Goal: Information Seeking & Learning: Learn about a topic

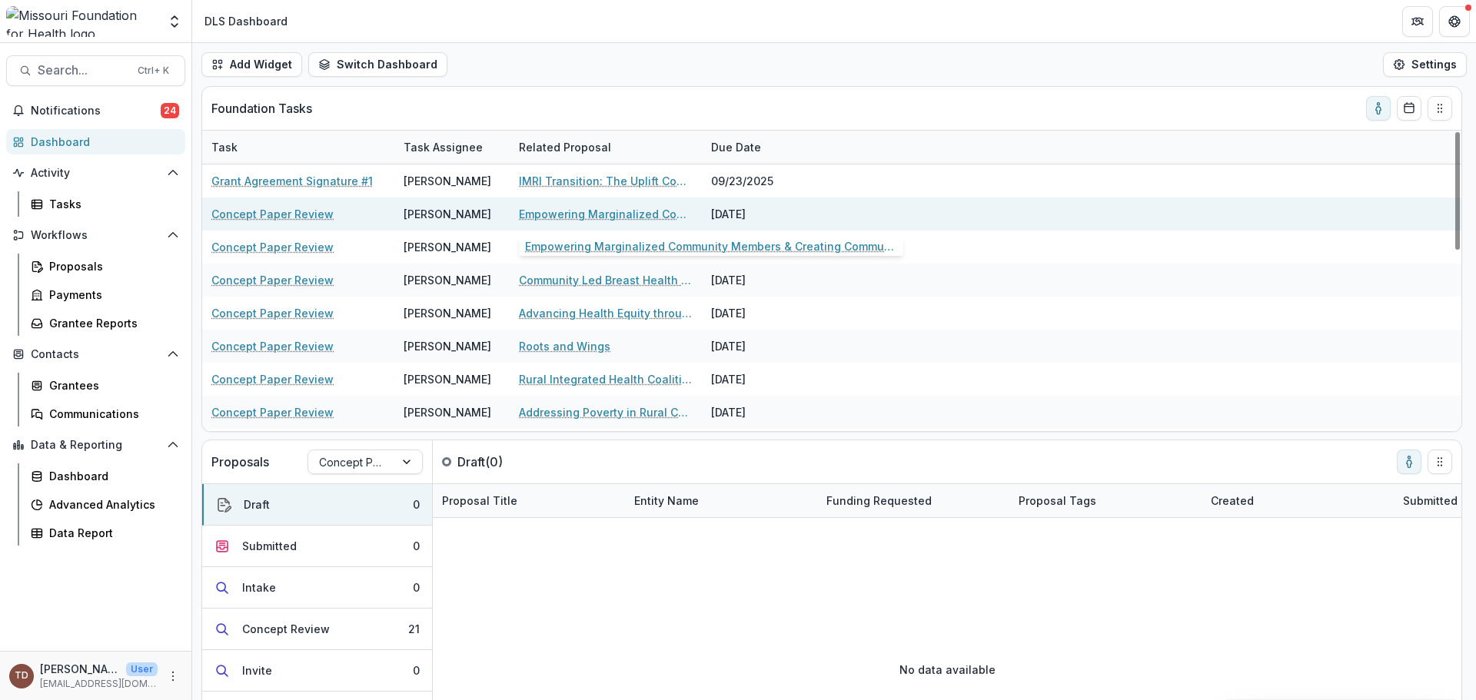
click at [570, 215] on link "Empowering Marginalized Community Members & Creating Community Solutions" at bounding box center [606, 214] width 174 height 16
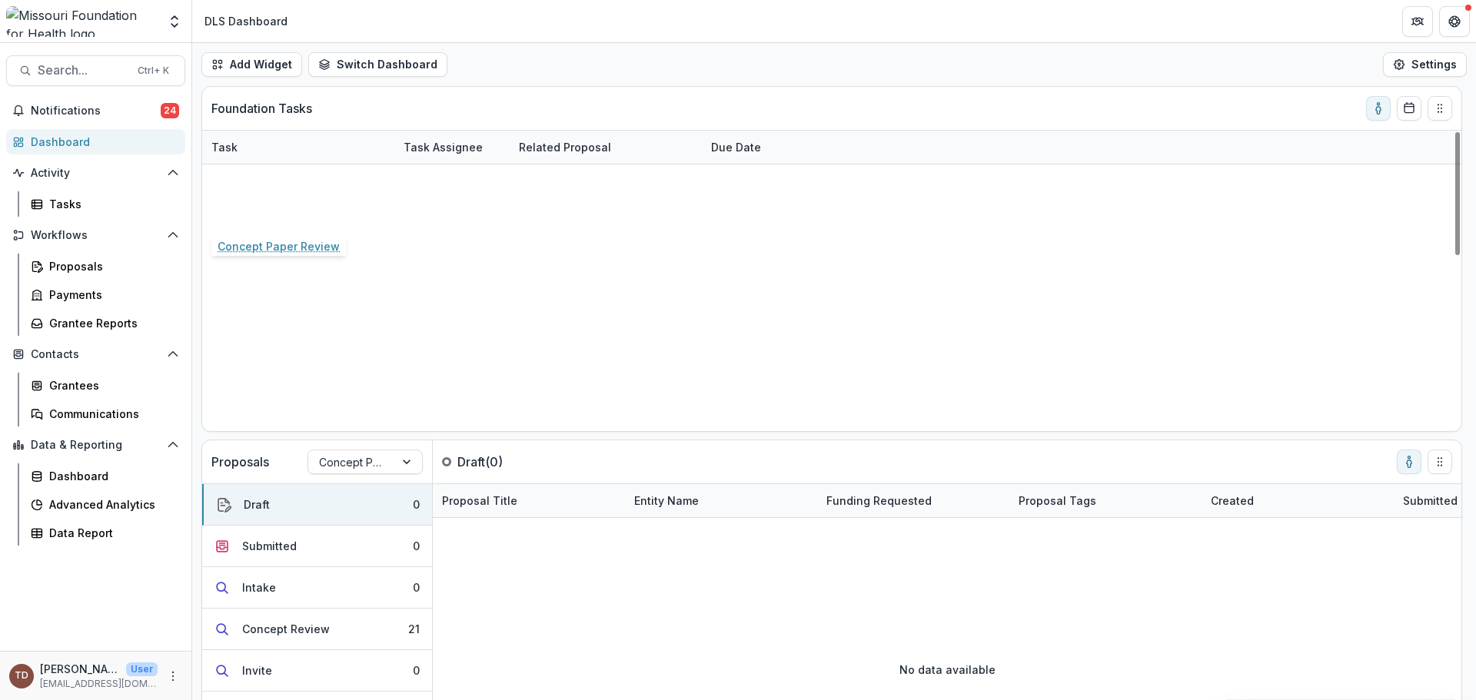
click at [295, 211] on link "Concept Paper Review" at bounding box center [272, 214] width 122 height 16
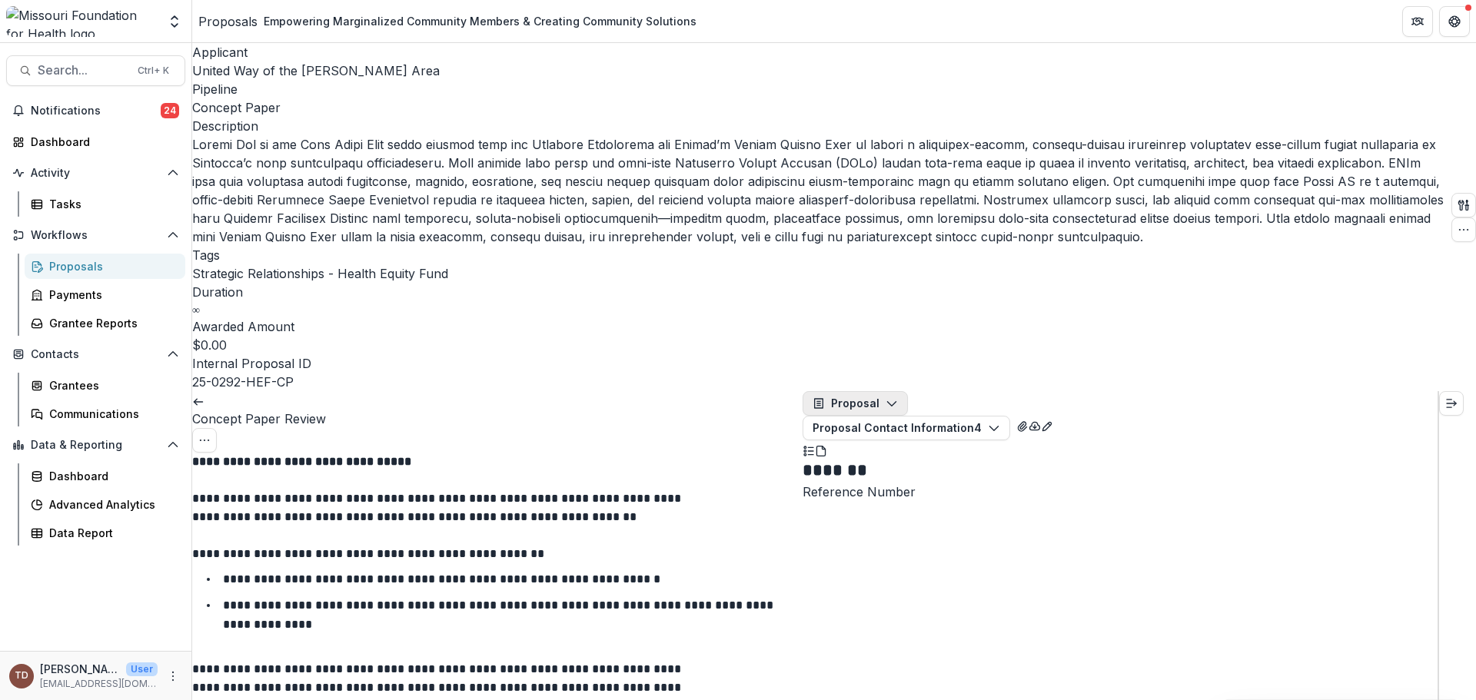
click at [895, 397] on icon "button" at bounding box center [892, 403] width 12 height 12
click at [71, 261] on div "Proposals" at bounding box center [111, 266] width 124 height 16
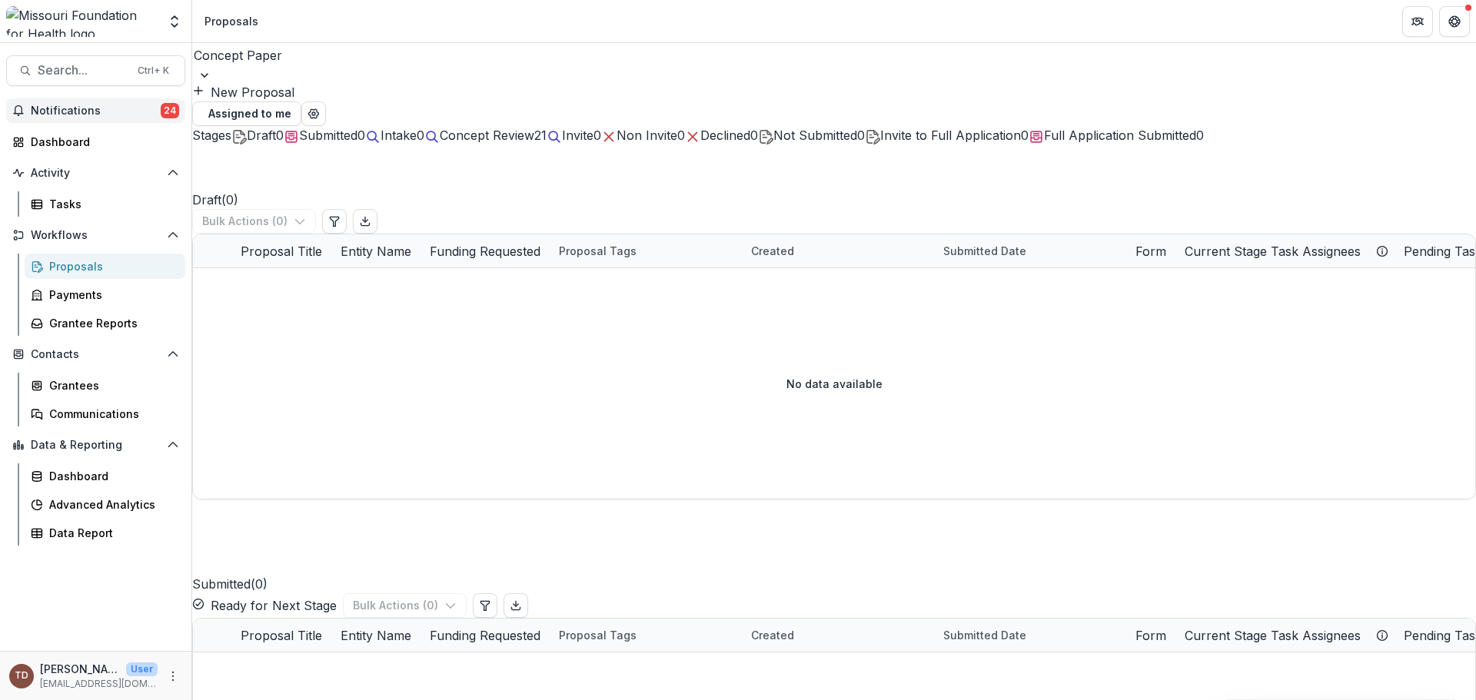
click at [102, 115] on span "Notifications" at bounding box center [96, 111] width 130 height 13
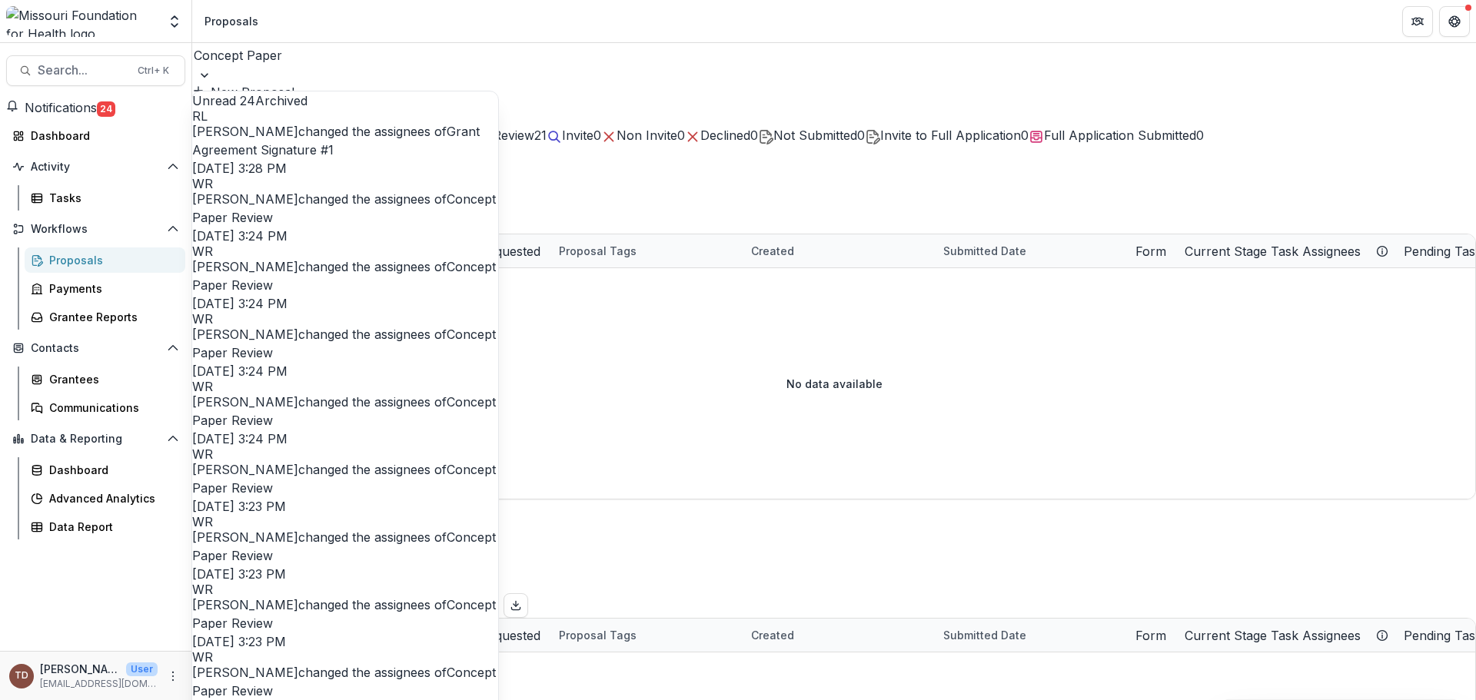
scroll to position [1536, 0]
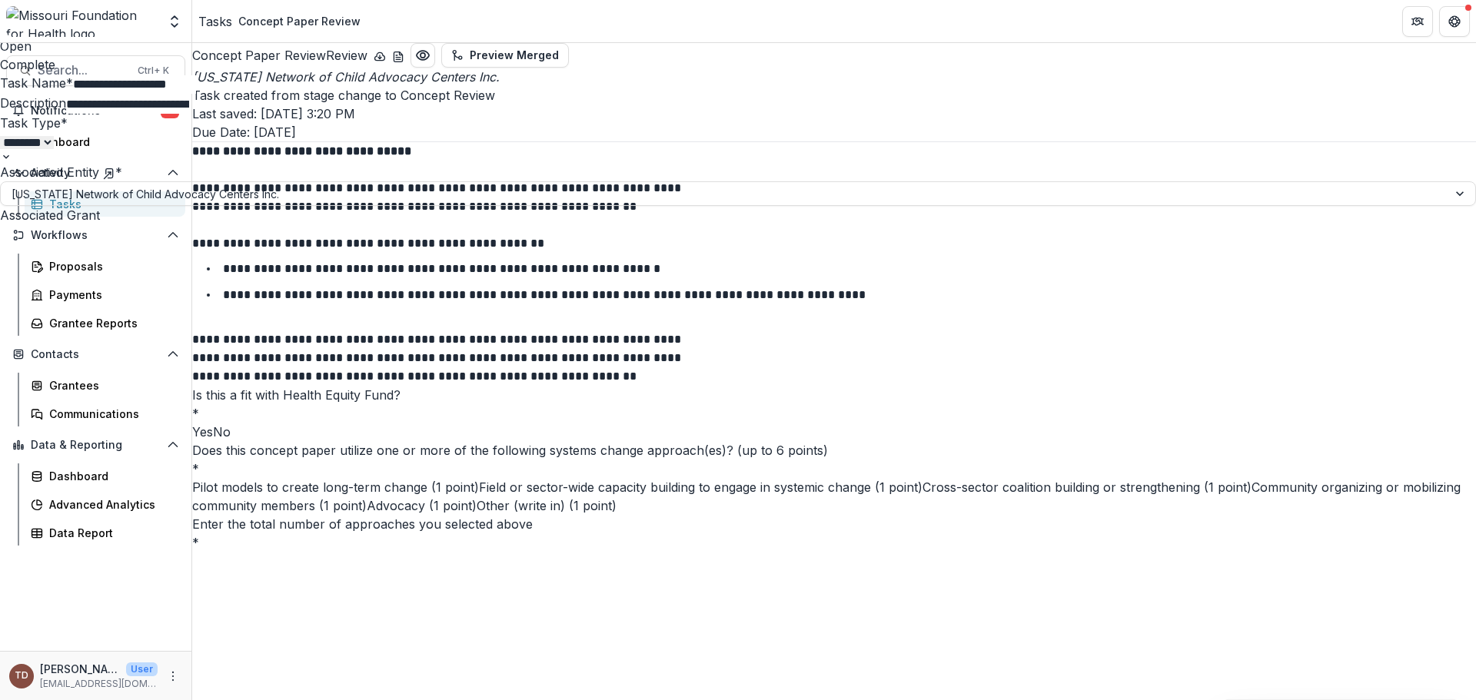
click at [453, 700] on div "**********" at bounding box center [738, 700] width 1476 height 0
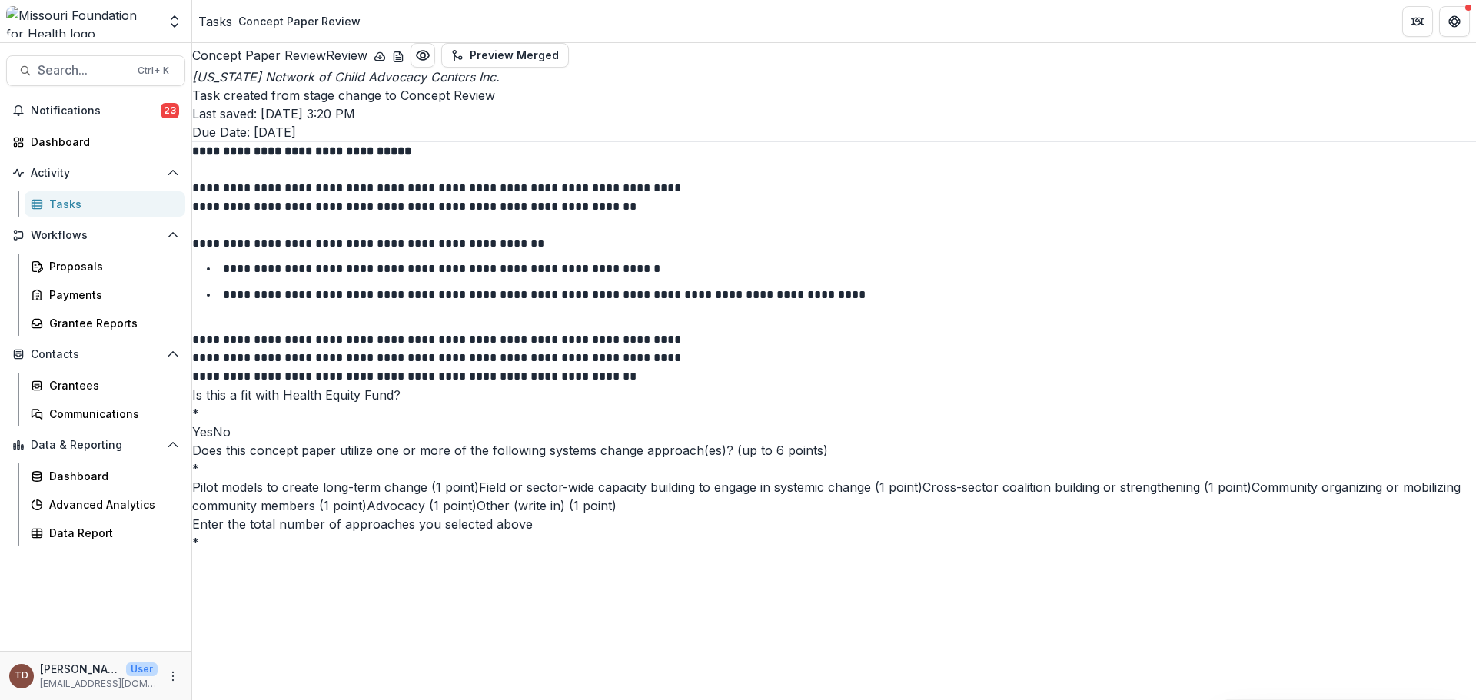
click at [404, 61] on icon "download-word-button" at bounding box center [398, 57] width 12 height 12
click at [386, 59] on icon "download-button" at bounding box center [380, 57] width 12 height 12
click at [87, 105] on span "Notifications" at bounding box center [96, 111] width 130 height 13
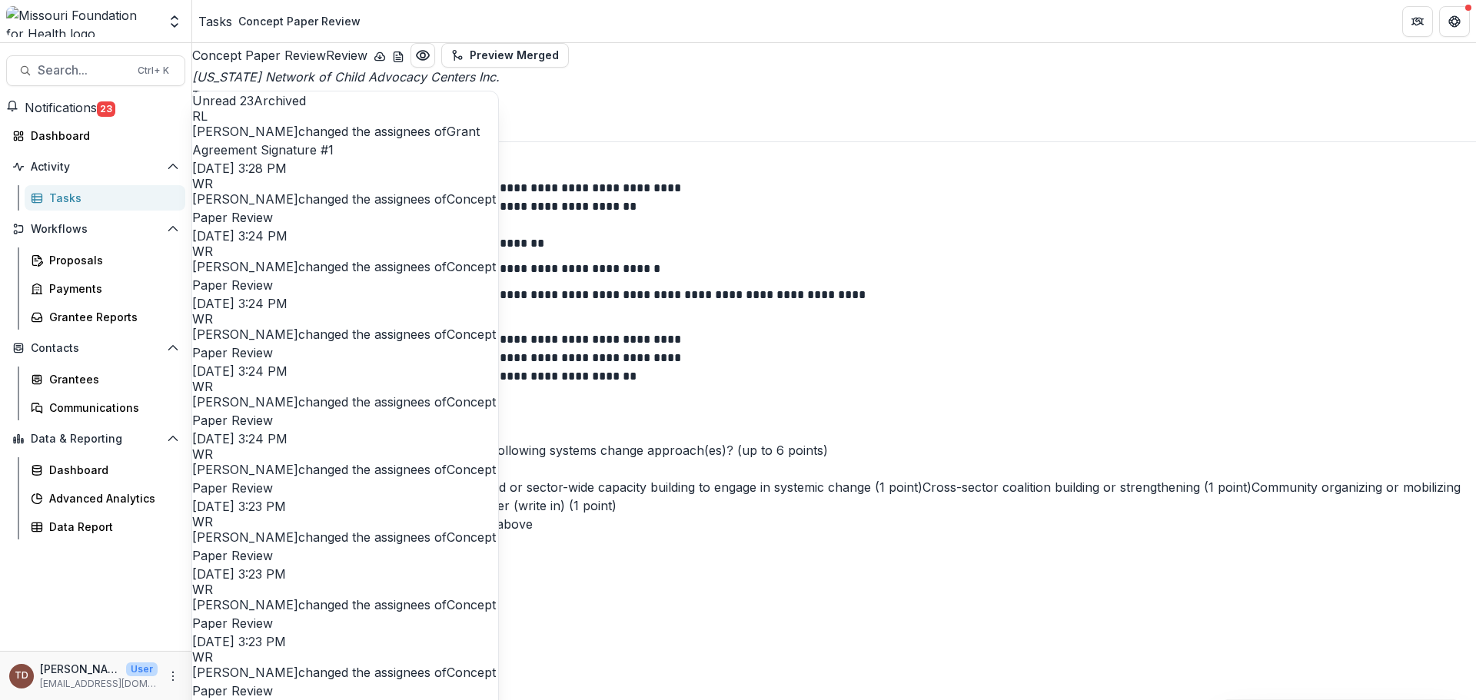
click at [288, 214] on link "Concept Paper Review" at bounding box center [344, 208] width 304 height 34
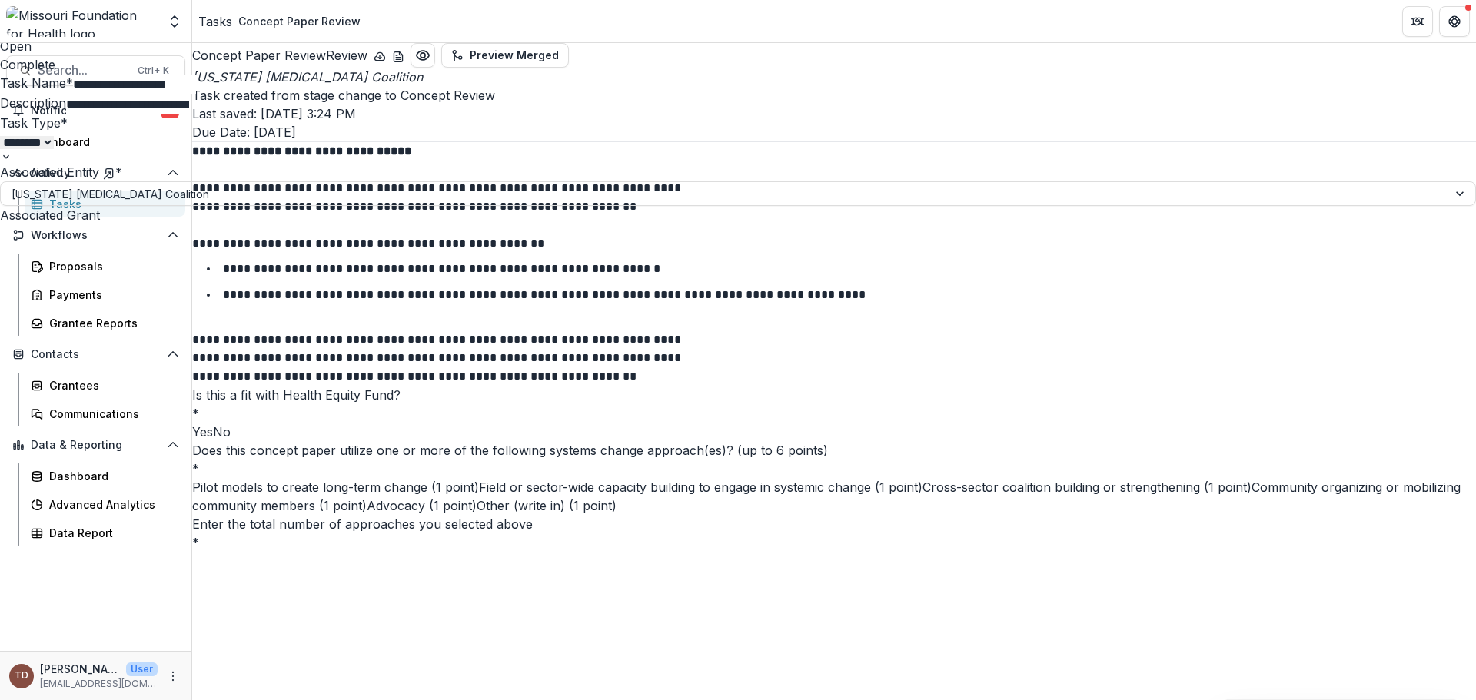
click at [12, 17] on icon "Close" at bounding box center [6, 11] width 12 height 12
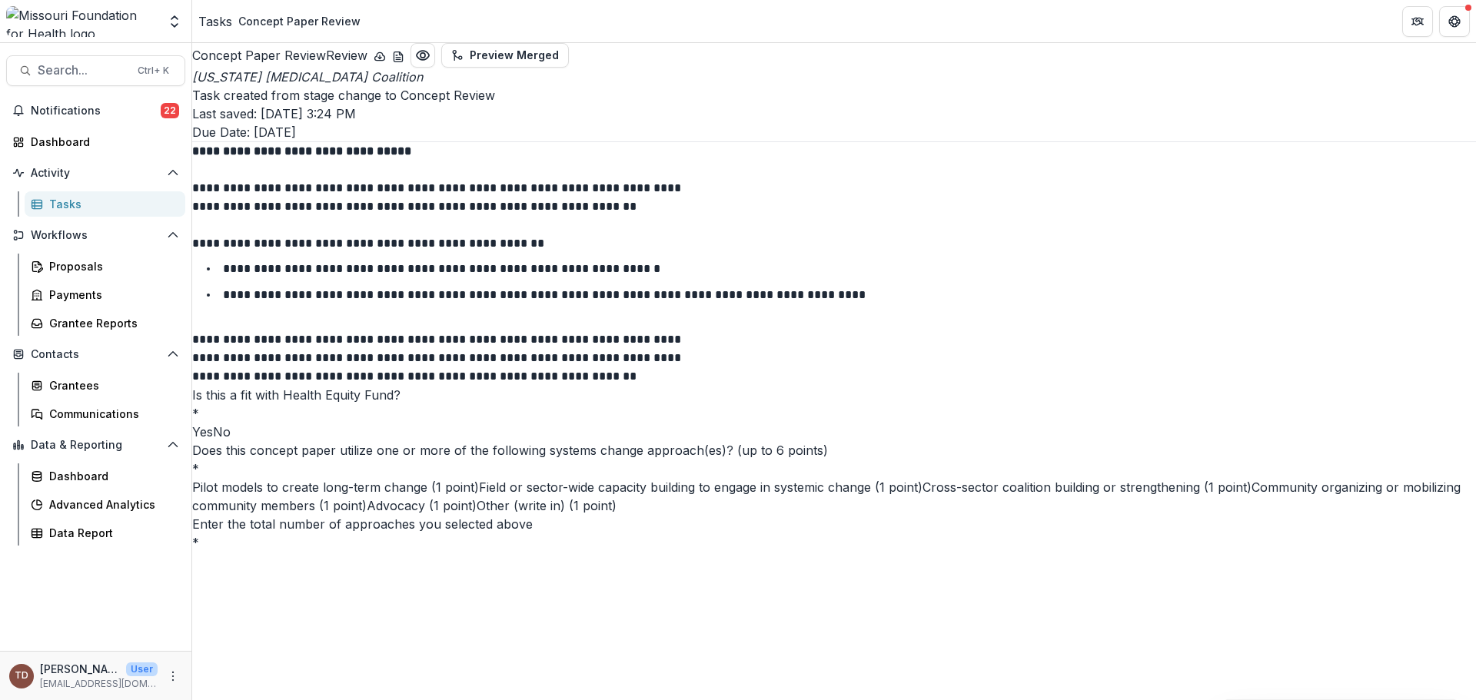
scroll to position [2752, 0]
click at [72, 272] on div "Proposals" at bounding box center [111, 266] width 124 height 16
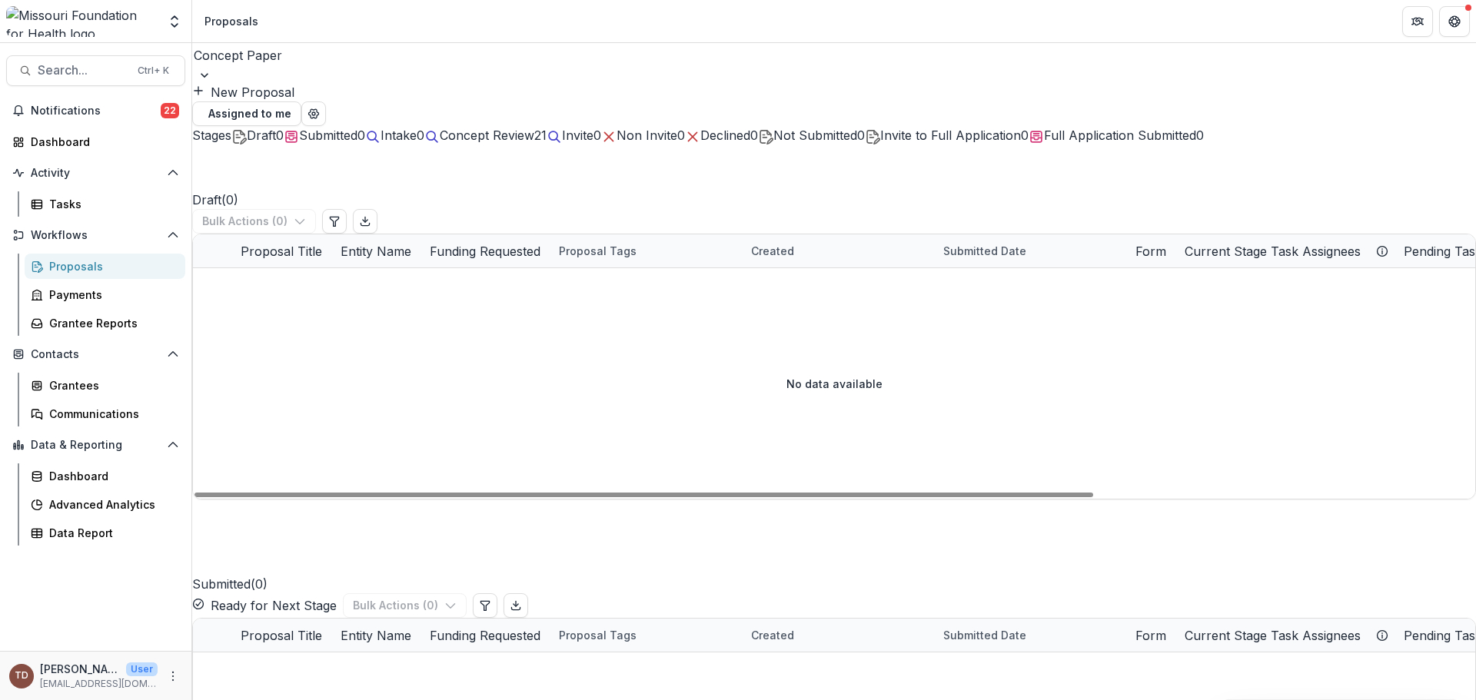
click at [534, 137] on span "Concept Review" at bounding box center [487, 135] width 95 height 15
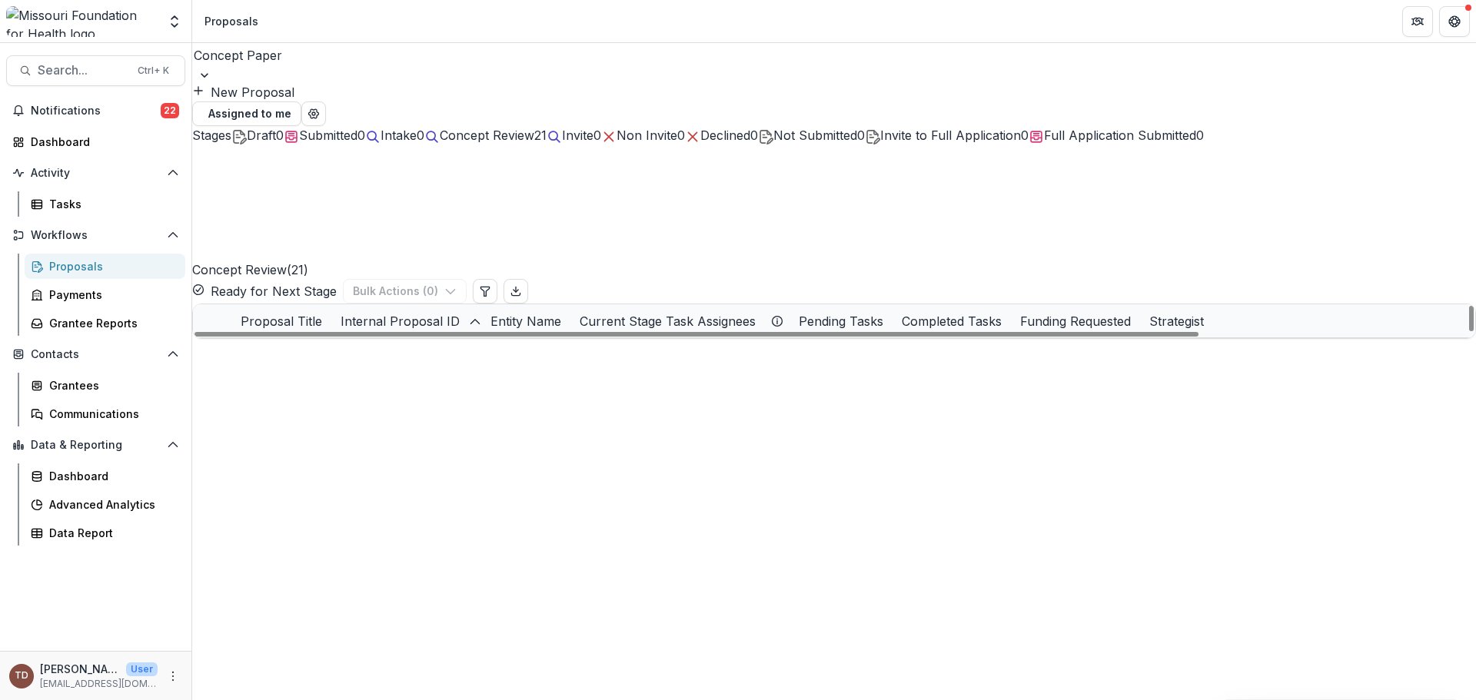
drag, startPoint x: 1000, startPoint y: 506, endPoint x: 887, endPoint y: 463, distance: 120.9
click at [892, 337] on div at bounding box center [697, 334] width 1004 height 5
click at [309, 347] on link "Public Health Innovation for Equity in Rural Missouri" at bounding box center [421, 355] width 294 height 16
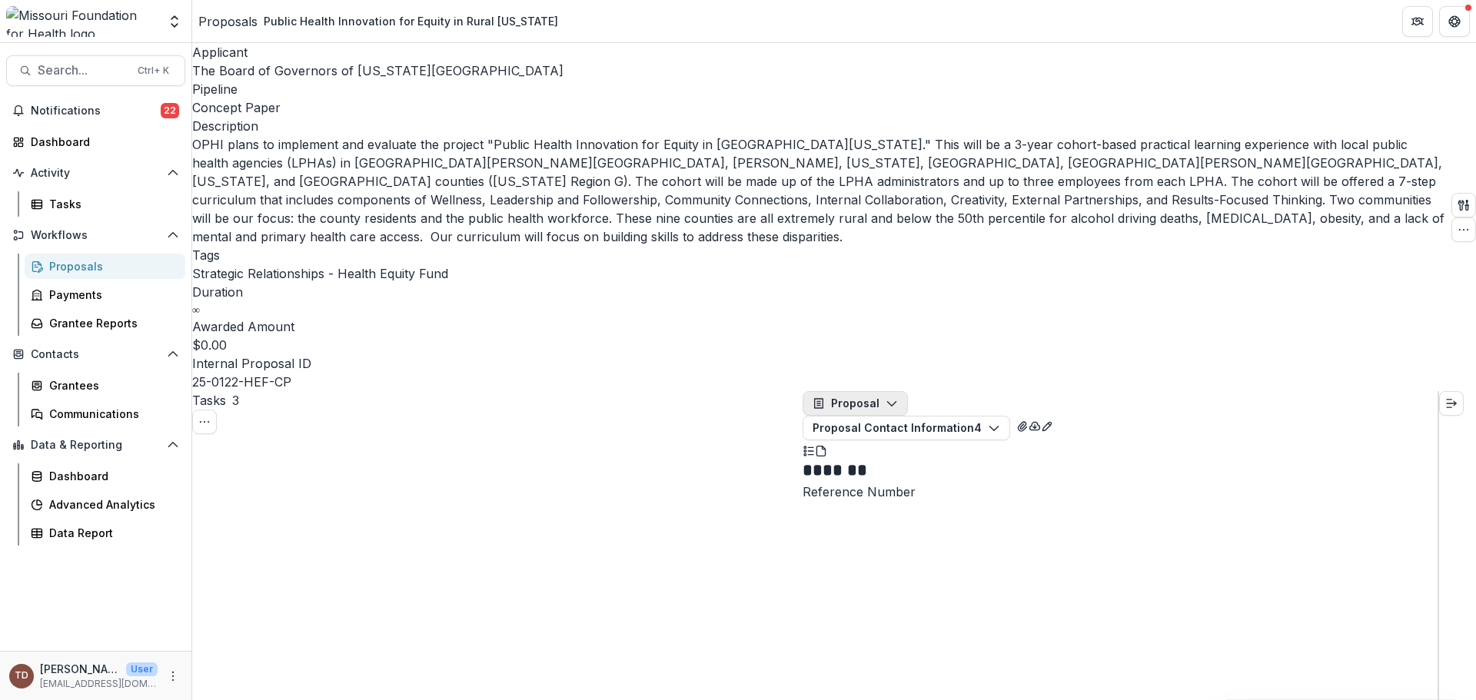
click at [898, 397] on icon "button" at bounding box center [892, 403] width 12 height 12
click at [1029, 421] on icon "View Attached Files" at bounding box center [1022, 427] width 12 height 12
click at [813, 451] on line "Plaintext view" at bounding box center [810, 451] width 5 height 0
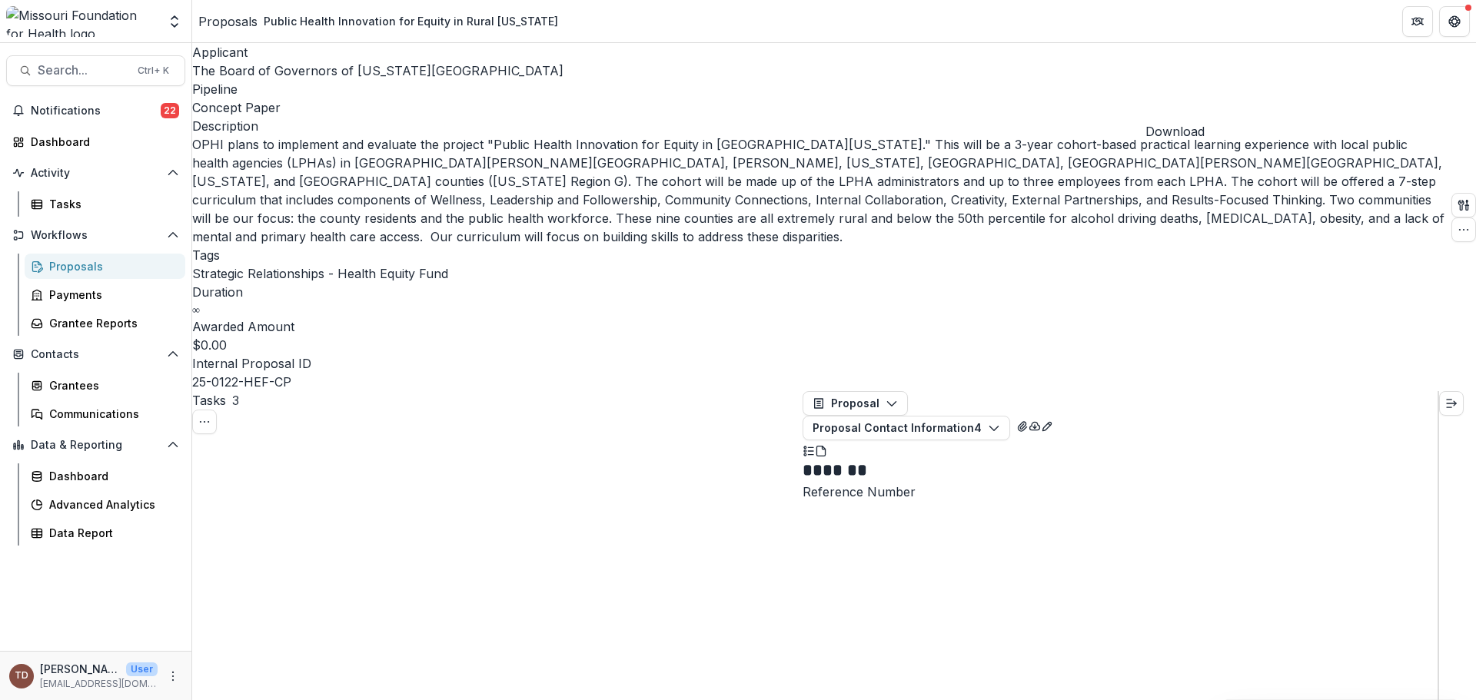
click at [1041, 421] on icon "button" at bounding box center [1035, 427] width 12 height 12
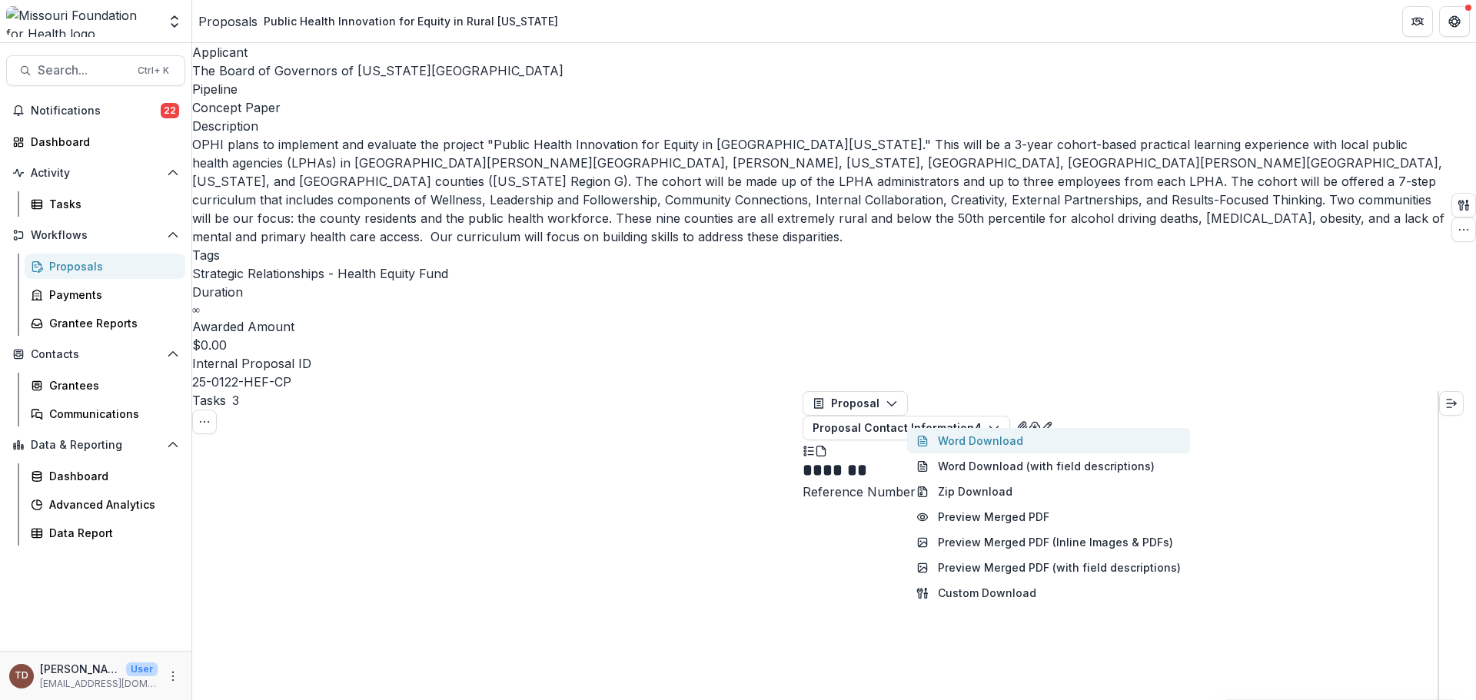
click at [1117, 428] on button "Word Download" at bounding box center [1048, 440] width 283 height 25
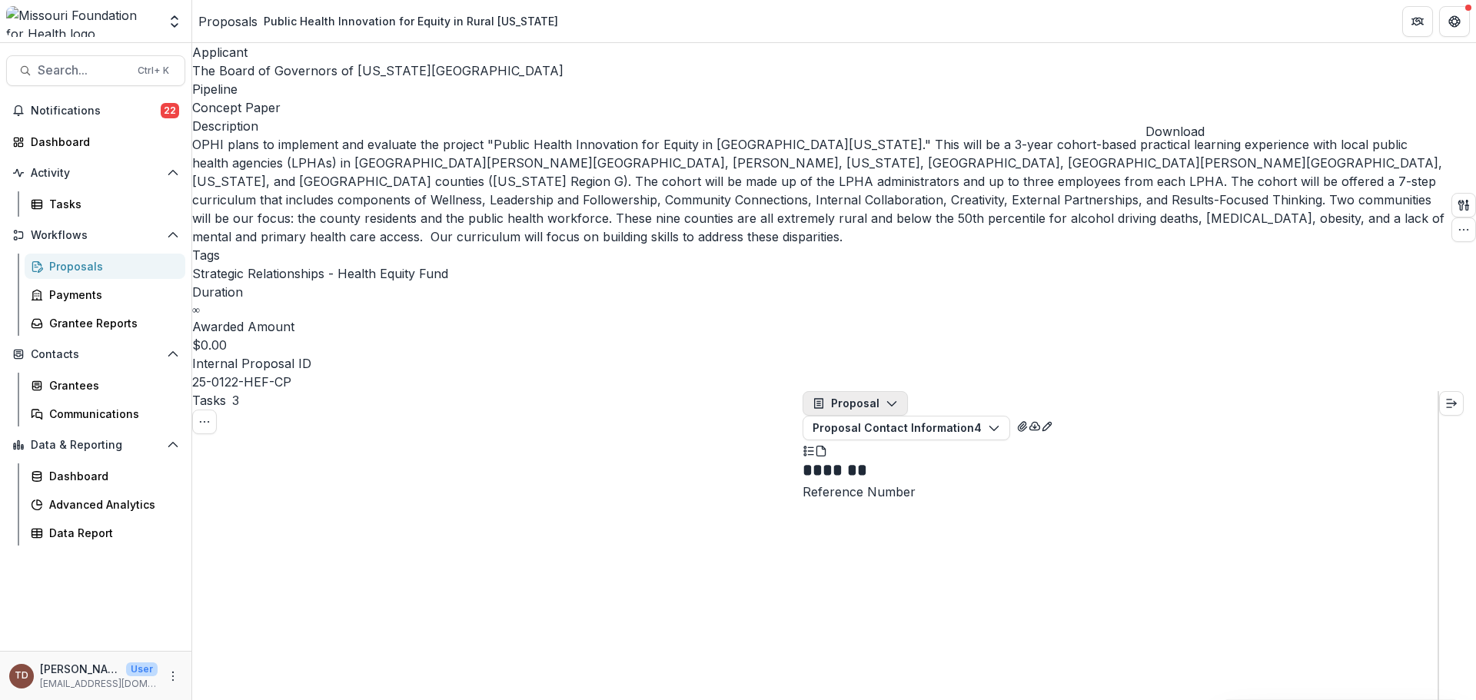
click at [889, 397] on icon "button" at bounding box center [892, 403] width 12 height 12
click at [879, 433] on div "Proposal" at bounding box center [883, 441] width 108 height 16
click at [1458, 224] on icon "button" at bounding box center [1464, 230] width 12 height 12
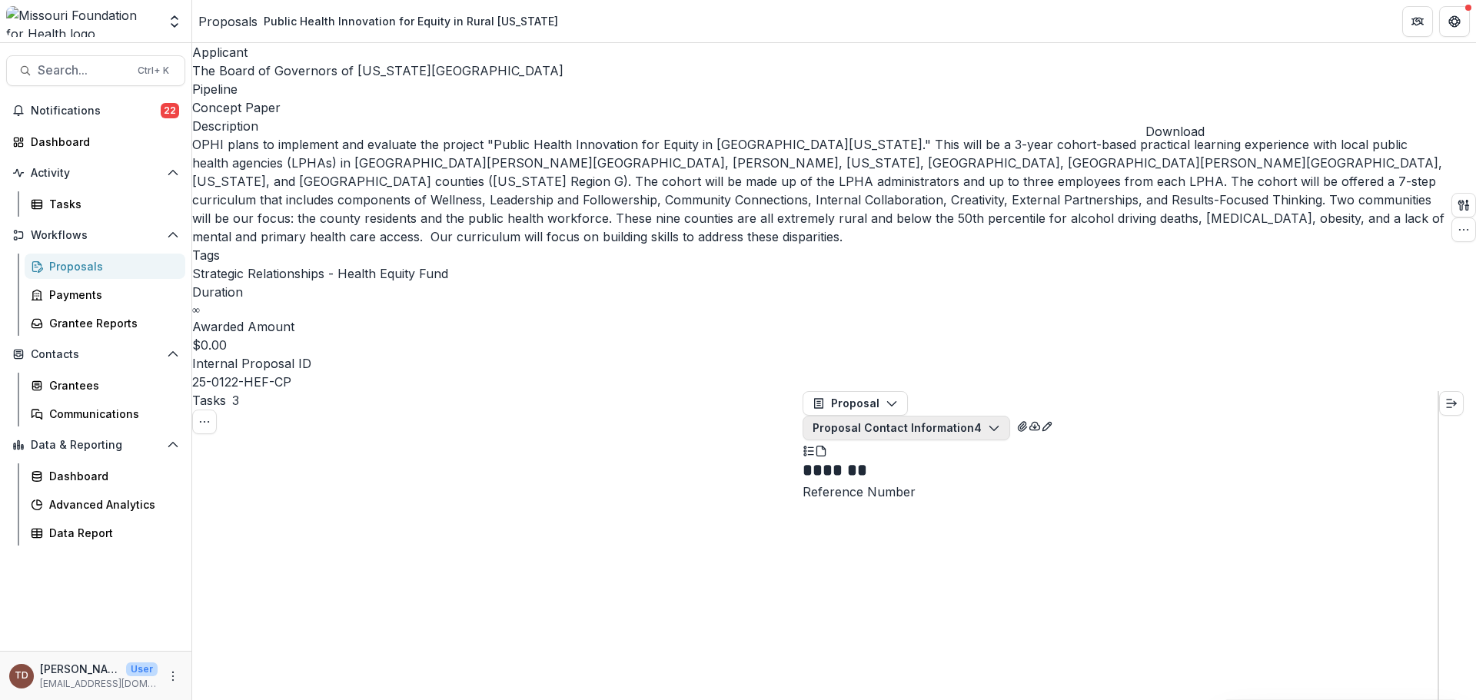
click at [998, 427] on polyline "button" at bounding box center [993, 429] width 8 height 5
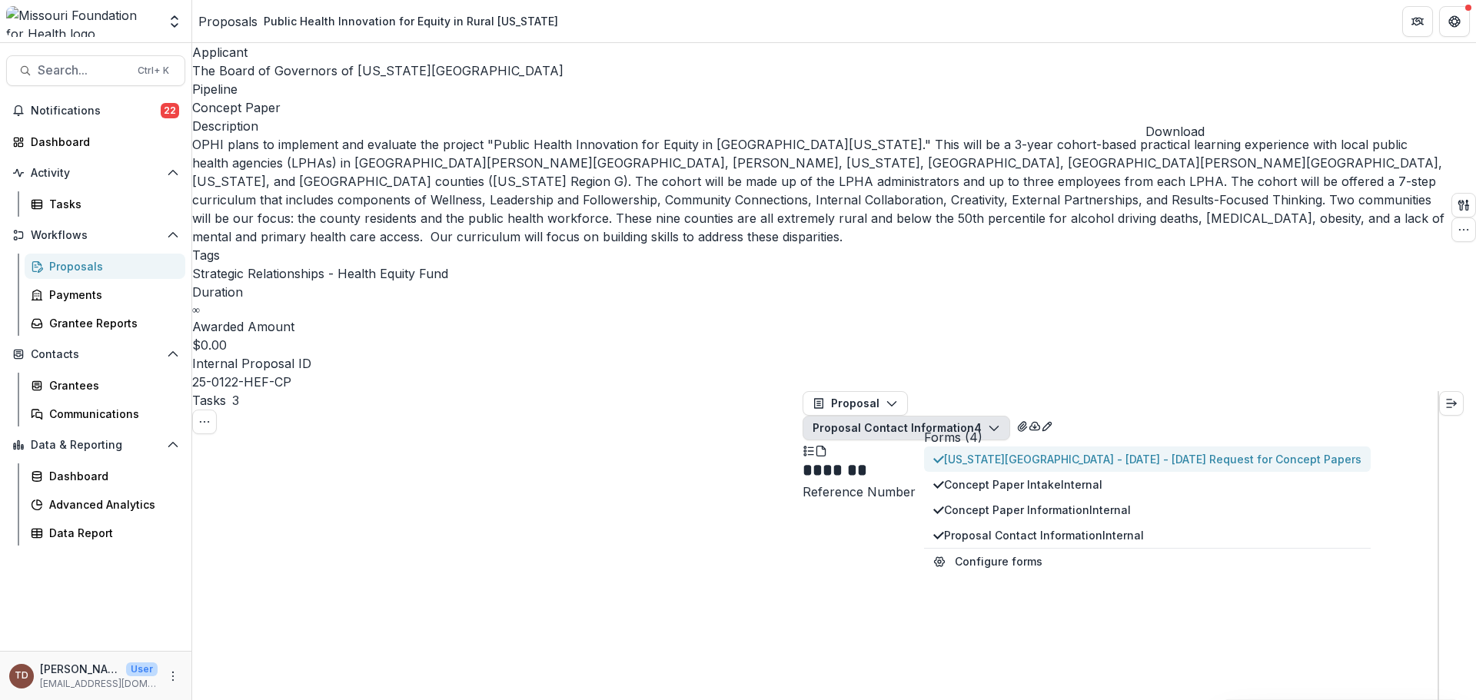
click at [1139, 451] on span "Missouri State University - 2025 - 2025 Request for Concept Papers" at bounding box center [1152, 459] width 417 height 16
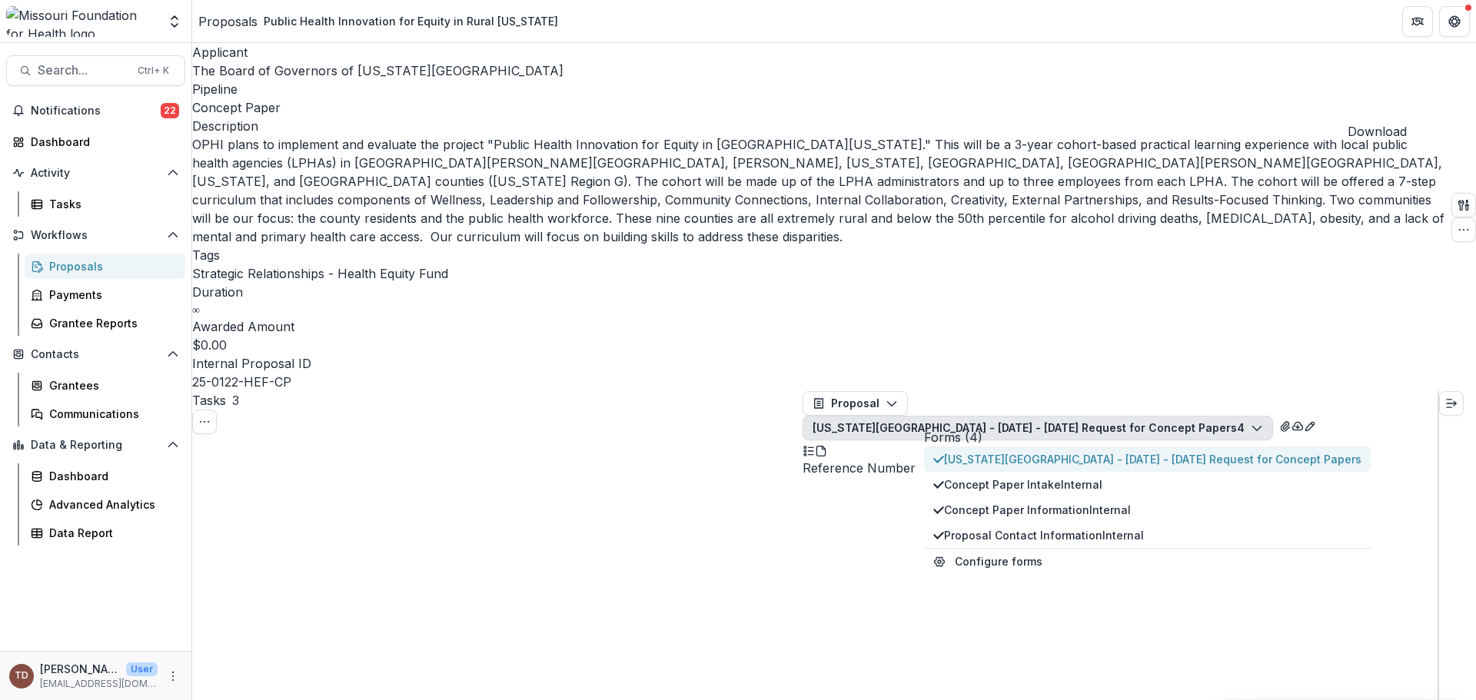
click at [1139, 451] on span "Missouri State University - 2025 - 2025 Request for Concept Papers" at bounding box center [1152, 459] width 417 height 16
click at [1205, 451] on span "Missouri State University - 2025 - 2025 Request for Concept Papers" at bounding box center [1152, 459] width 417 height 16
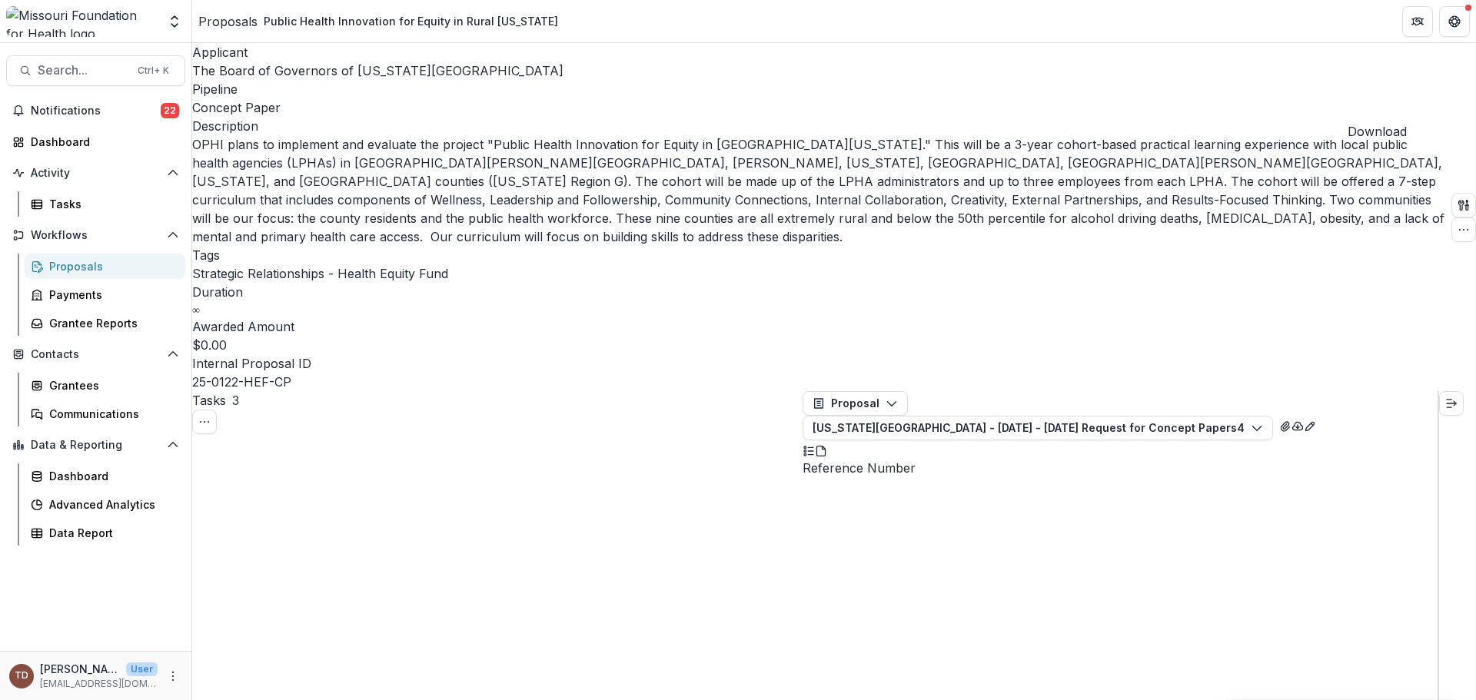
scroll to position [4381, 0]
click at [12, 700] on icon "Close" at bounding box center [6, 711] width 12 height 12
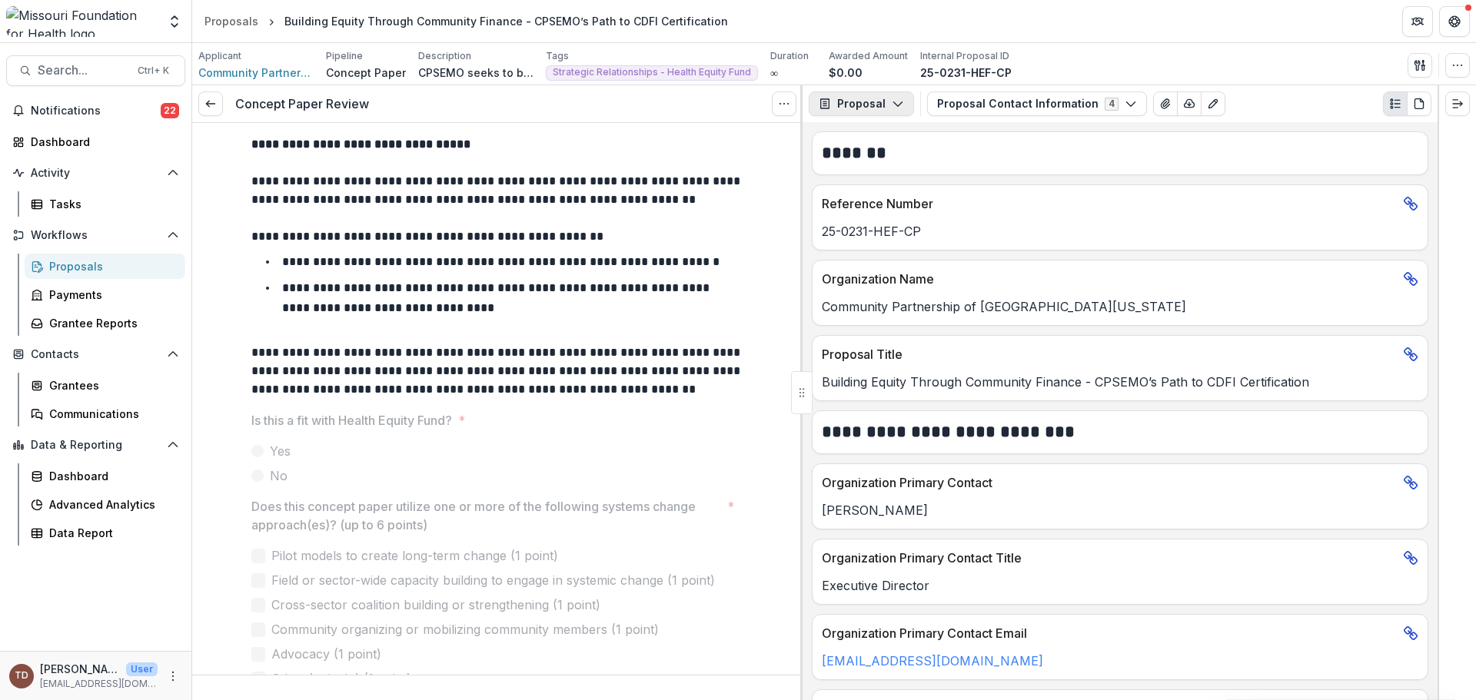
click at [898, 102] on icon "button" at bounding box center [898, 104] width 12 height 12
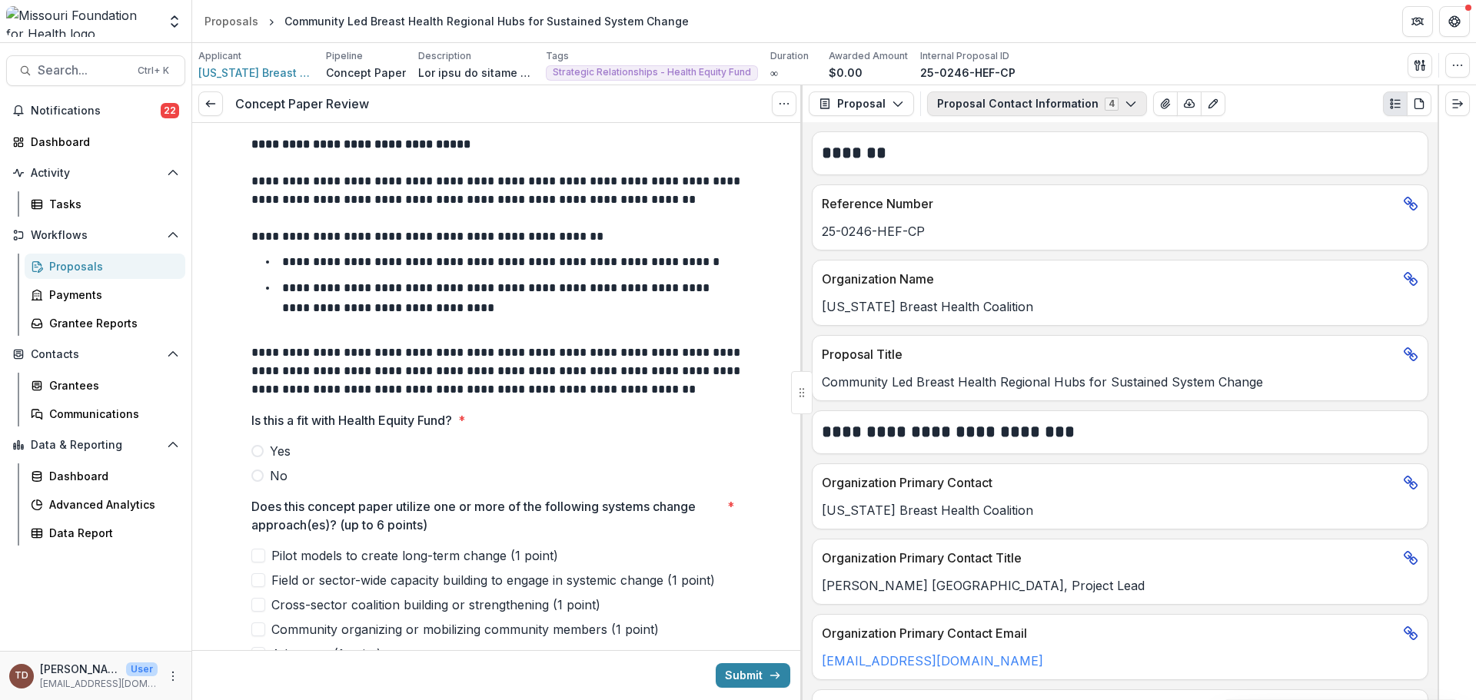
click at [1125, 107] on icon "button" at bounding box center [1131, 104] width 12 height 12
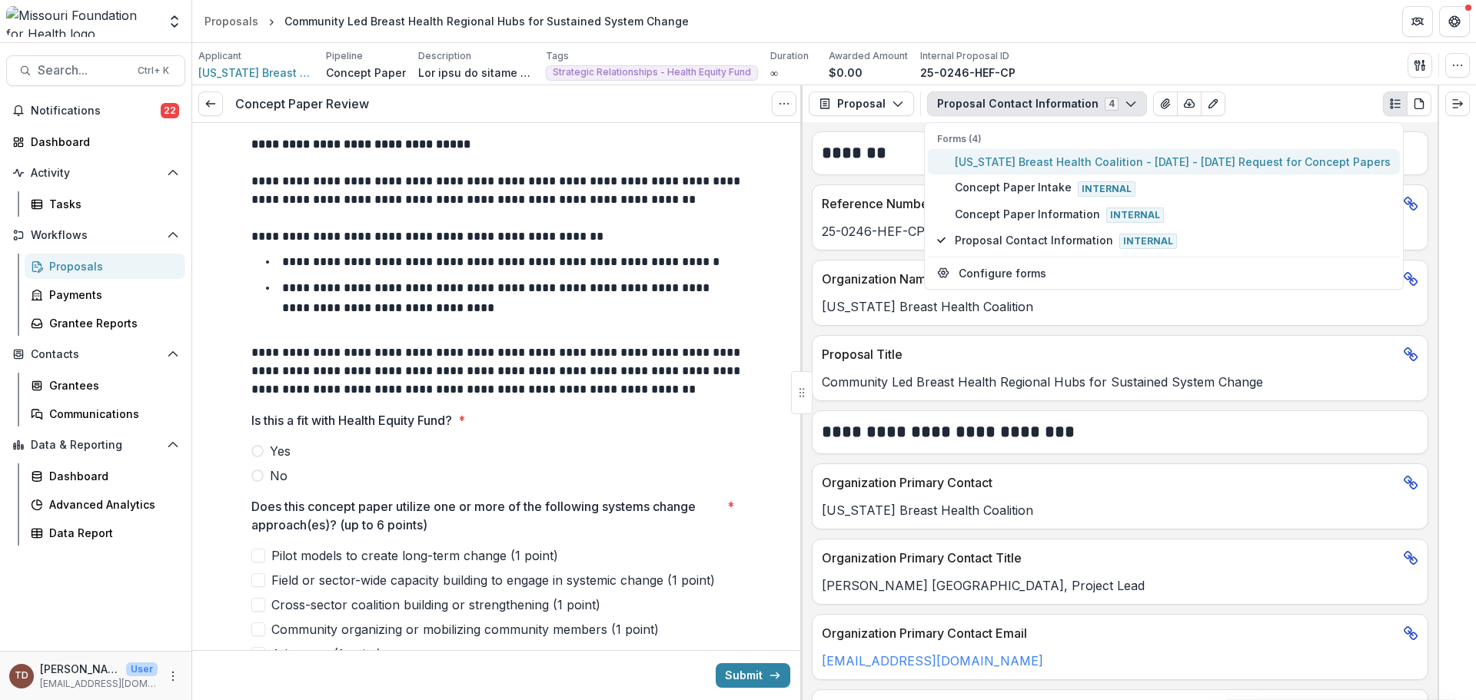
click at [1099, 161] on span "Missouri Breast Health Coalition - 2025 - 2025 Request for Concept Papers" at bounding box center [1173, 162] width 436 height 16
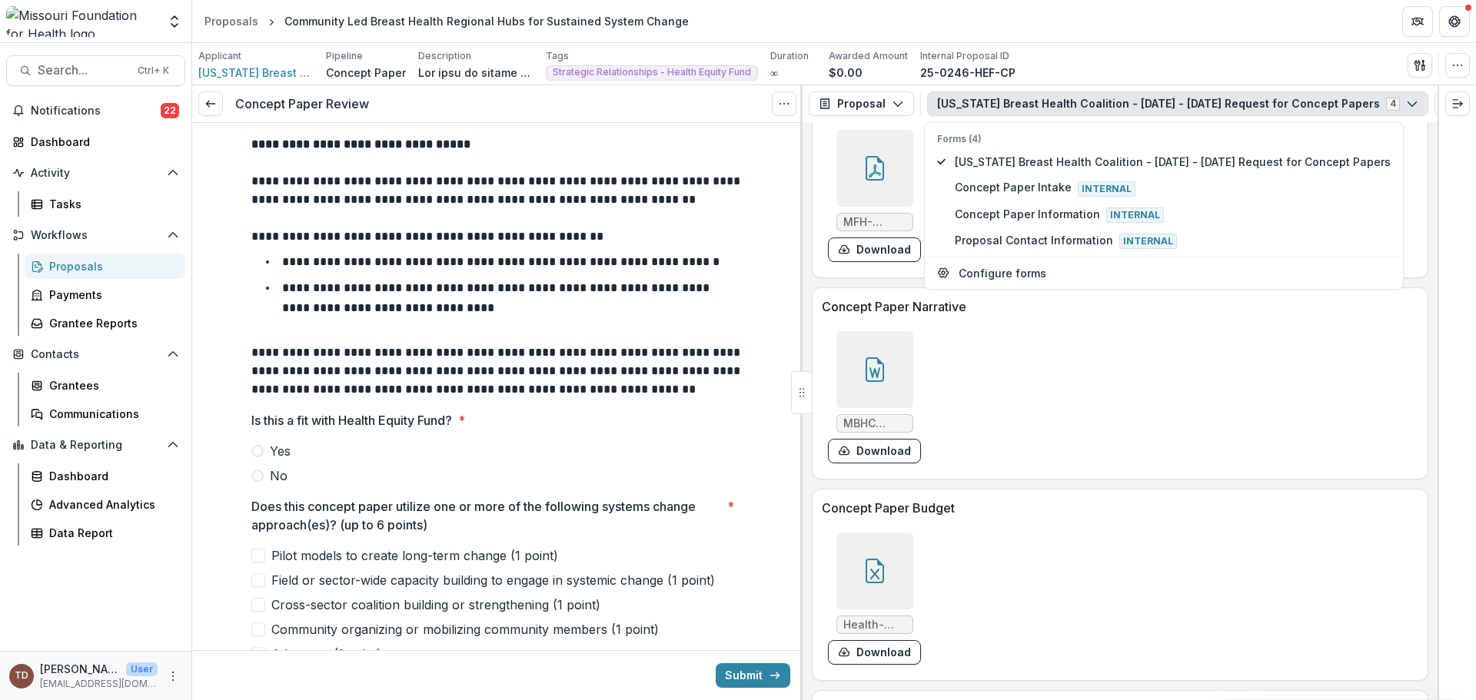
scroll to position [5079, 0]
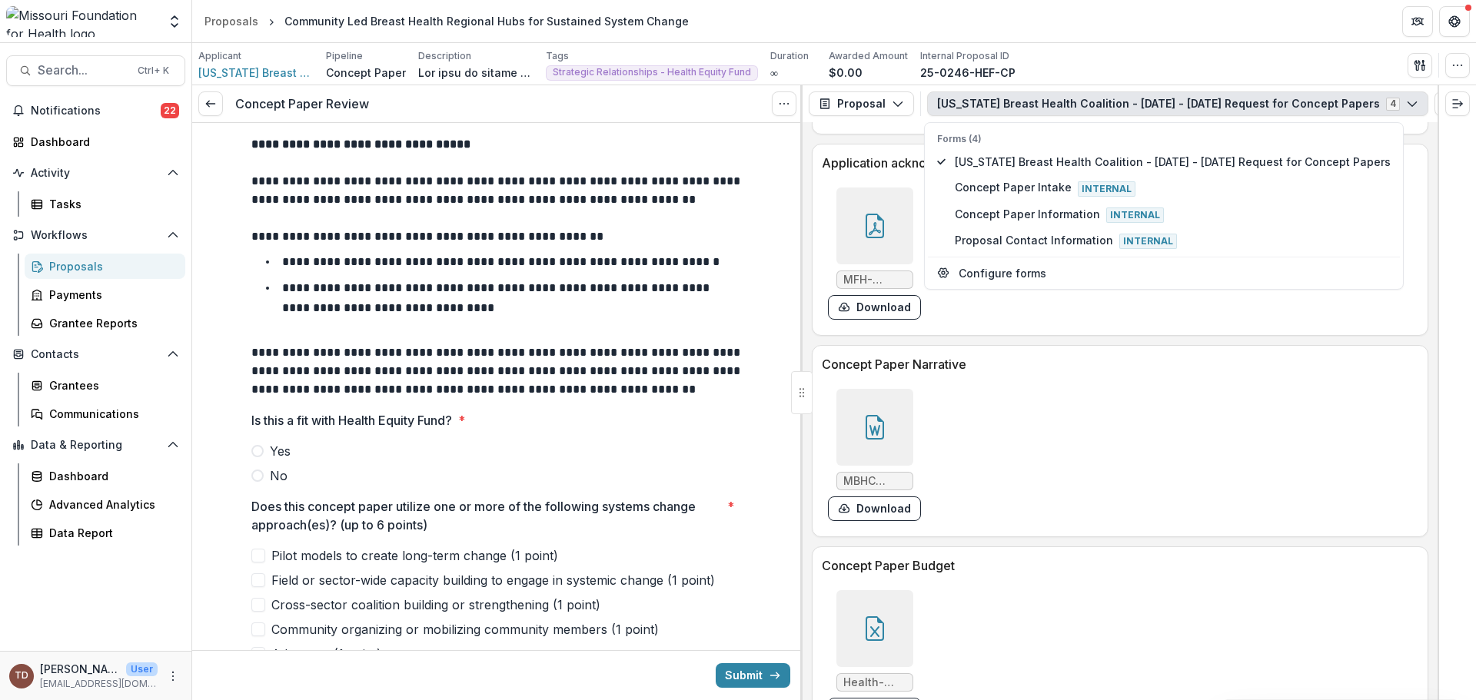
click at [867, 427] on icon at bounding box center [875, 427] width 25 height 25
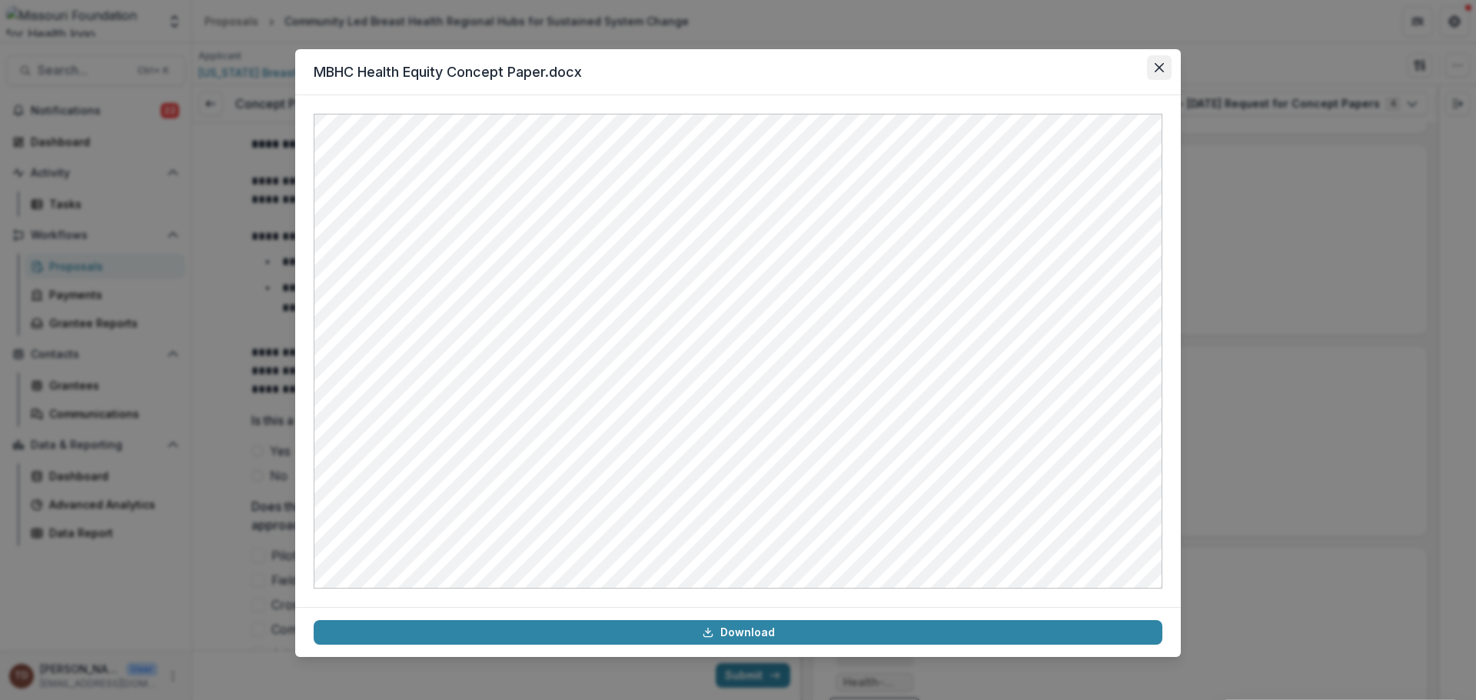
click at [1164, 69] on button "Close" at bounding box center [1159, 67] width 25 height 25
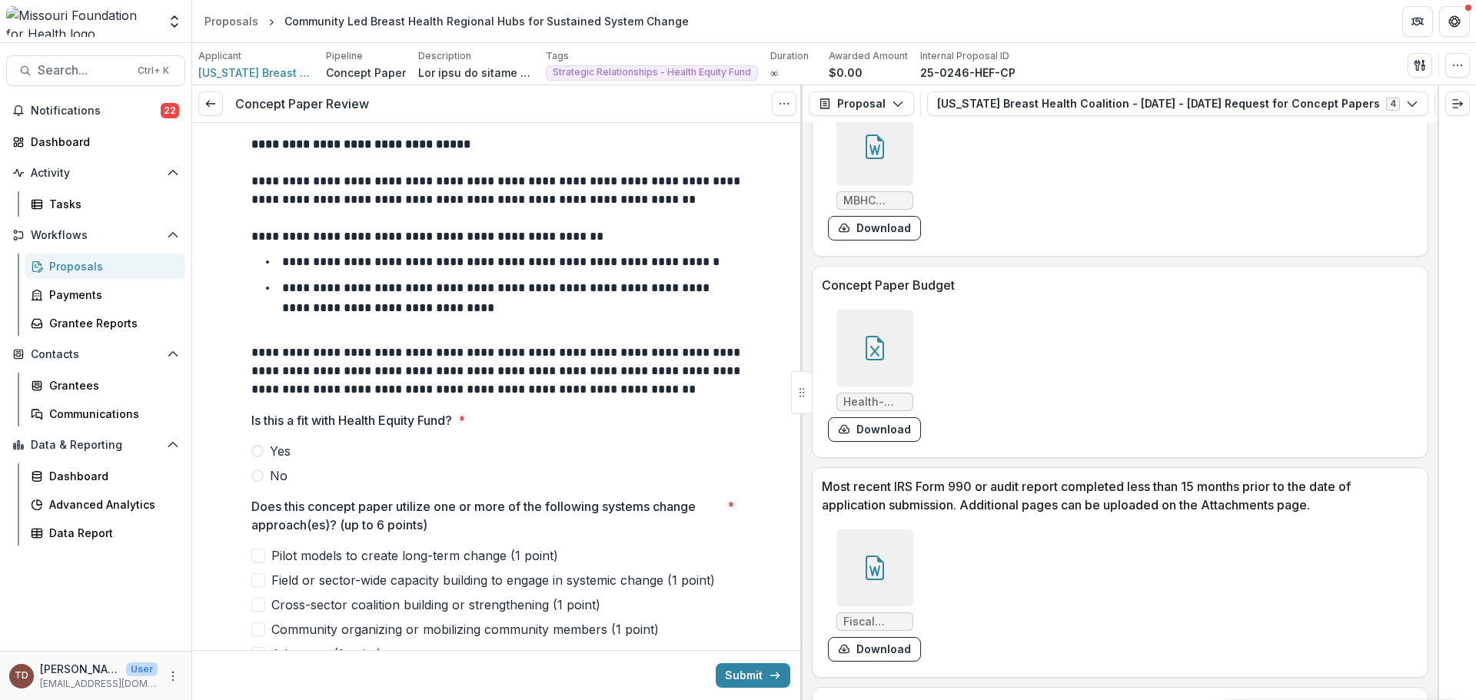
scroll to position [5387, 0]
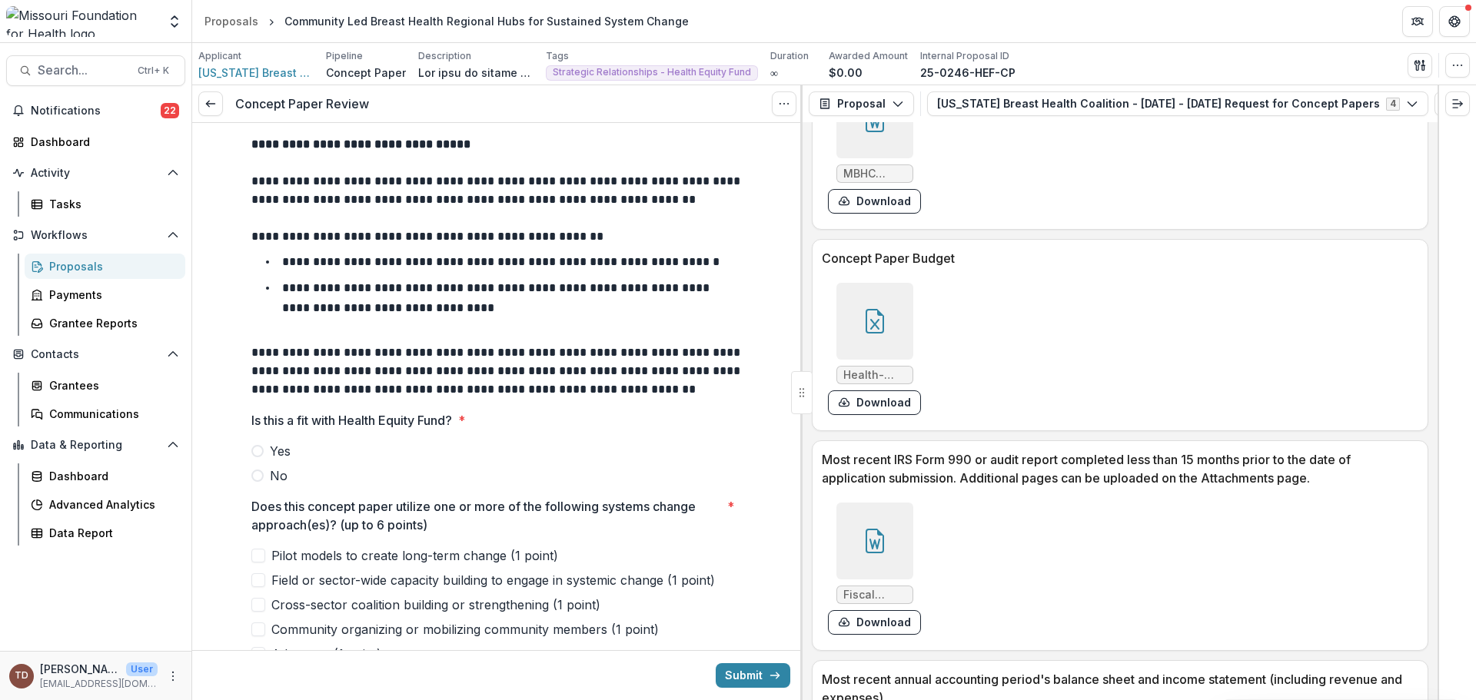
click at [875, 319] on icon at bounding box center [875, 321] width 25 height 25
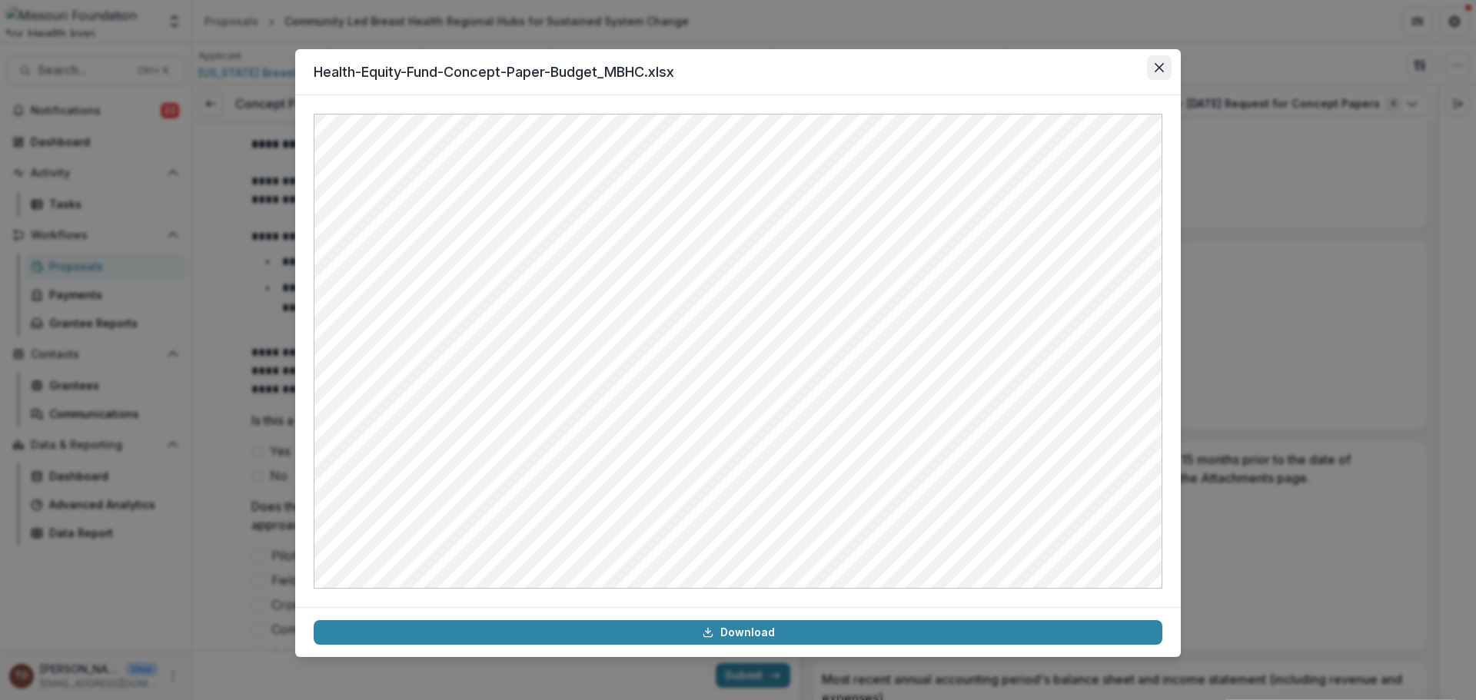
click at [1161, 65] on icon "Close" at bounding box center [1159, 67] width 9 height 9
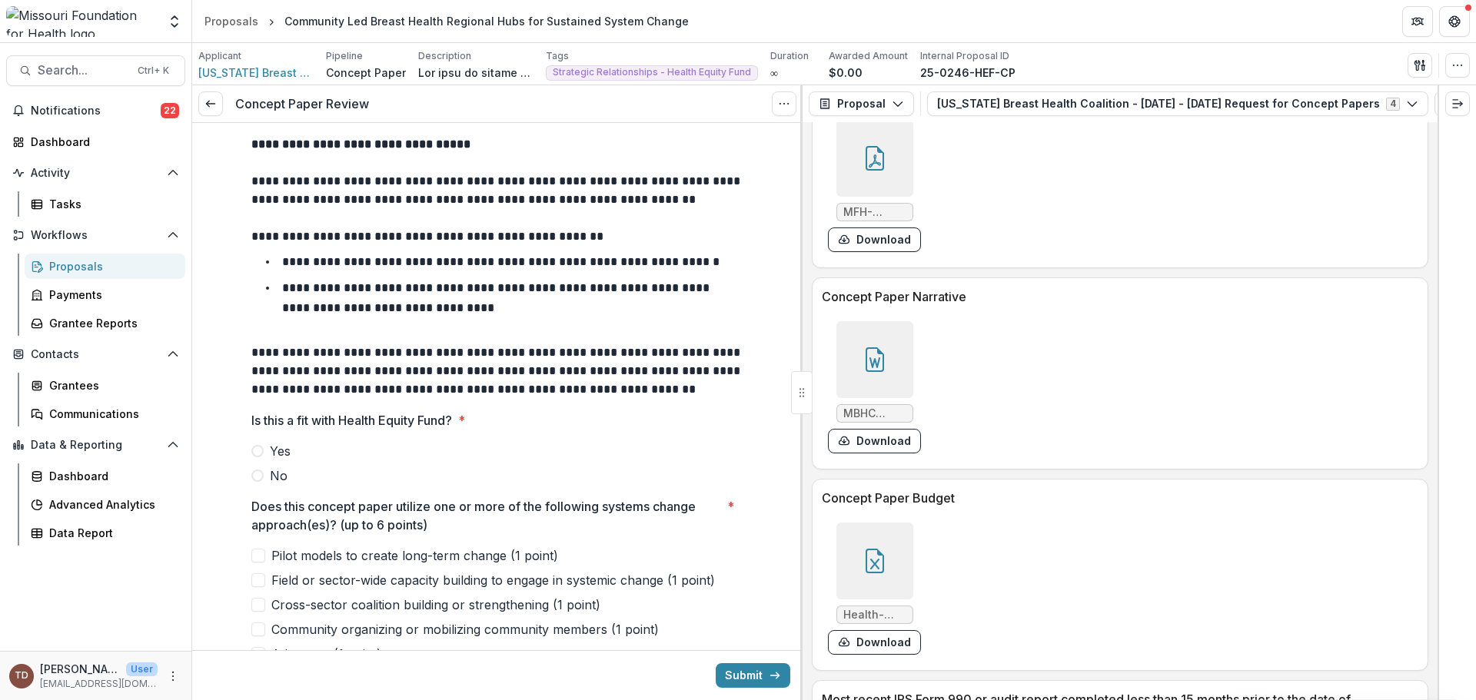
scroll to position [5233, 0]
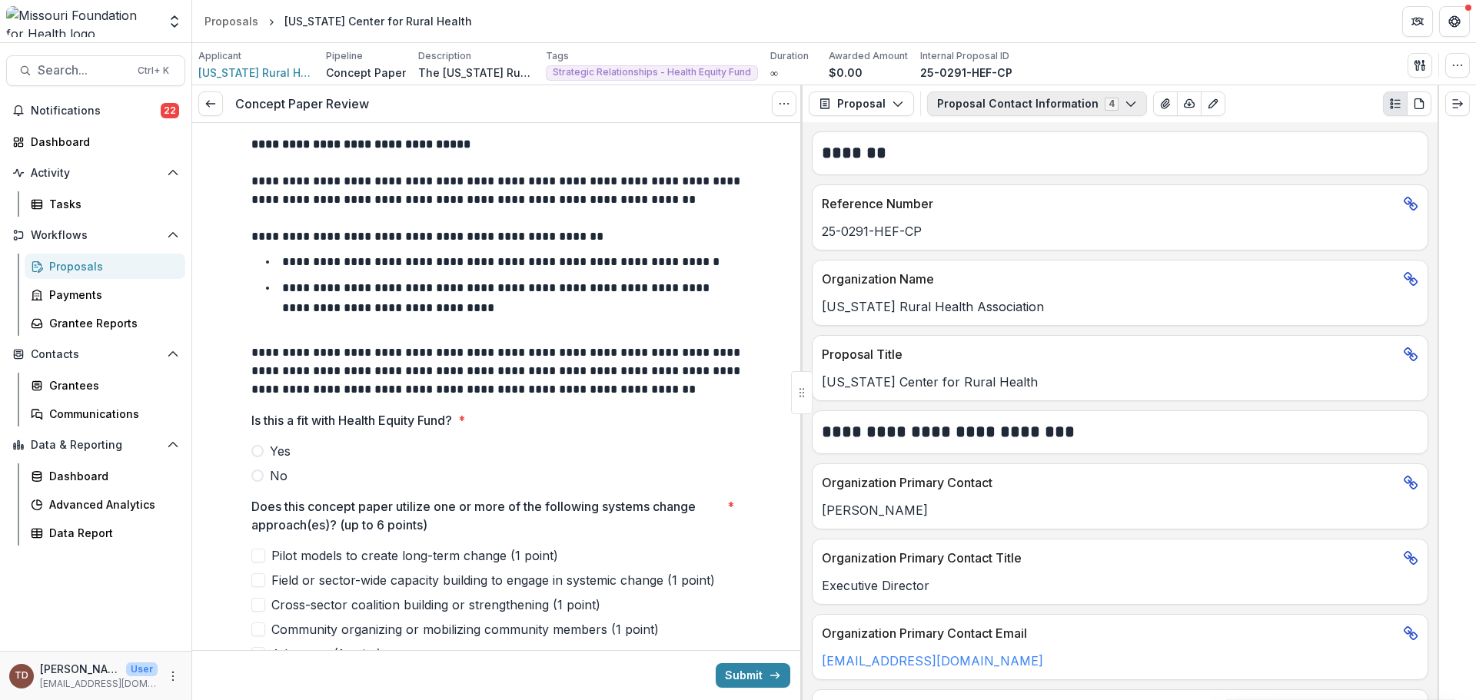
click at [1126, 105] on polyline "button" at bounding box center [1130, 104] width 8 height 5
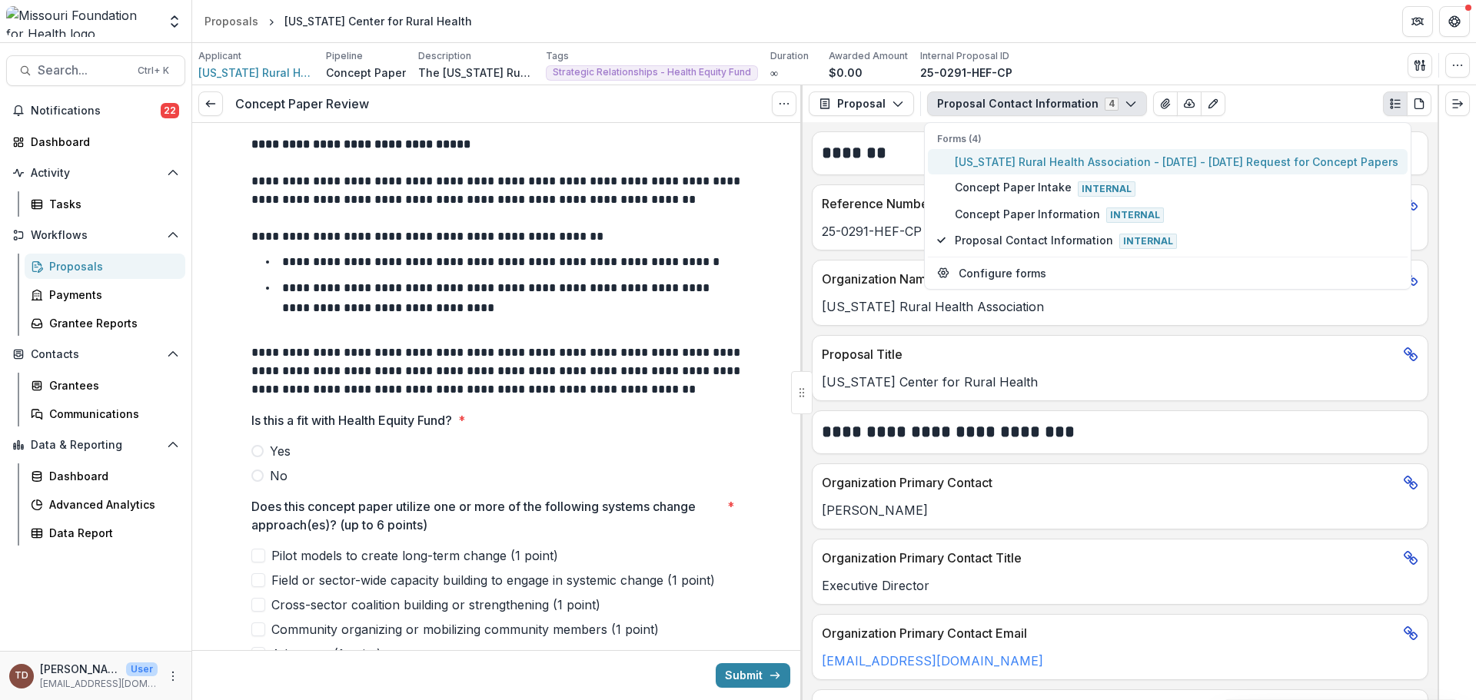
click at [1056, 158] on span "Missouri Rural Health Association - 2025 - 2025 Request for Concept Papers" at bounding box center [1177, 162] width 444 height 16
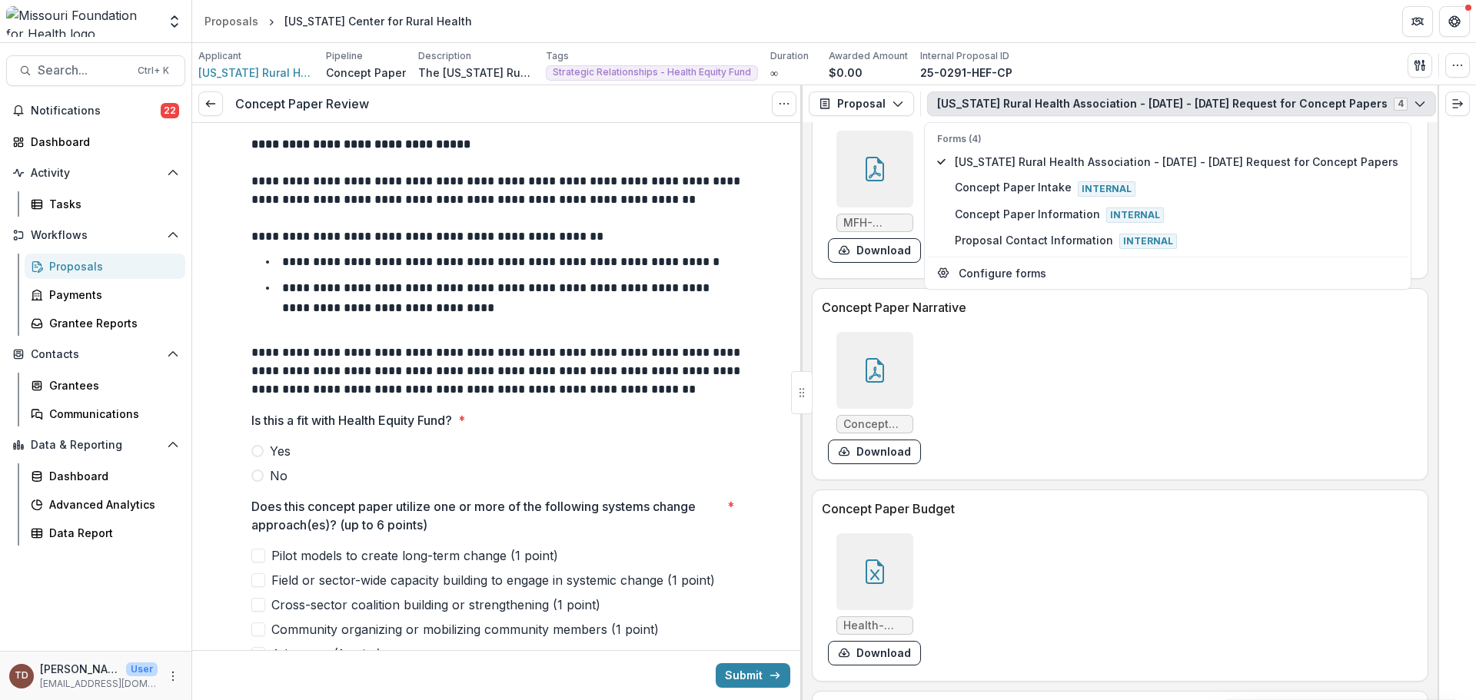
scroll to position [3758, 0]
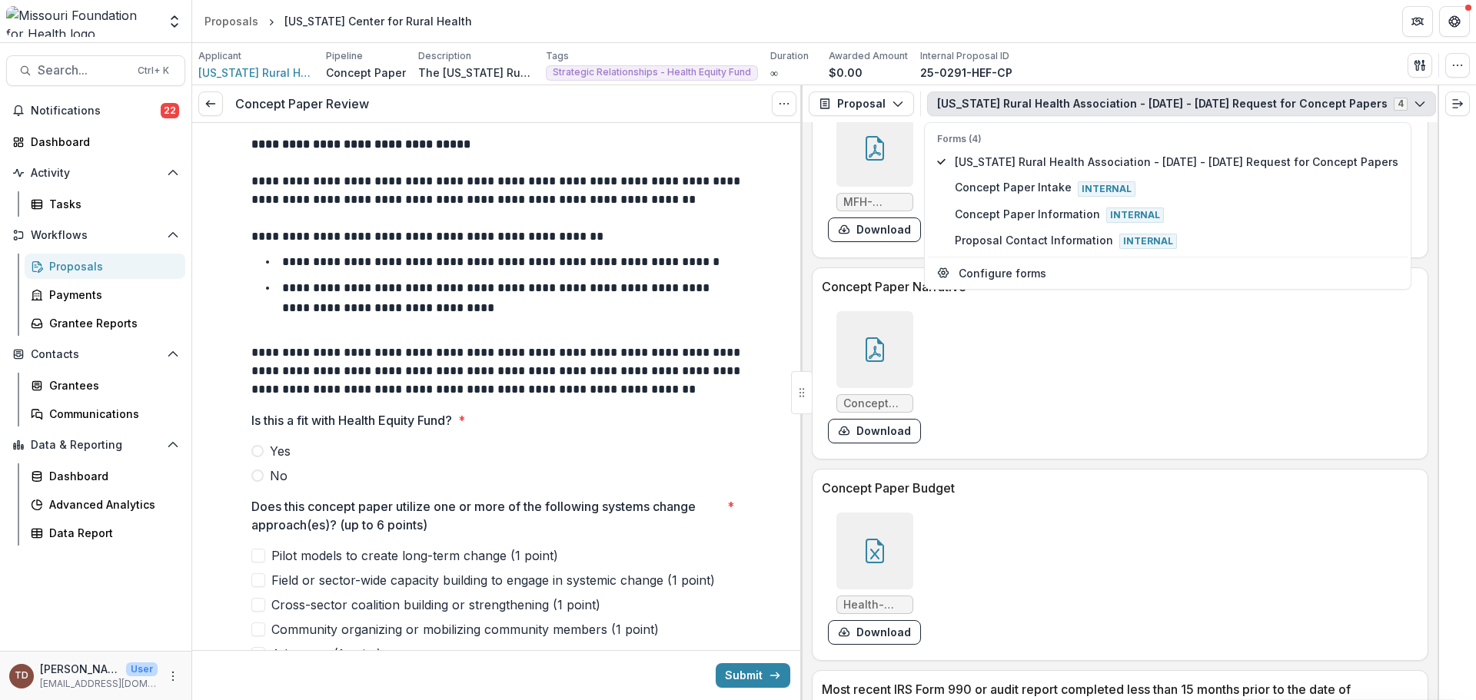
click at [863, 354] on icon at bounding box center [875, 349] width 25 height 25
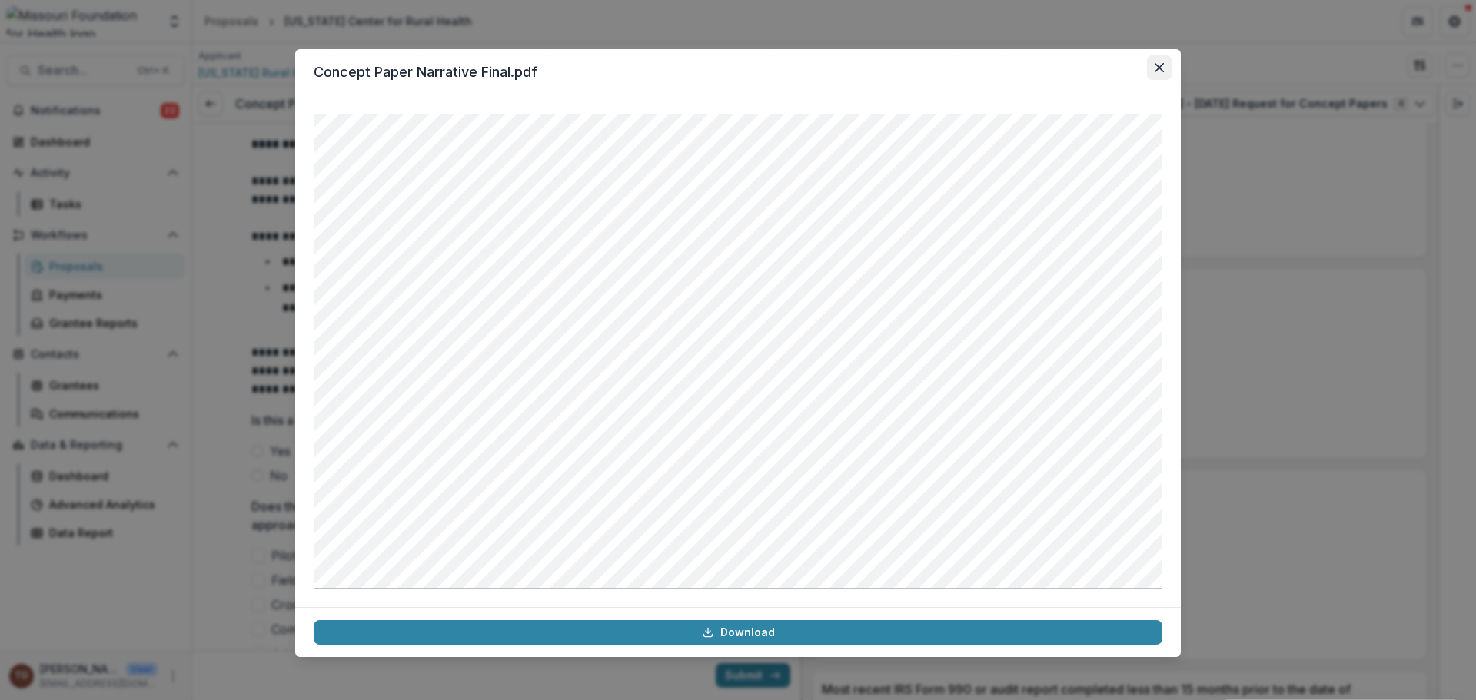
click at [1155, 65] on icon "Close" at bounding box center [1159, 67] width 9 height 9
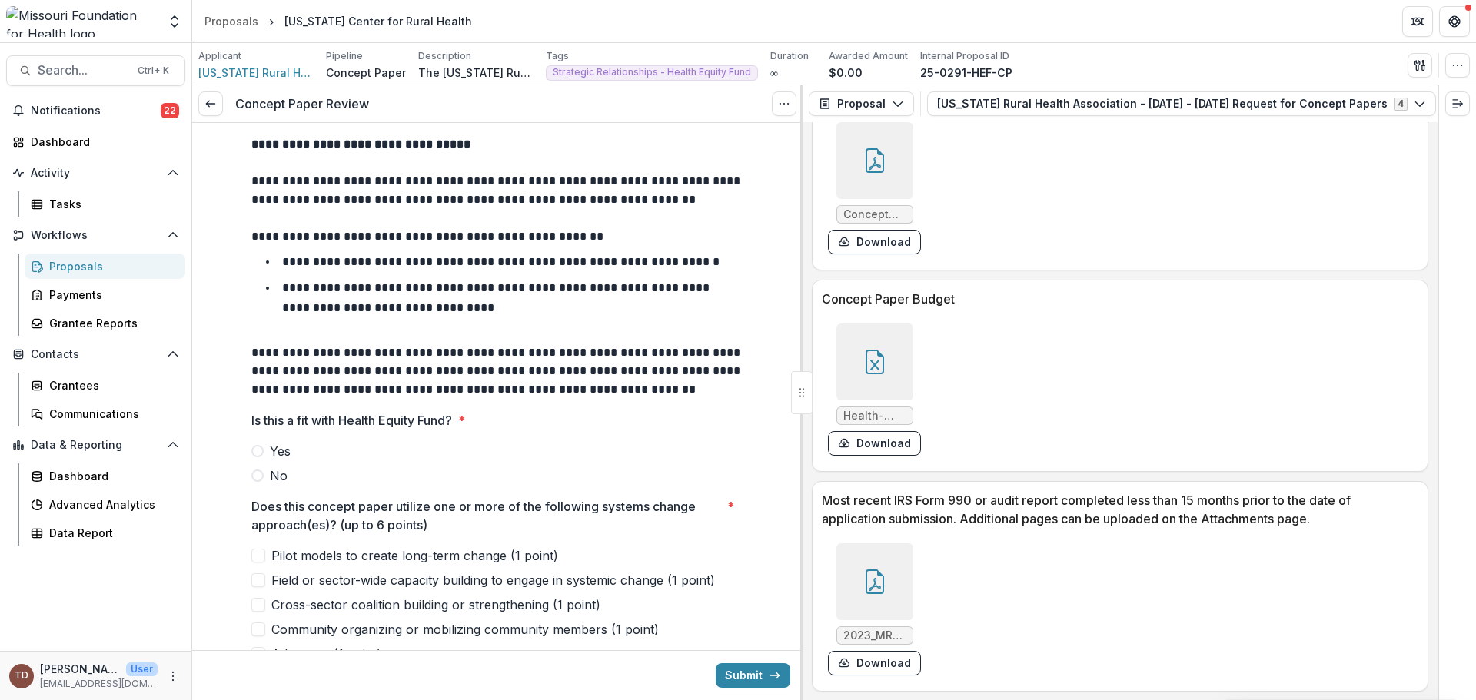
scroll to position [3988, 0]
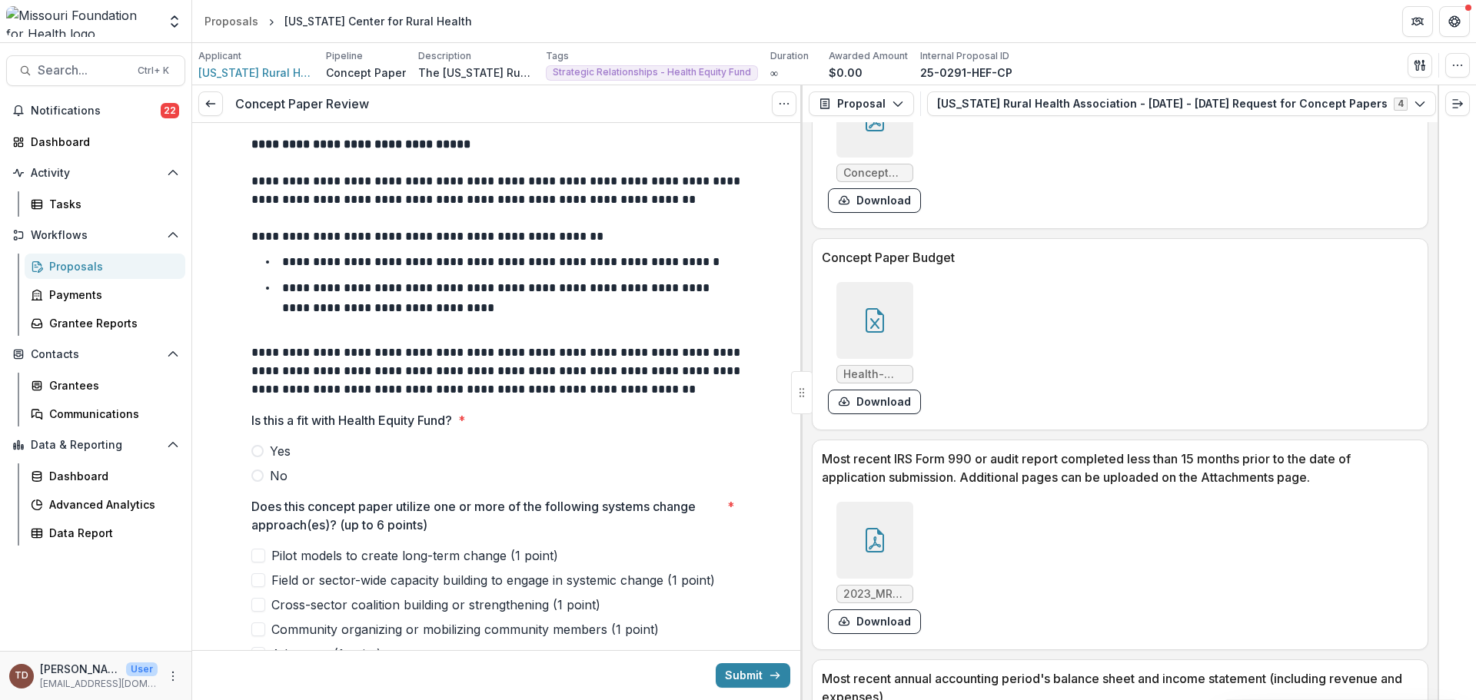
click at [870, 308] on div at bounding box center [874, 320] width 77 height 77
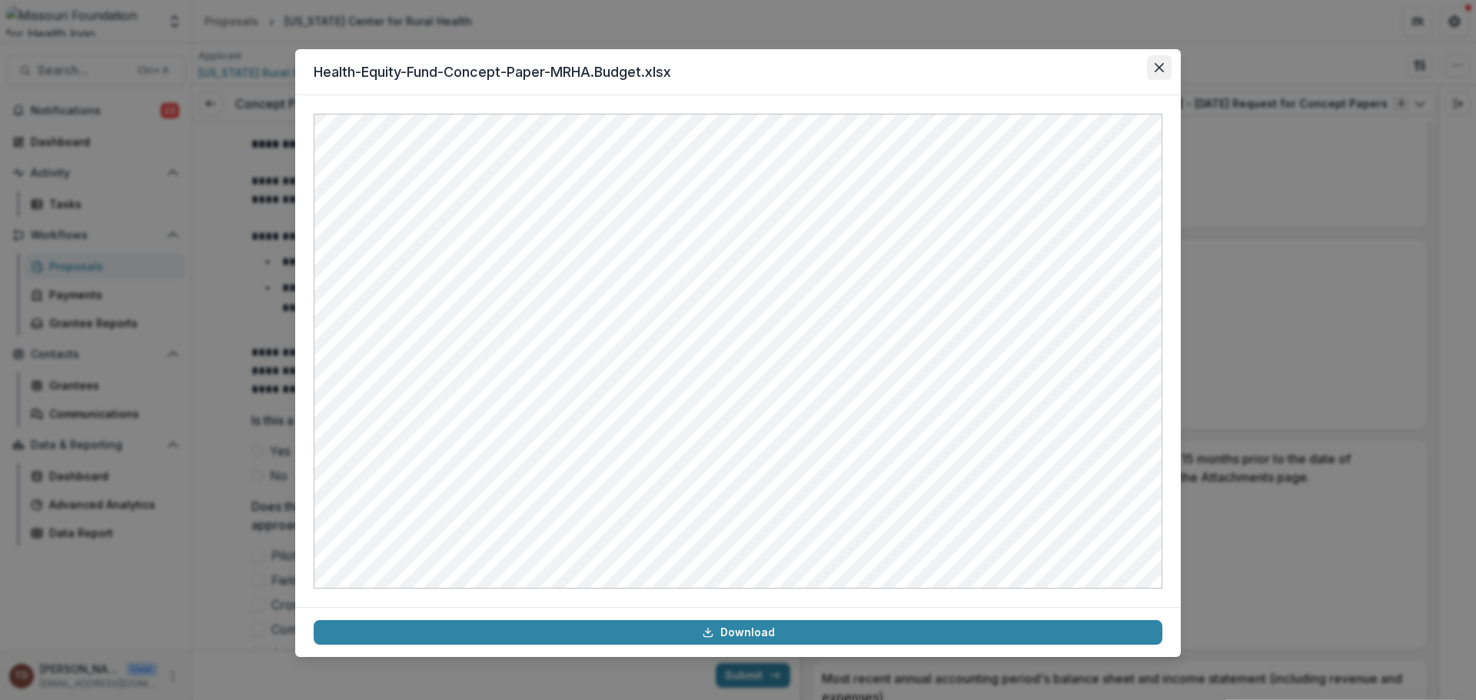
click at [1159, 71] on icon "Close" at bounding box center [1159, 67] width 9 height 9
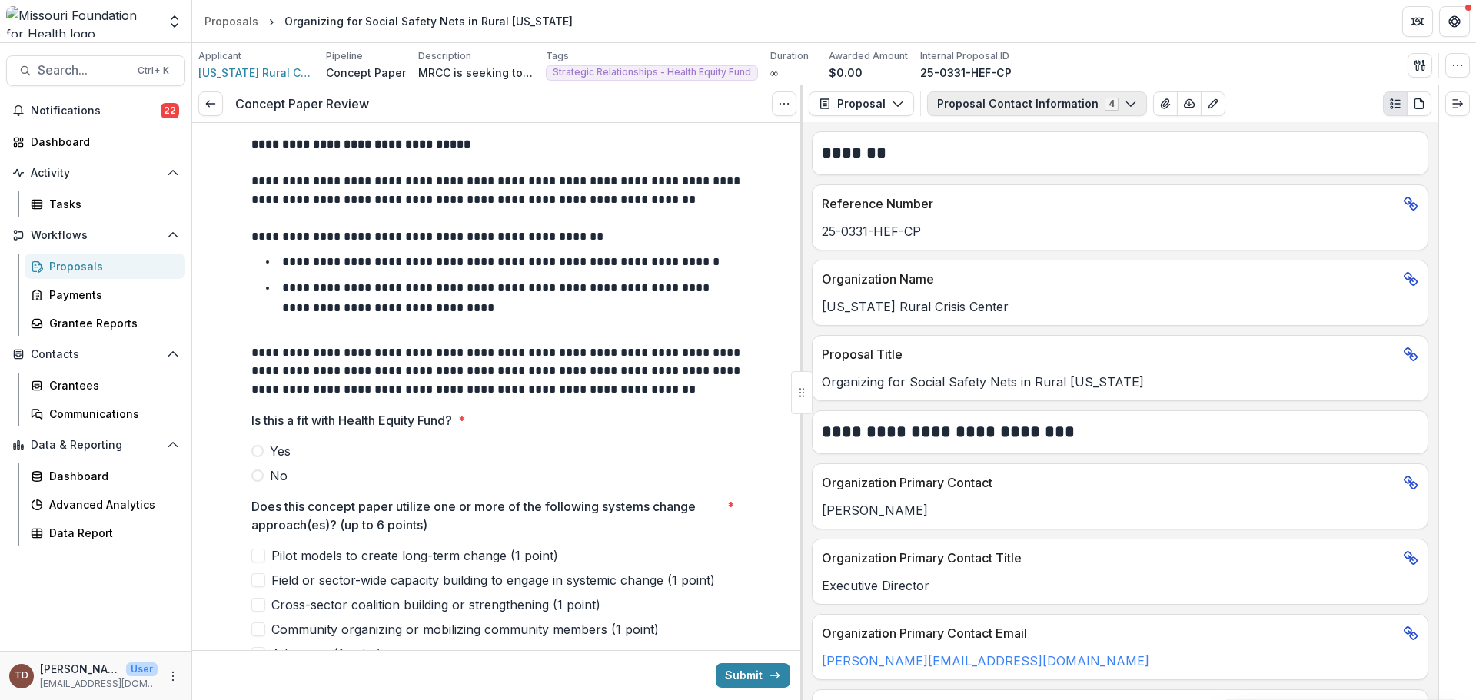
click at [1125, 107] on icon "button" at bounding box center [1131, 104] width 12 height 12
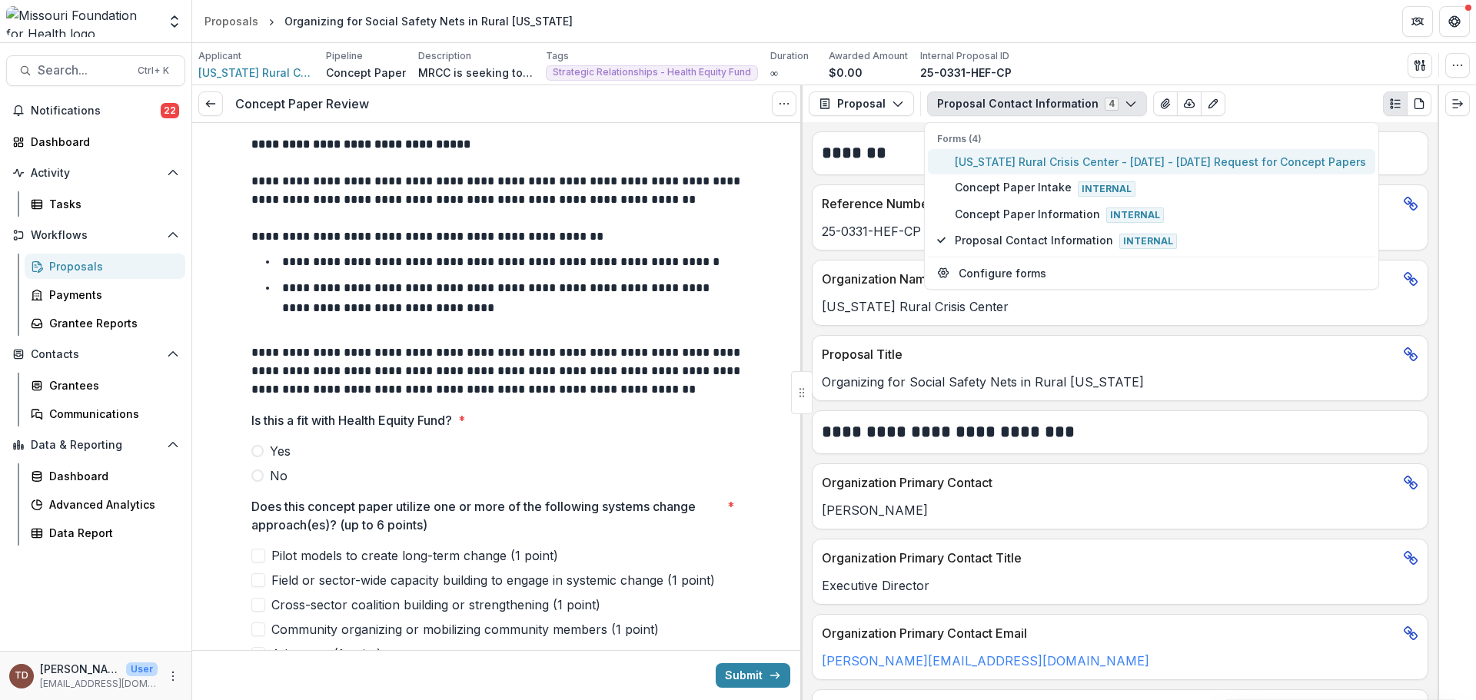
click at [1089, 161] on span "[US_STATE] Rural Crisis Center - [DATE] - [DATE] Request for Concept Papers" at bounding box center [1160, 162] width 411 height 16
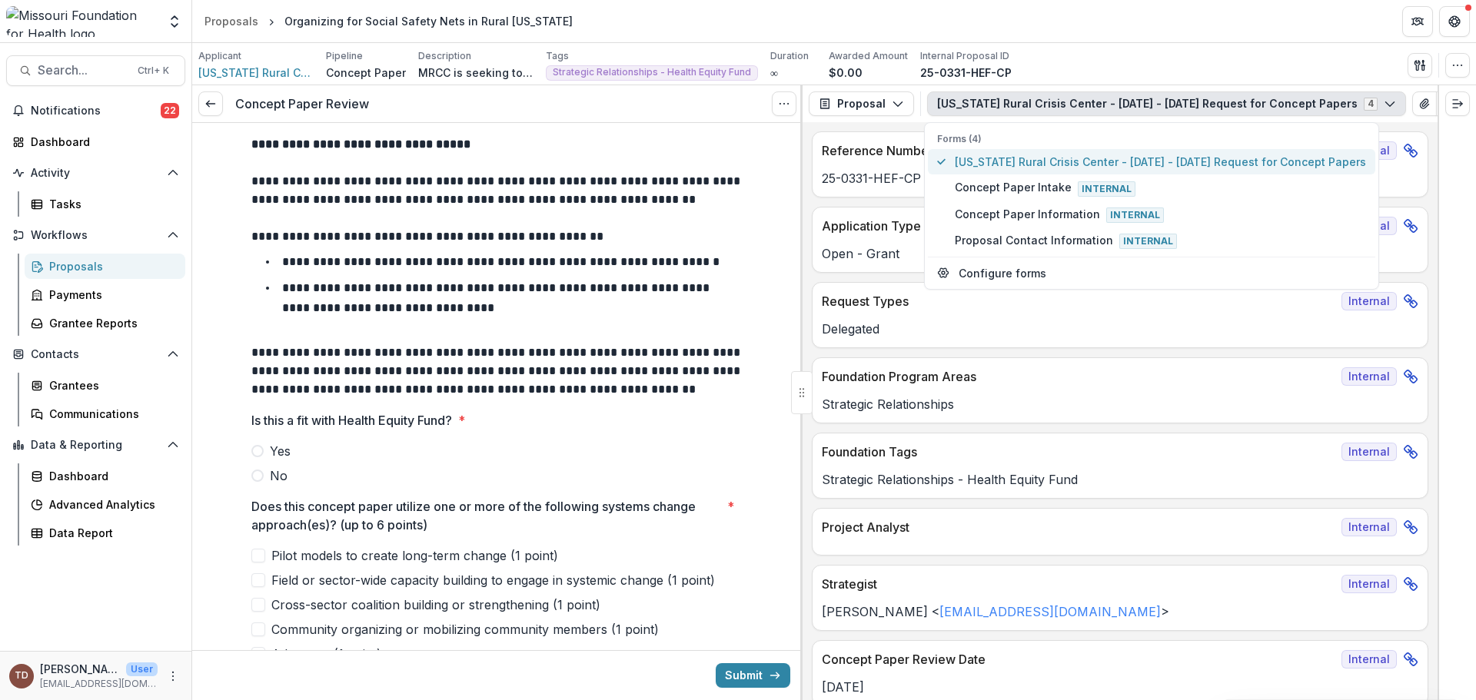
click at [1107, 155] on span "[US_STATE] Rural Crisis Center - [DATE] - [DATE] Request for Concept Papers" at bounding box center [1160, 162] width 411 height 16
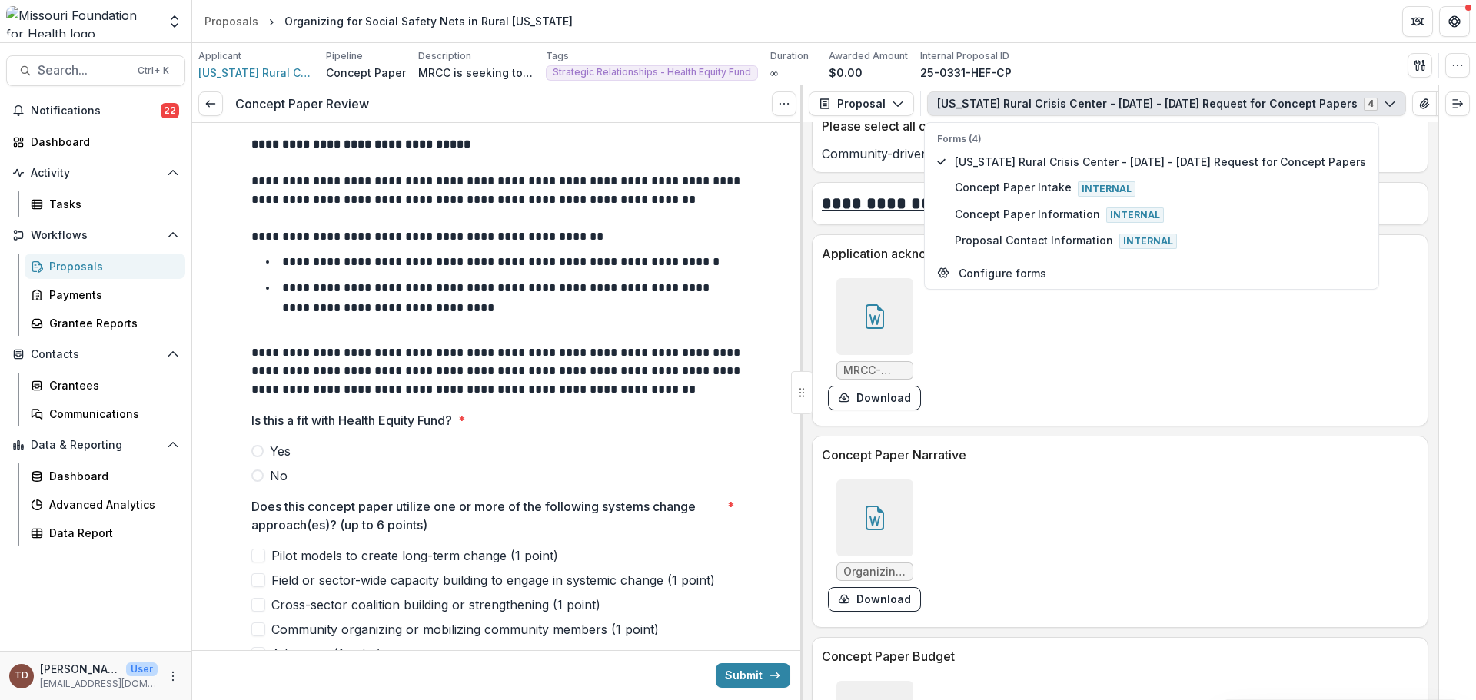
scroll to position [3767, 0]
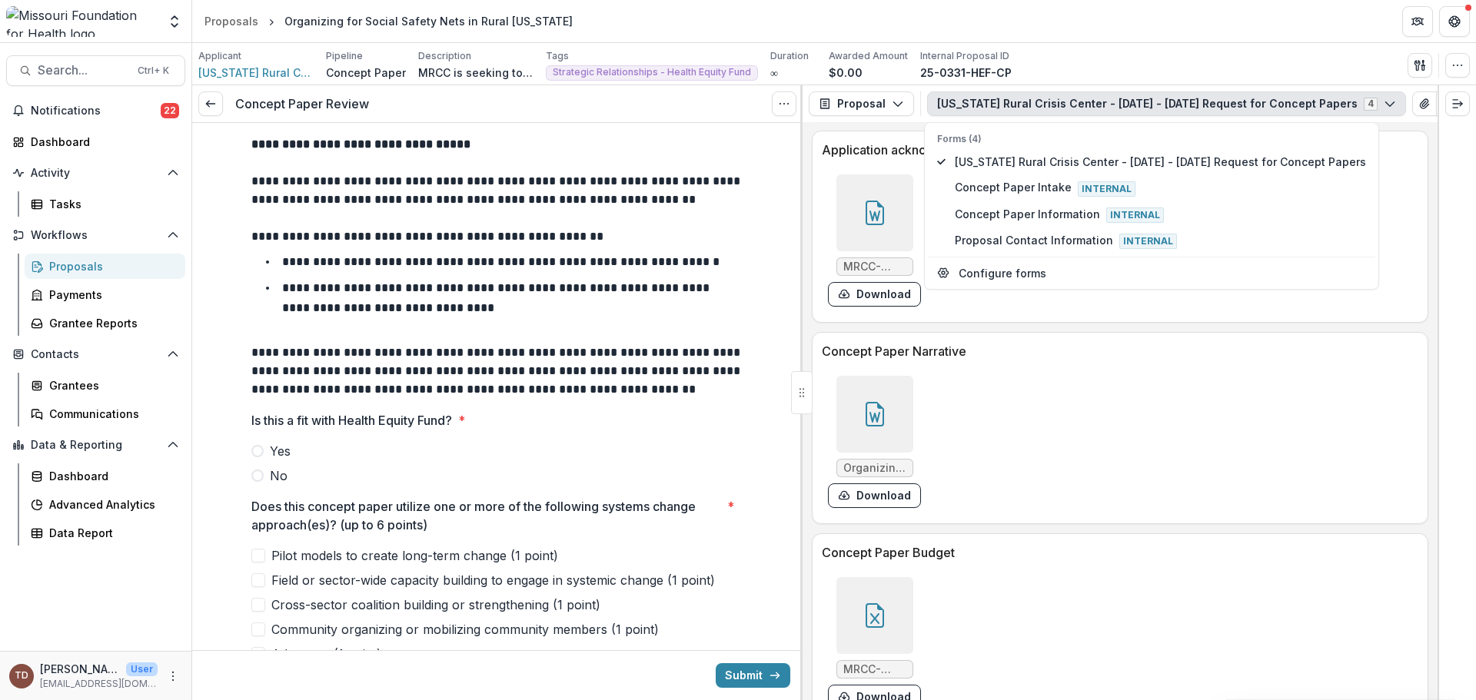
click at [866, 427] on icon at bounding box center [875, 414] width 18 height 25
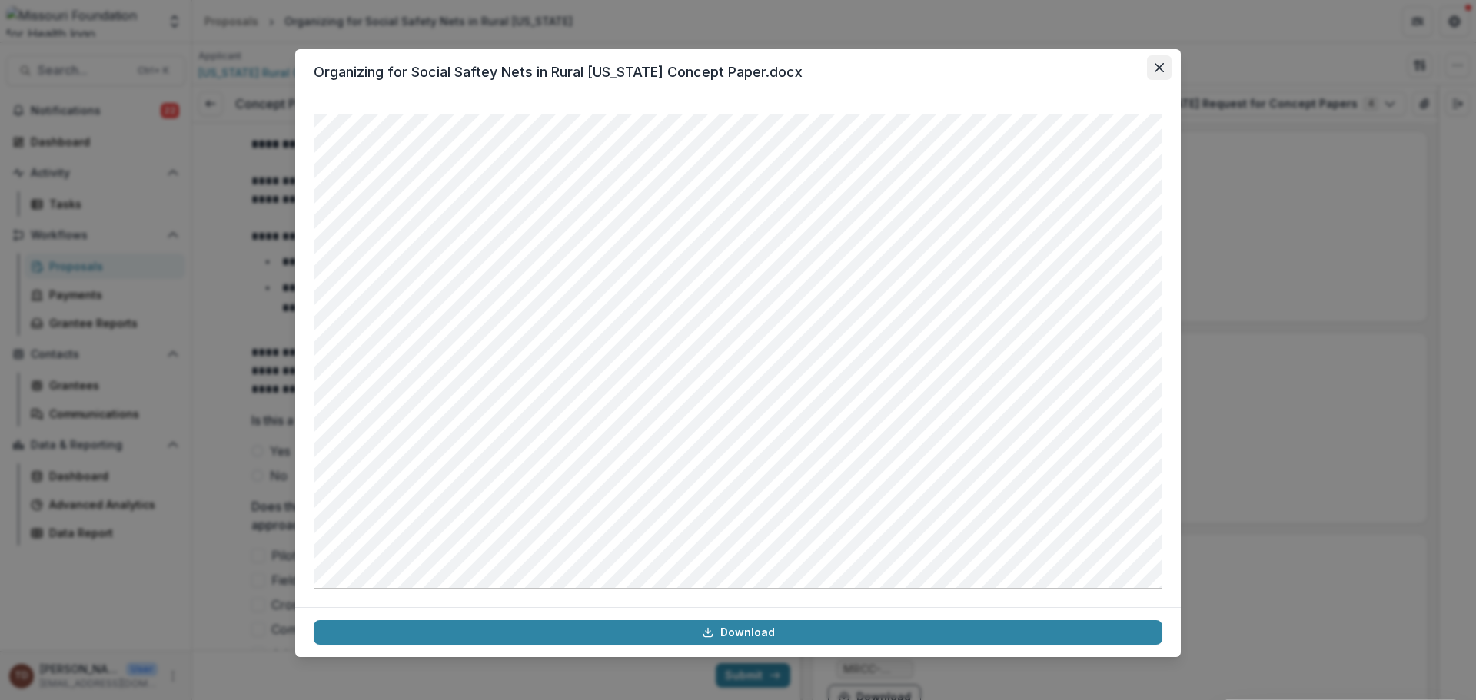
click at [1157, 64] on icon "Close" at bounding box center [1159, 67] width 9 height 9
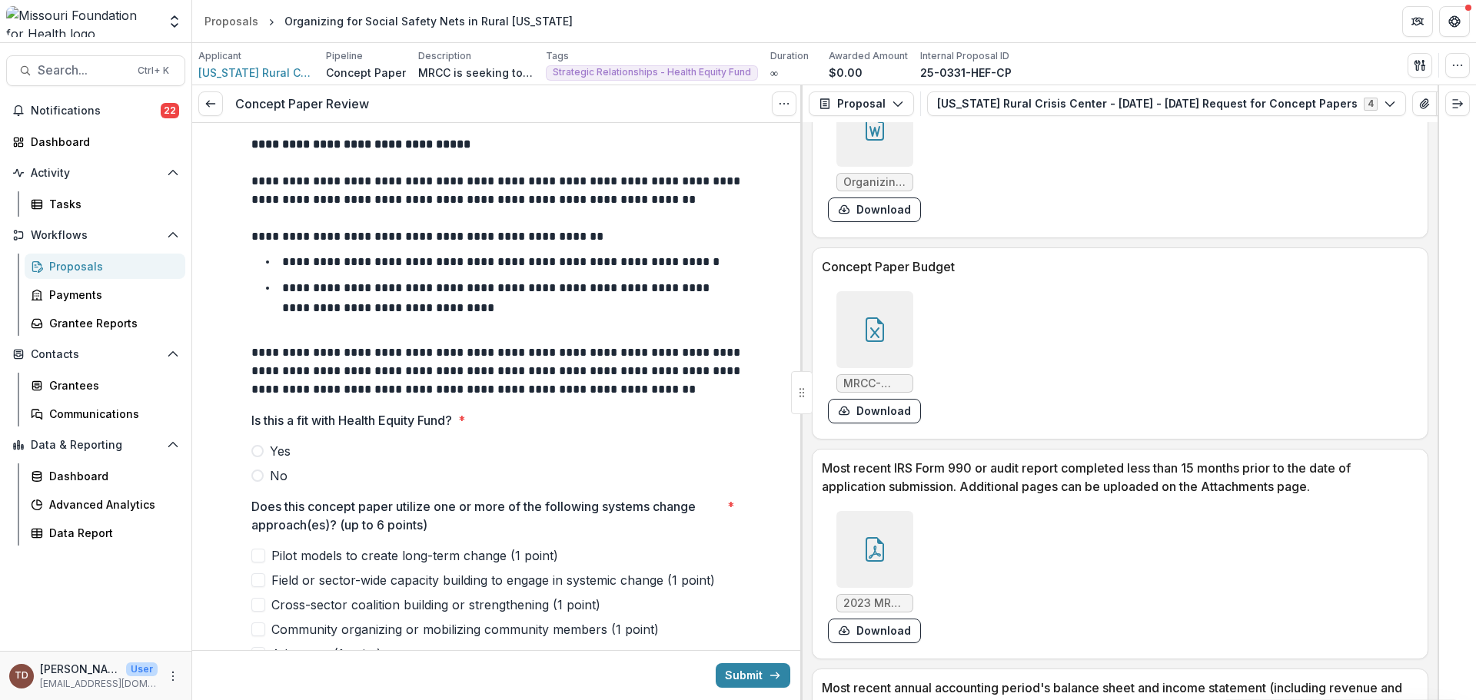
scroll to position [4075, 0]
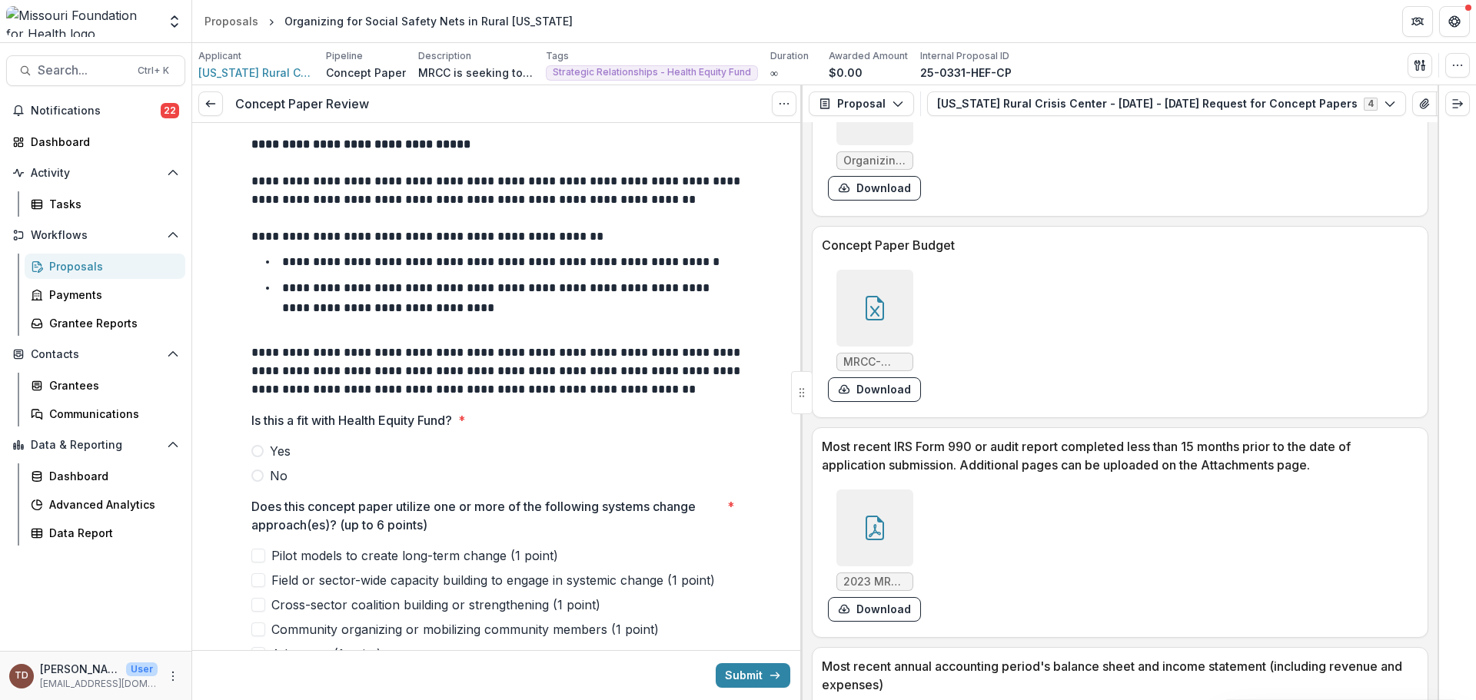
click at [879, 311] on icon at bounding box center [875, 308] width 25 height 25
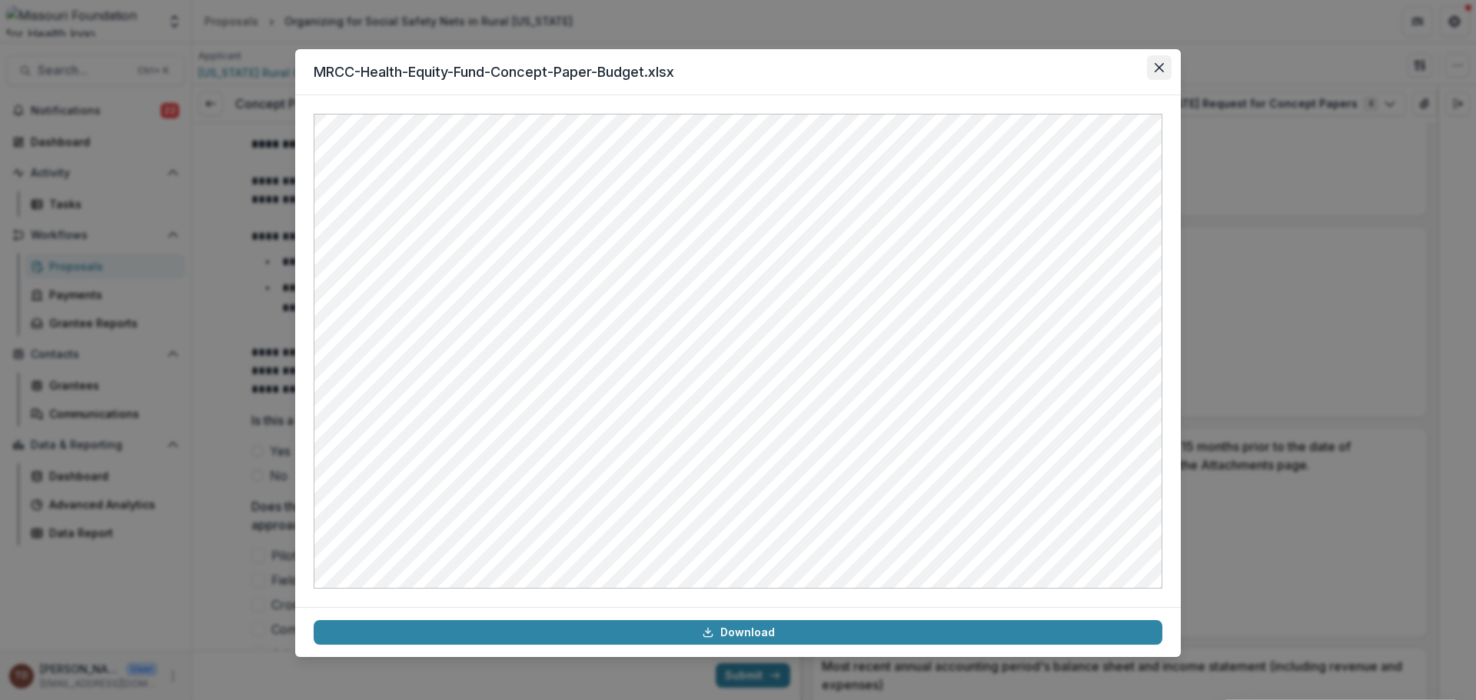
click at [1160, 68] on icon "Close" at bounding box center [1159, 67] width 9 height 9
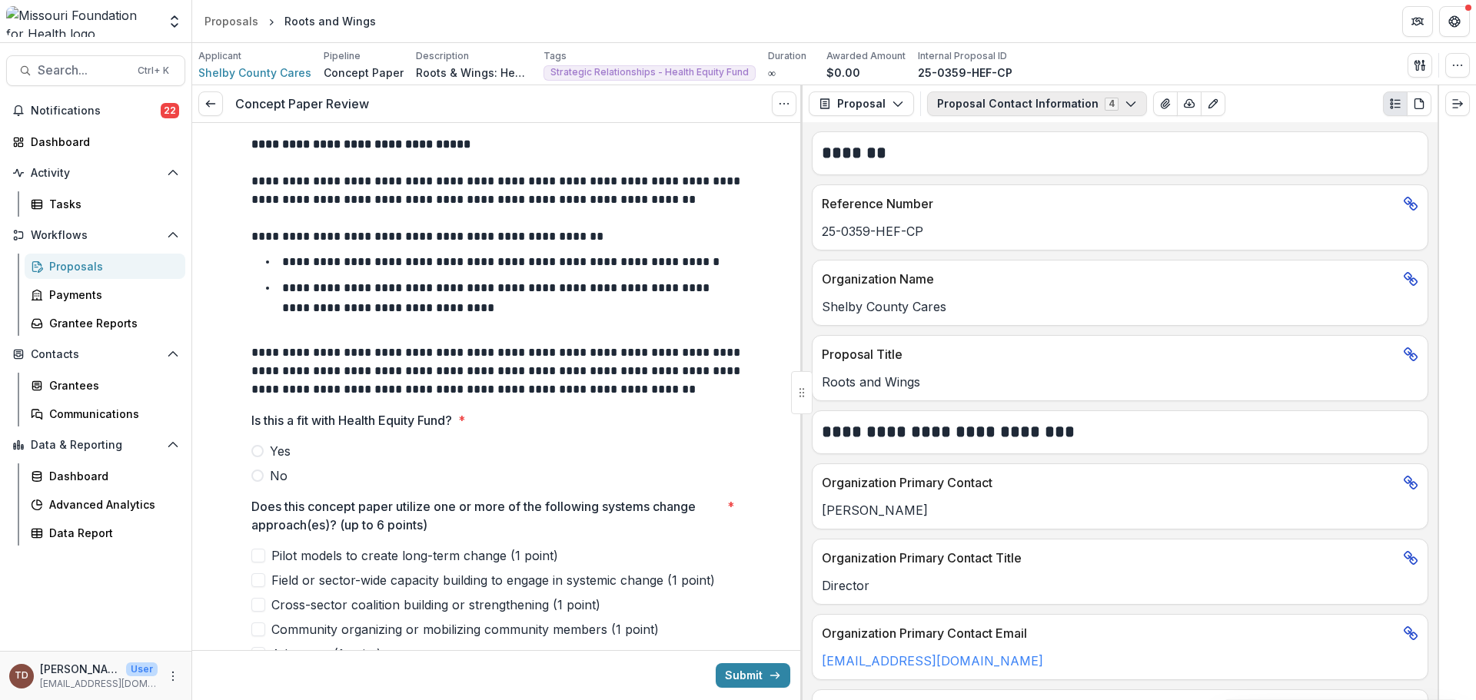
click at [1125, 103] on icon "button" at bounding box center [1131, 104] width 12 height 12
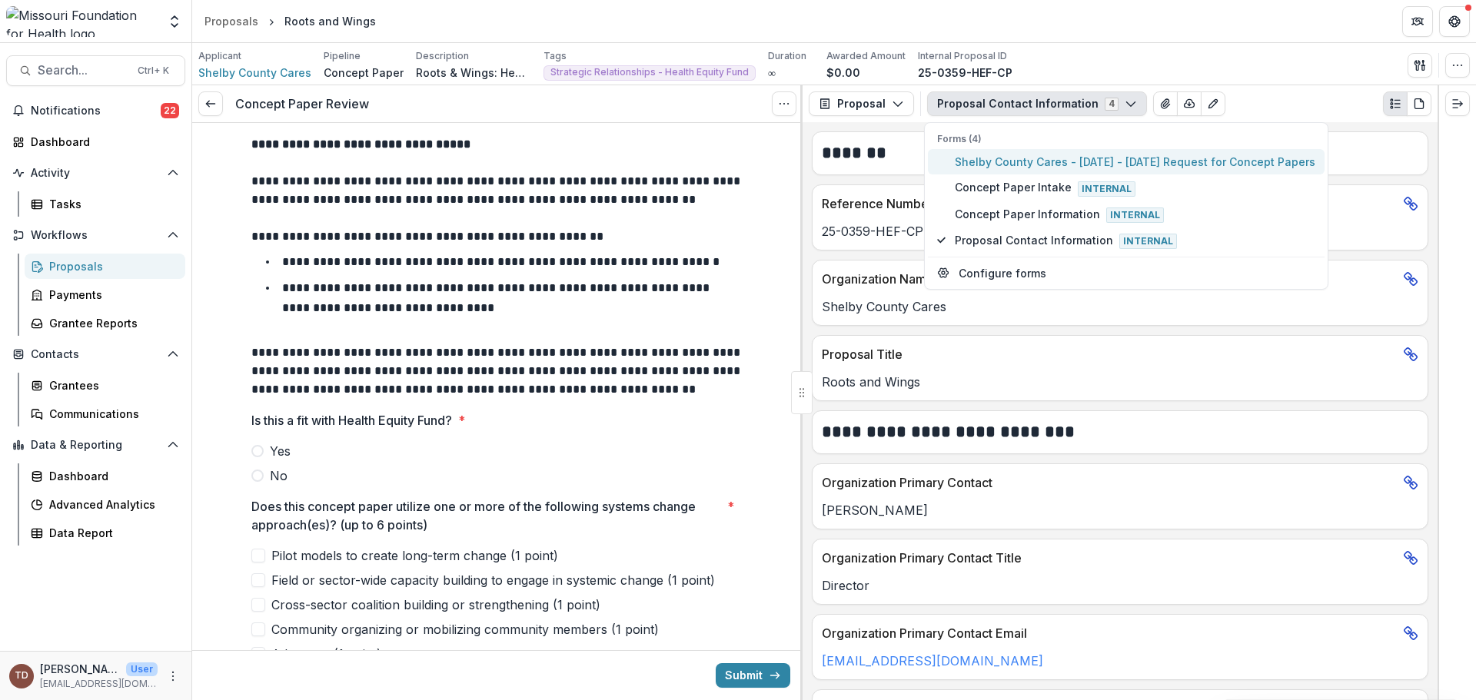
click at [1082, 159] on span "Shelby County Cares - 2025 - 2025 Request for Concept Papers" at bounding box center [1135, 162] width 361 height 16
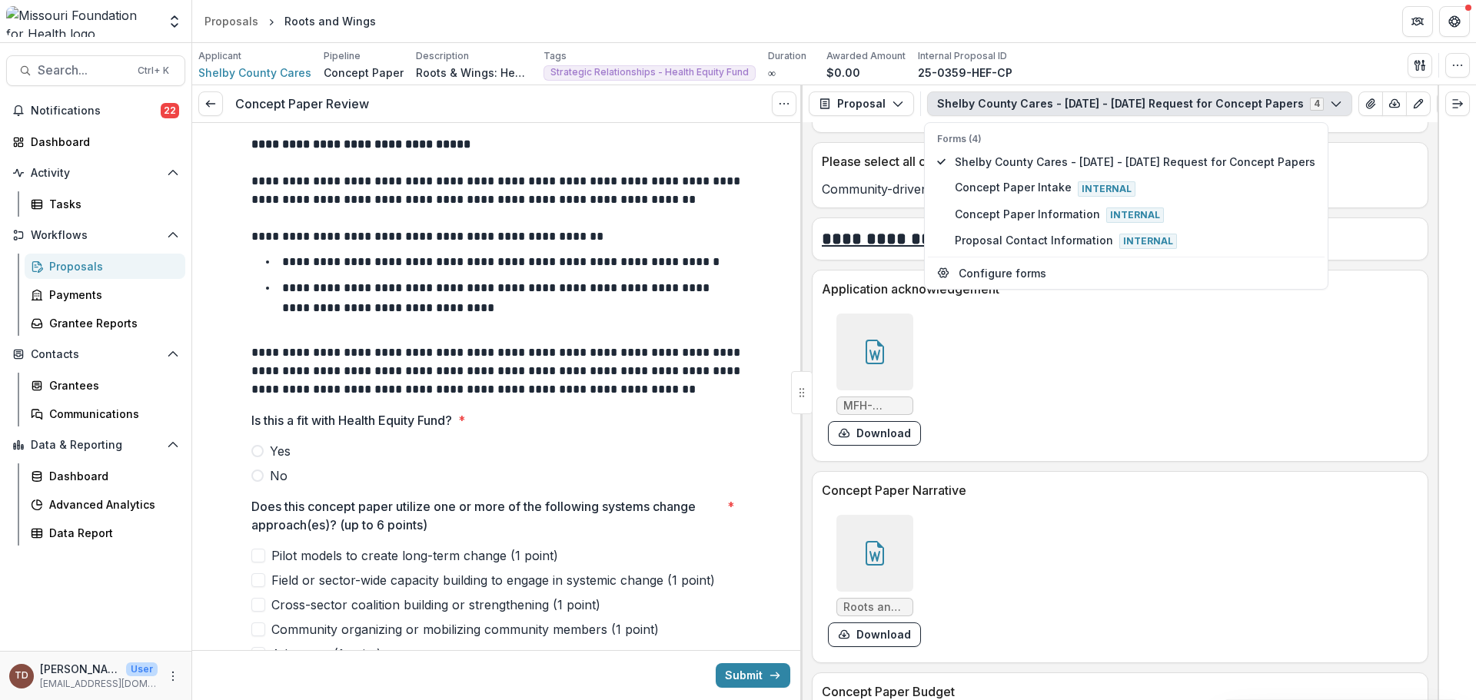
scroll to position [3675, 0]
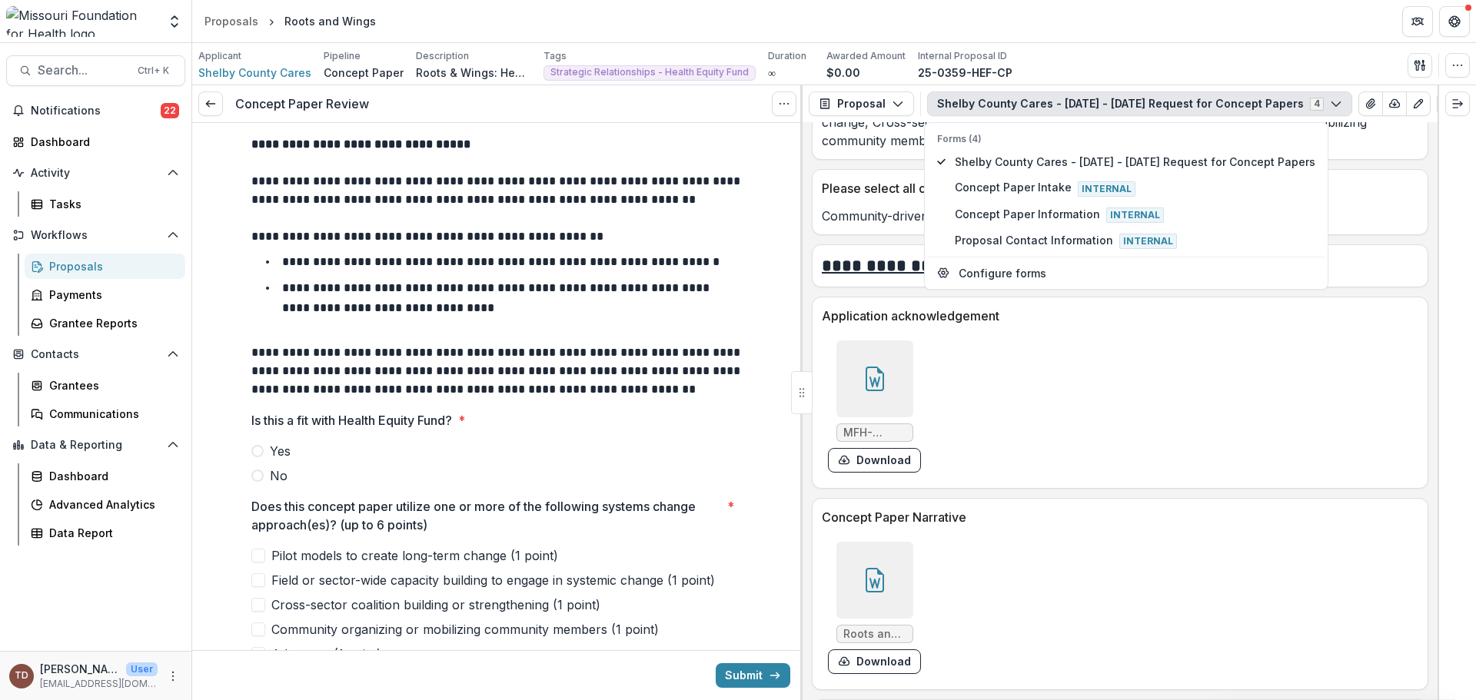
click at [866, 582] on icon at bounding box center [875, 580] width 25 height 25
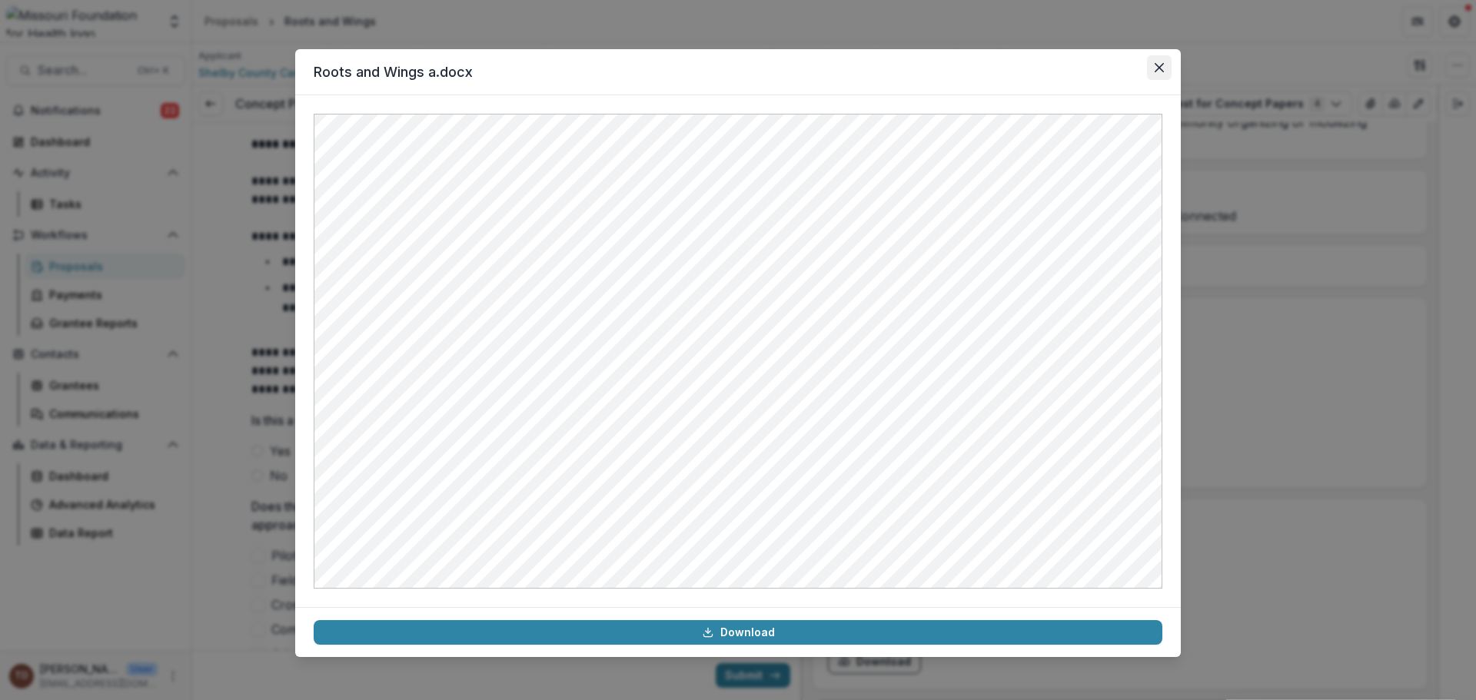
click at [1156, 67] on icon "Close" at bounding box center [1159, 67] width 9 height 9
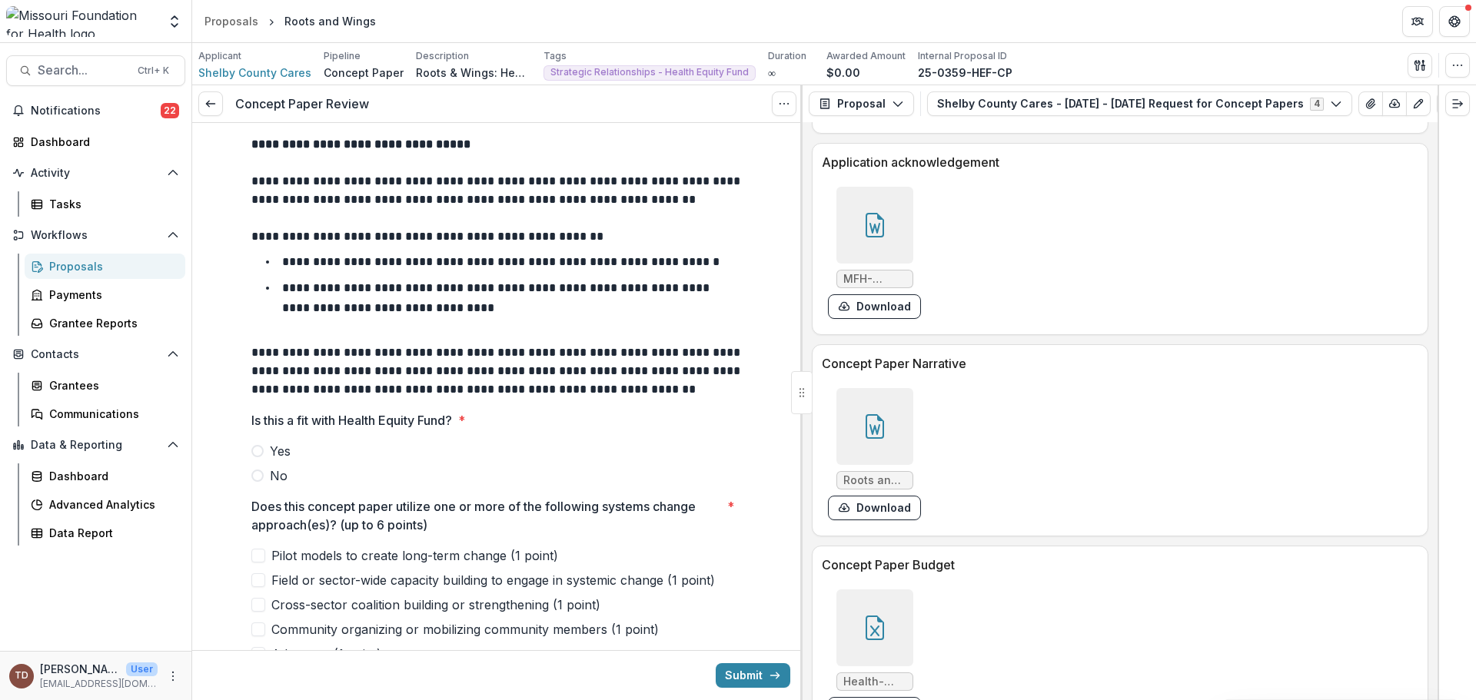
scroll to position [3905, 0]
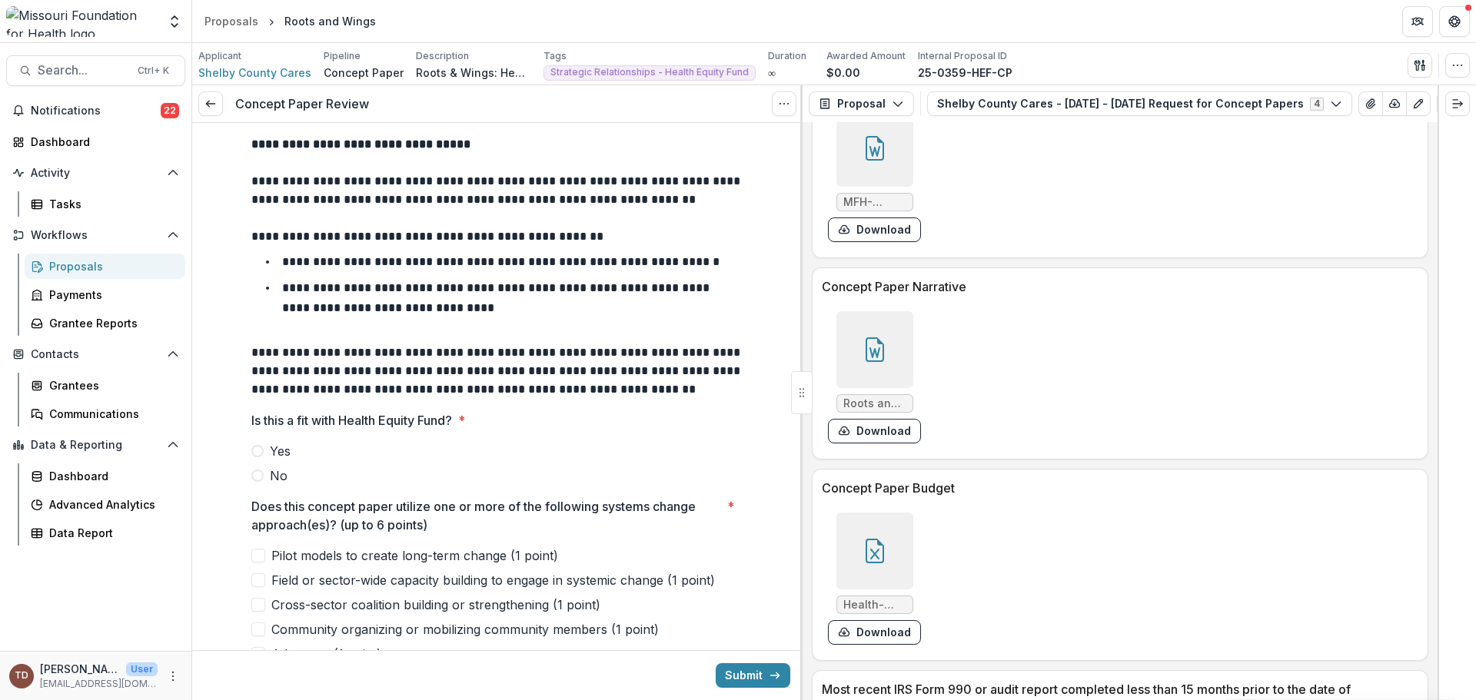
click at [870, 557] on icon at bounding box center [875, 551] width 25 height 25
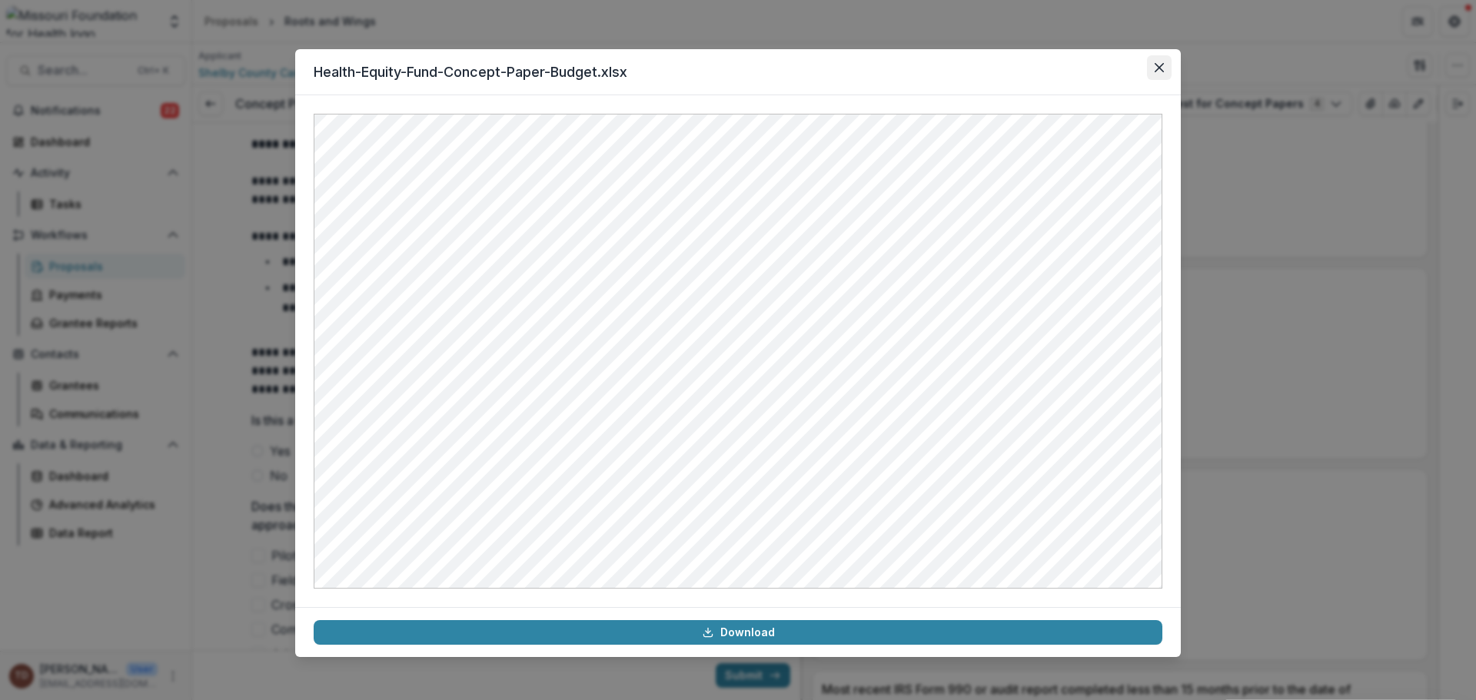
click at [1160, 66] on icon "Close" at bounding box center [1159, 67] width 9 height 9
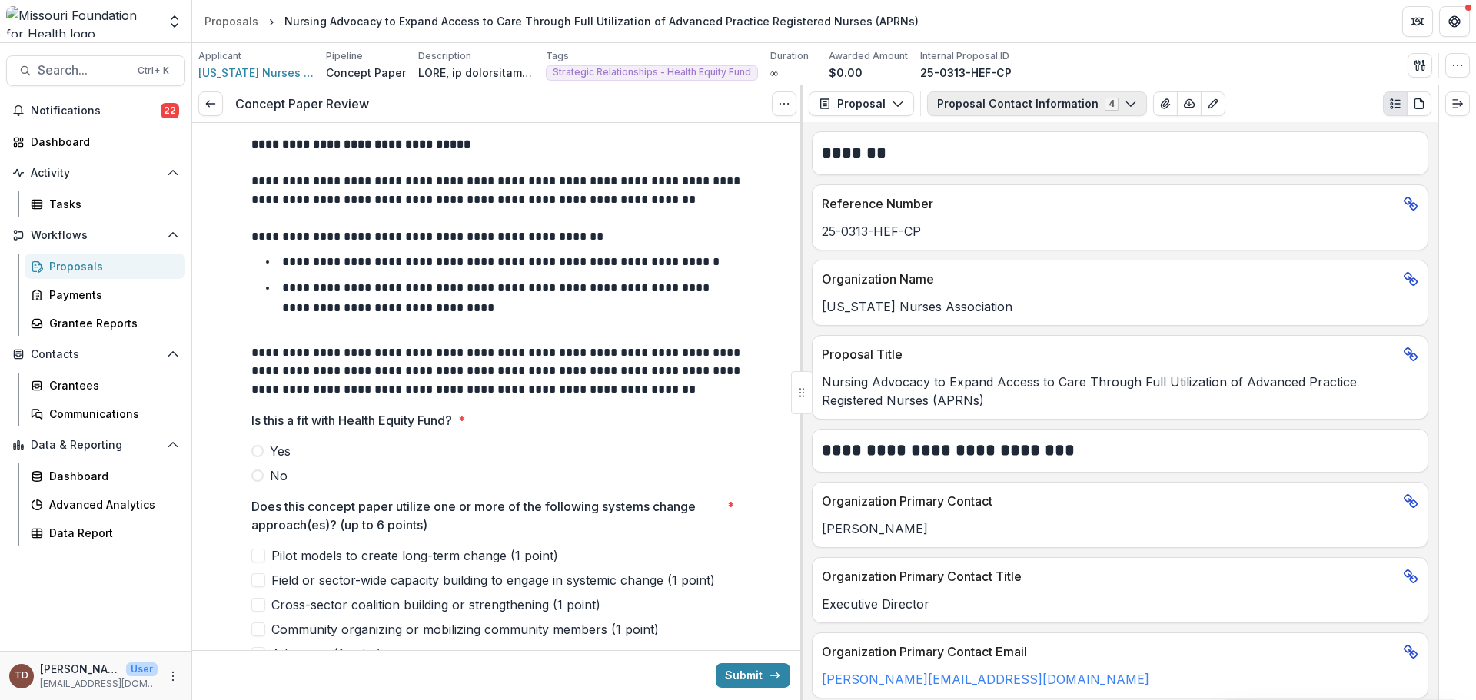
click at [1125, 105] on icon "button" at bounding box center [1131, 104] width 12 height 12
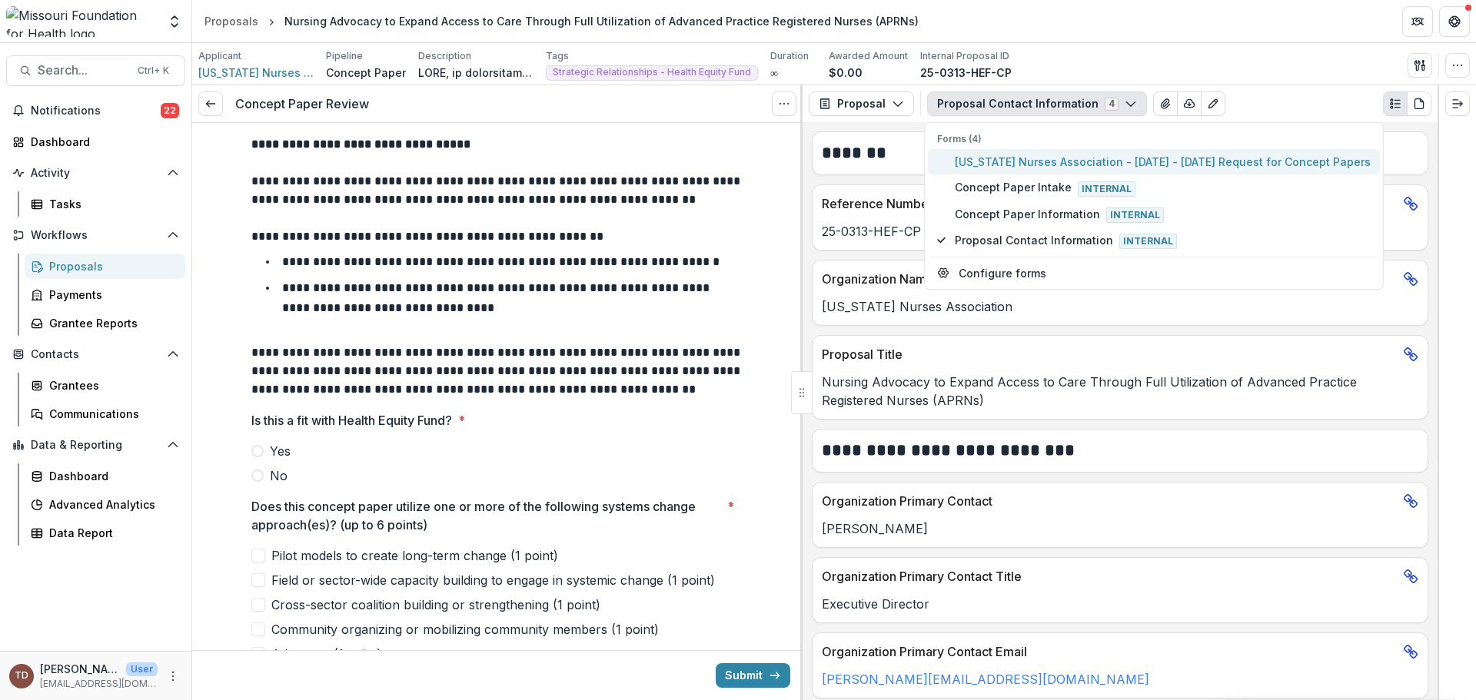
click at [1094, 161] on span "Missouri Nurses Association - 2025 - 2025 Request for Concept Papers" at bounding box center [1163, 162] width 416 height 16
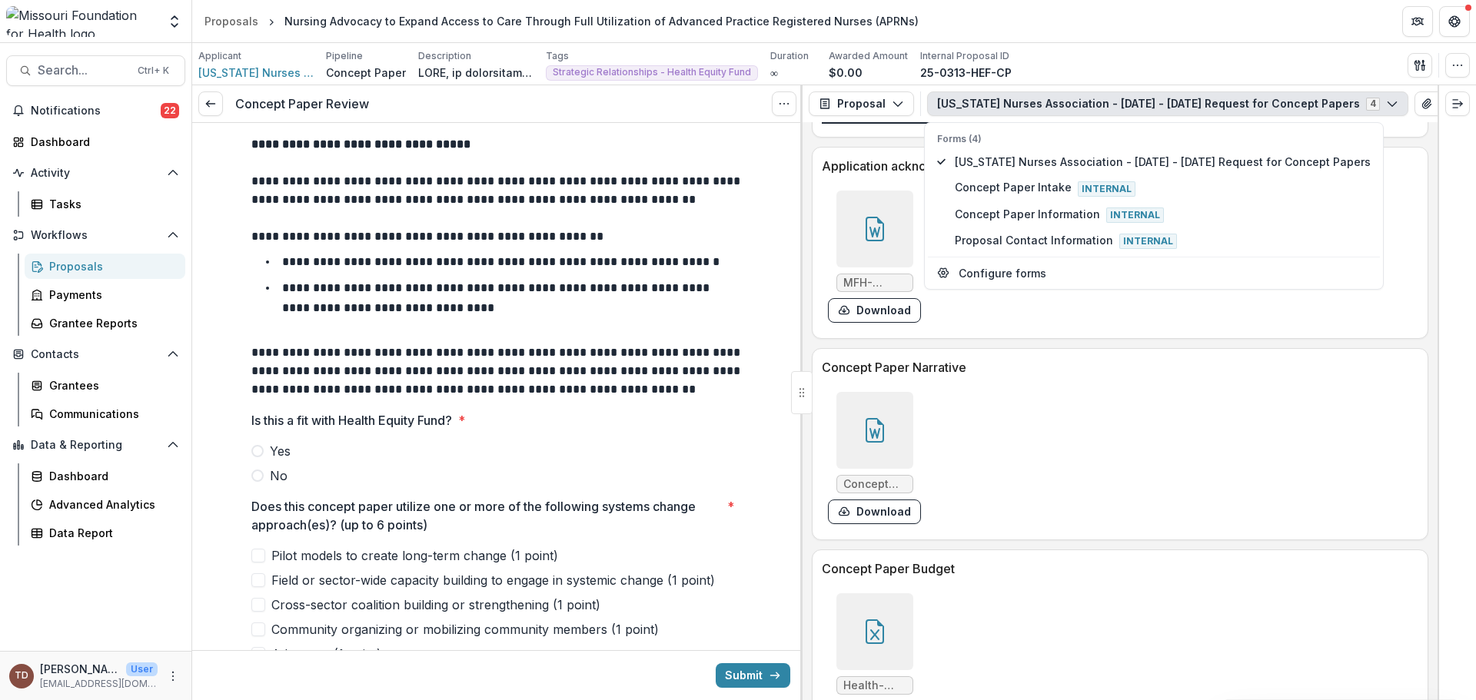
scroll to position [4075, 0]
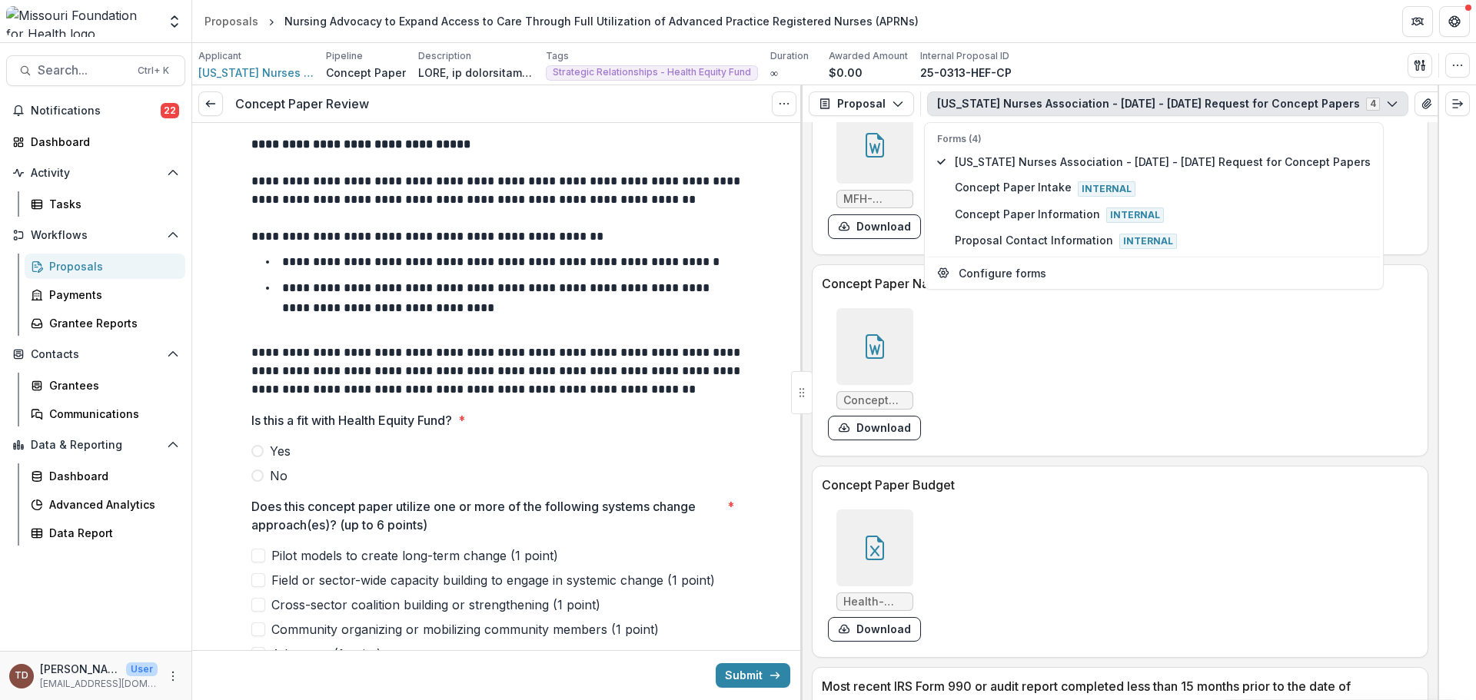
click at [888, 356] on div at bounding box center [874, 346] width 77 height 77
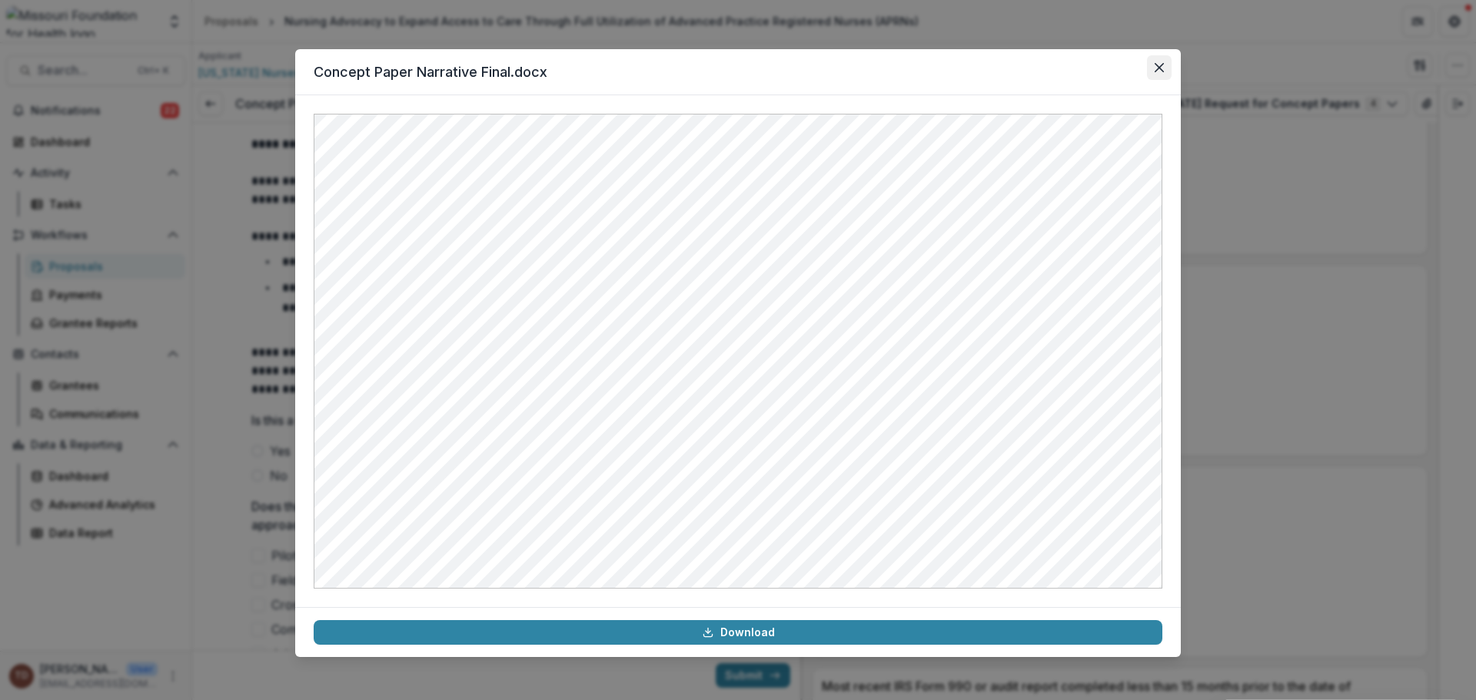
click at [1157, 68] on icon "Close" at bounding box center [1159, 67] width 9 height 9
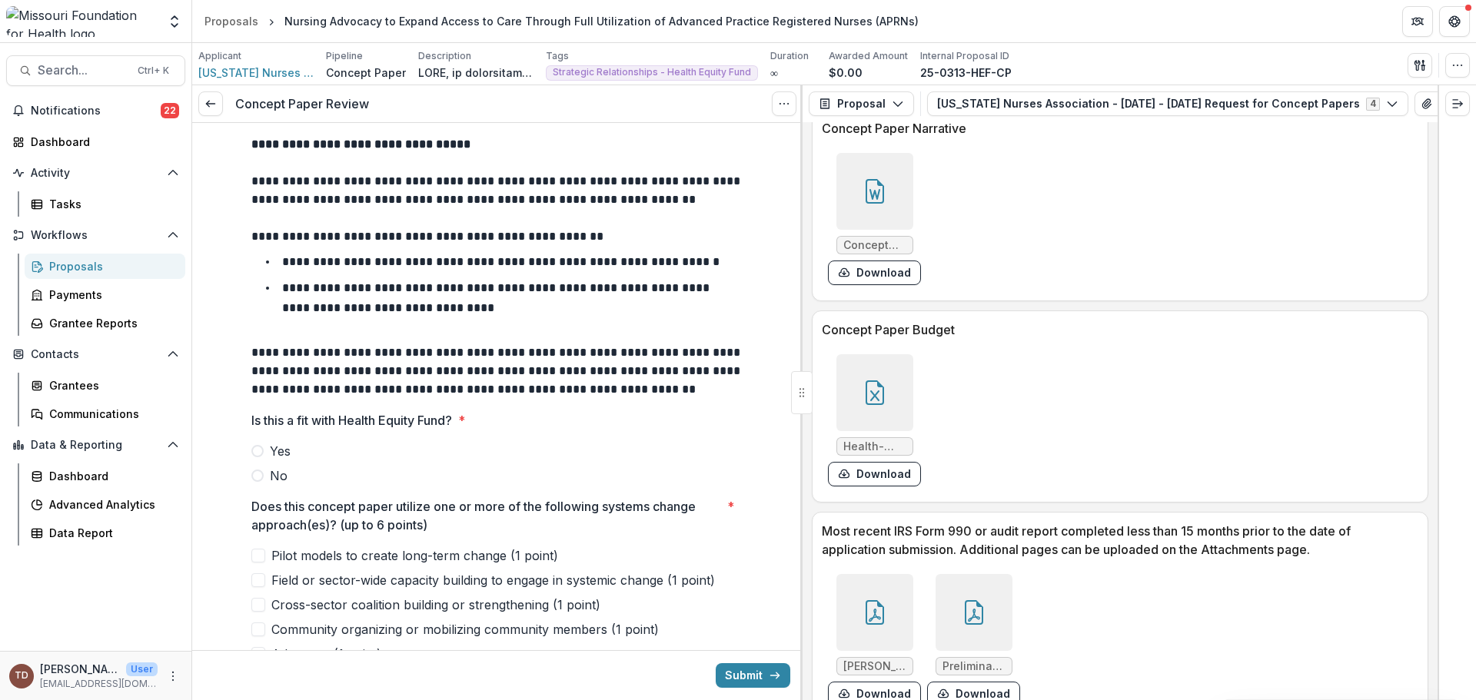
scroll to position [4228, 0]
click at [878, 398] on icon at bounding box center [875, 394] width 25 height 25
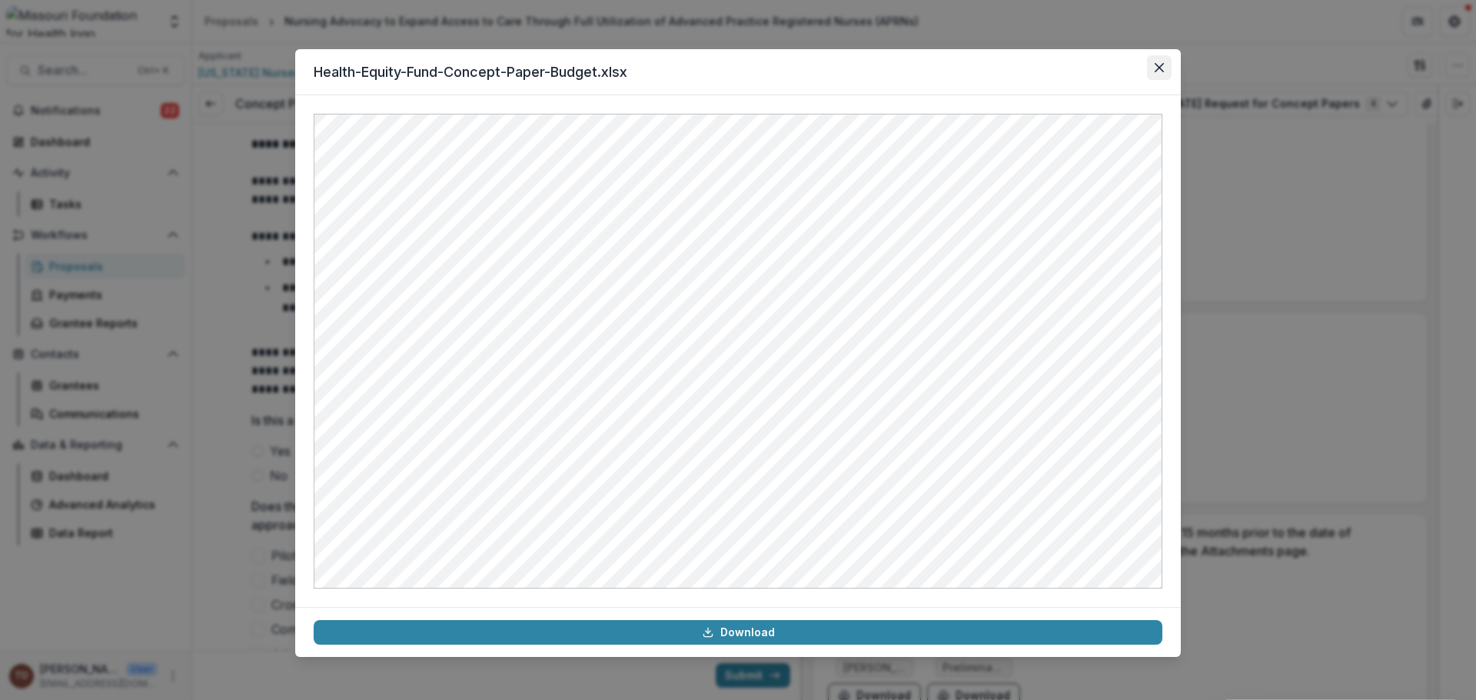
click at [1159, 67] on icon "Close" at bounding box center [1159, 67] width 9 height 9
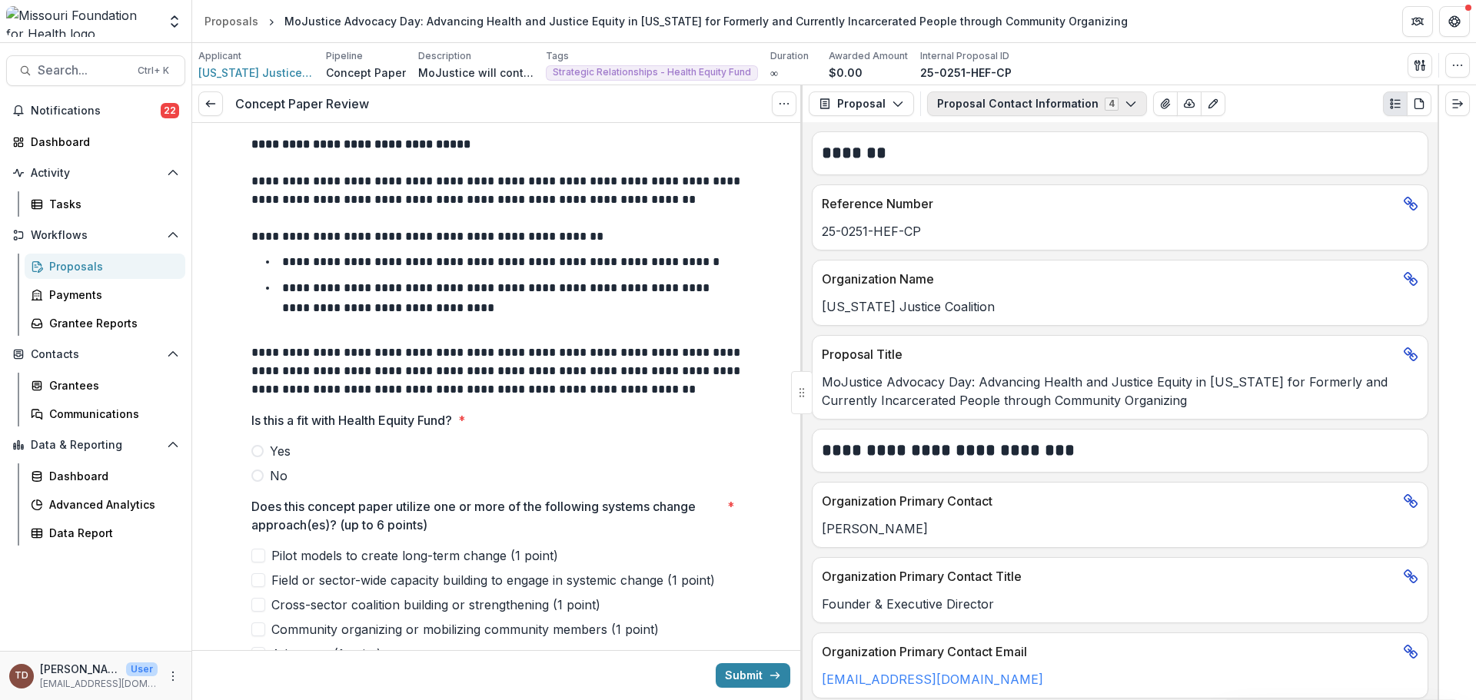
click at [1125, 101] on icon "button" at bounding box center [1131, 104] width 12 height 12
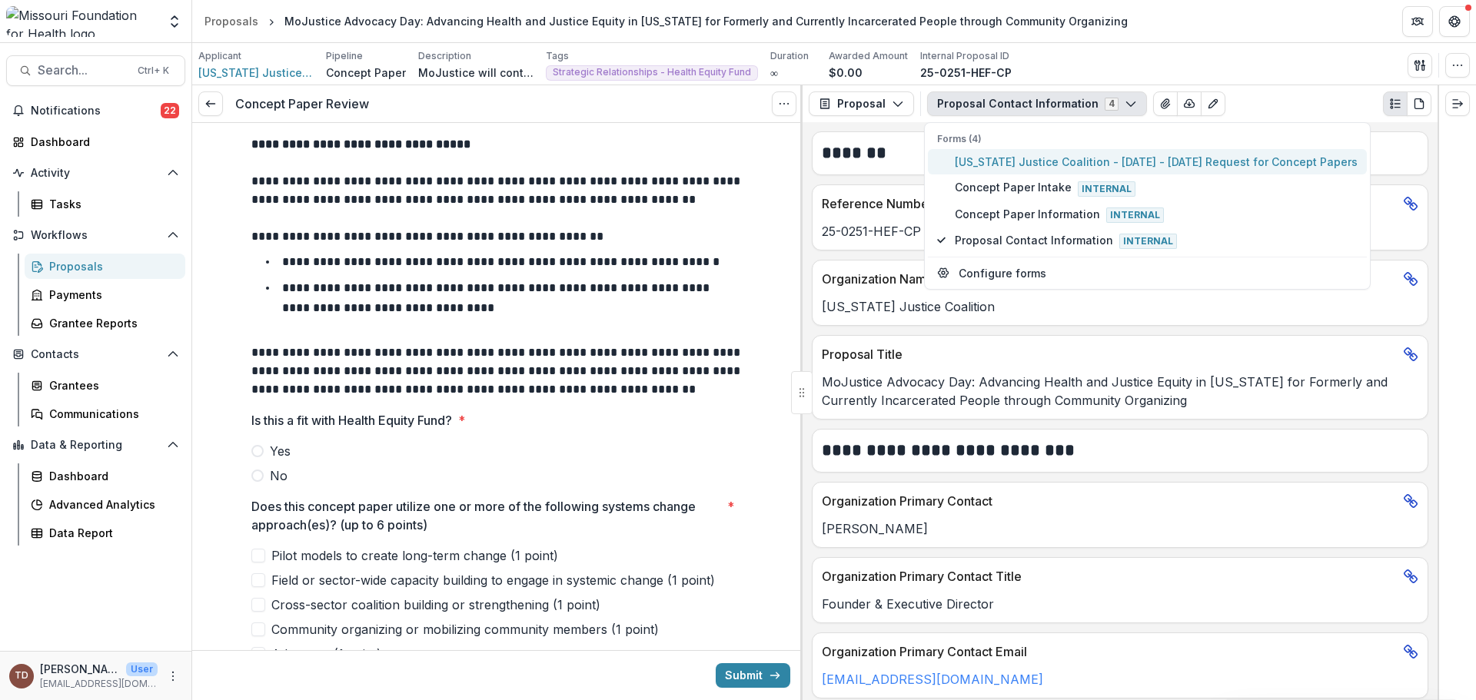
click at [1088, 158] on span "[US_STATE] Justice Coalition - [DATE] - [DATE] Request for Concept Papers" at bounding box center [1156, 162] width 403 height 16
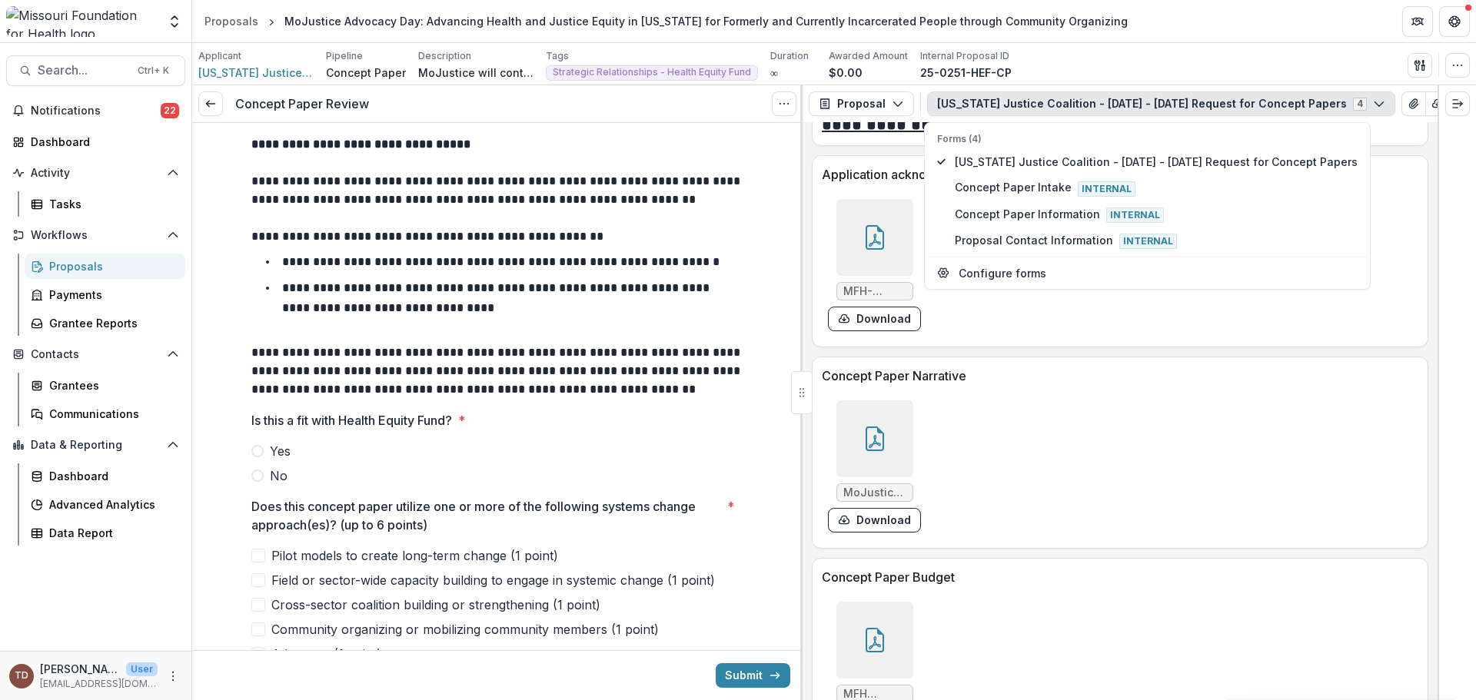
scroll to position [3998, 0]
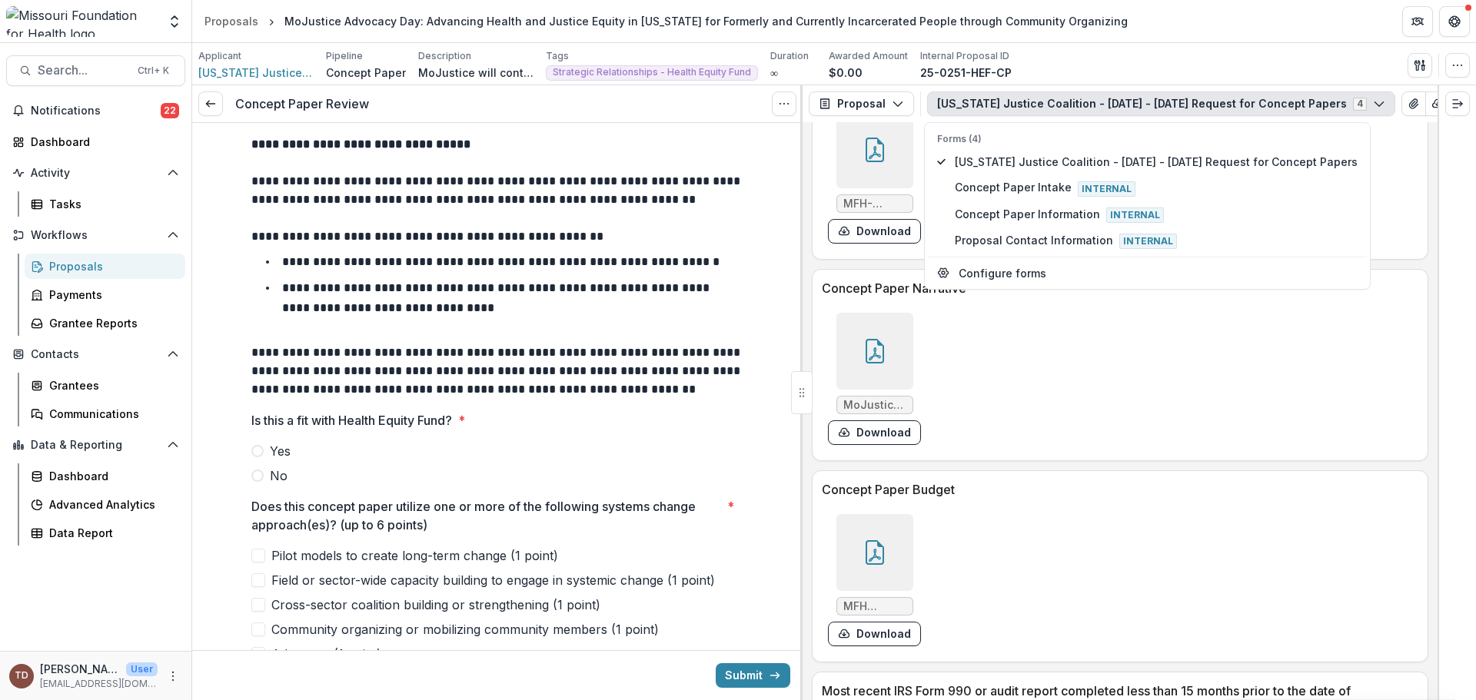
click at [863, 339] on icon at bounding box center [875, 351] width 25 height 25
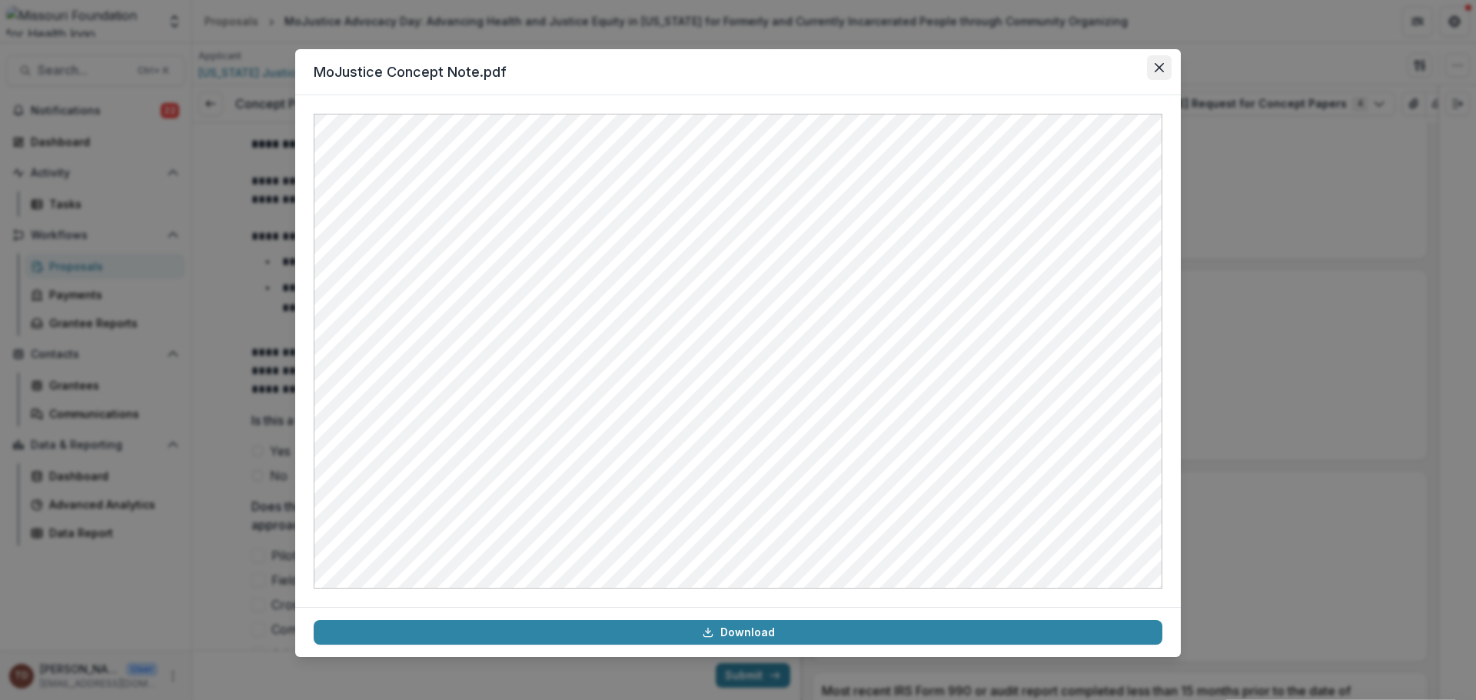
click at [1155, 62] on button "Close" at bounding box center [1159, 67] width 25 height 25
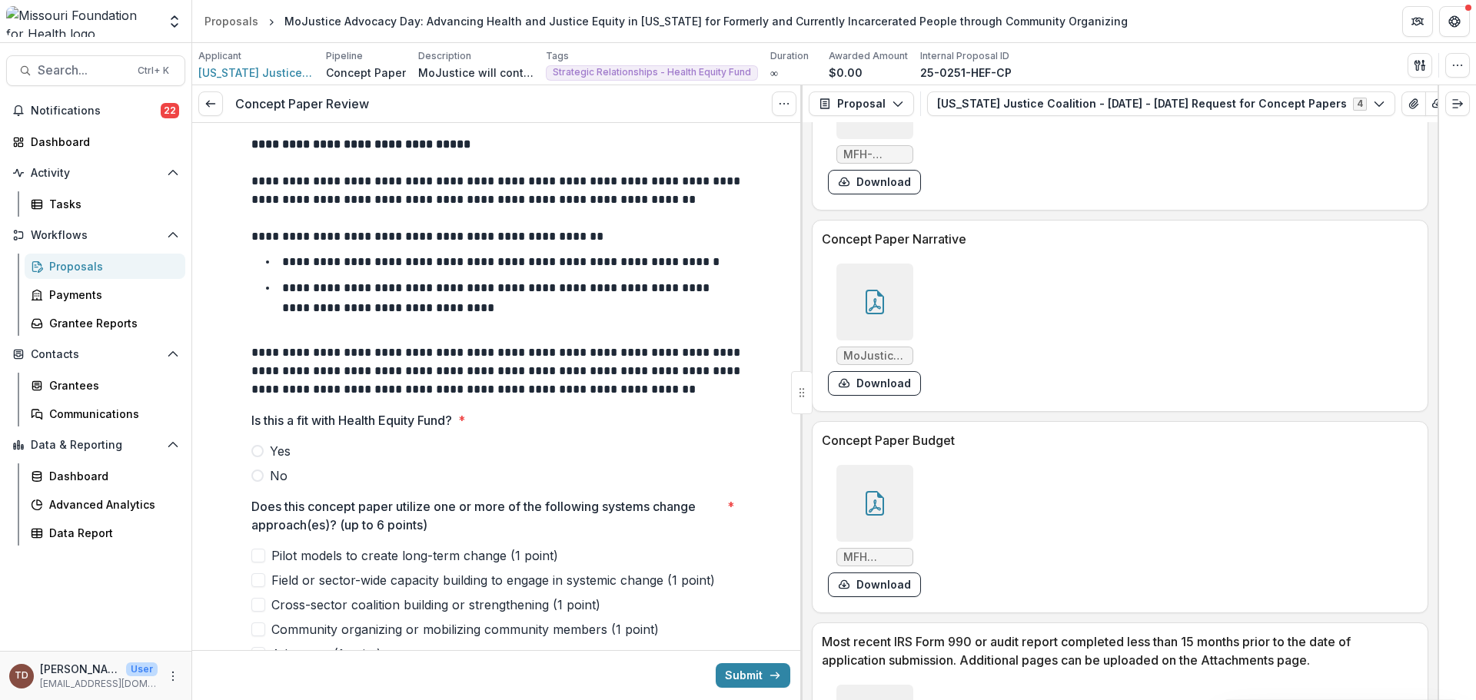
scroll to position [4075, 0]
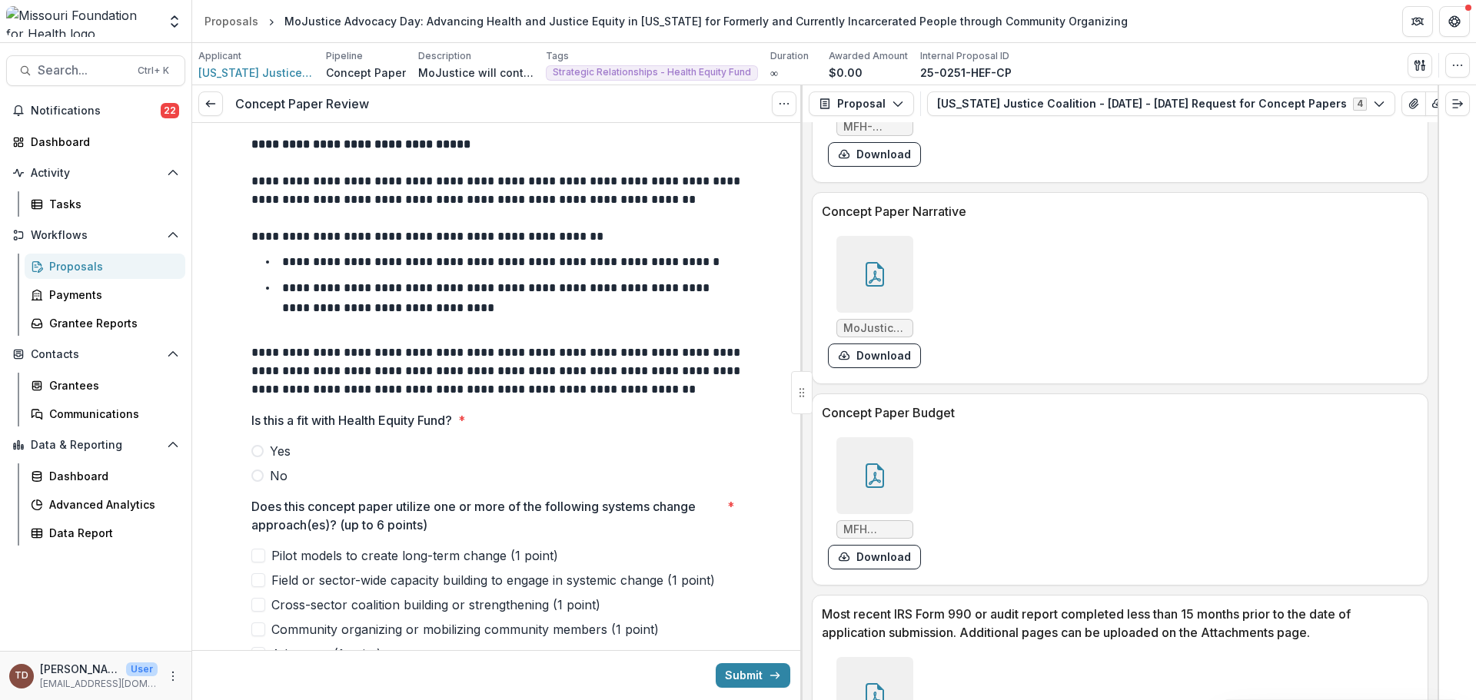
click at [858, 463] on div at bounding box center [874, 475] width 77 height 77
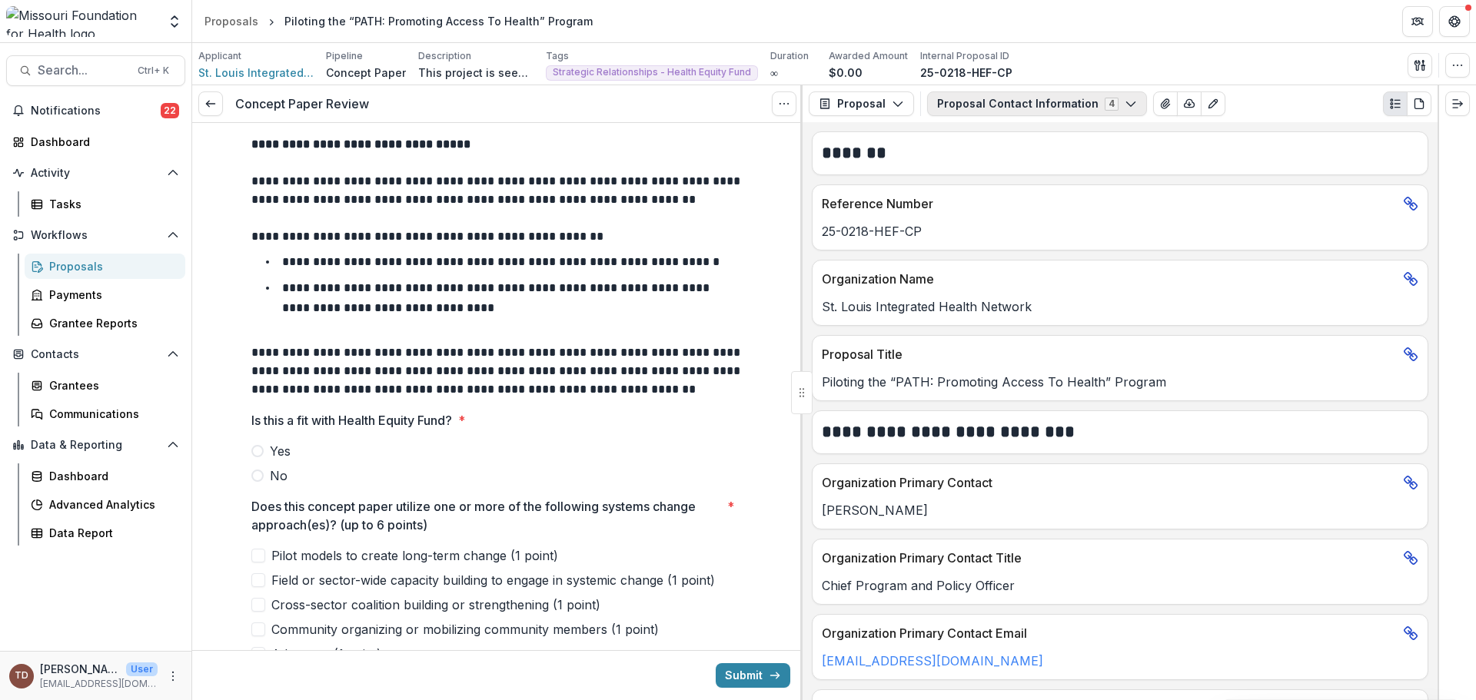
click at [1125, 108] on icon "button" at bounding box center [1131, 104] width 12 height 12
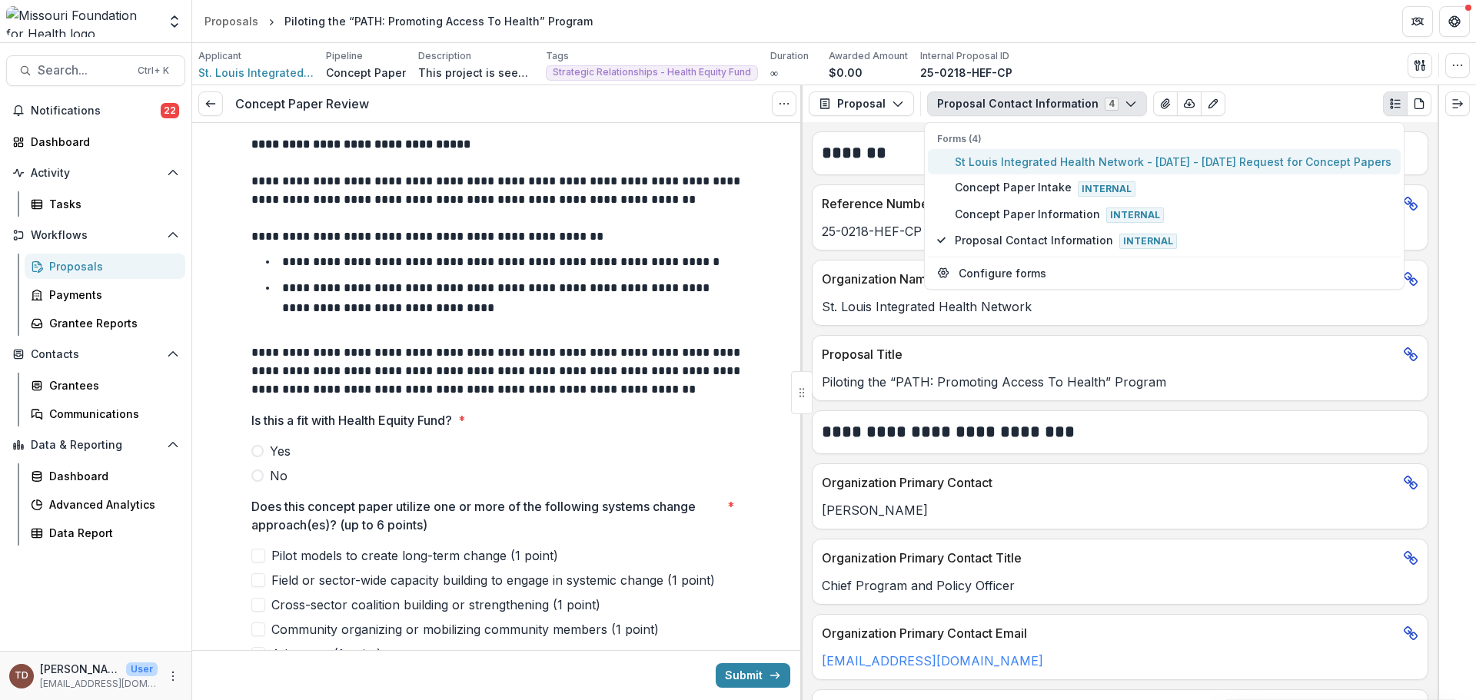
click at [1082, 162] on span "St Louis Integrated Health Network - 2025 - 2025 Request for Concept Papers" at bounding box center [1173, 162] width 437 height 16
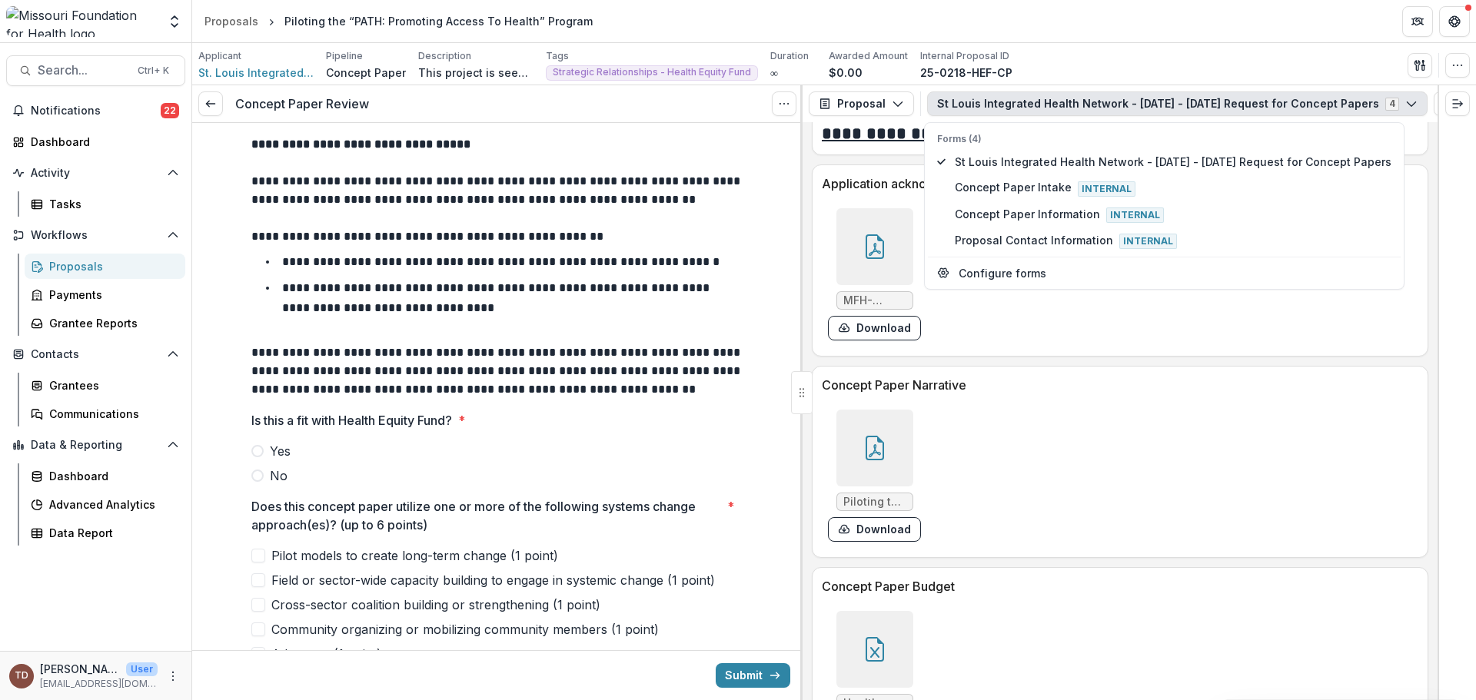
scroll to position [3998, 0]
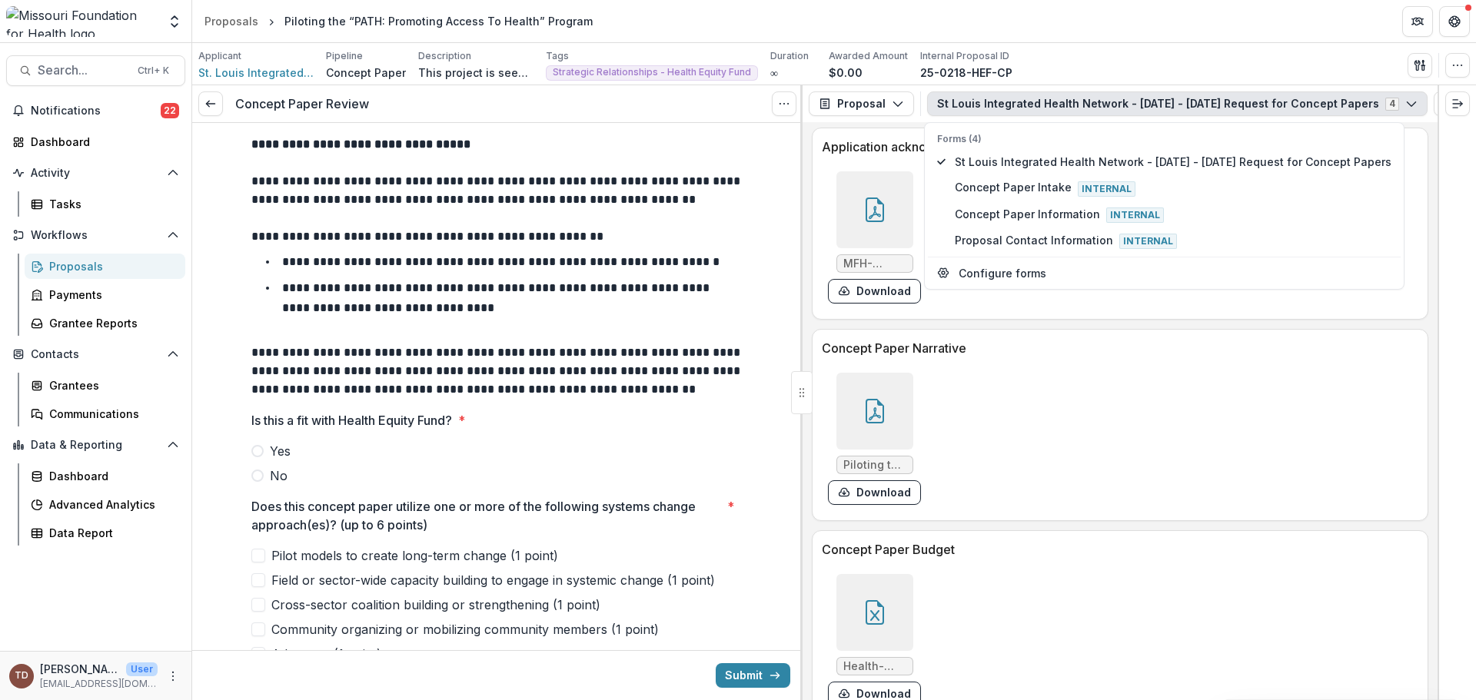
click at [877, 407] on icon at bounding box center [875, 411] width 18 height 25
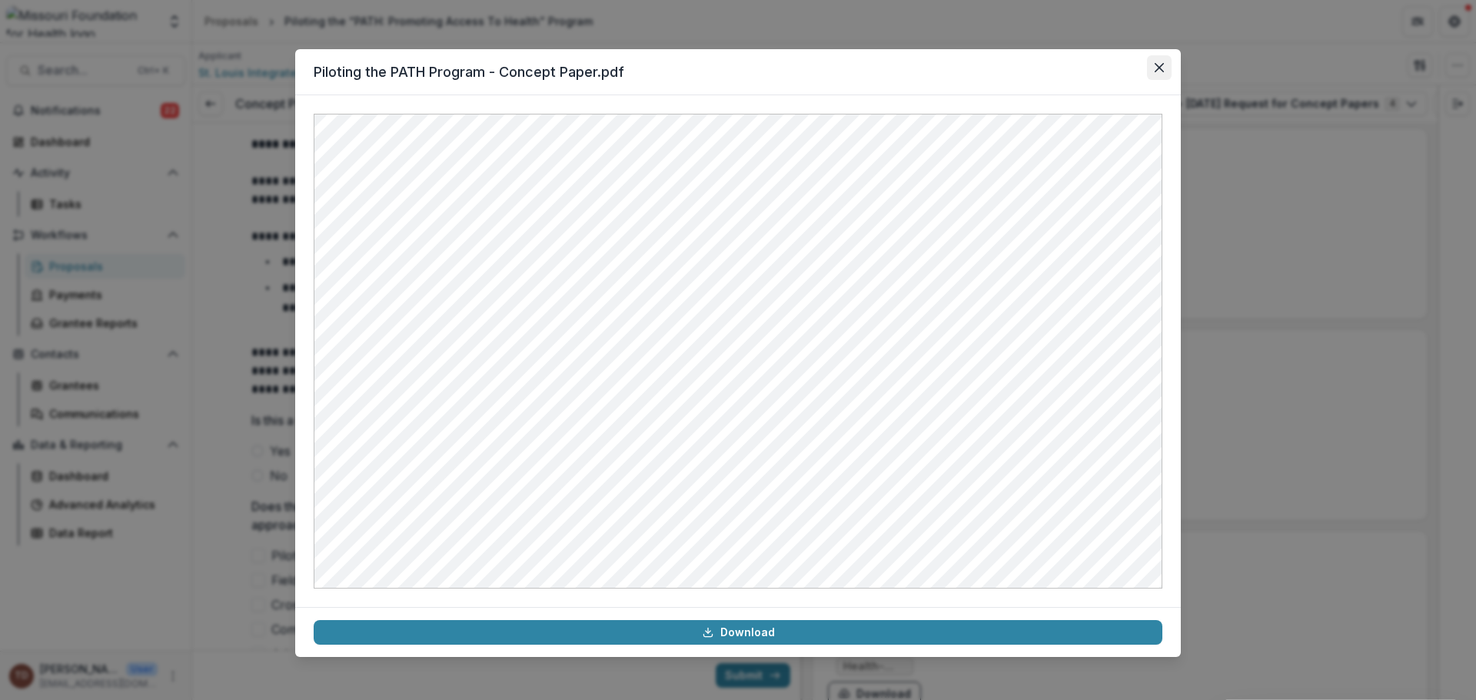
click at [1163, 68] on icon "Close" at bounding box center [1159, 67] width 9 height 9
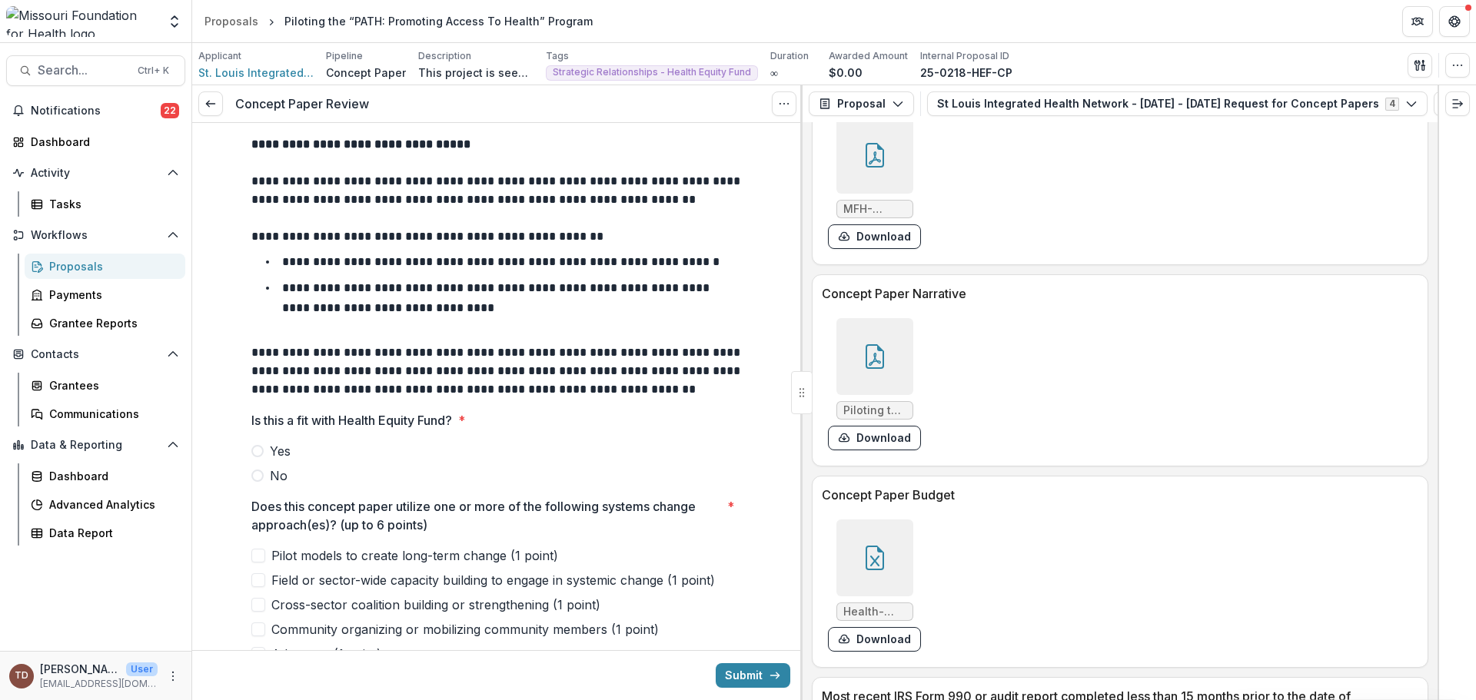
scroll to position [4075, 0]
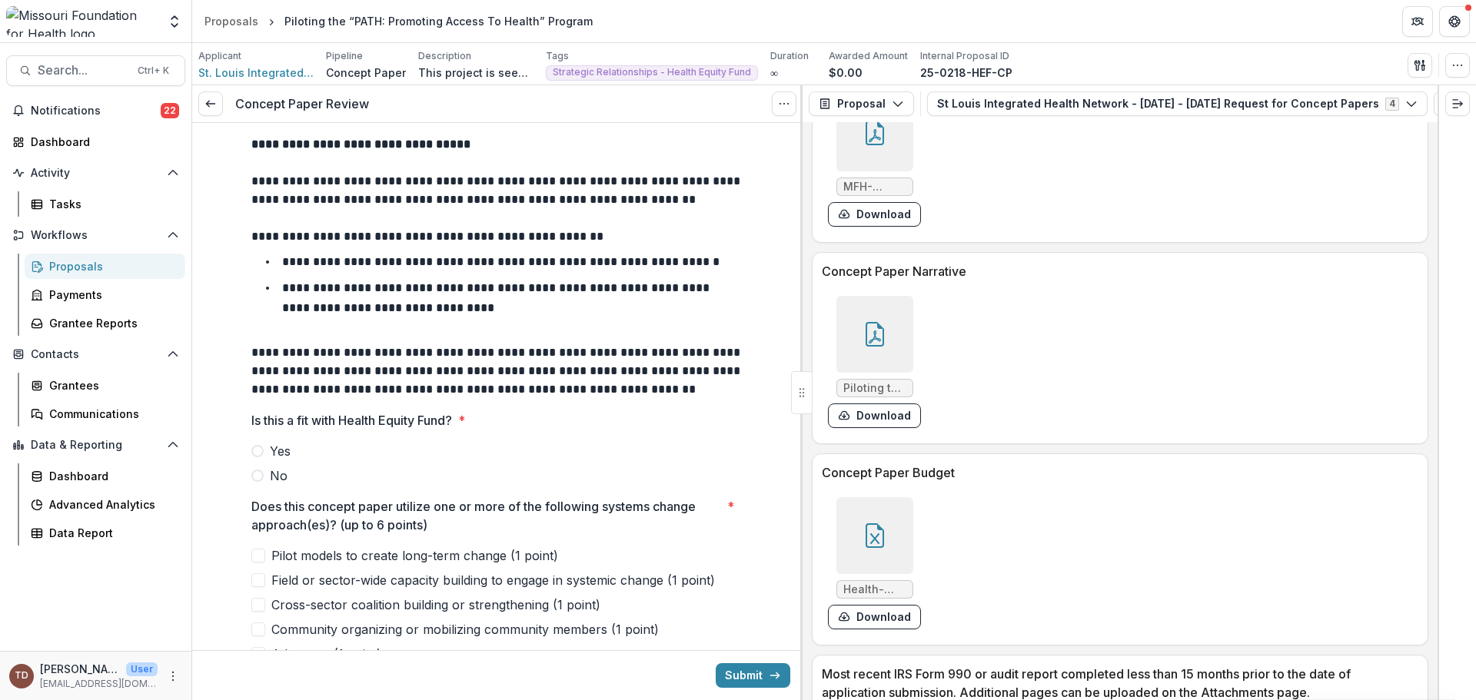
click at [867, 540] on icon at bounding box center [875, 536] width 25 height 25
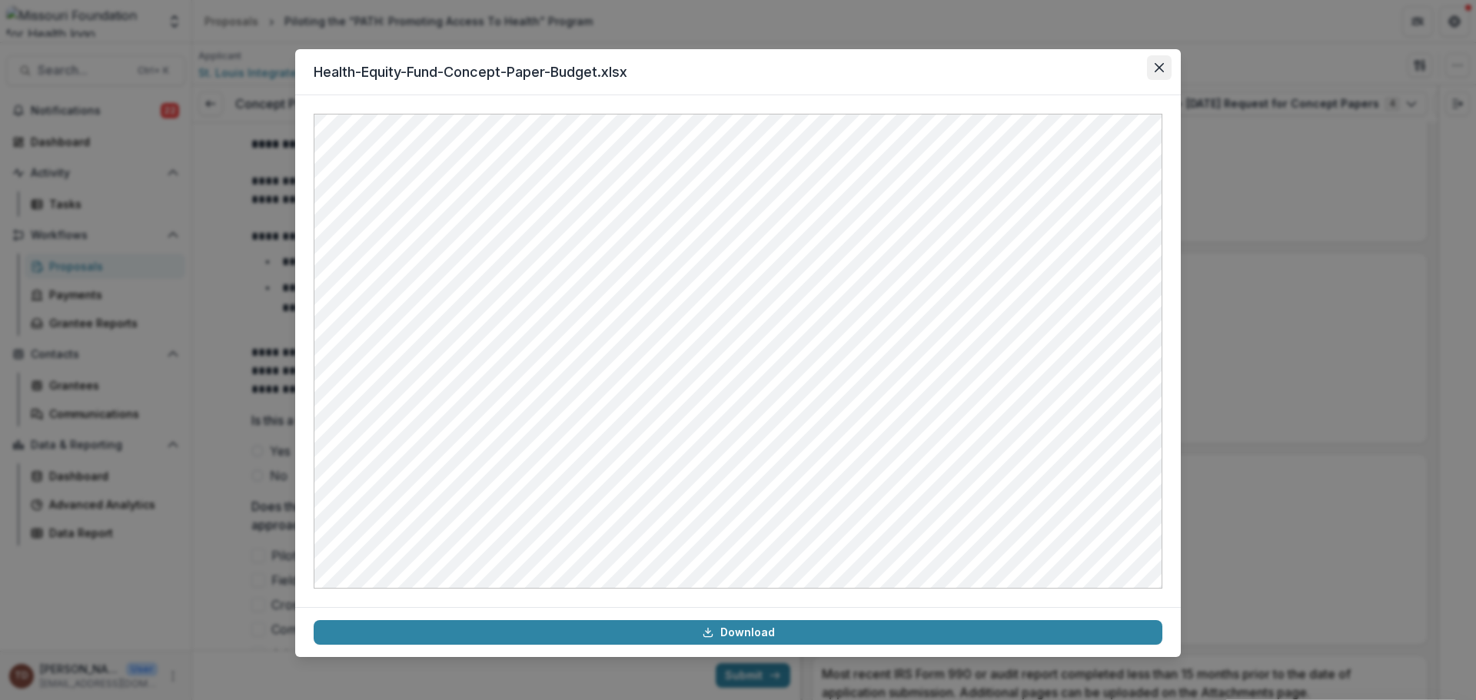
click at [1160, 63] on icon "Close" at bounding box center [1159, 67] width 9 height 9
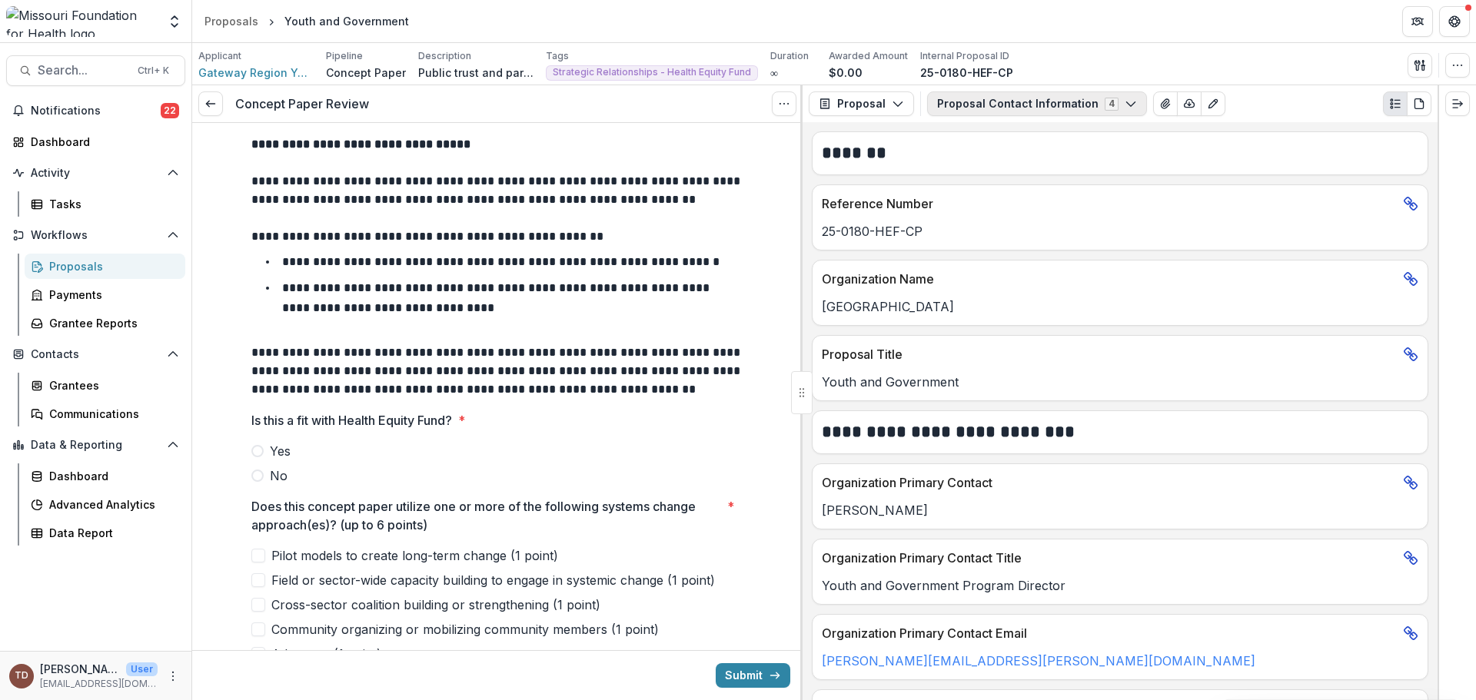
click at [1125, 102] on icon "button" at bounding box center [1131, 104] width 12 height 12
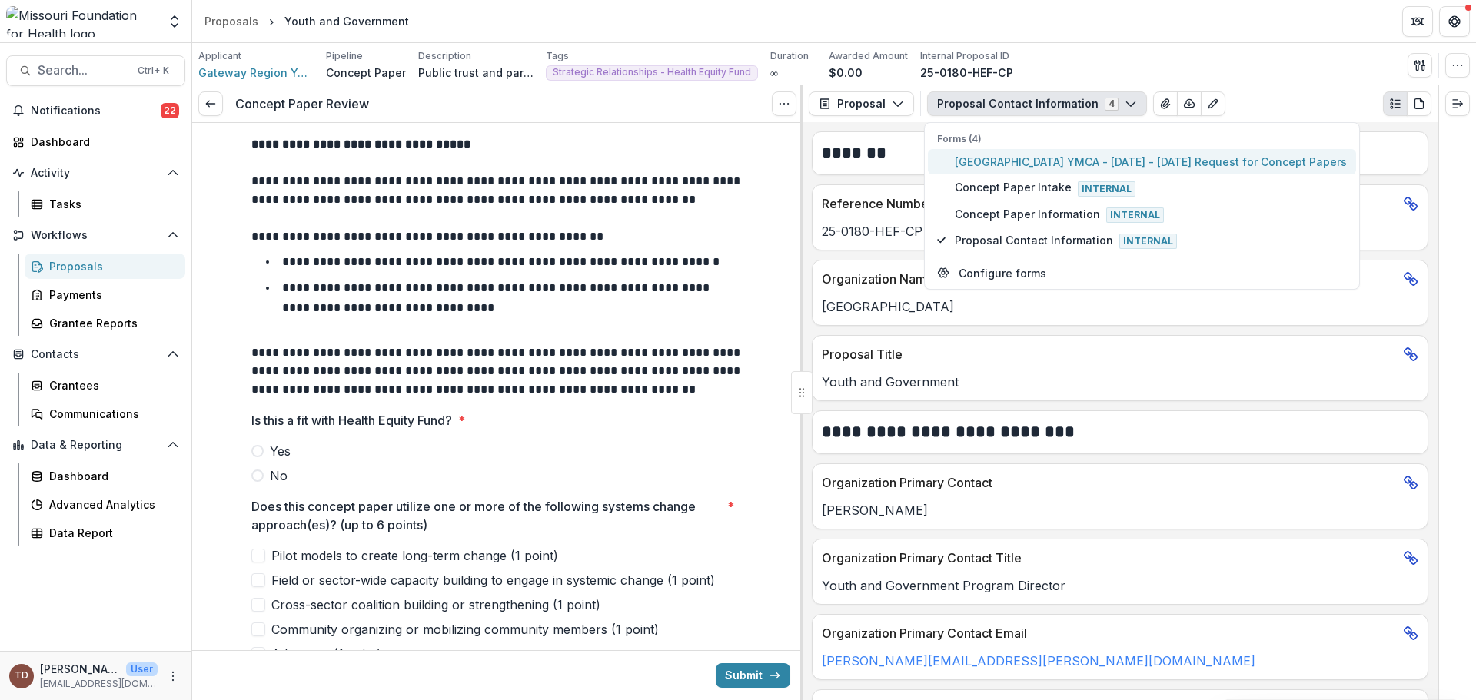
click at [1034, 164] on span "[GEOGRAPHIC_DATA] YMCA - [DATE] - [DATE] Request for Concept Papers" at bounding box center [1151, 162] width 392 height 16
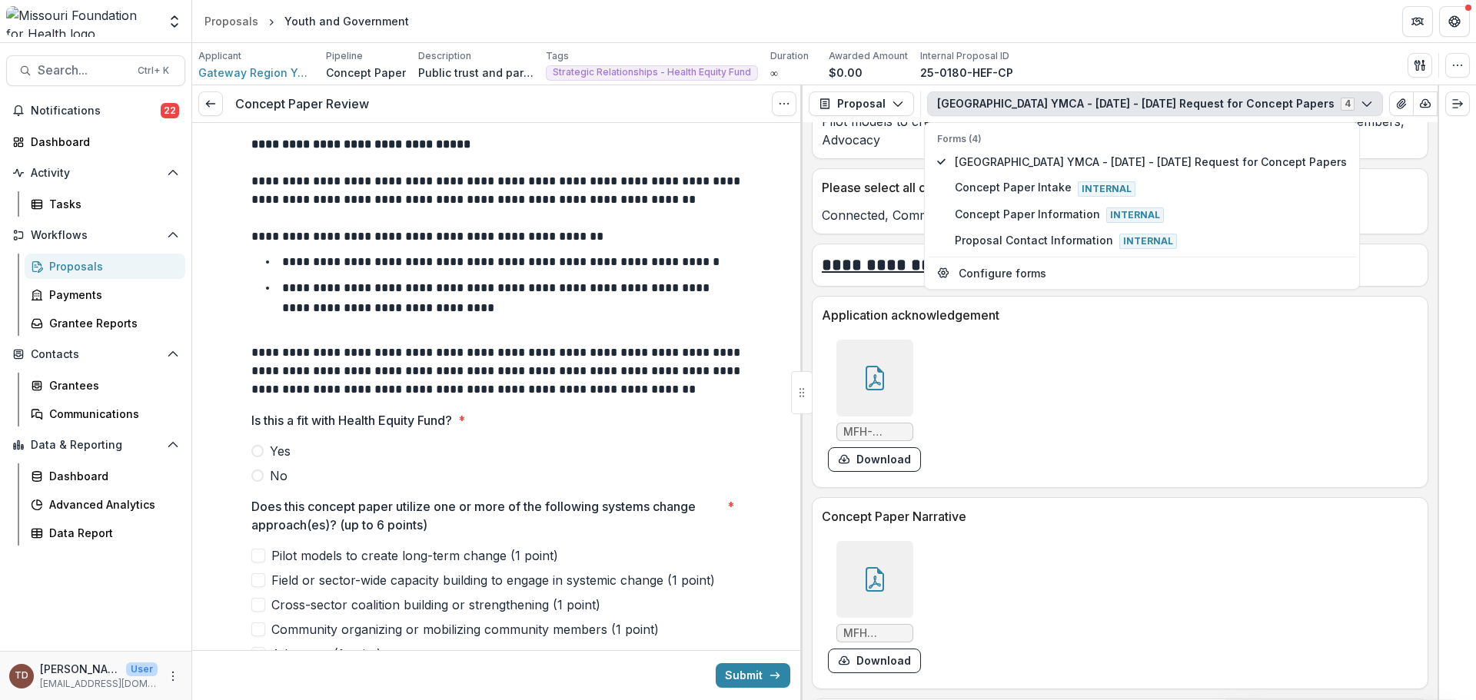
scroll to position [3583, 0]
click at [880, 597] on div at bounding box center [874, 580] width 77 height 77
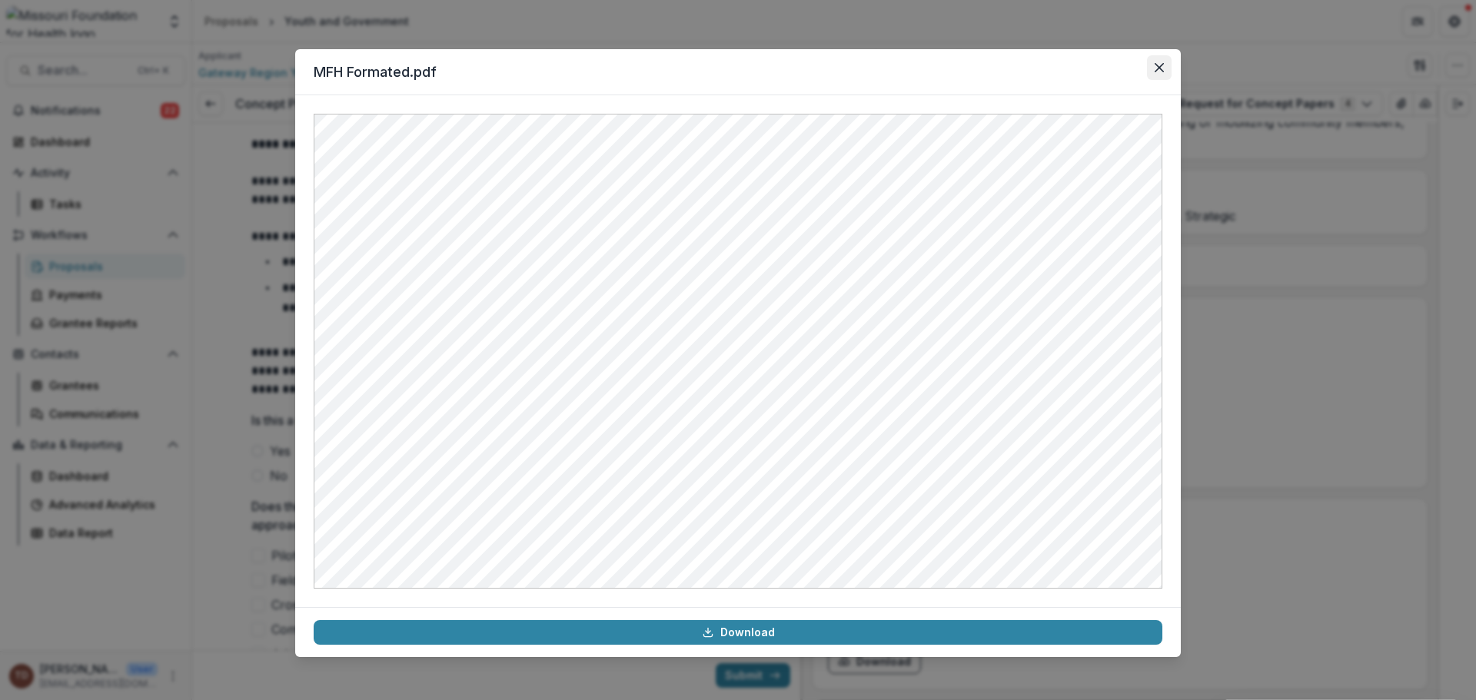
click at [1153, 60] on button "Close" at bounding box center [1159, 67] width 25 height 25
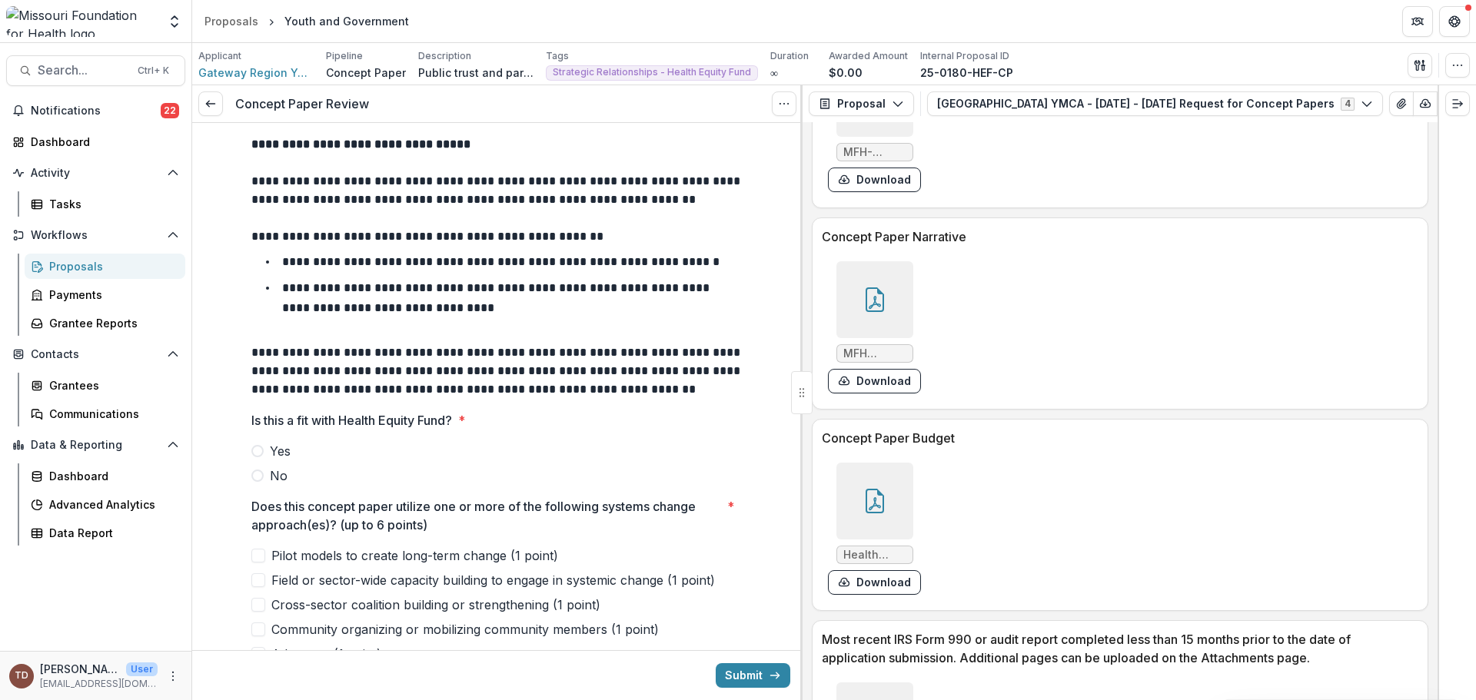
scroll to position [3890, 0]
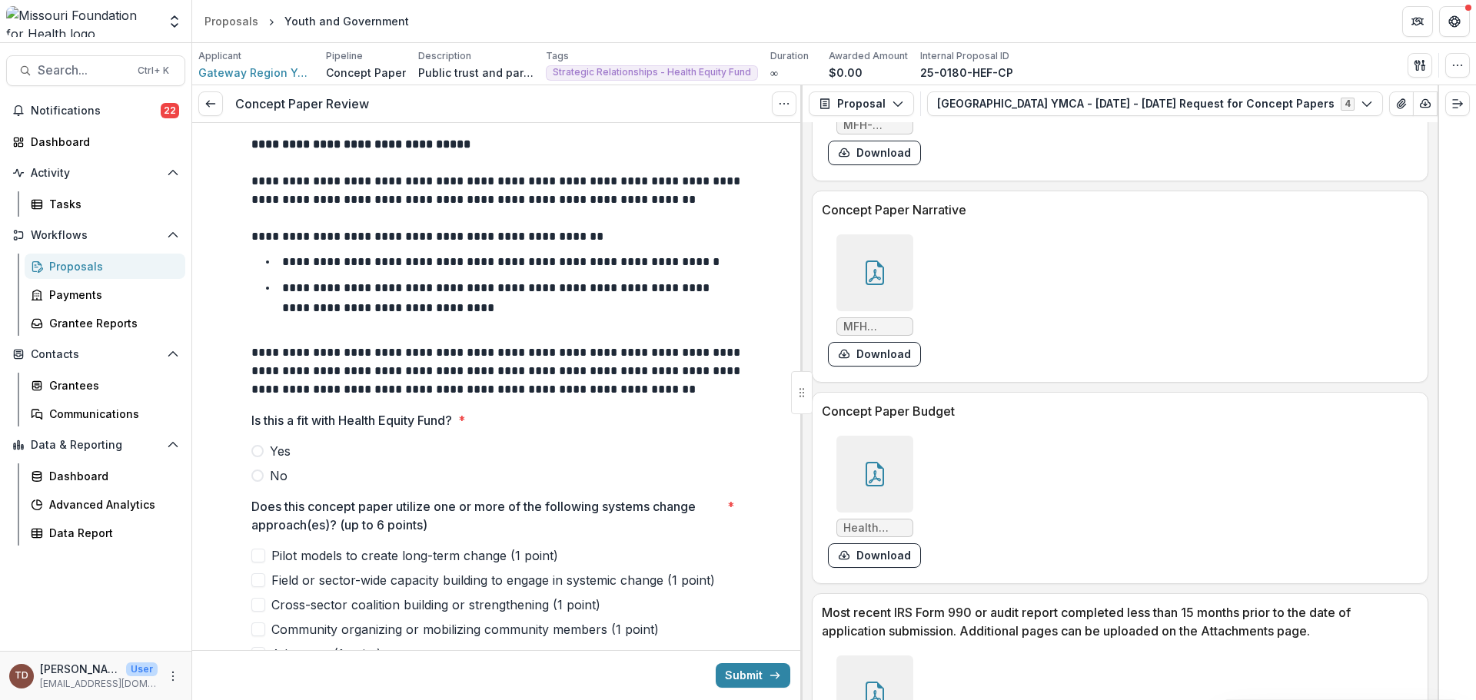
click at [863, 475] on icon at bounding box center [875, 474] width 25 height 25
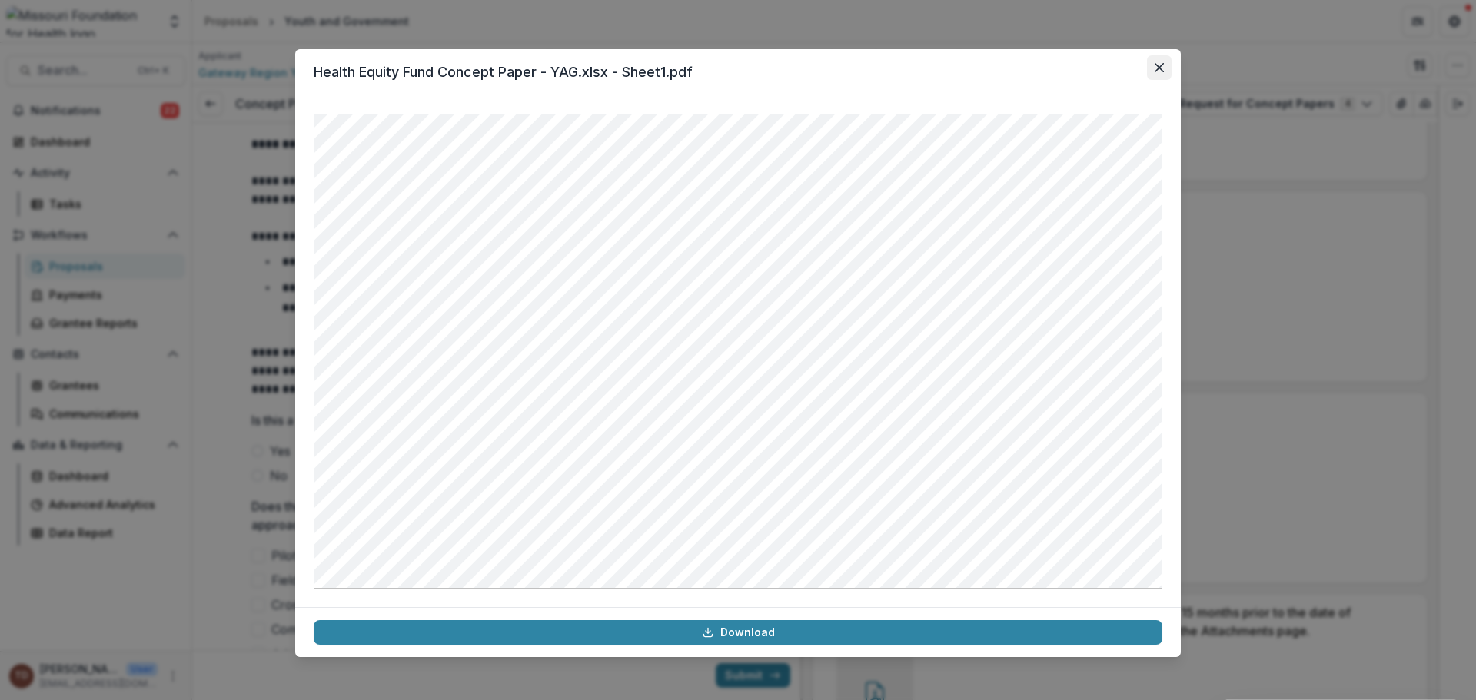
click at [1161, 71] on icon "Close" at bounding box center [1159, 67] width 9 height 9
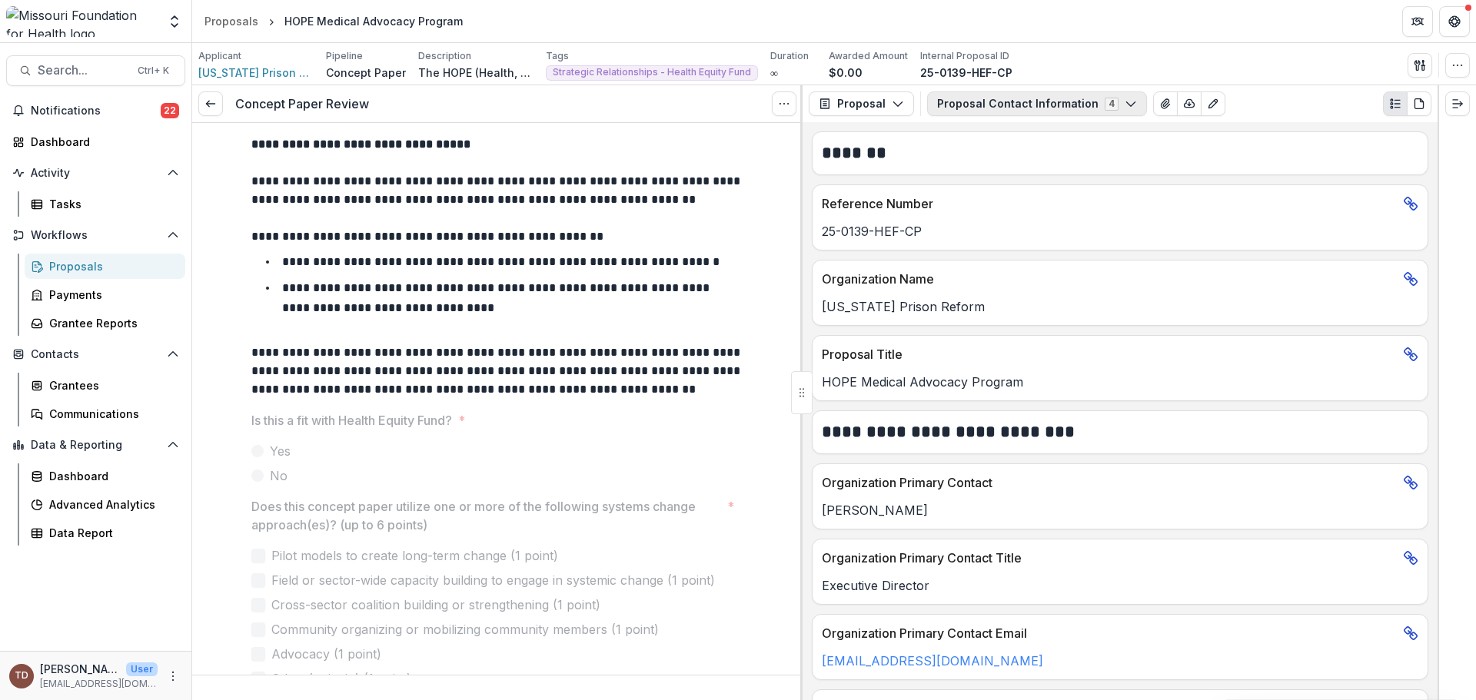
click at [1125, 101] on icon "button" at bounding box center [1131, 104] width 12 height 12
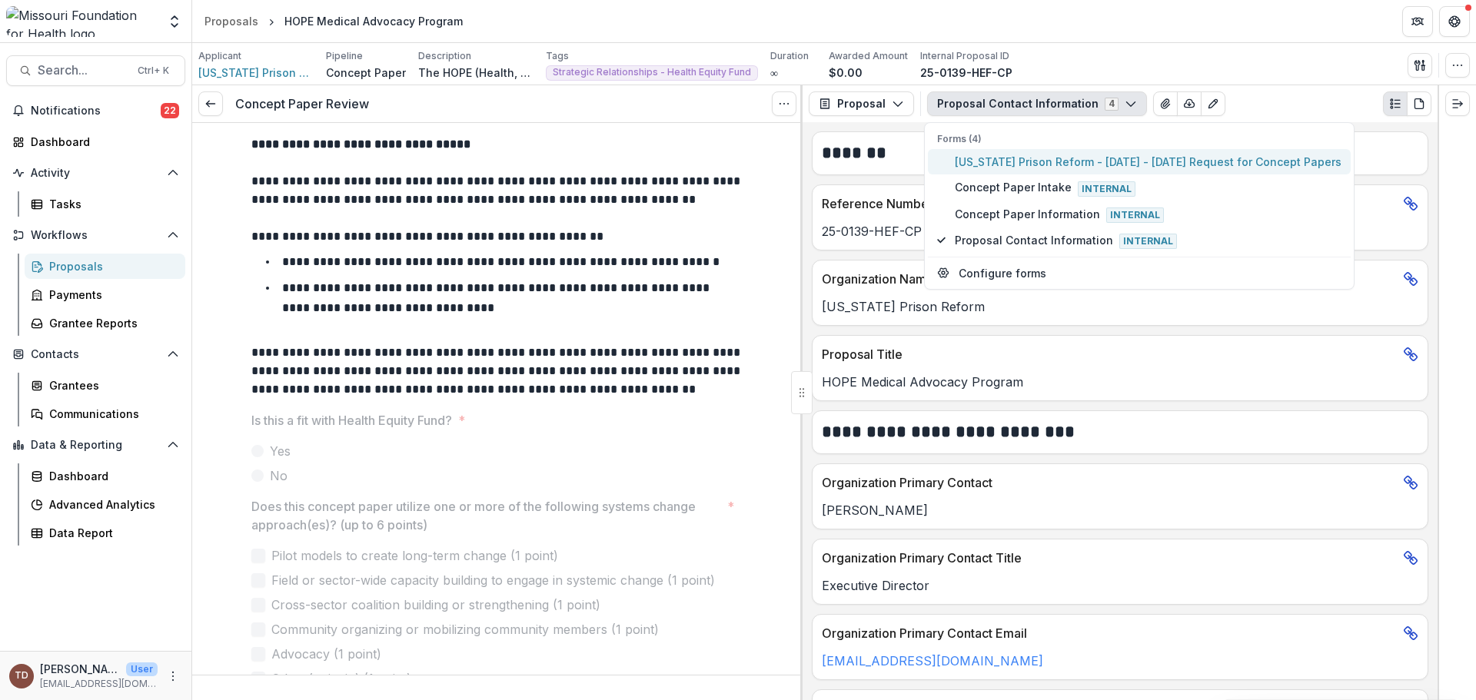
click at [1077, 160] on span "Missouri Prison Reform - 2025 - 2025 Request for Concept Papers" at bounding box center [1148, 162] width 387 height 16
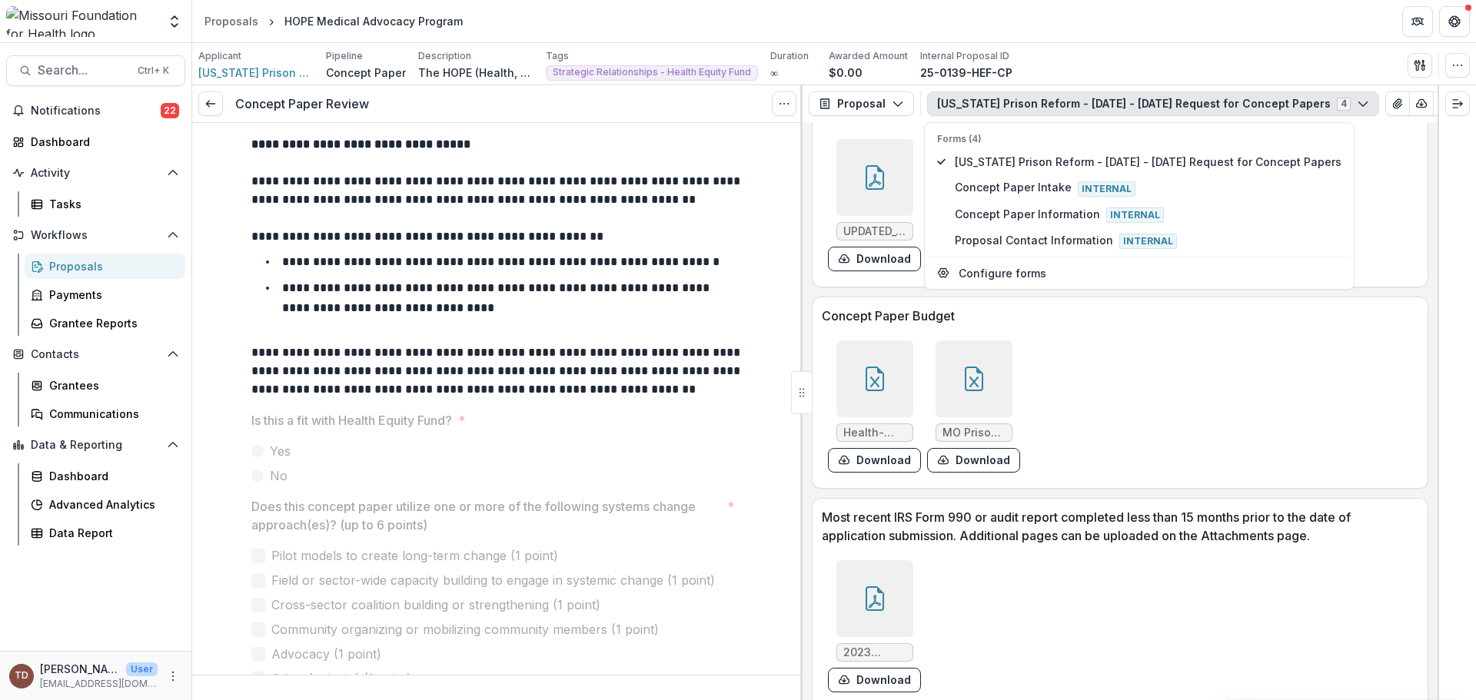
scroll to position [3921, 0]
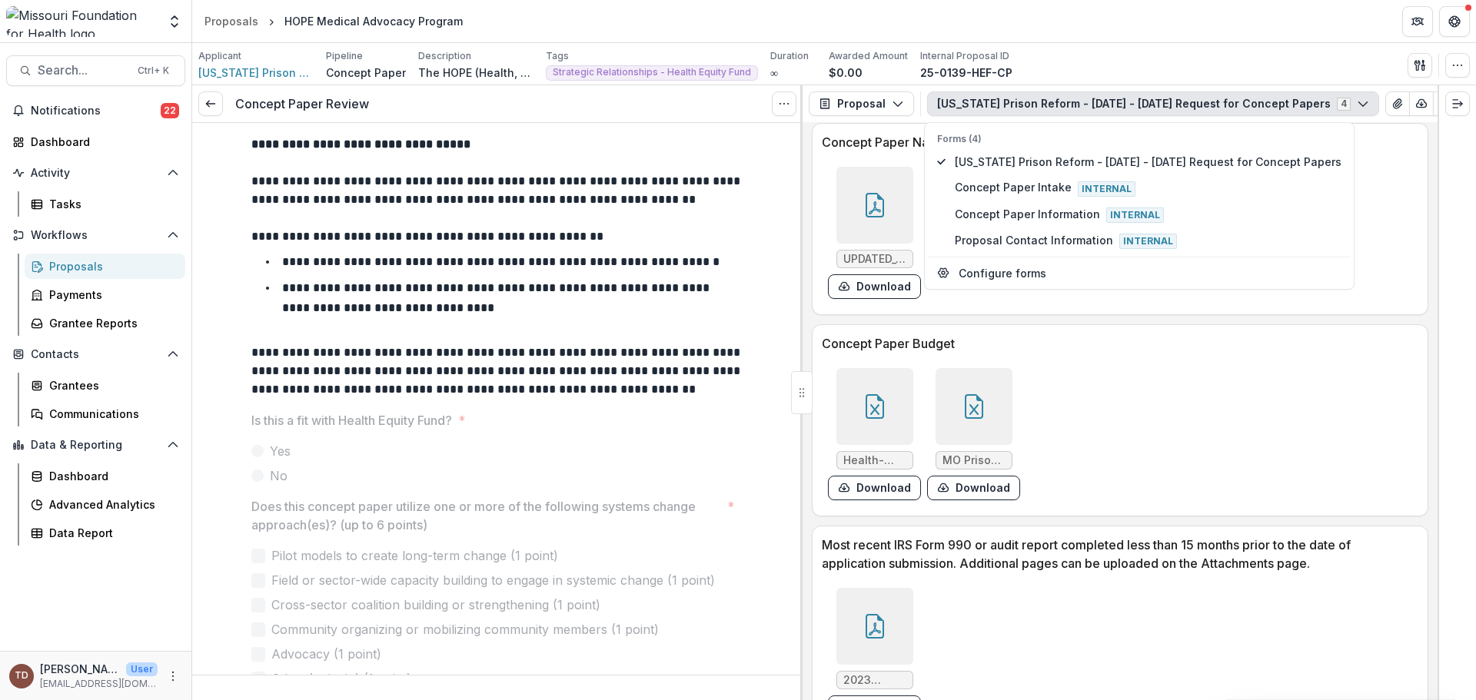
click at [859, 404] on div at bounding box center [874, 406] width 77 height 77
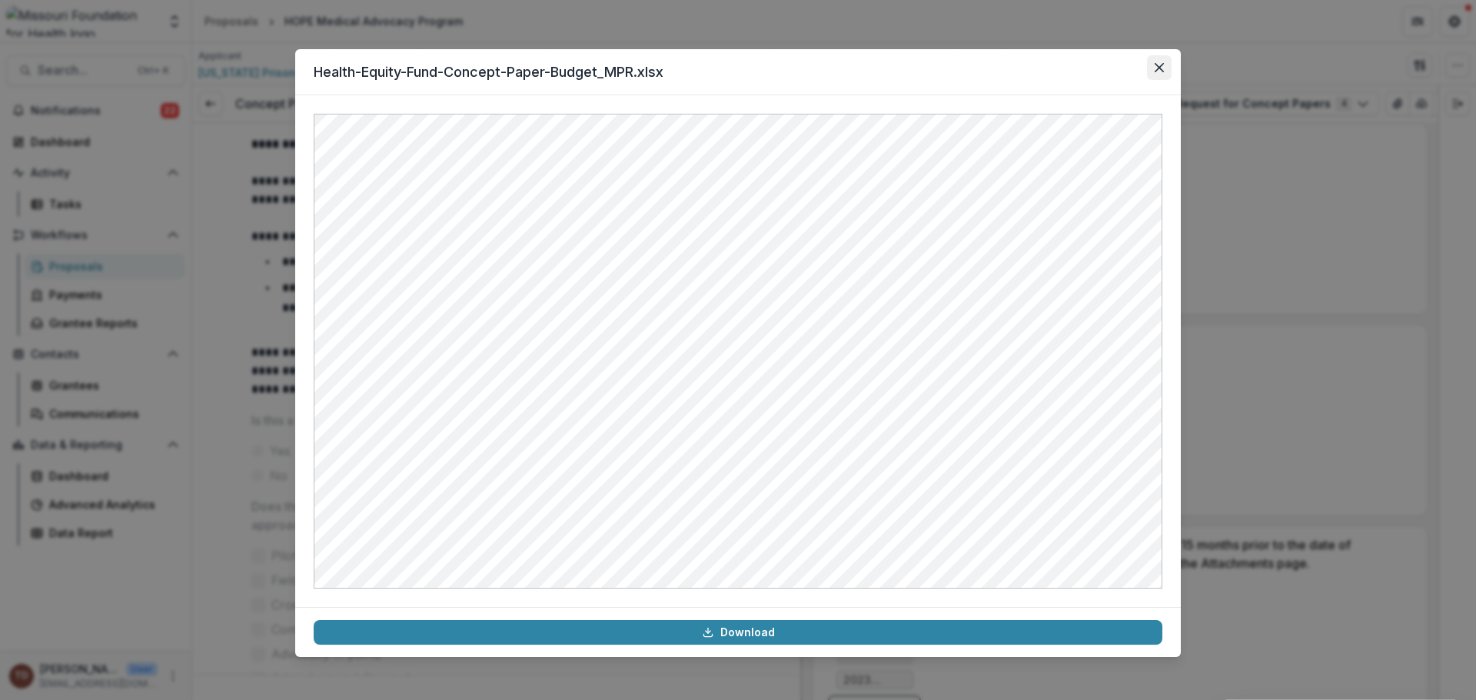
click at [1156, 64] on icon "Close" at bounding box center [1159, 67] width 9 height 9
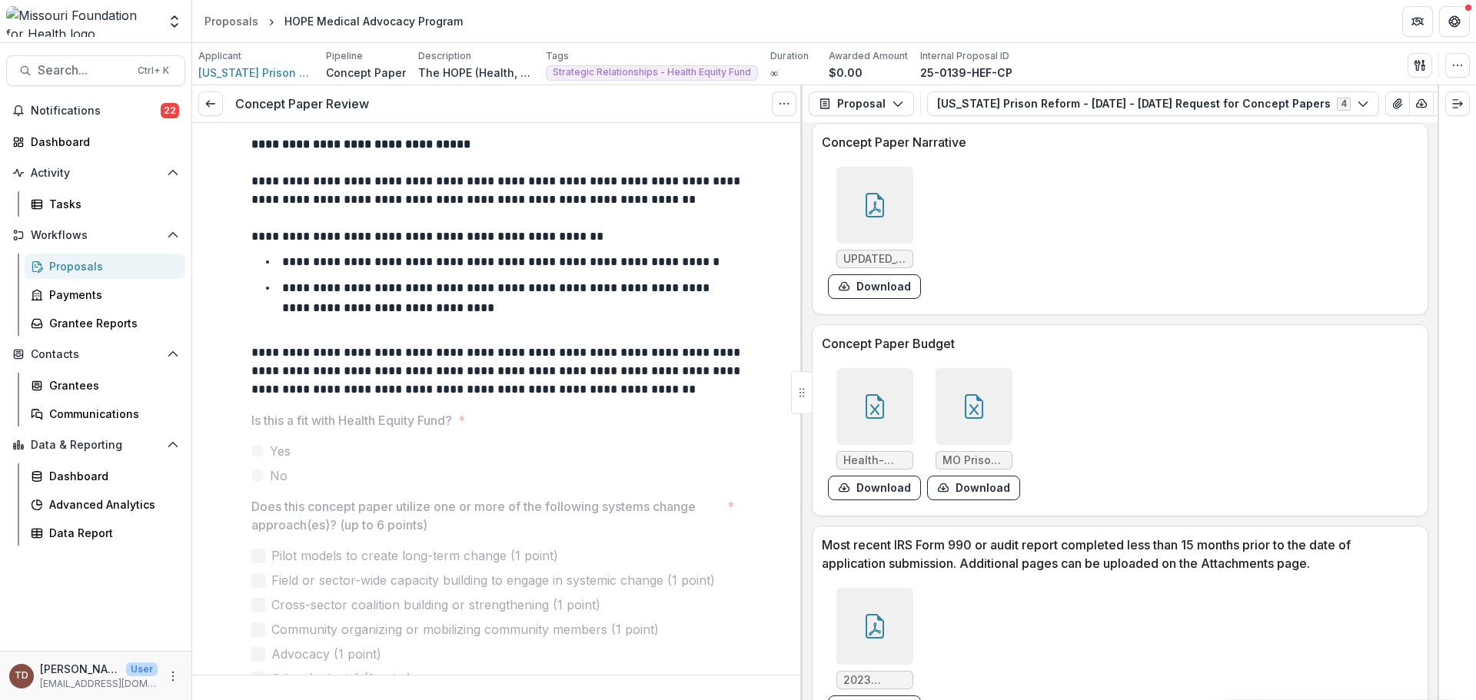
click at [962, 414] on icon at bounding box center [974, 406] width 25 height 25
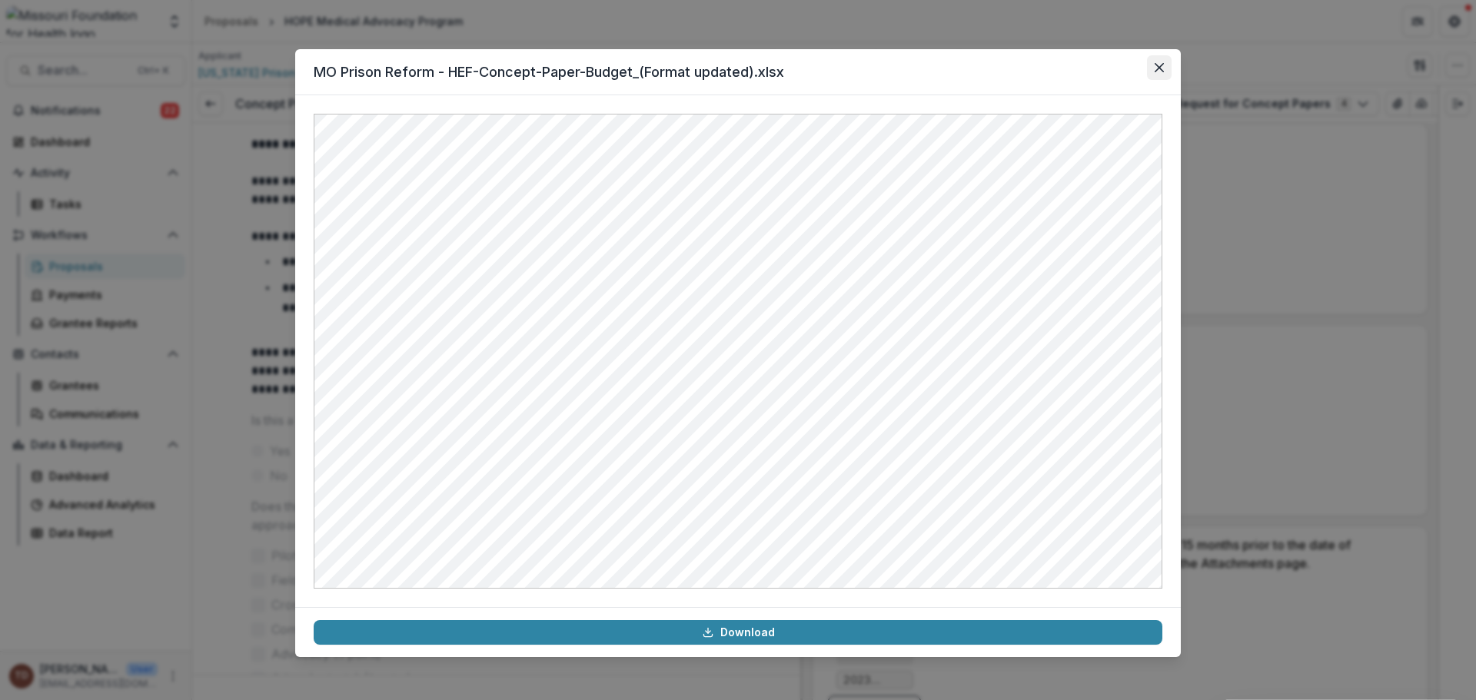
click at [1155, 65] on icon "Close" at bounding box center [1159, 67] width 9 height 9
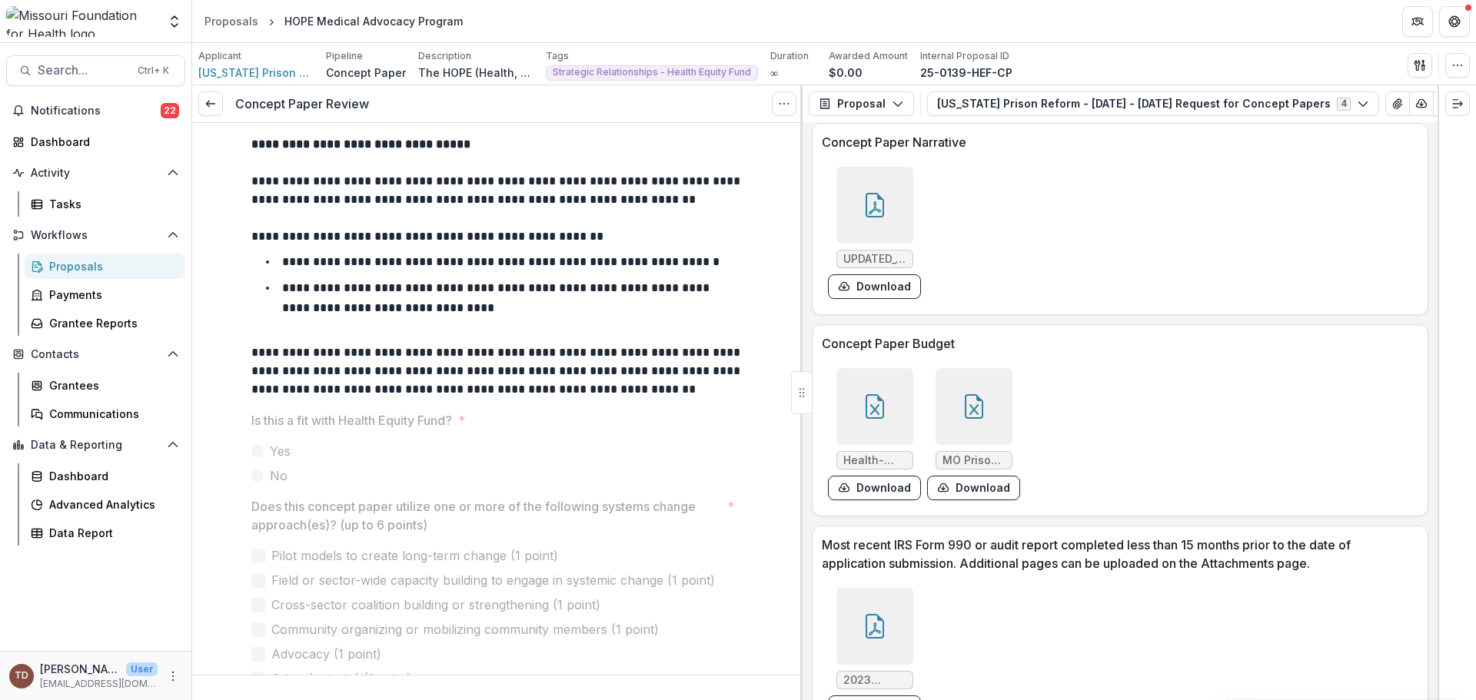
click at [870, 203] on icon at bounding box center [875, 205] width 25 height 25
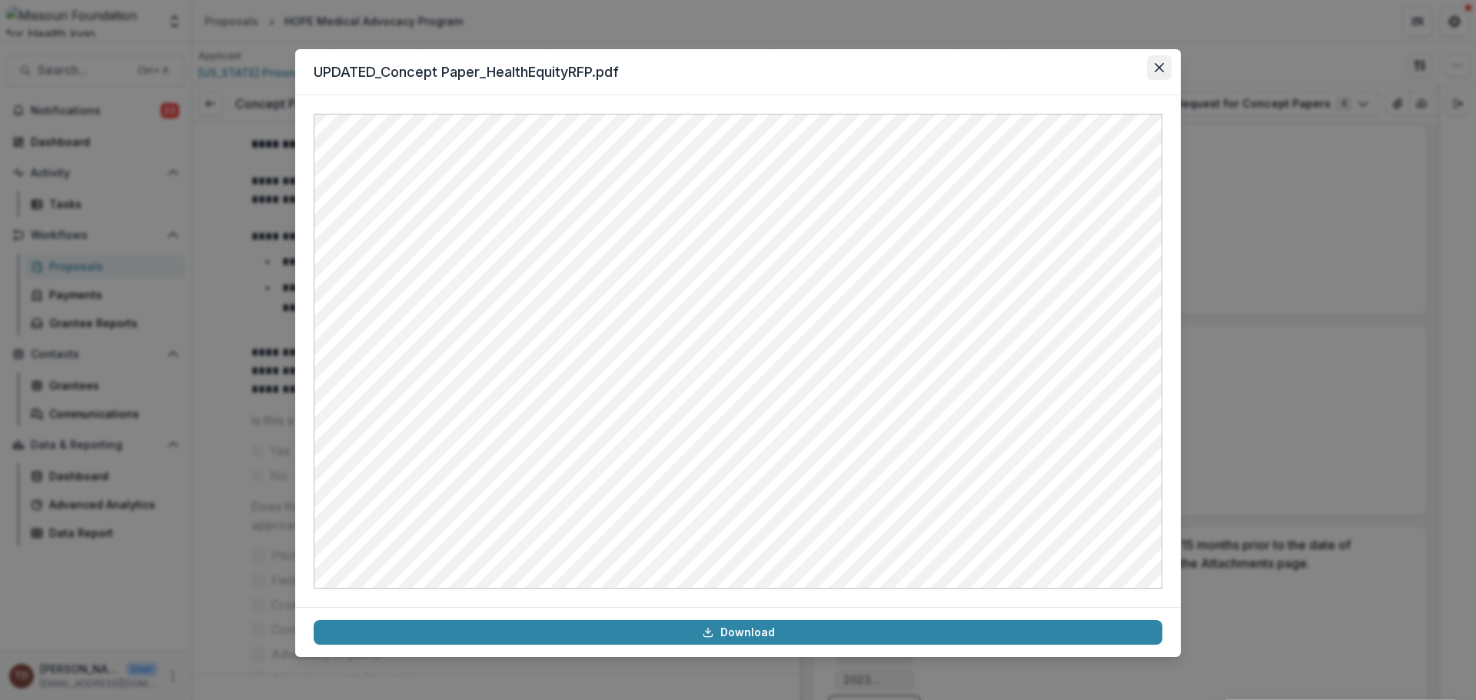
click at [1157, 65] on icon "Close" at bounding box center [1159, 67] width 9 height 9
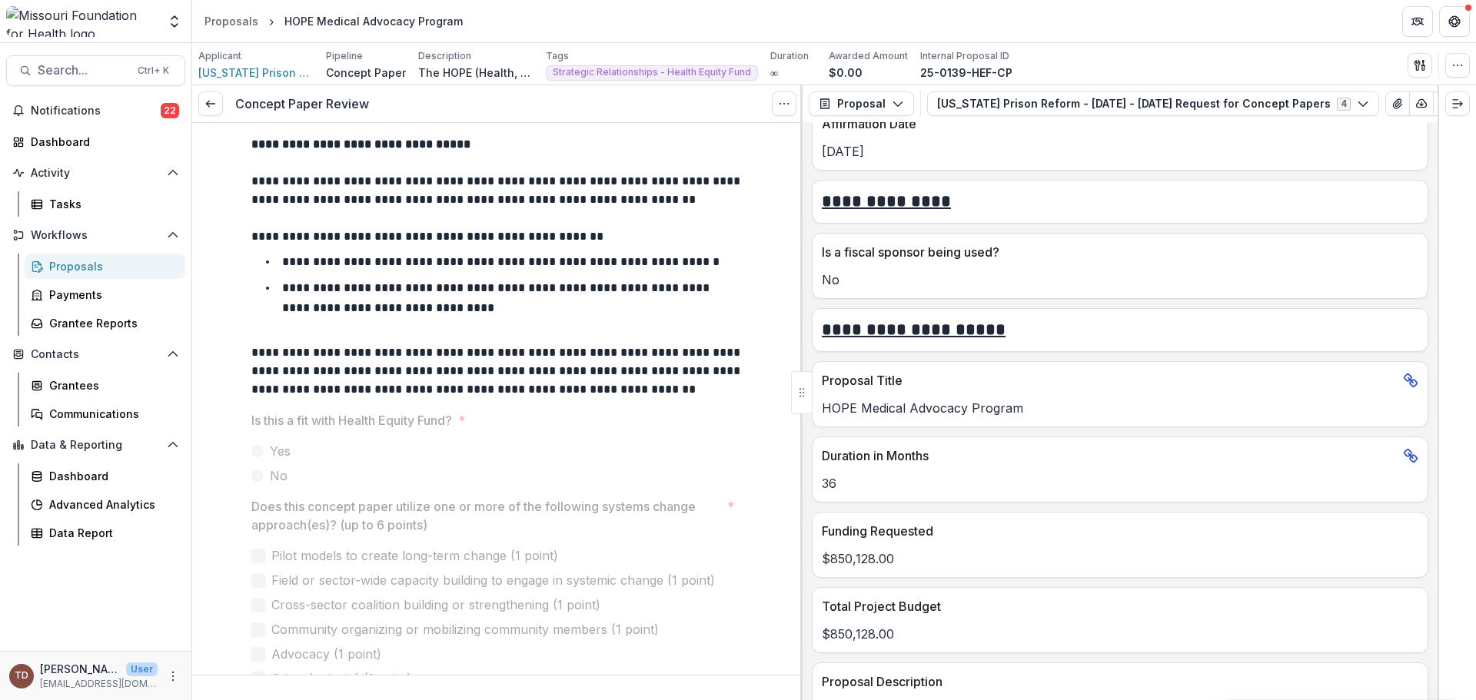
scroll to position [2691, 0]
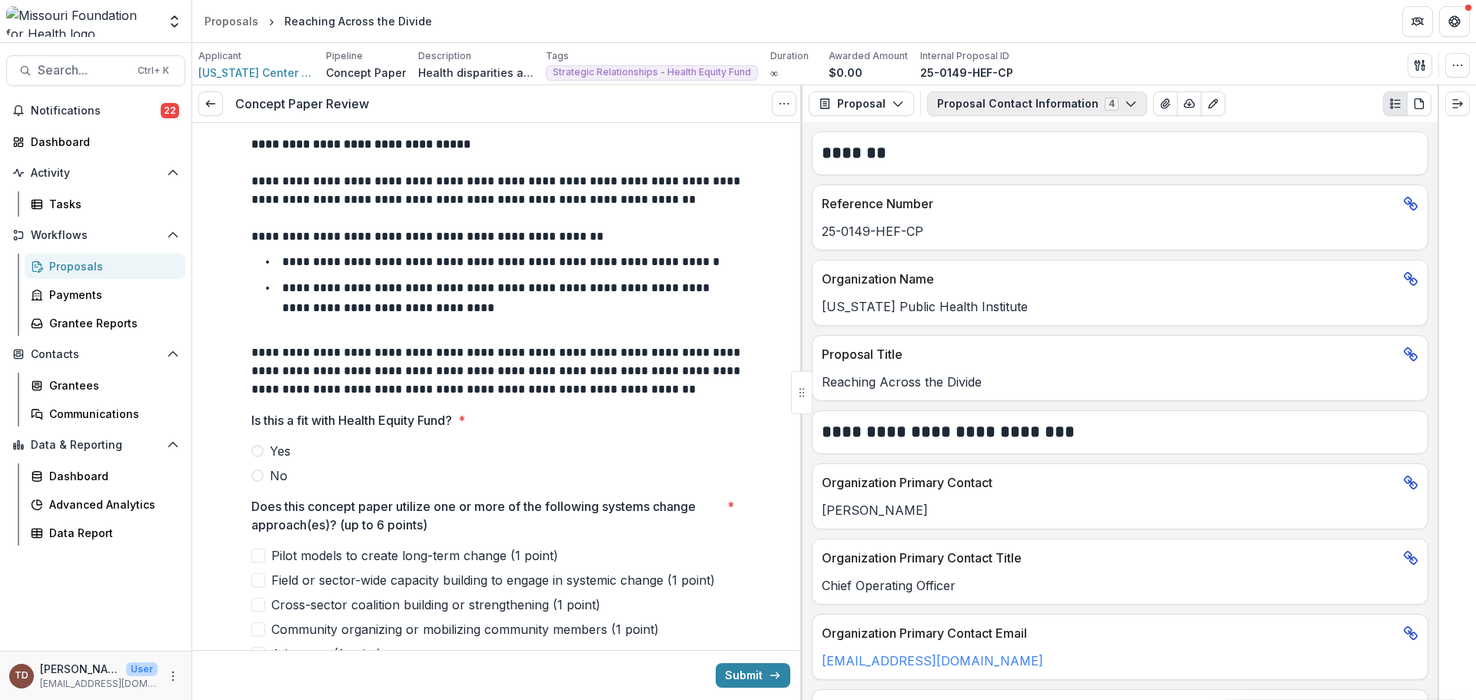
click at [1125, 102] on icon "button" at bounding box center [1131, 104] width 12 height 12
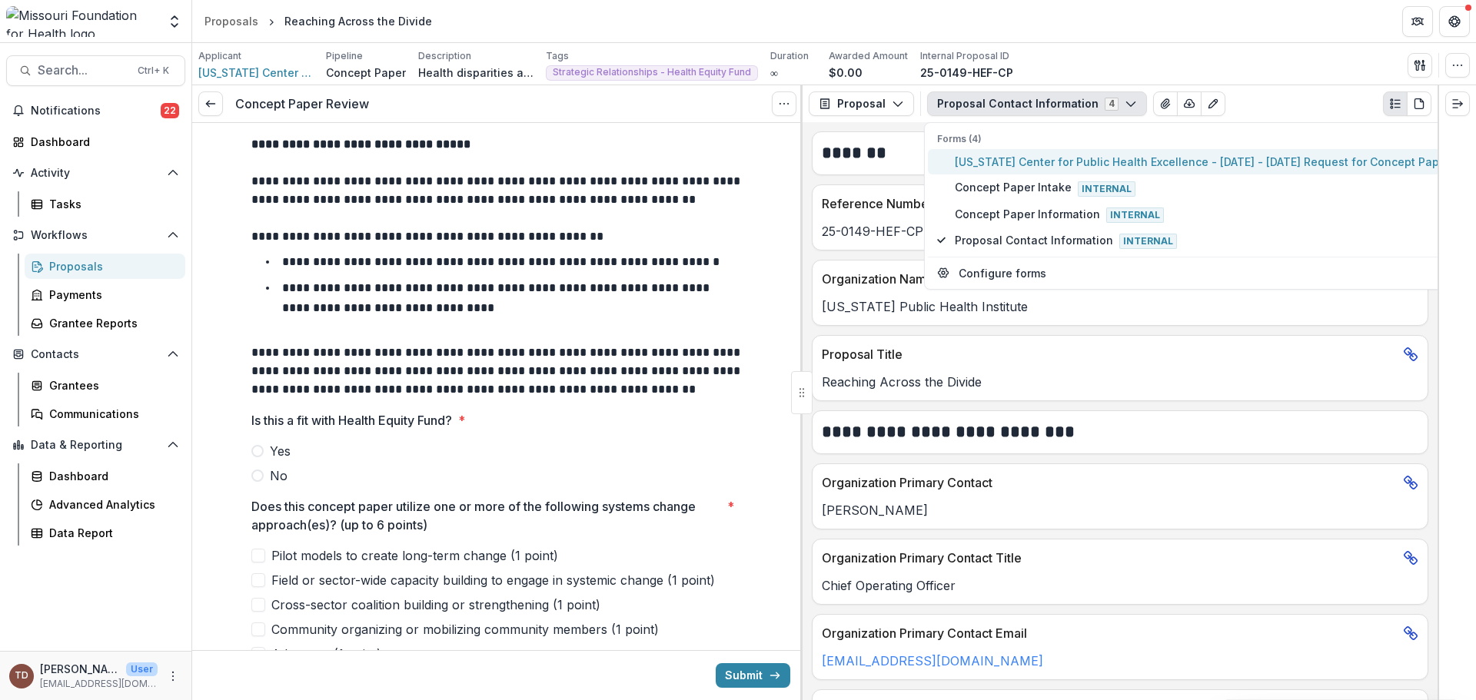
click at [1057, 165] on span "[US_STATE] Center for Public Health Excellence - [DATE] - [DATE] Request for Co…" at bounding box center [1205, 162] width 501 height 16
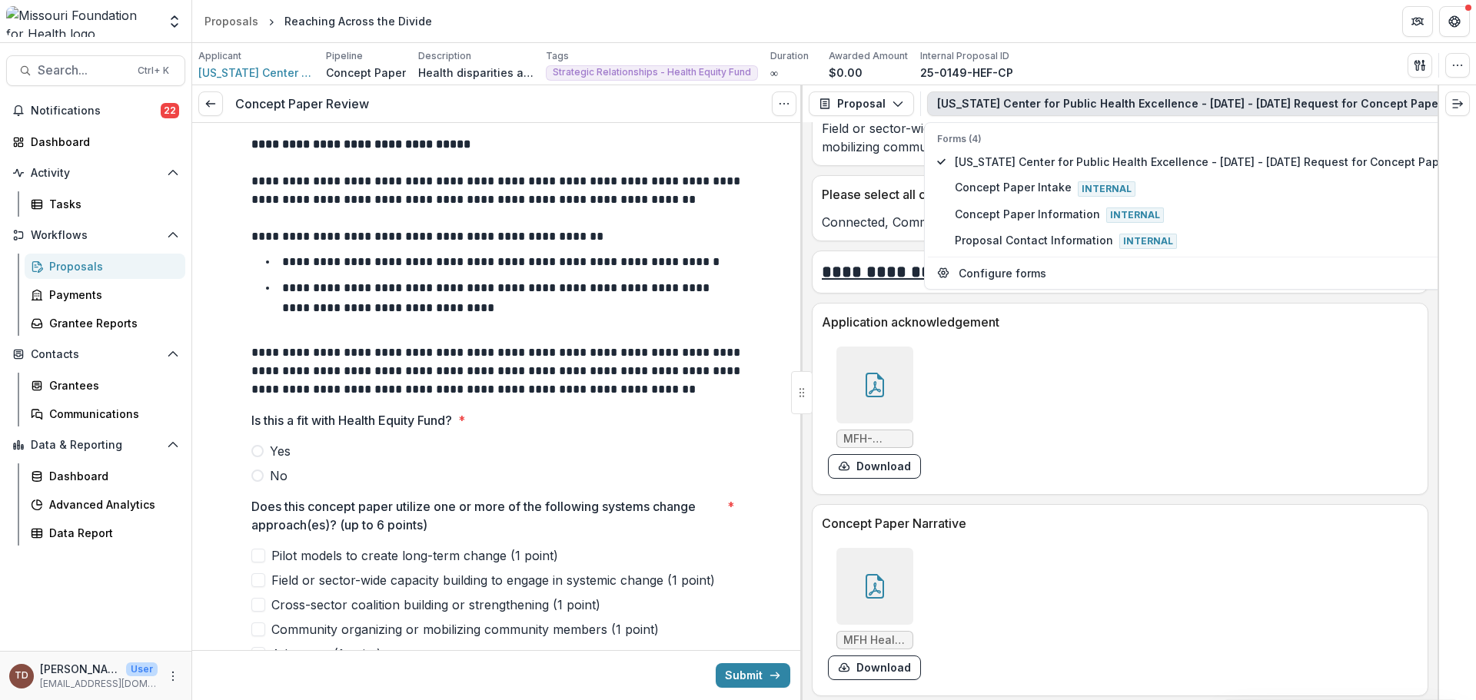
scroll to position [3690, 0]
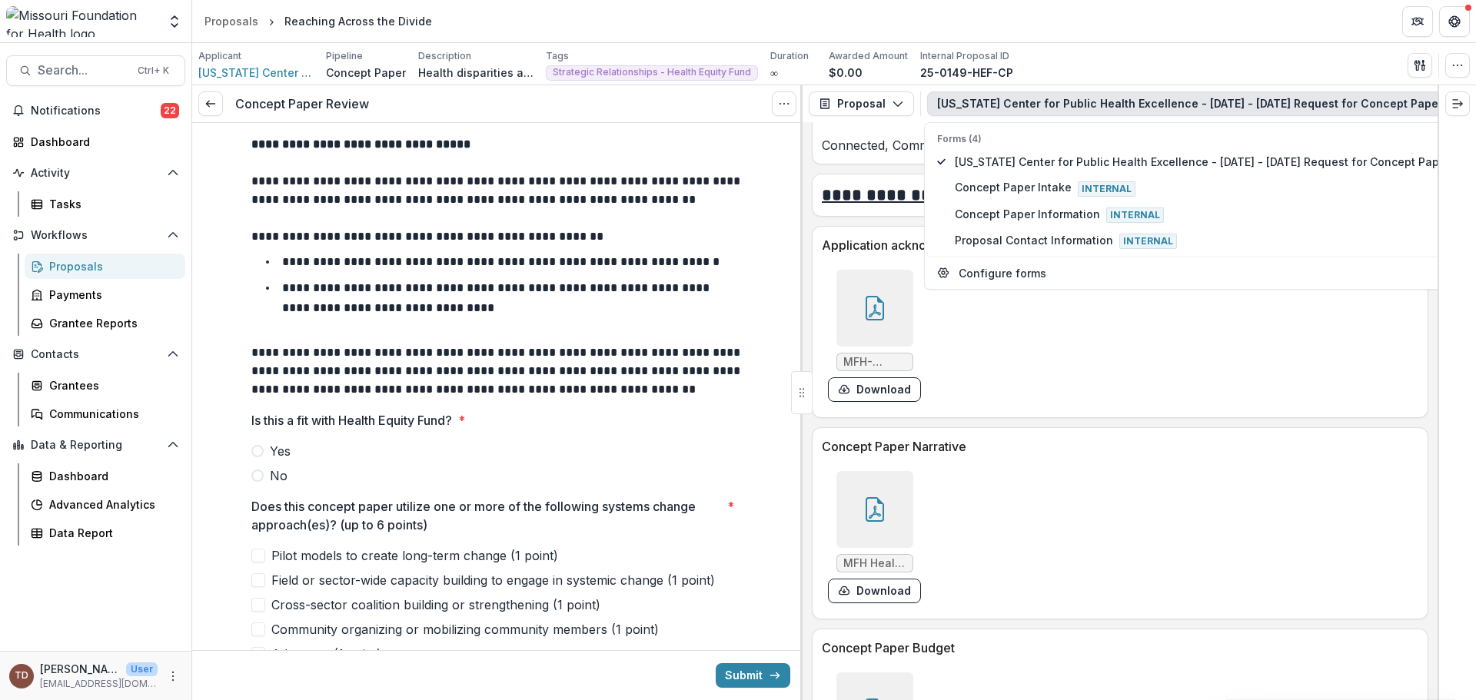
click at [863, 504] on icon at bounding box center [875, 509] width 25 height 25
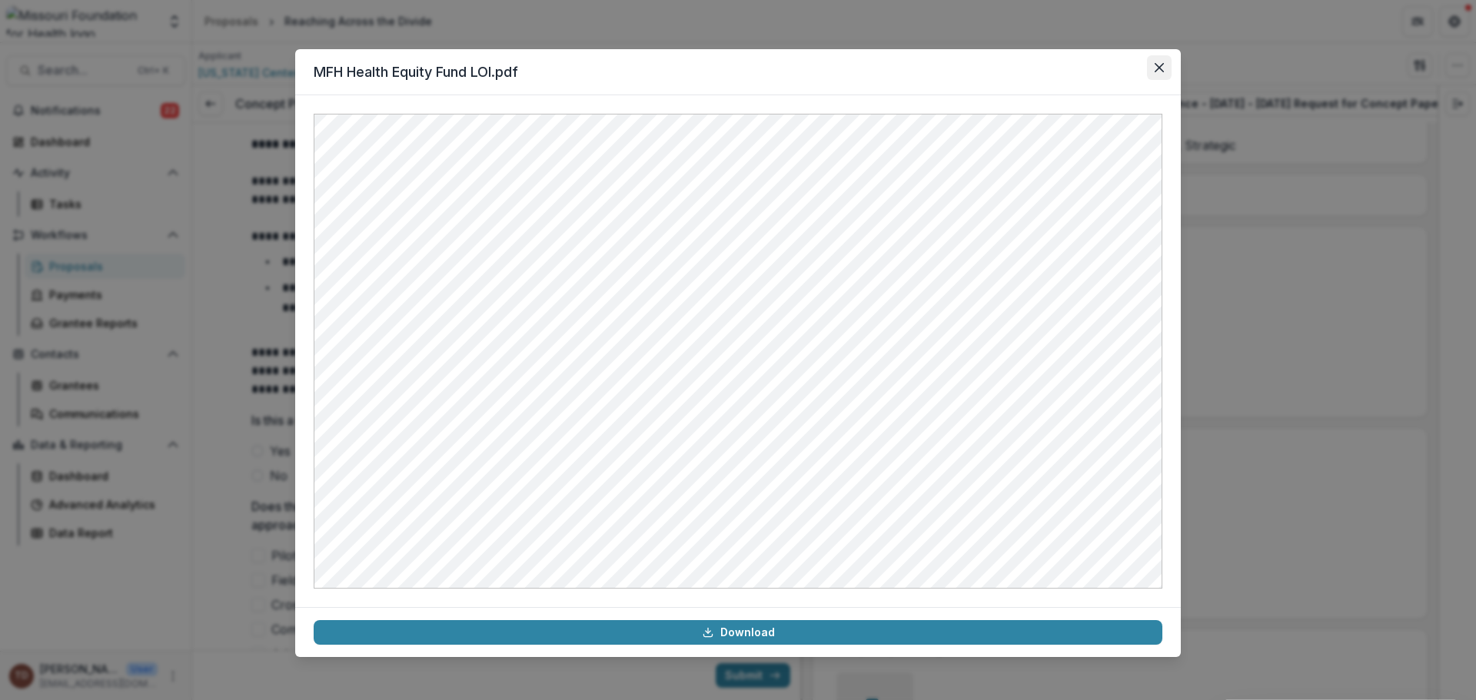
click at [1156, 66] on icon "Close" at bounding box center [1159, 67] width 9 height 9
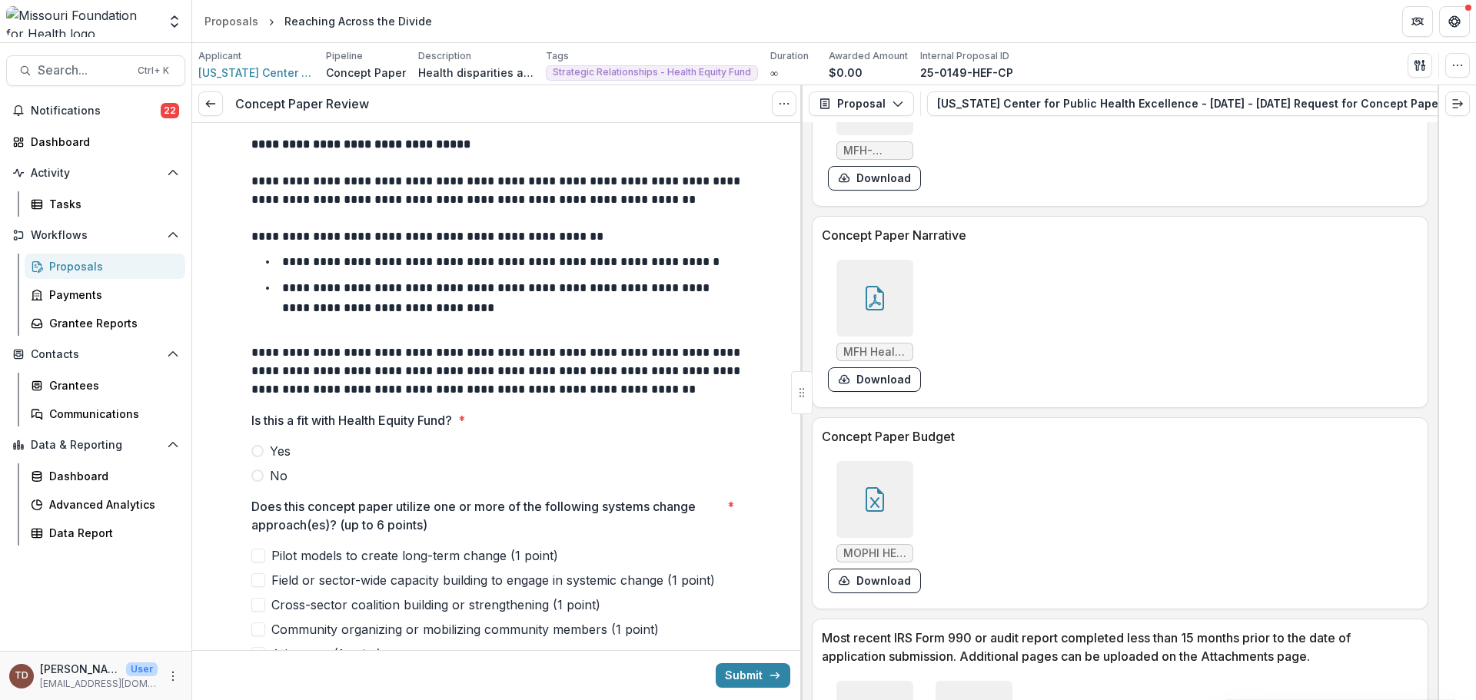
scroll to position [3921, 0]
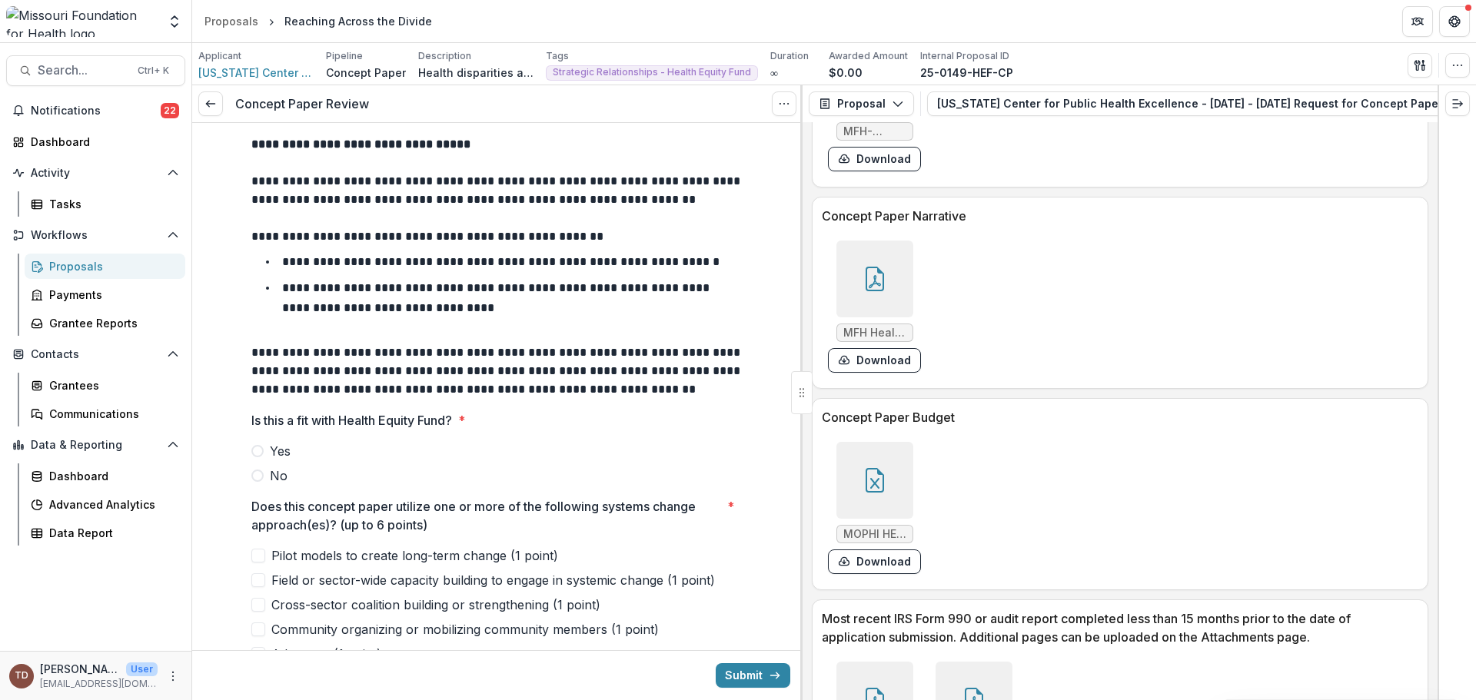
click at [877, 488] on icon at bounding box center [875, 480] width 25 height 25
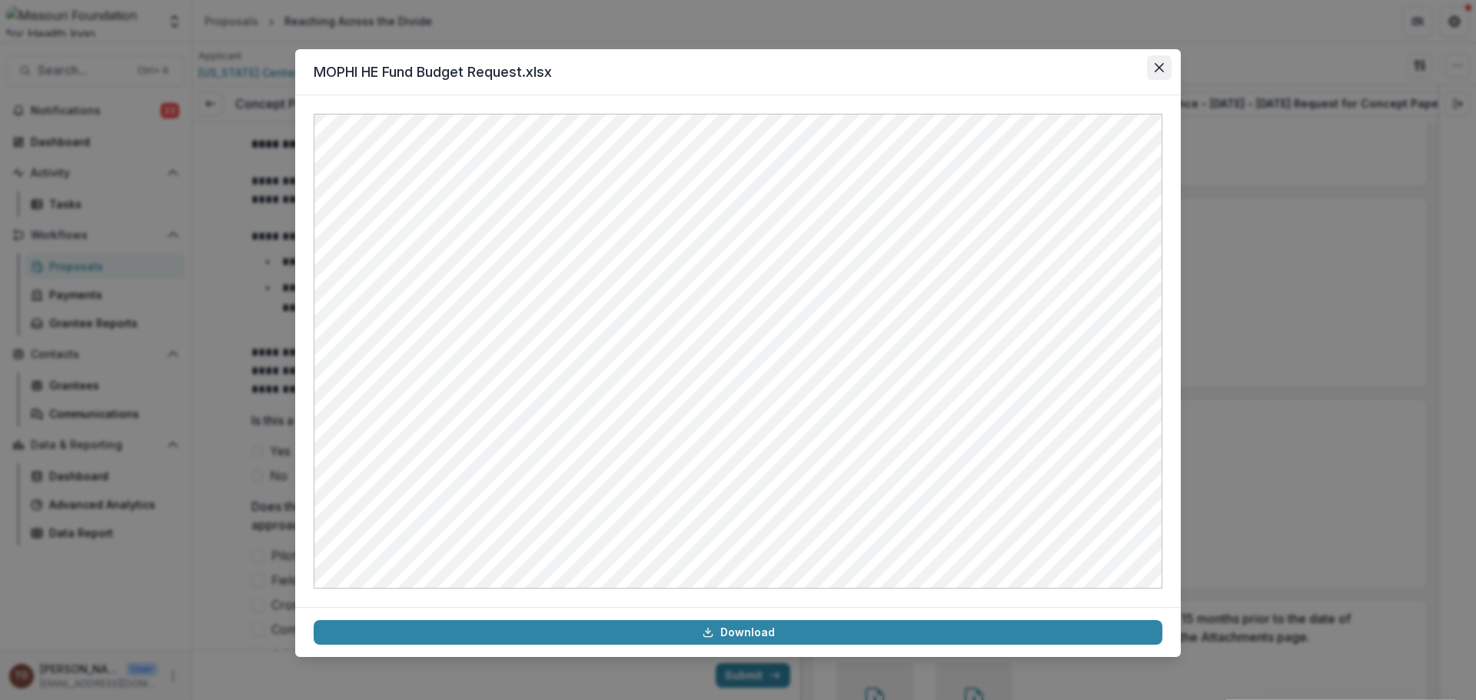
click at [1156, 64] on icon "Close" at bounding box center [1159, 67] width 9 height 9
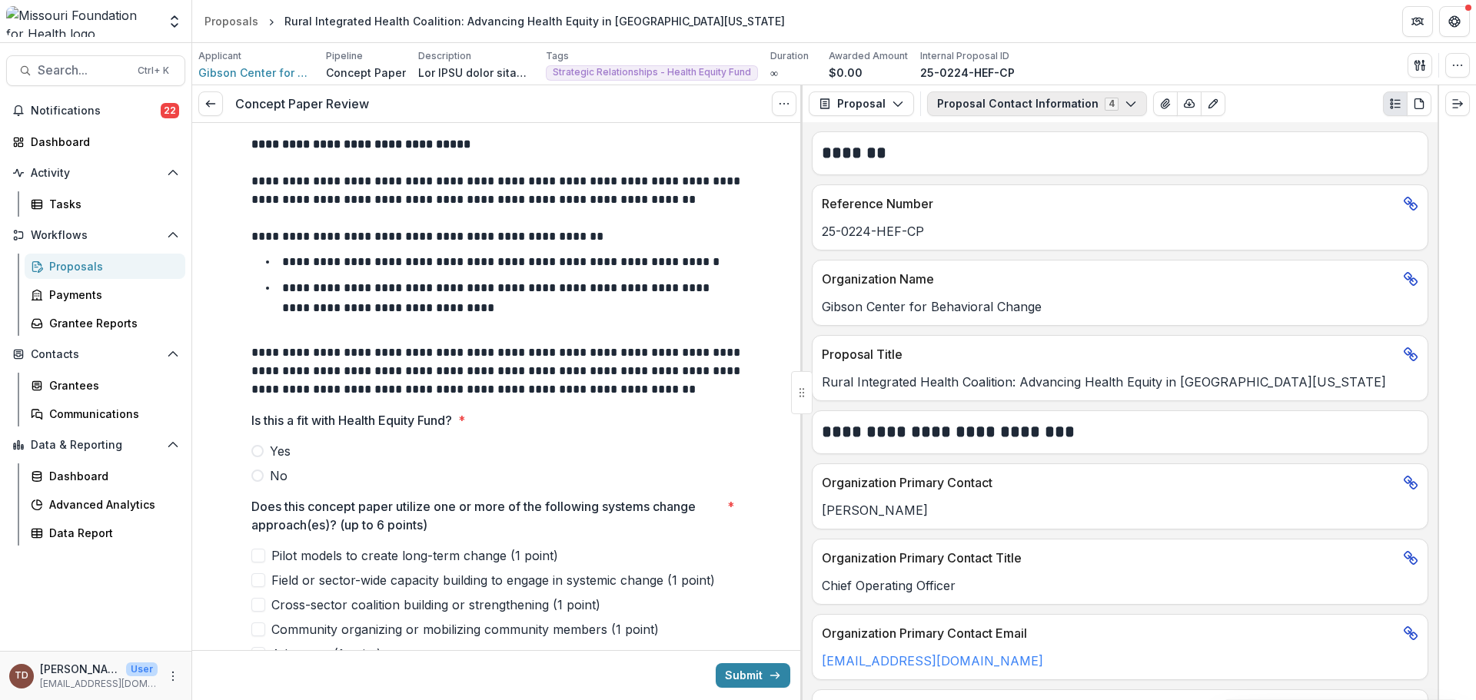
click at [1125, 100] on icon "button" at bounding box center [1131, 104] width 12 height 12
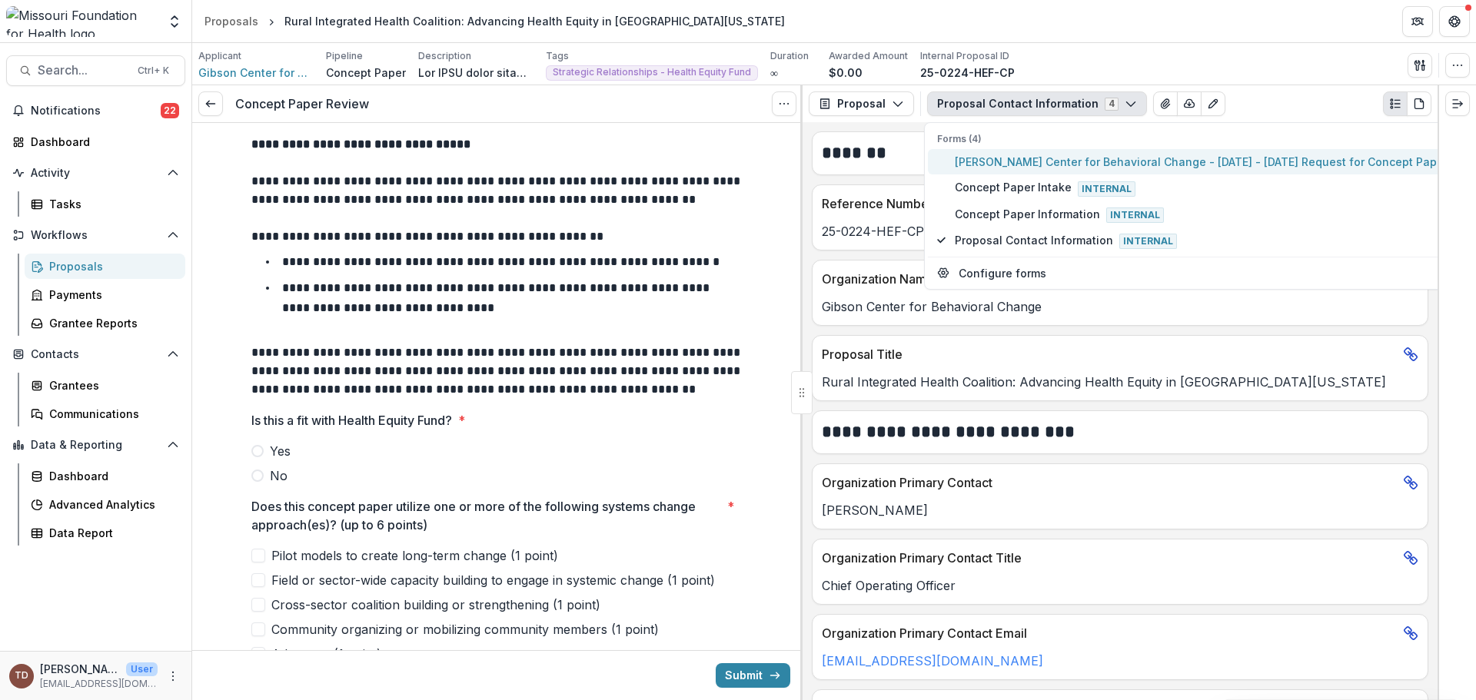
click at [1124, 158] on span "[PERSON_NAME] Center for Behavioral Change - [DATE] - [DATE] Request for Concep…" at bounding box center [1204, 162] width 499 height 16
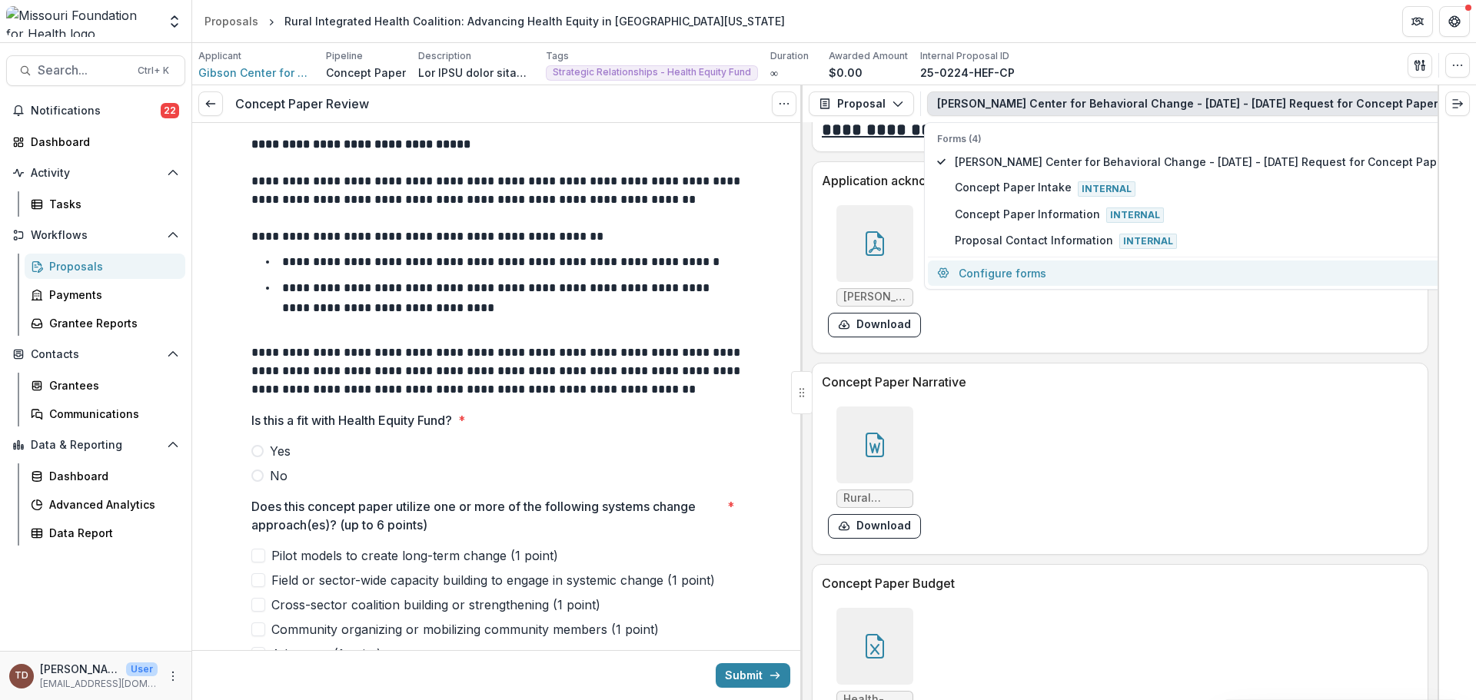
scroll to position [3921, 0]
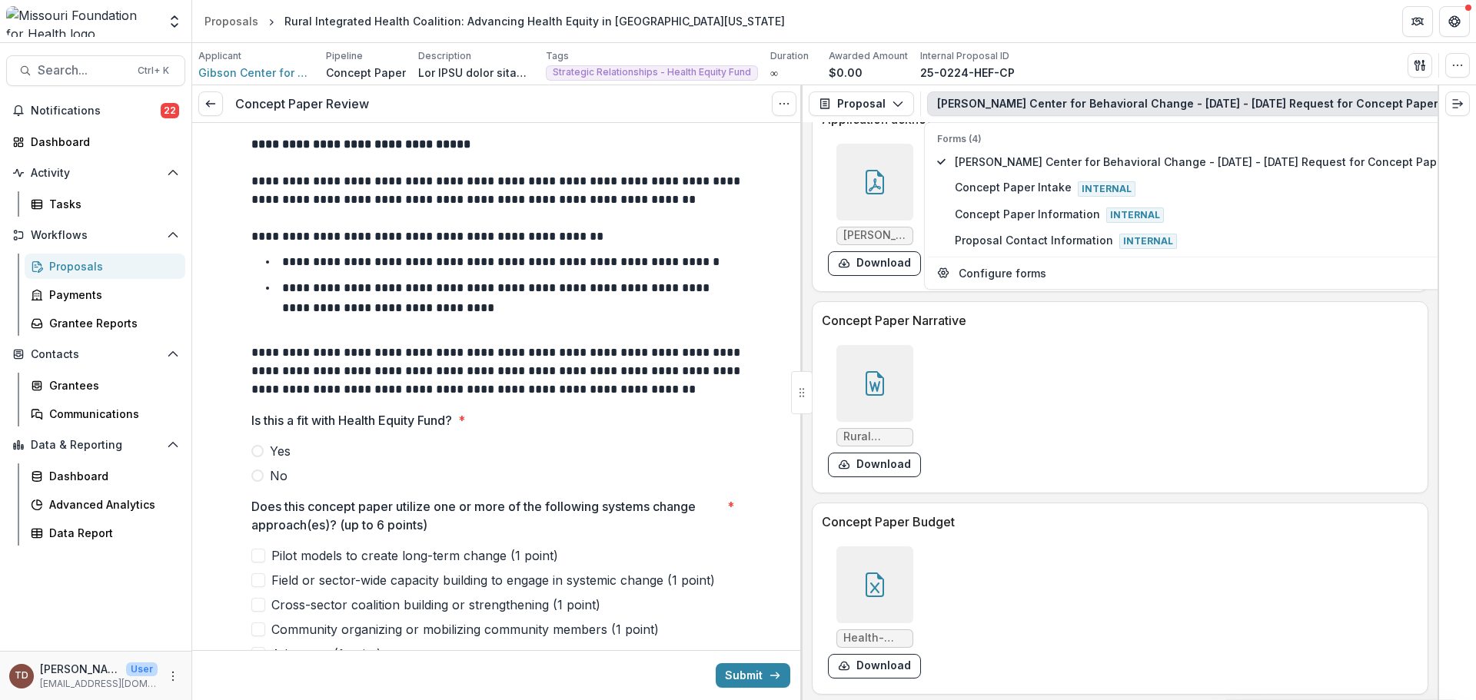
click at [866, 387] on icon at bounding box center [875, 383] width 25 height 25
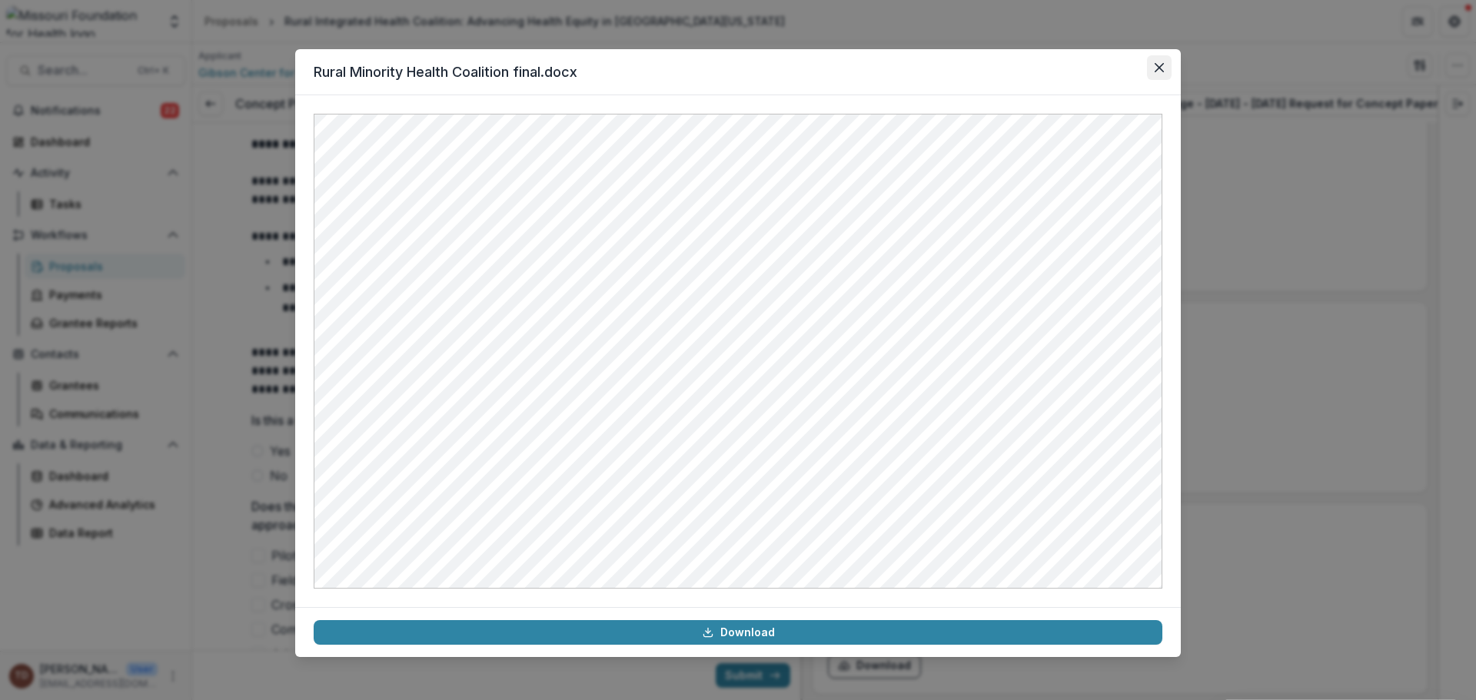
click at [1170, 71] on button "Close" at bounding box center [1159, 67] width 25 height 25
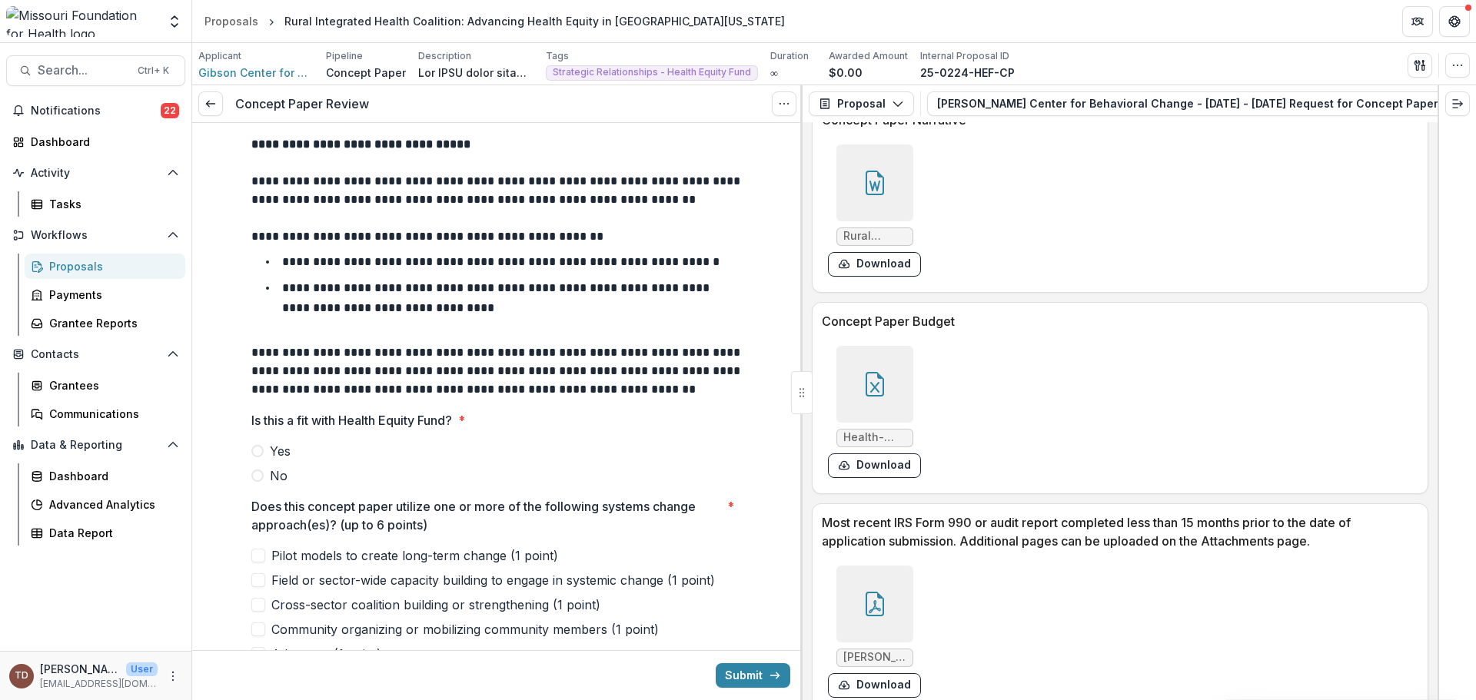
scroll to position [4151, 0]
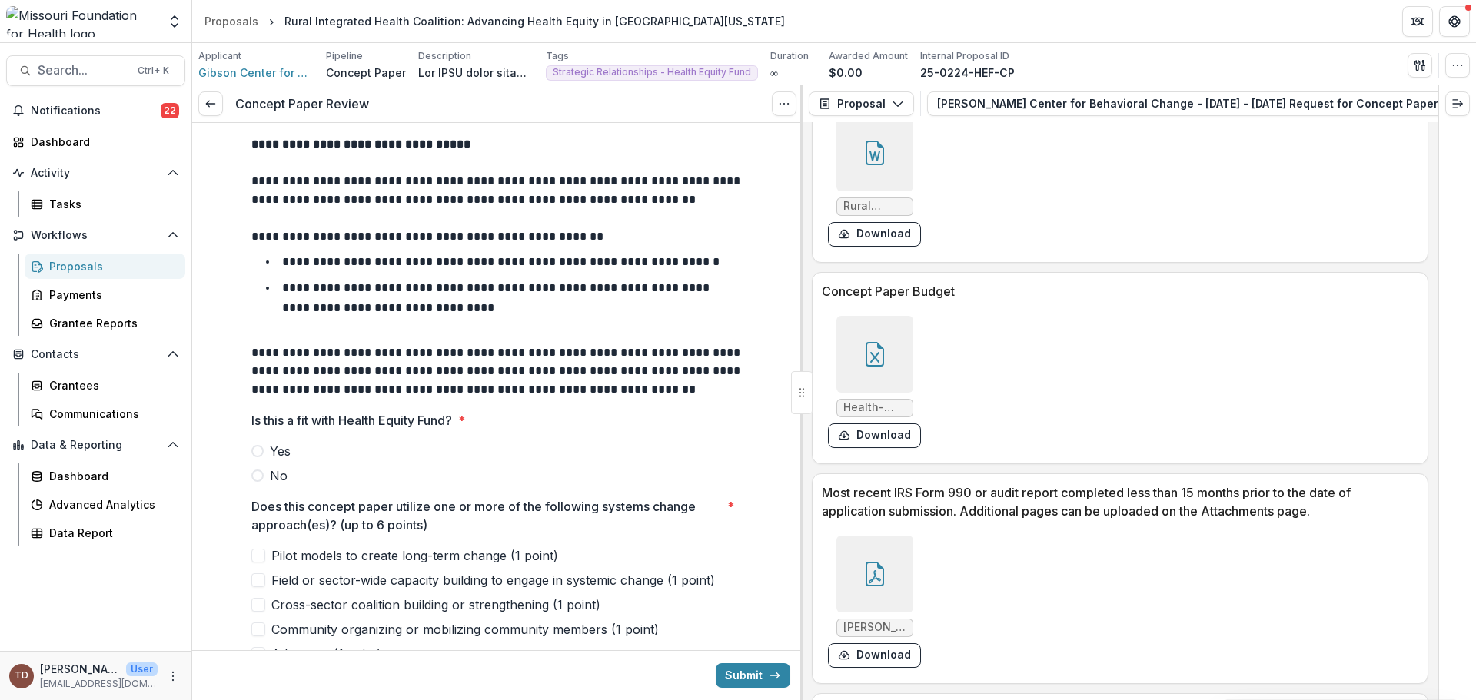
click at [873, 341] on div at bounding box center [874, 354] width 77 height 77
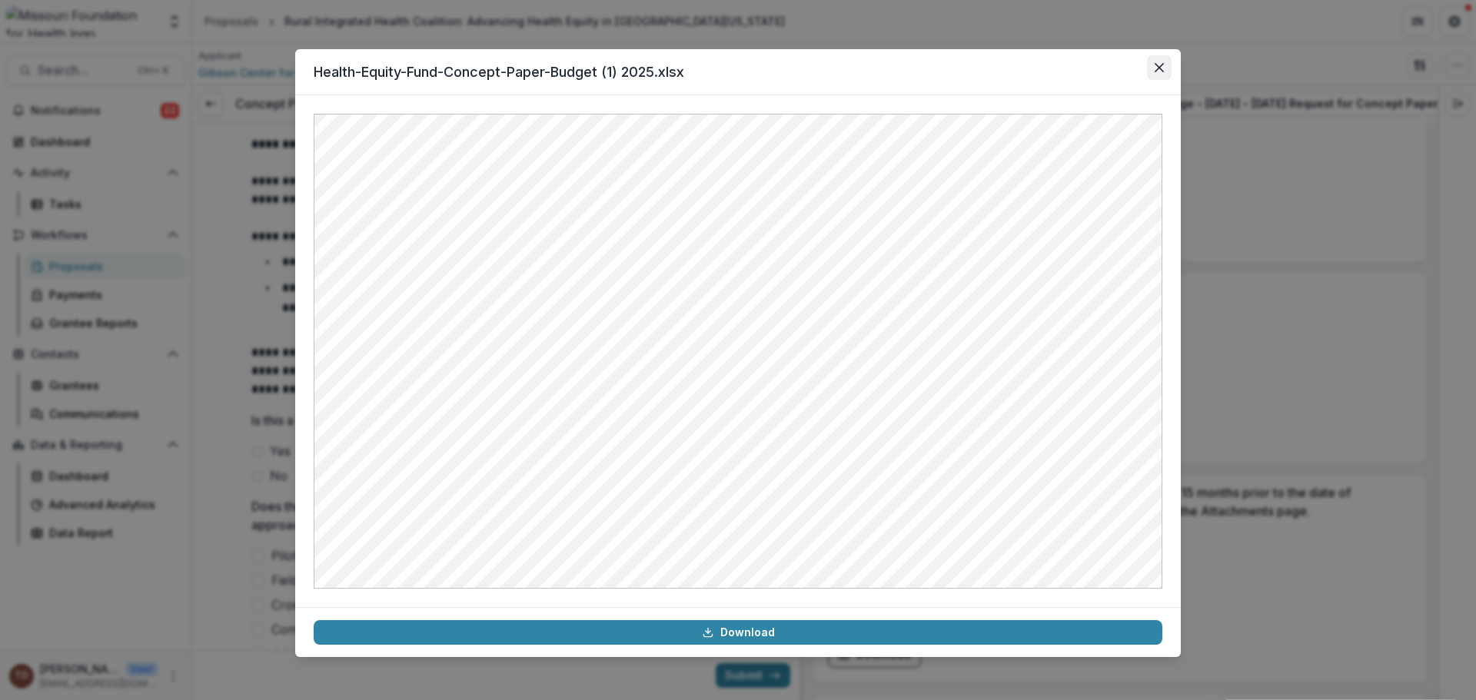
click at [1163, 66] on icon "Close" at bounding box center [1159, 67] width 9 height 9
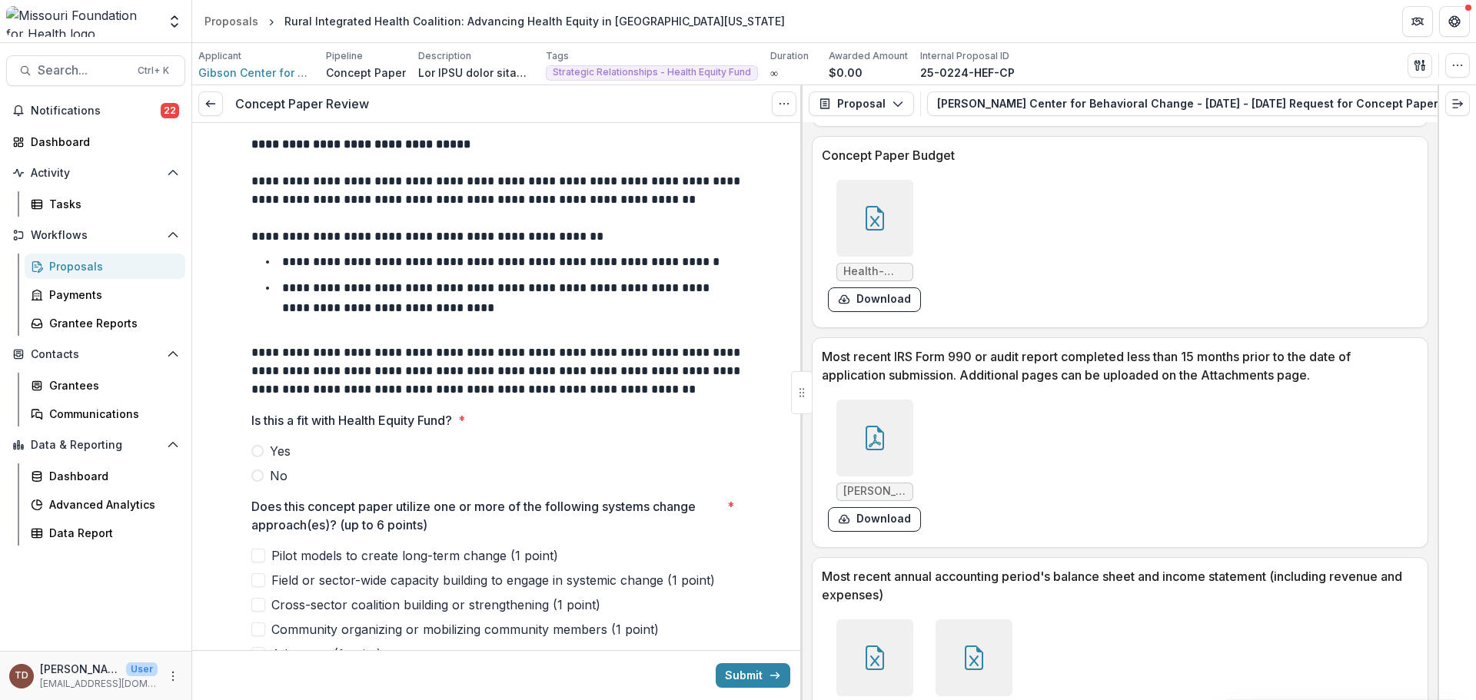
scroll to position [4305, 0]
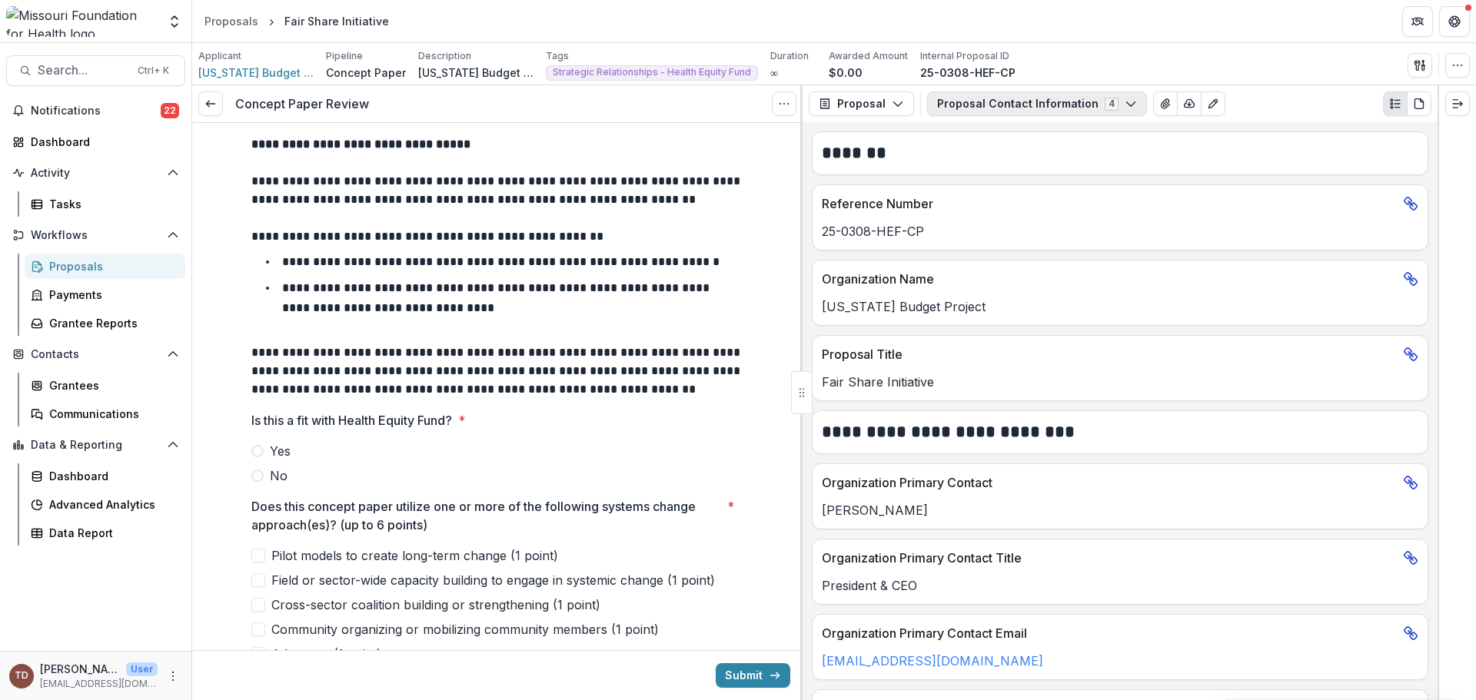
click at [1125, 101] on icon "button" at bounding box center [1131, 104] width 12 height 12
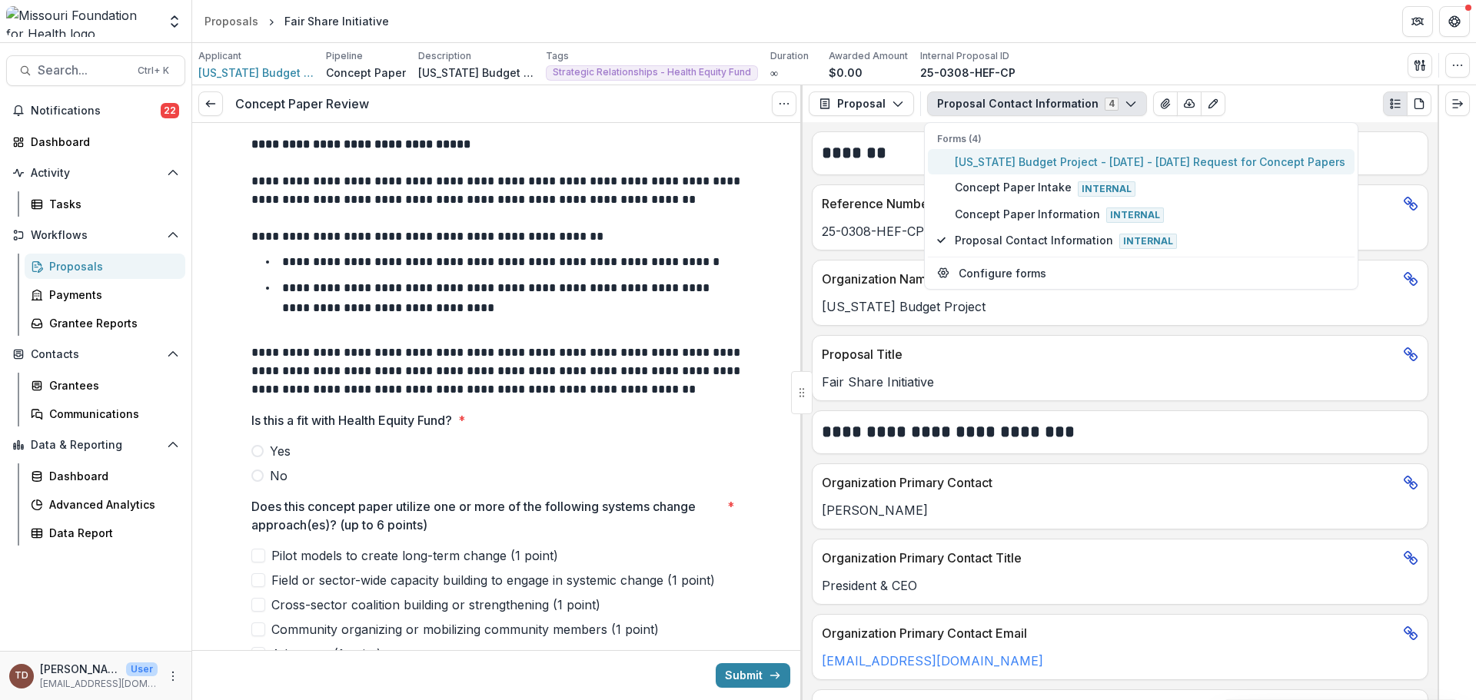
click at [1073, 159] on span "Missouri Budget Project - 2025 - 2025 Request for Concept Papers" at bounding box center [1150, 162] width 391 height 16
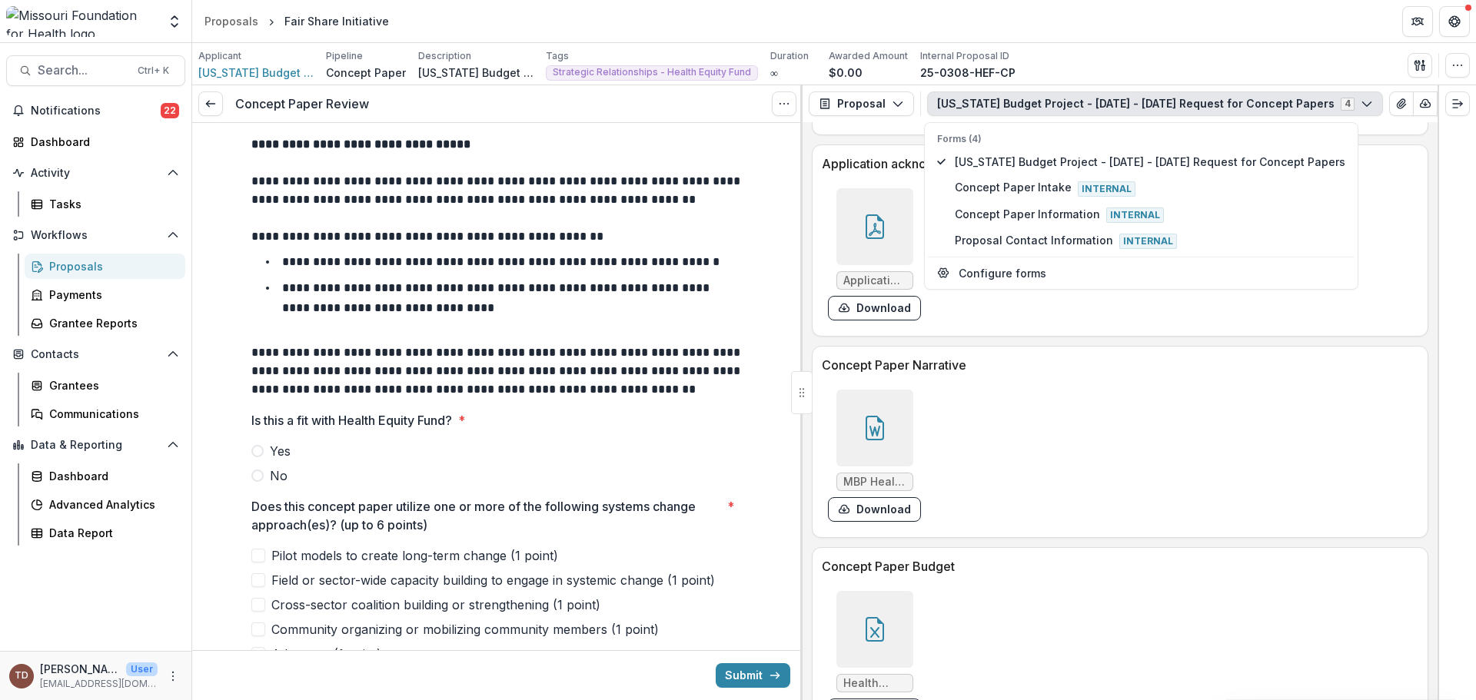
scroll to position [3690, 0]
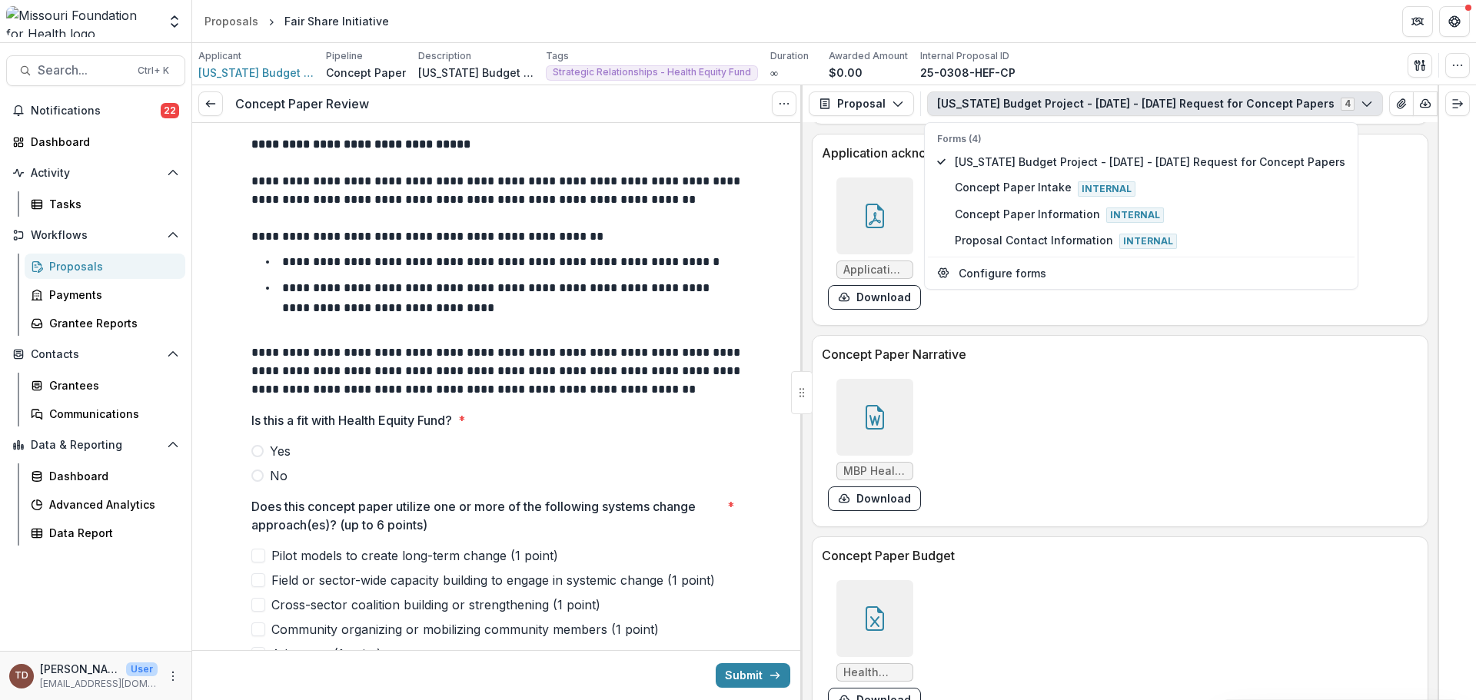
click at [882, 430] on icon at bounding box center [875, 417] width 18 height 25
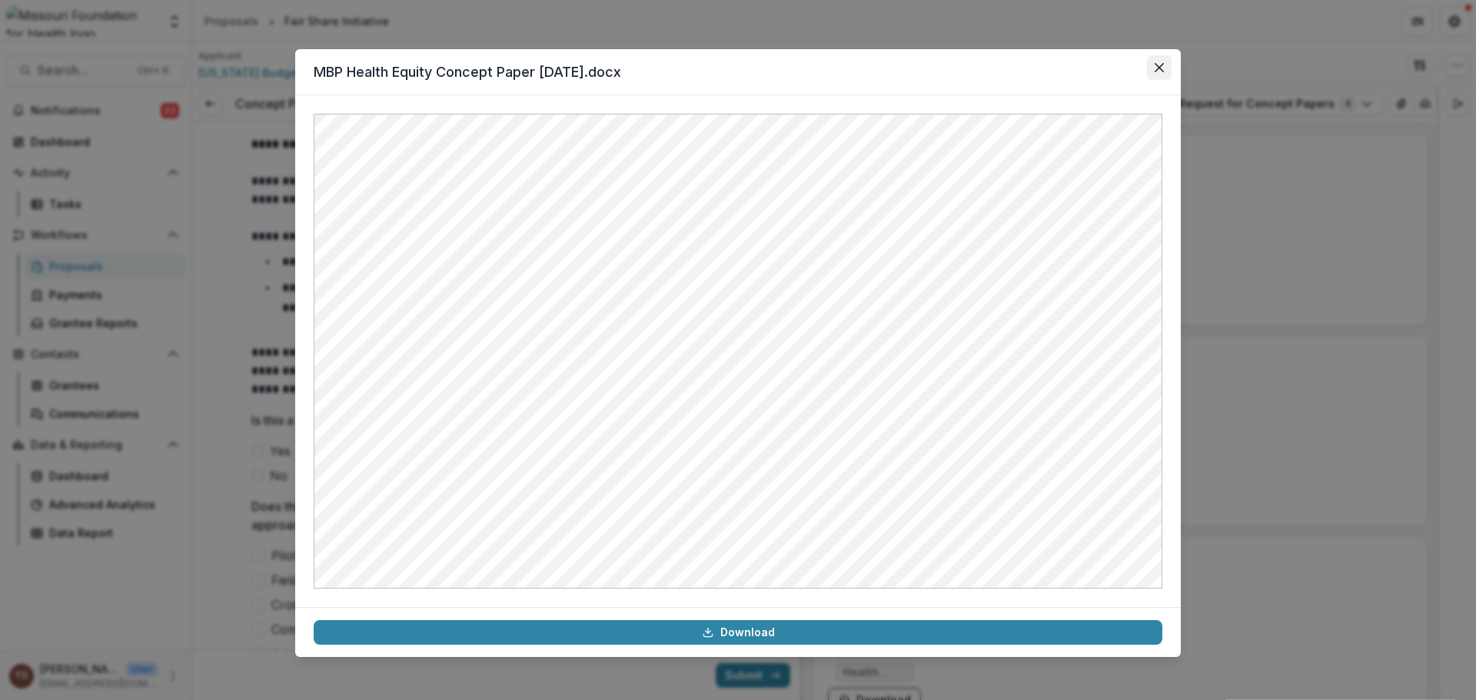
click at [1159, 63] on icon "Close" at bounding box center [1159, 67] width 9 height 9
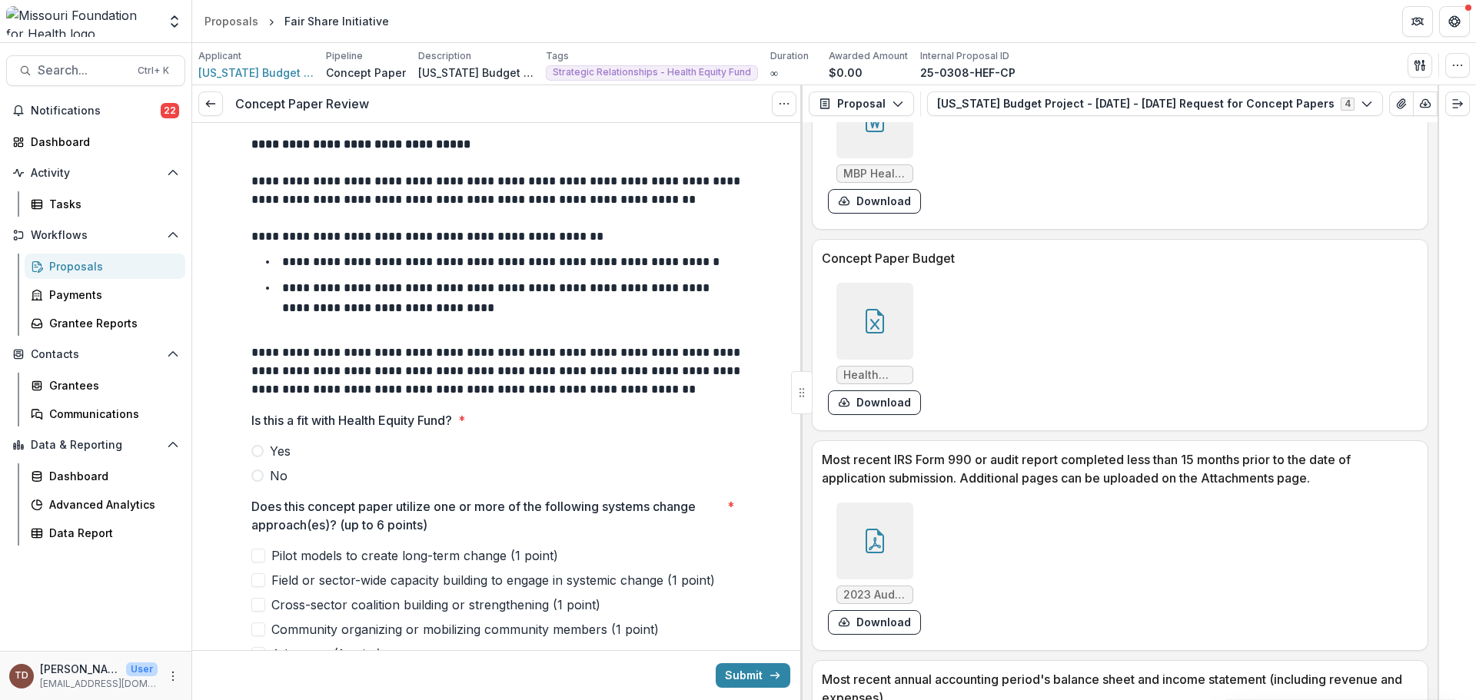
scroll to position [3998, 0]
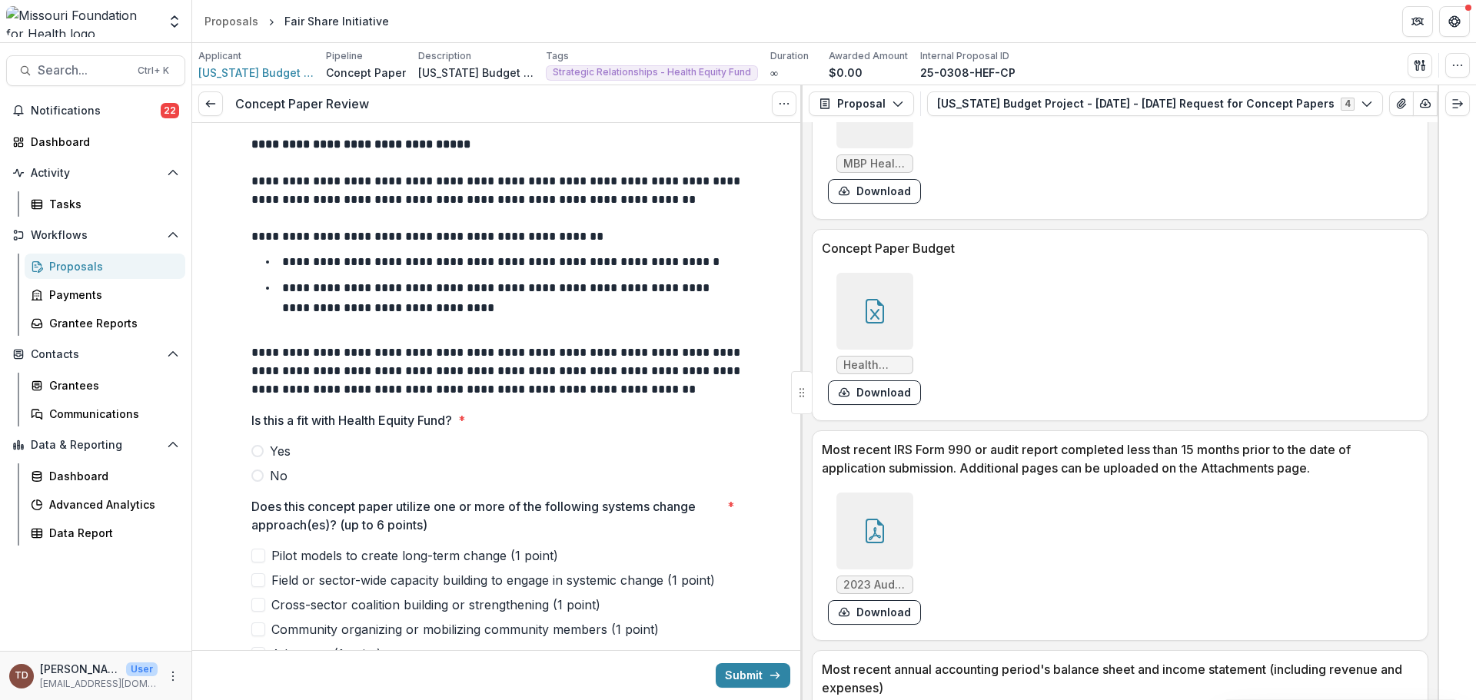
click at [873, 321] on icon at bounding box center [875, 311] width 25 height 25
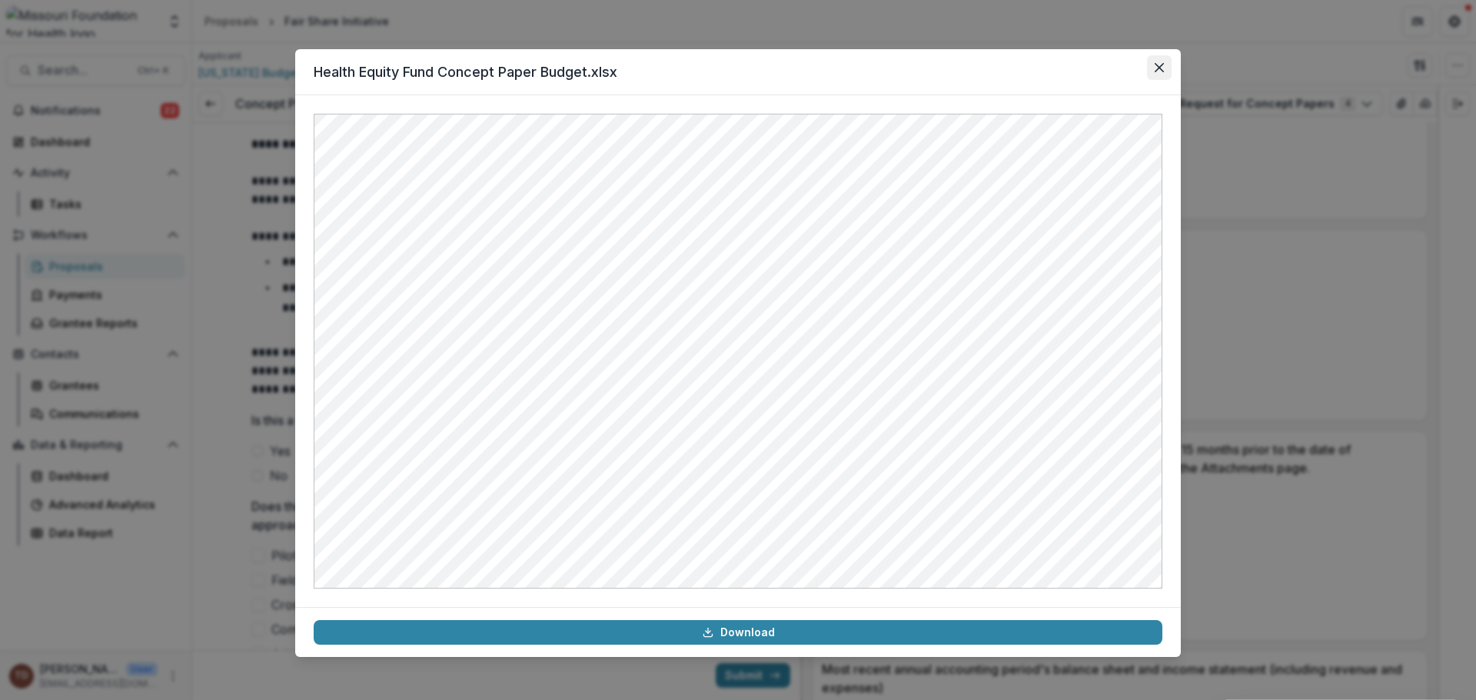
click at [1159, 65] on icon "Close" at bounding box center [1159, 67] width 9 height 9
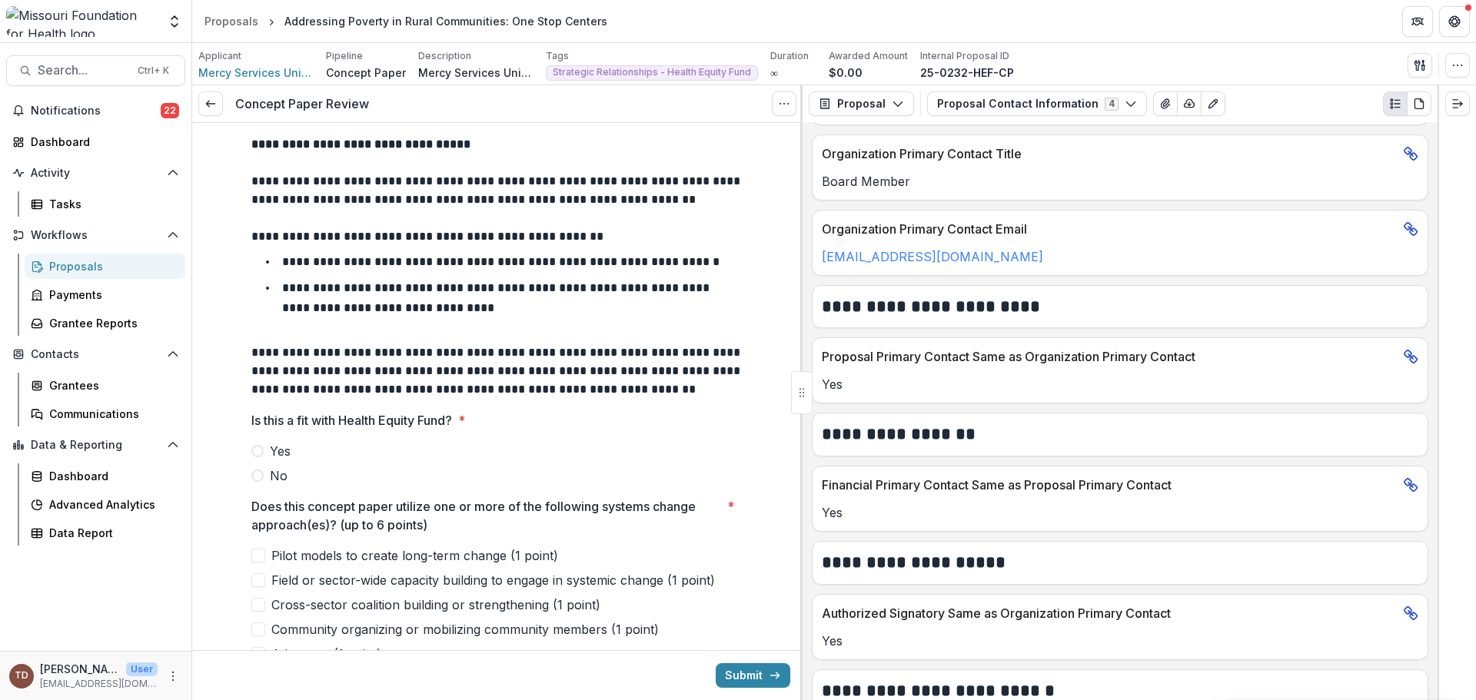
scroll to position [349, 0]
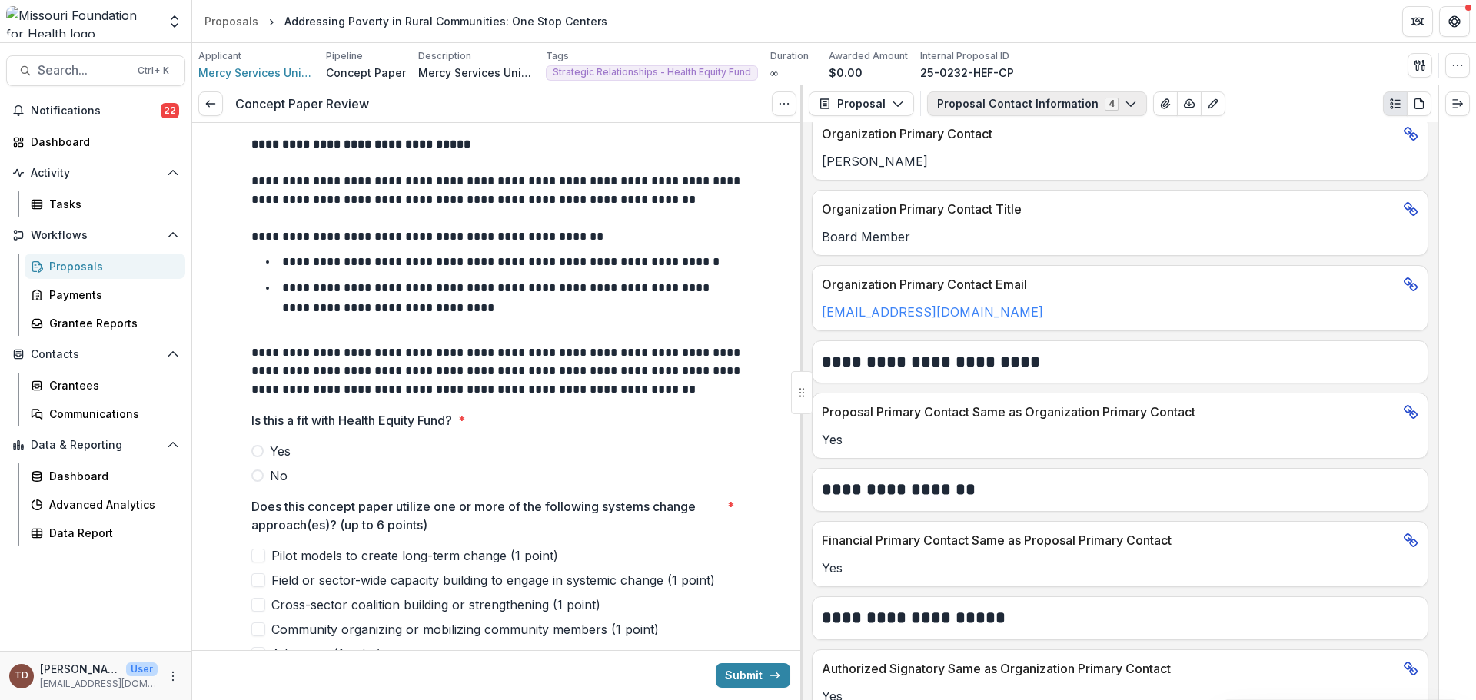
click at [1125, 102] on icon "button" at bounding box center [1131, 104] width 12 height 12
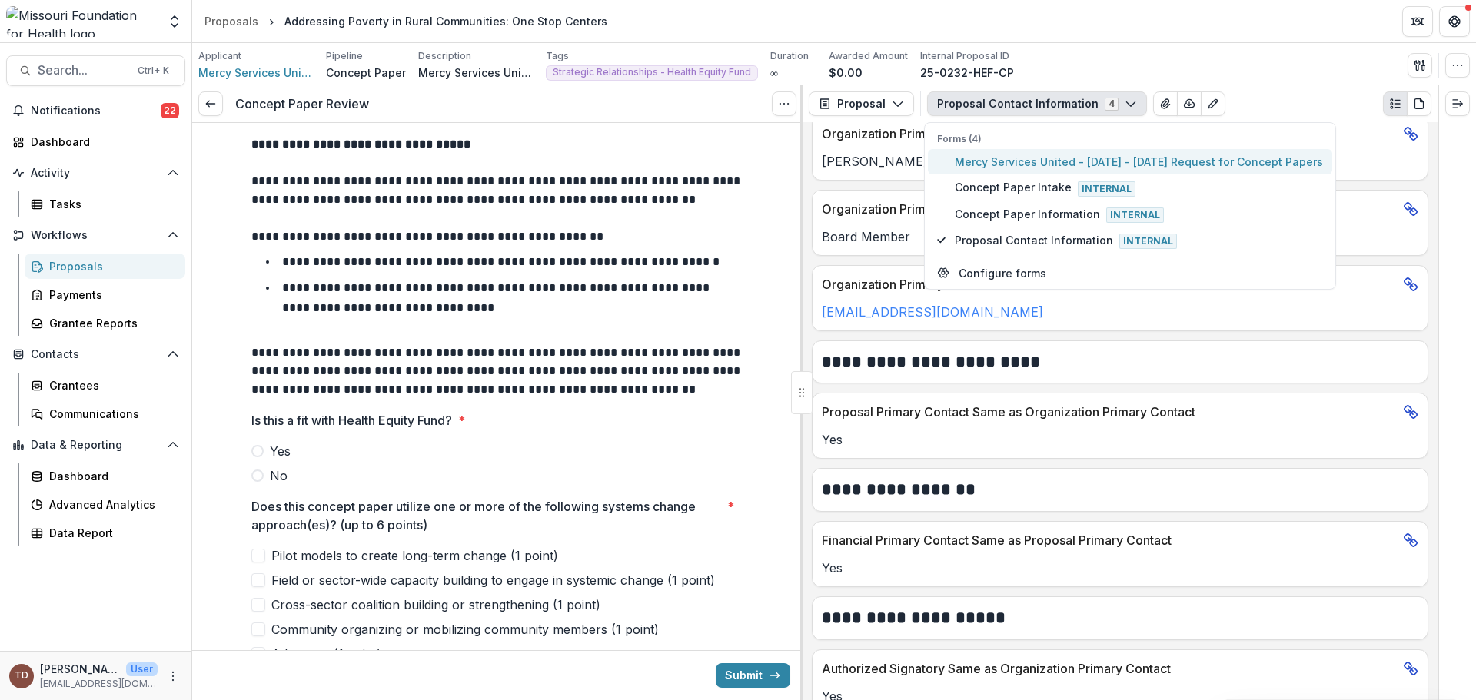
click at [1096, 160] on span "Mercy Services United - [DATE] - [DATE] Request for Concept Papers" at bounding box center [1139, 162] width 368 height 16
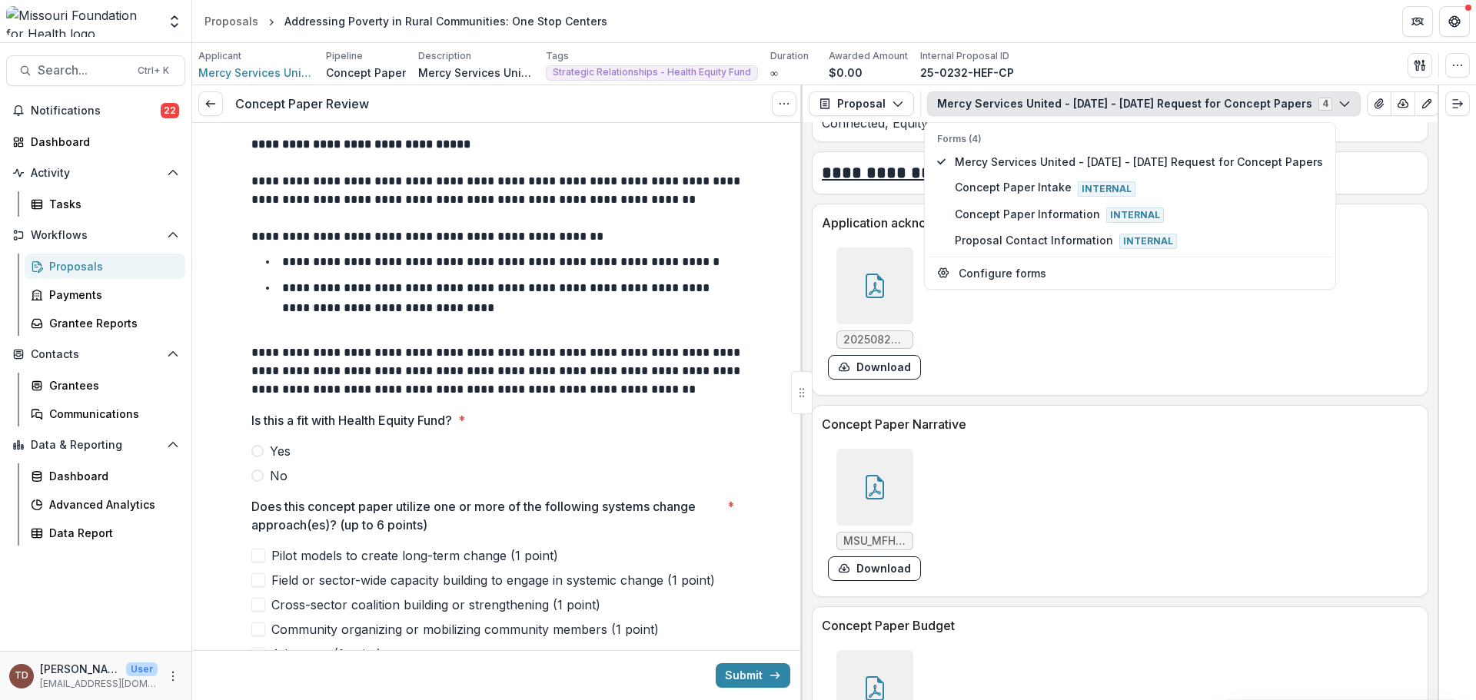
scroll to position [3692, 0]
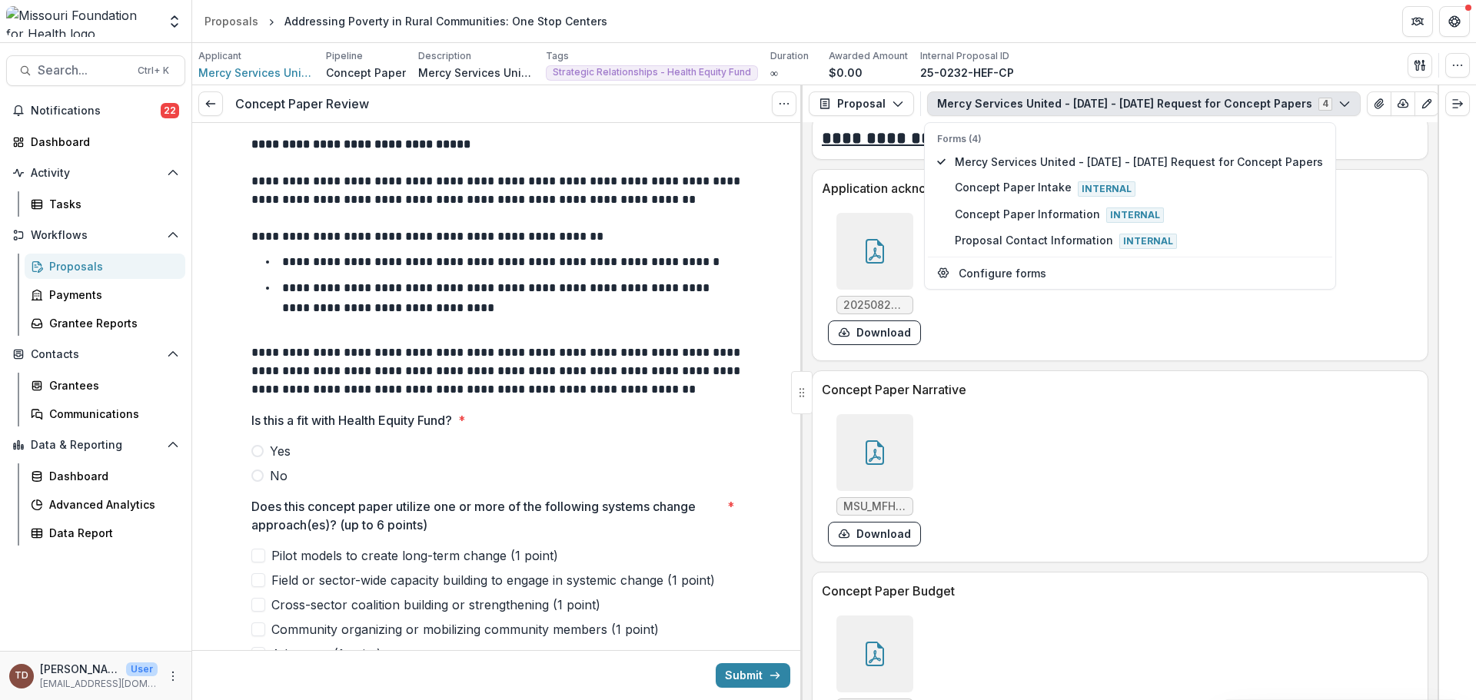
click at [856, 460] on div at bounding box center [874, 452] width 77 height 77
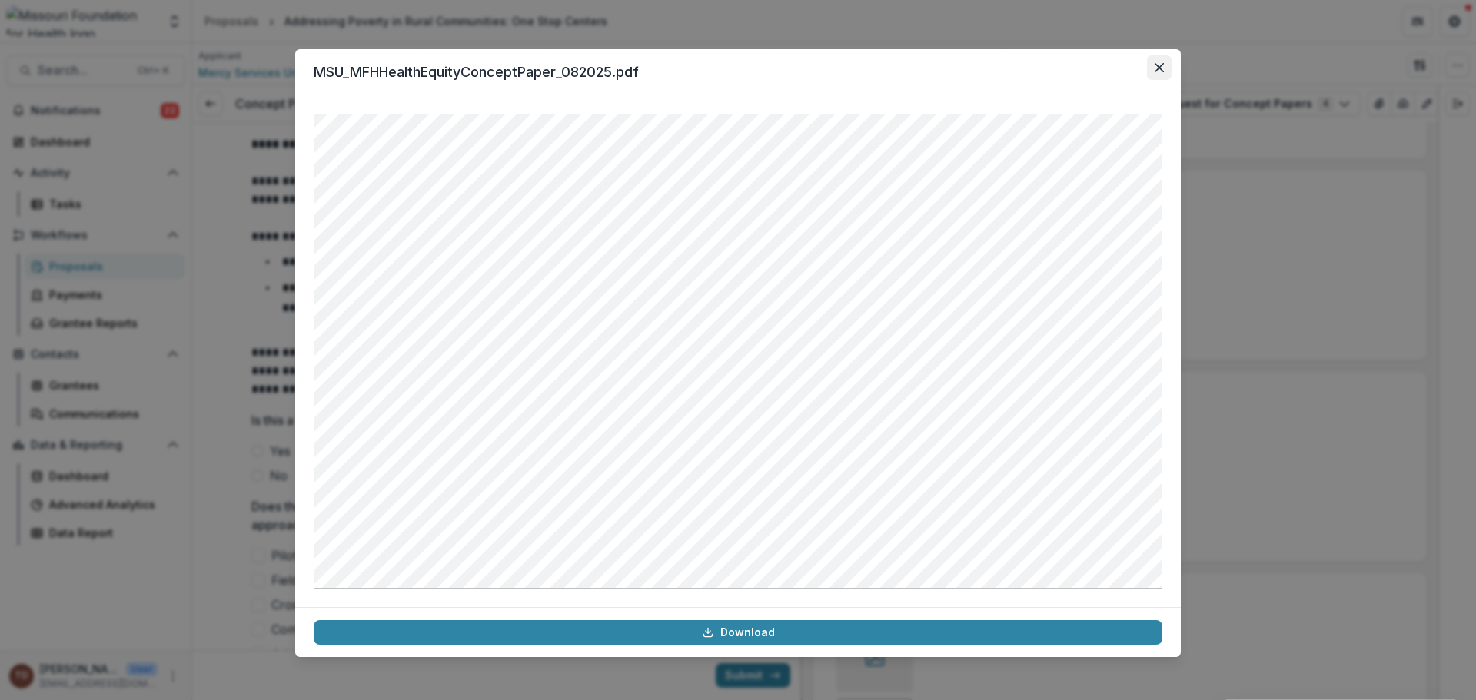
click at [1158, 66] on icon "Close" at bounding box center [1159, 67] width 9 height 9
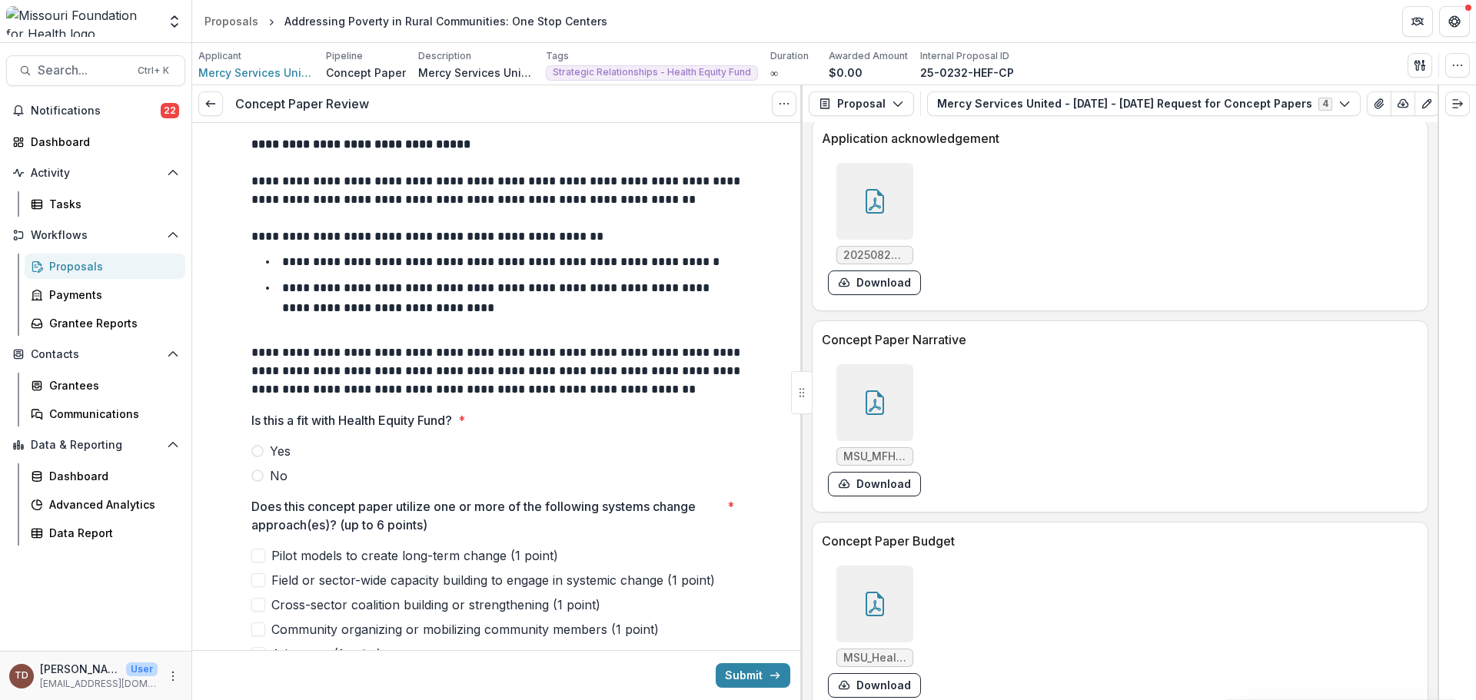
scroll to position [3769, 0]
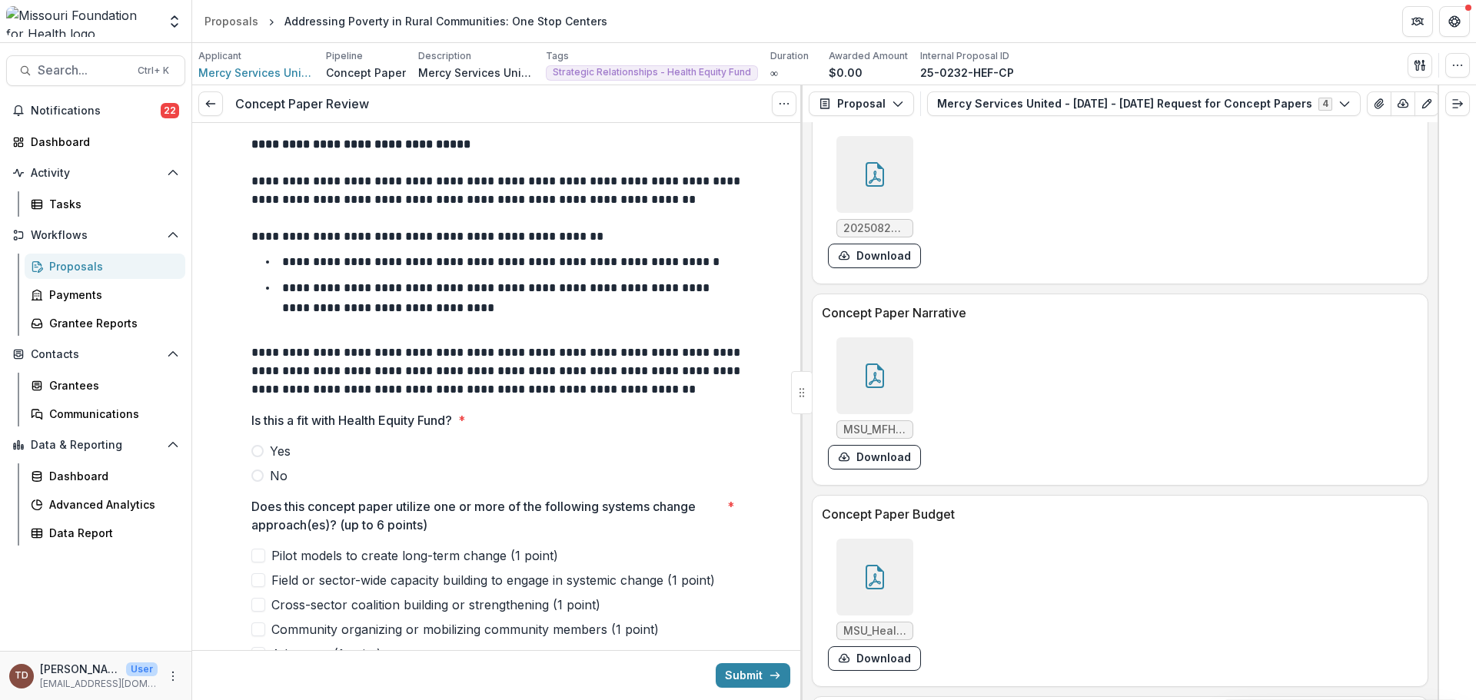
click at [886, 590] on div at bounding box center [874, 577] width 77 height 77
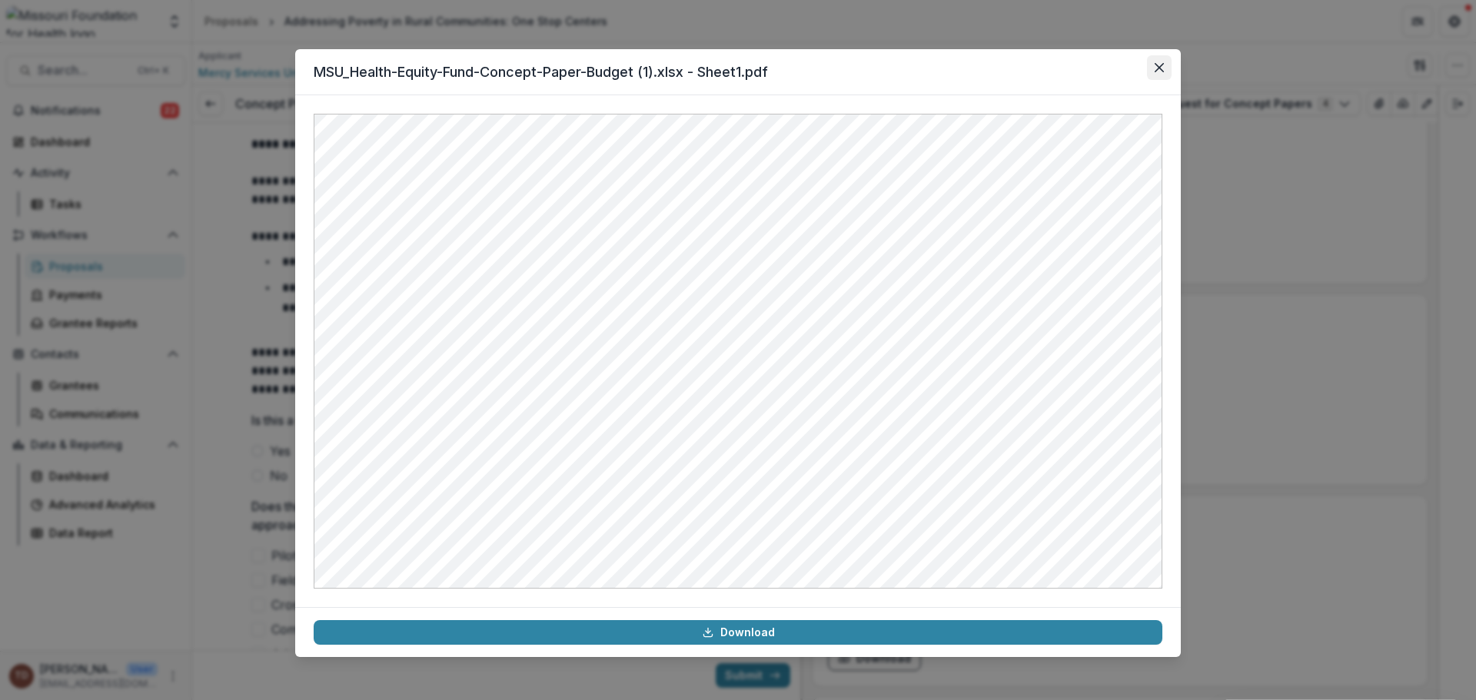
click at [1159, 65] on icon "Close" at bounding box center [1159, 67] width 9 height 9
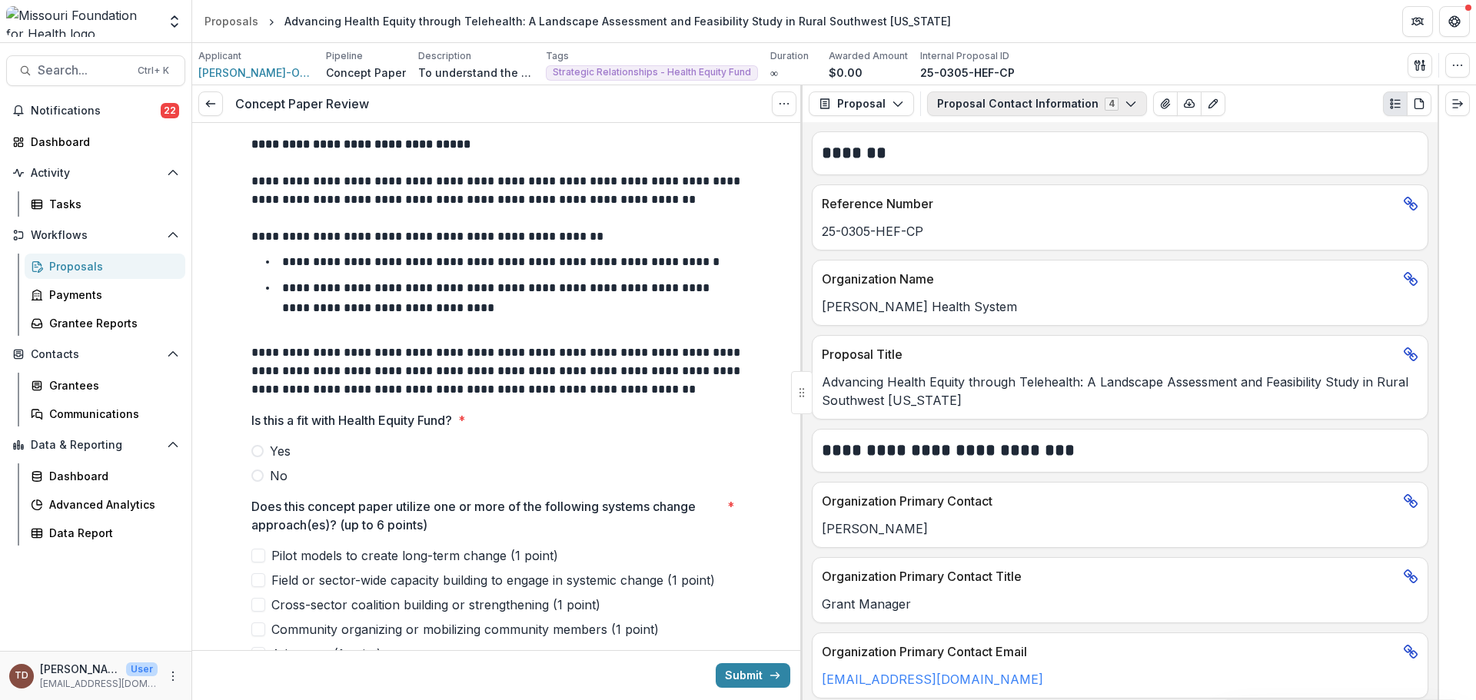
click at [1126, 104] on polyline "button" at bounding box center [1130, 104] width 8 height 5
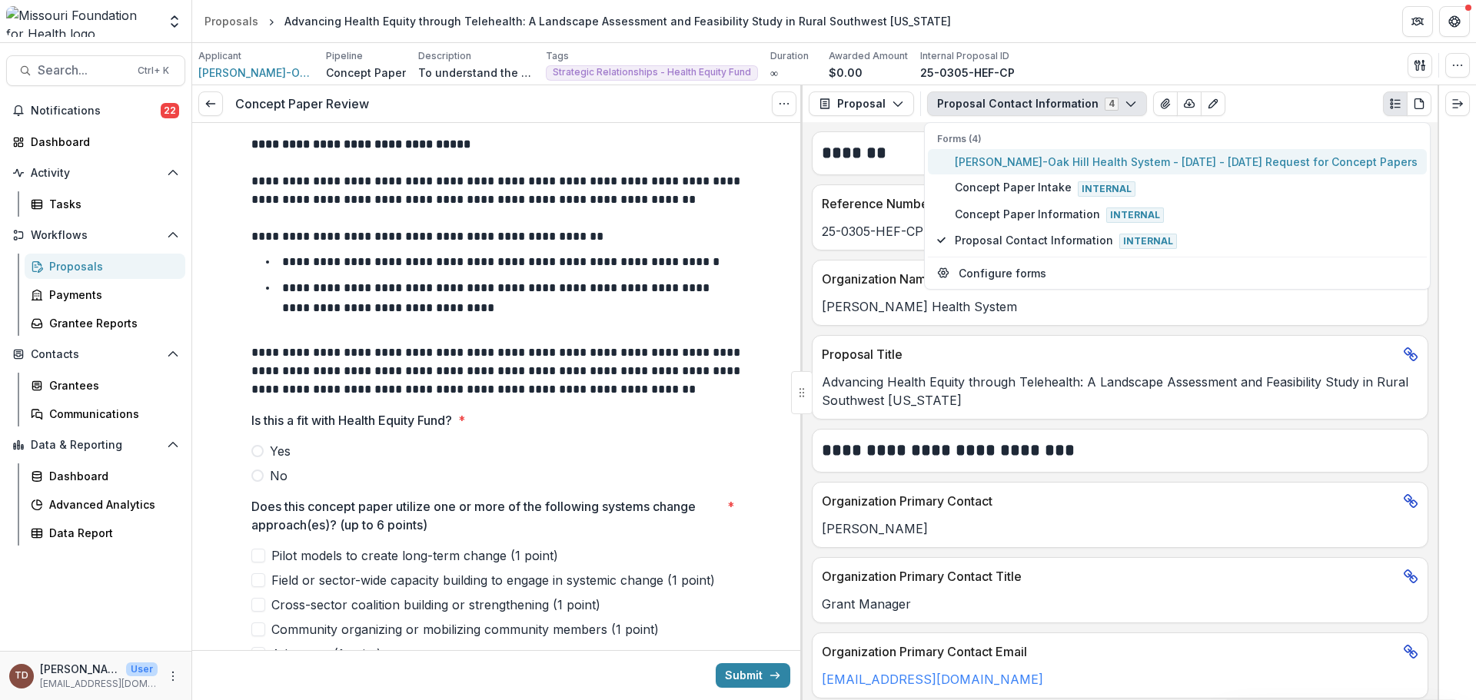
click at [1069, 158] on span "[PERSON_NAME]-Oak Hill Health System - [DATE] - [DATE] Request for Concept Pape…" at bounding box center [1186, 162] width 463 height 16
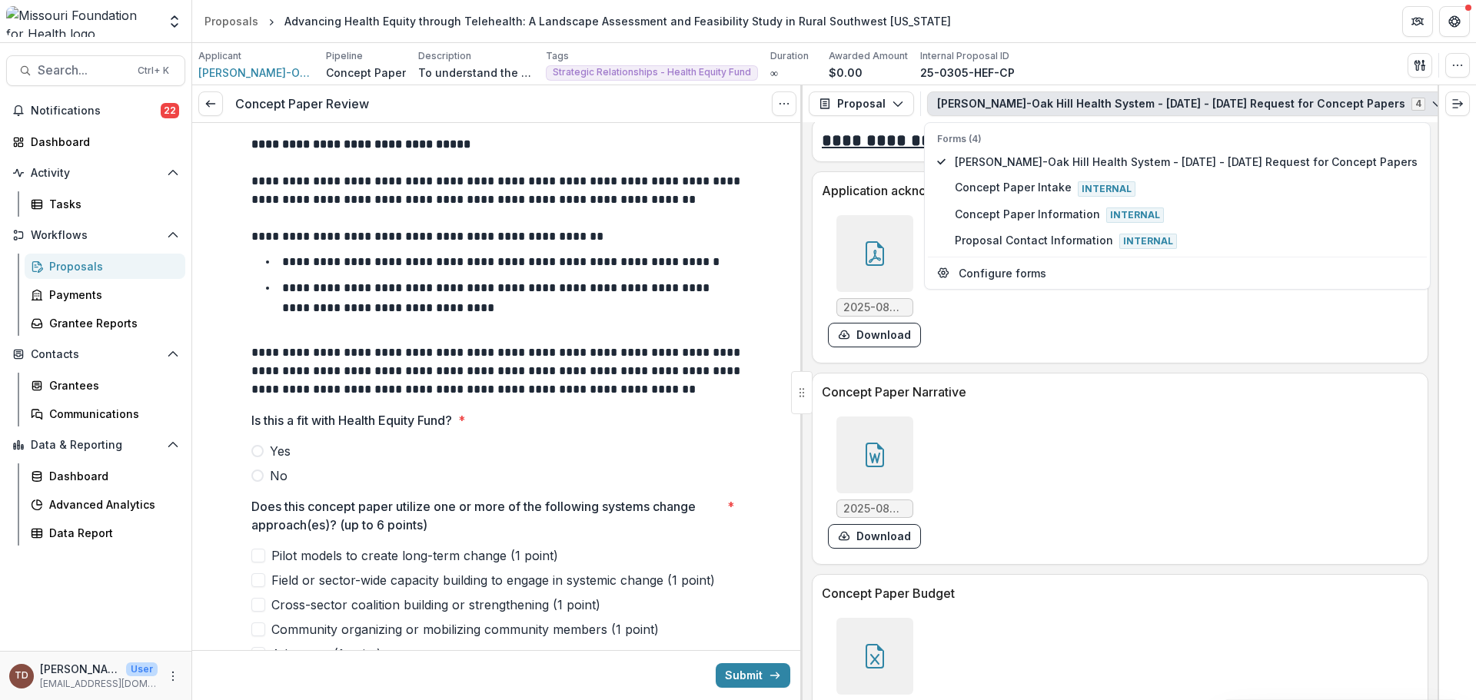
scroll to position [3690, 0]
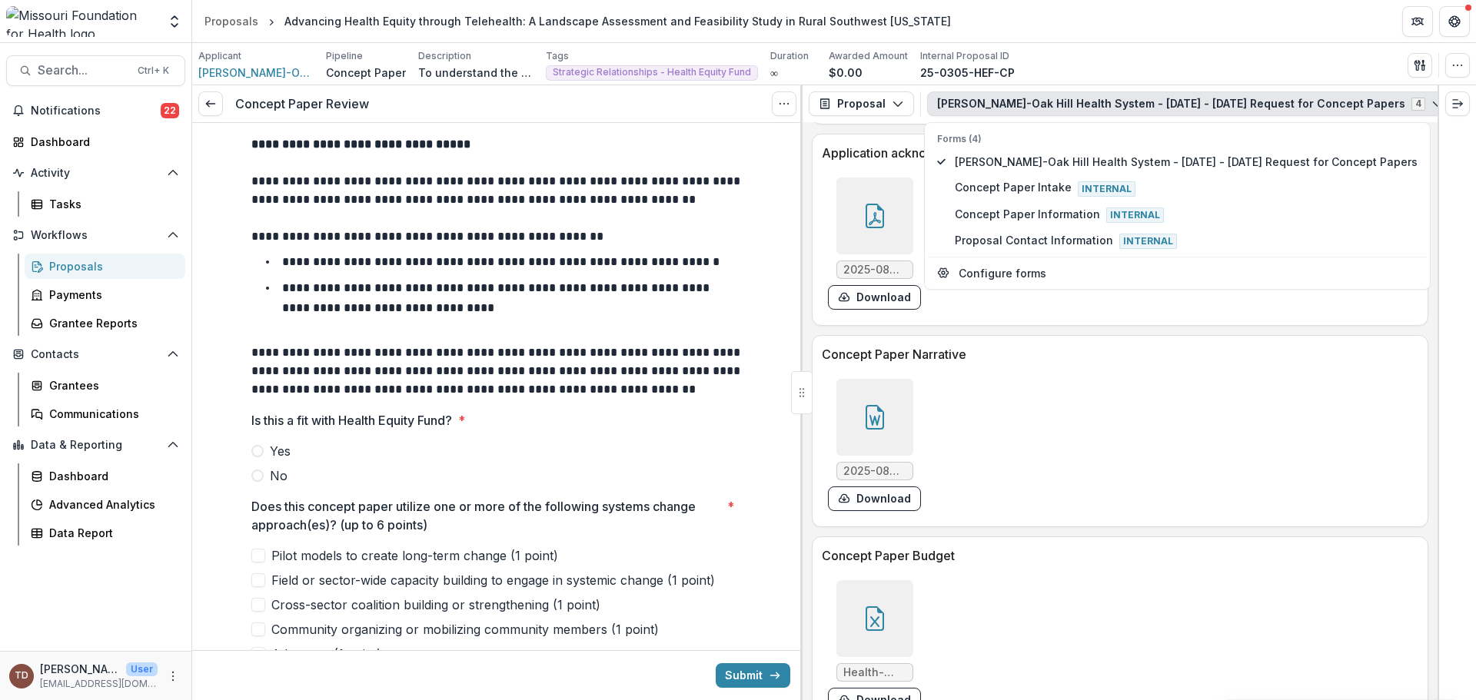
click at [871, 424] on icon at bounding box center [875, 417] width 25 height 25
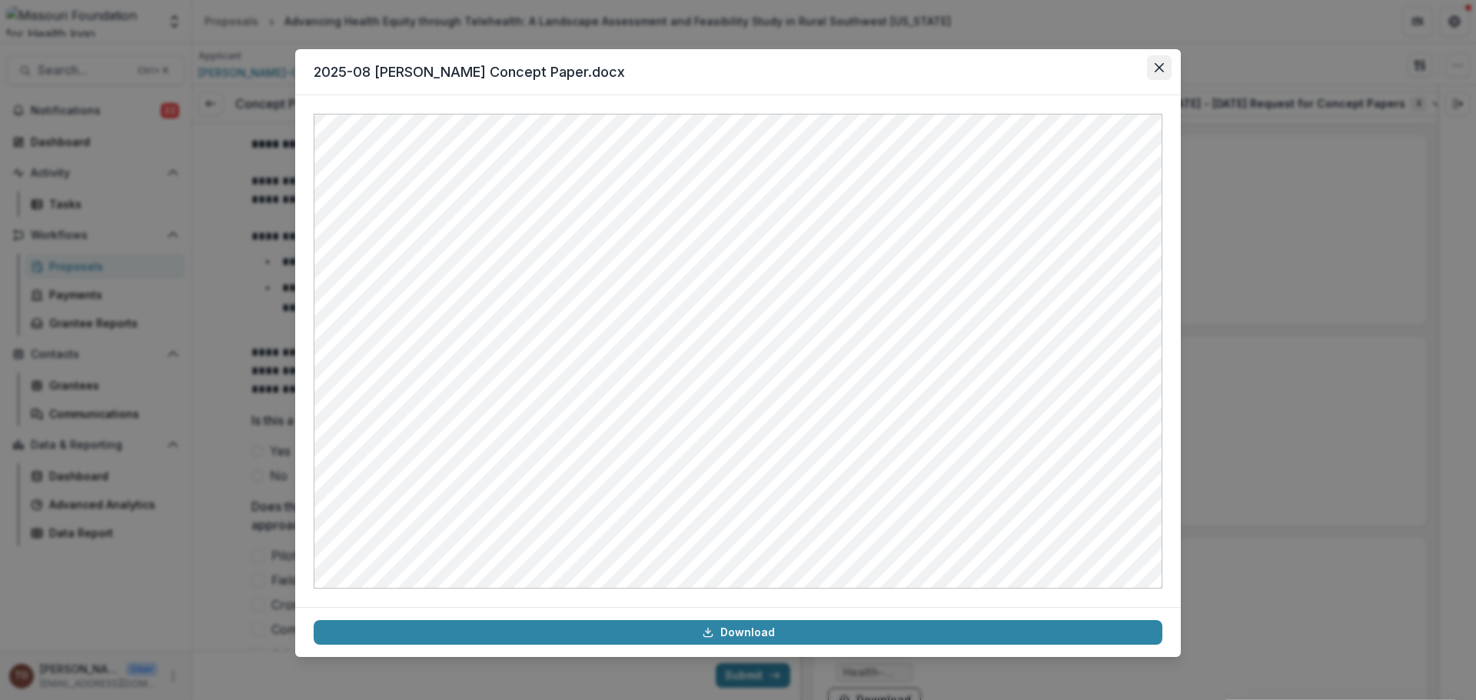
click at [1160, 64] on icon "Close" at bounding box center [1159, 67] width 9 height 9
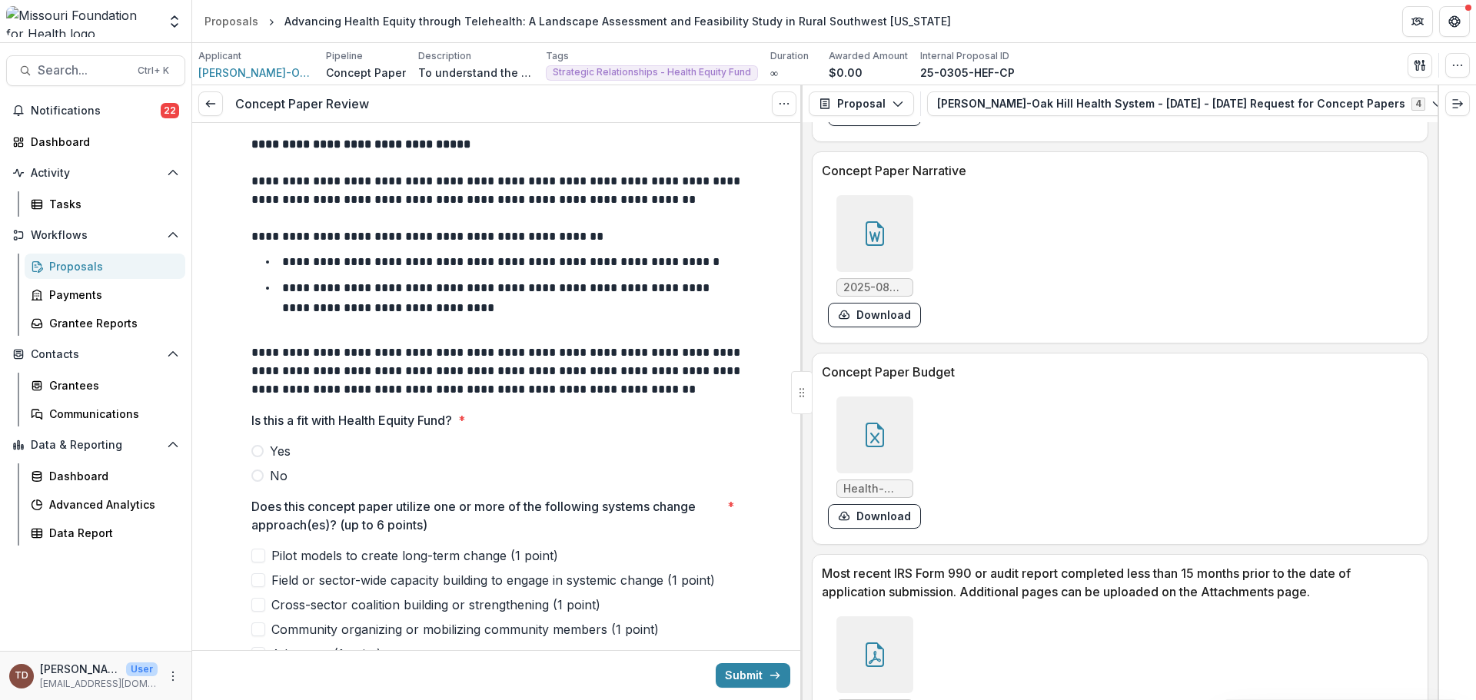
scroll to position [3921, 0]
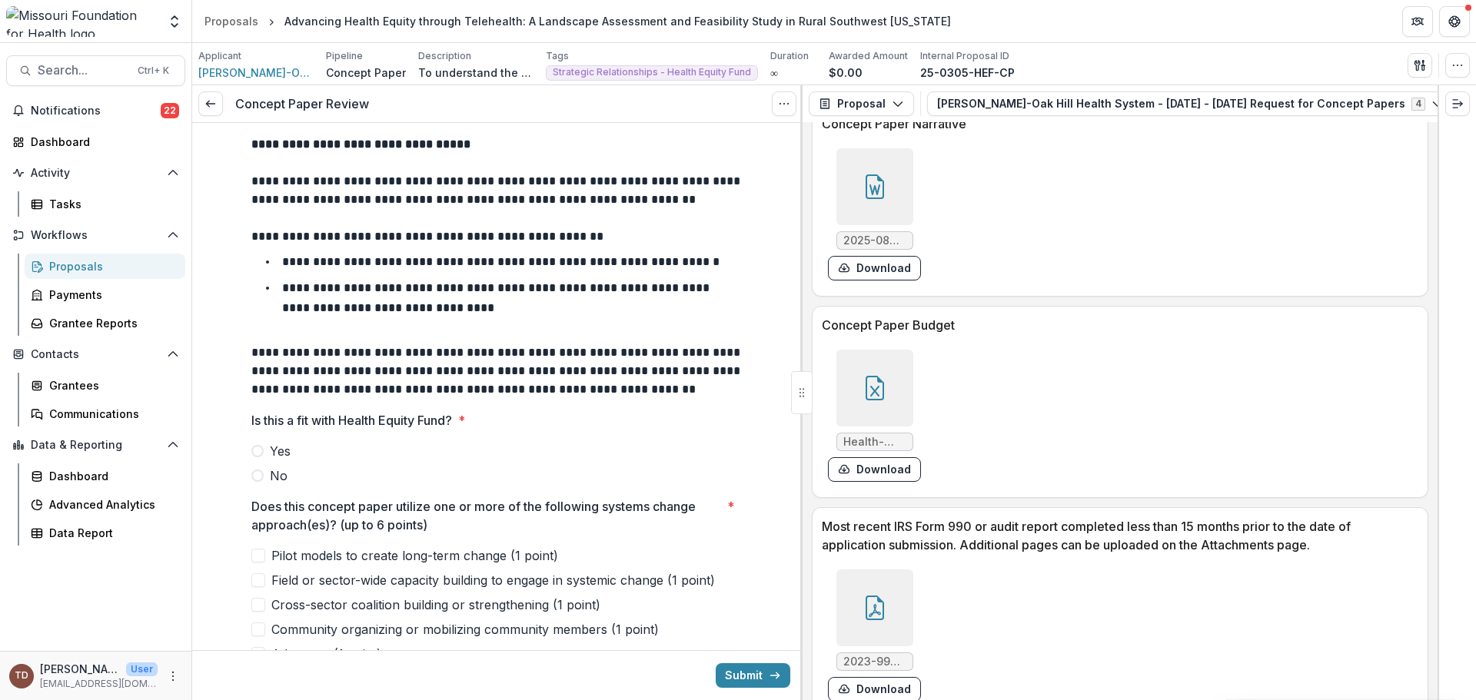
click at [876, 397] on icon at bounding box center [873, 391] width 9 height 11
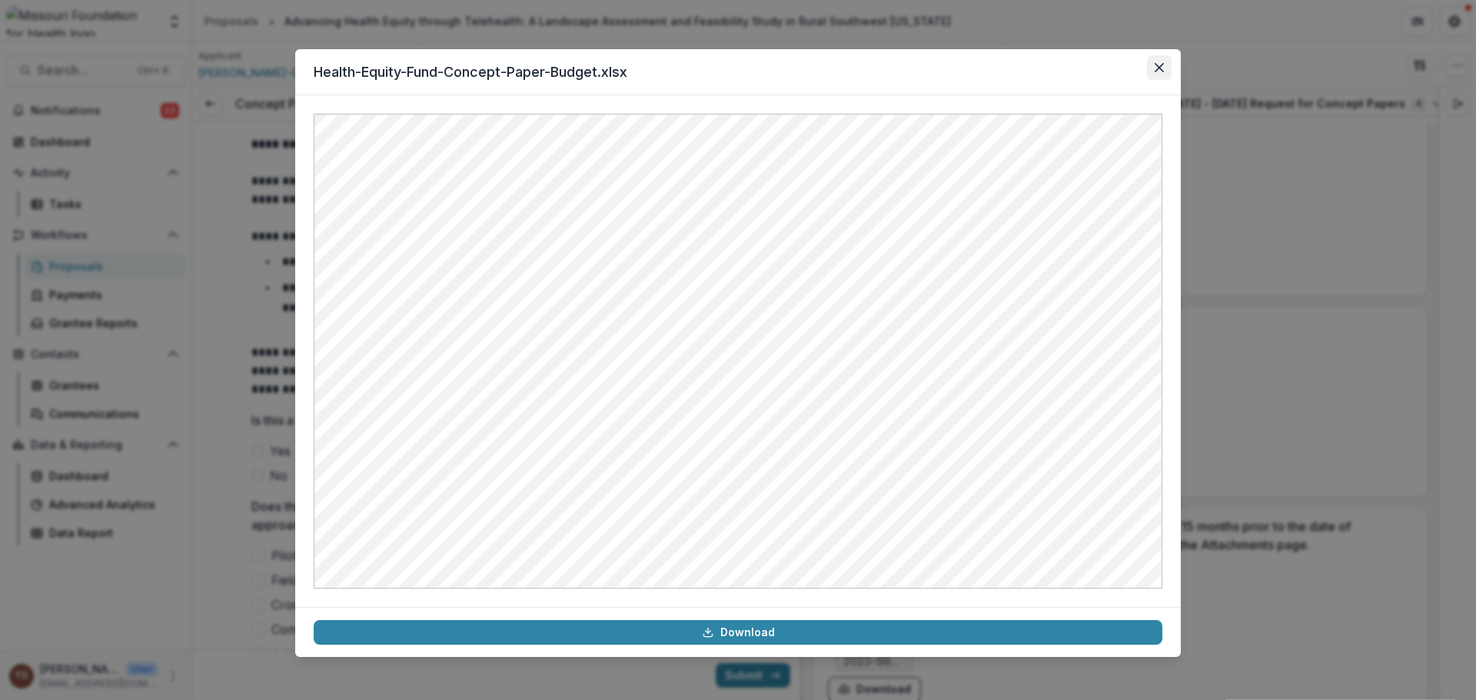
click at [1162, 65] on icon "Close" at bounding box center [1159, 67] width 9 height 9
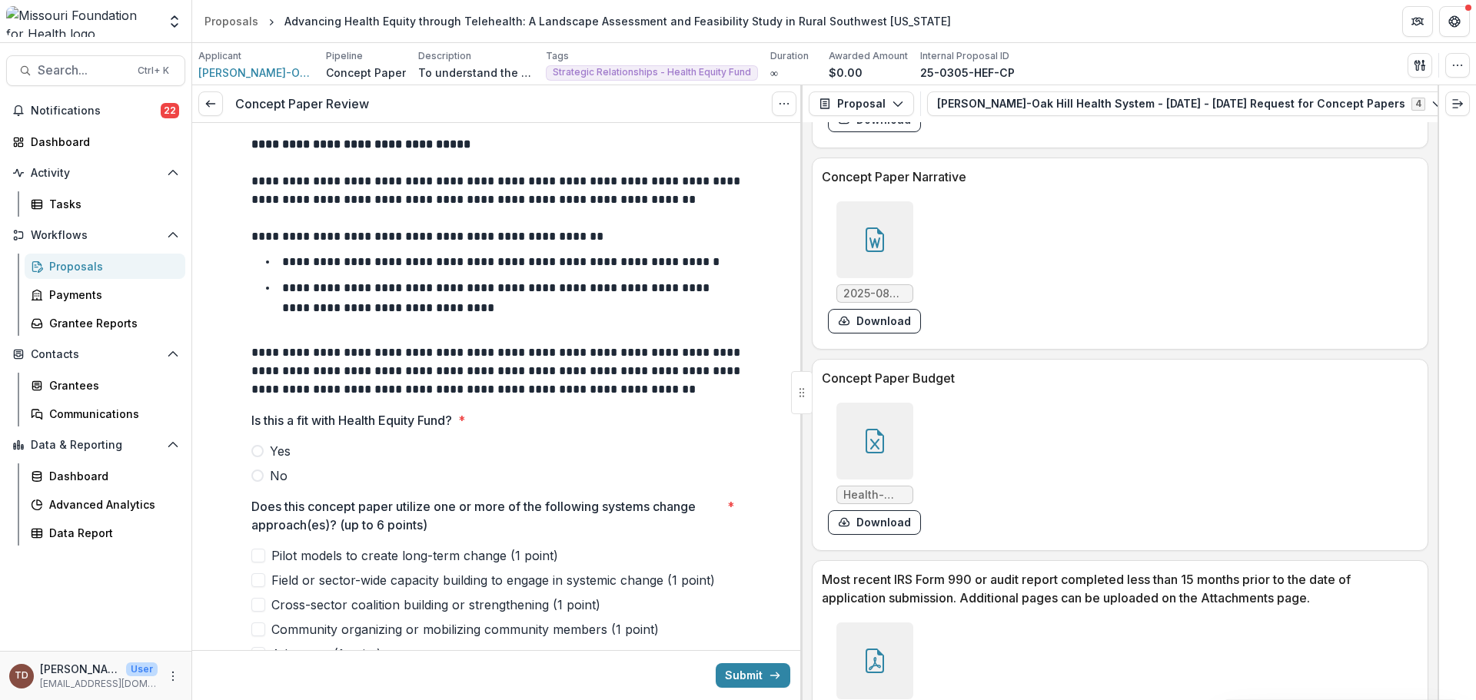
scroll to position [3844, 0]
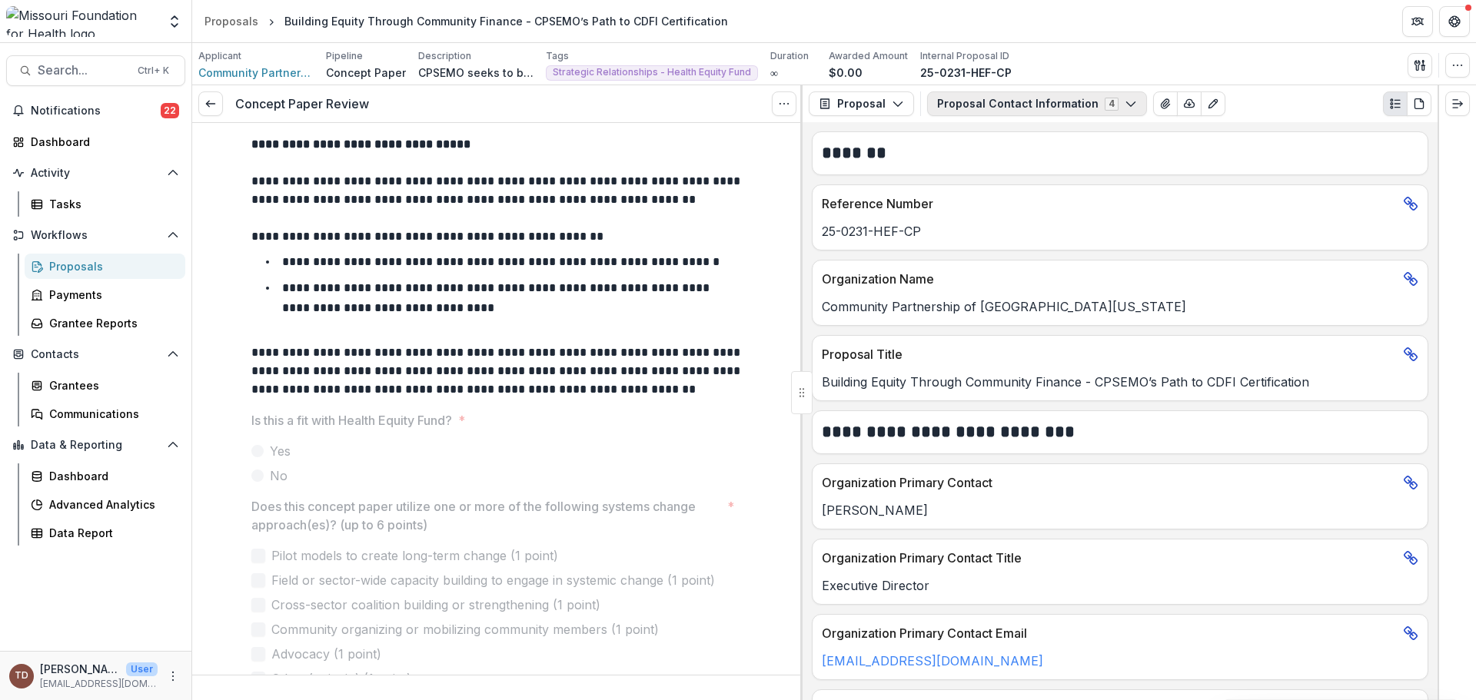
click at [1125, 103] on icon "button" at bounding box center [1131, 104] width 12 height 12
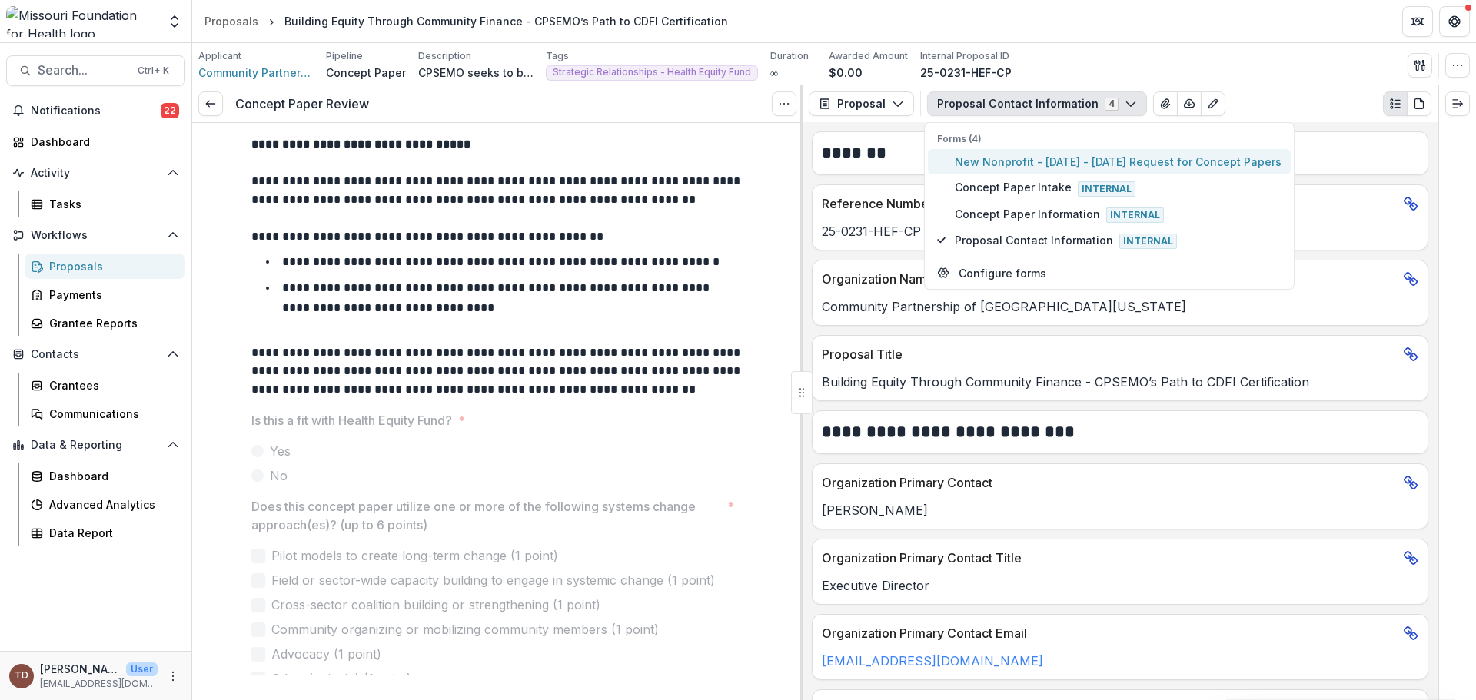
click at [1086, 161] on span "New Nonprofit - [DATE] - [DATE] Request for Concept Papers" at bounding box center [1118, 162] width 327 height 16
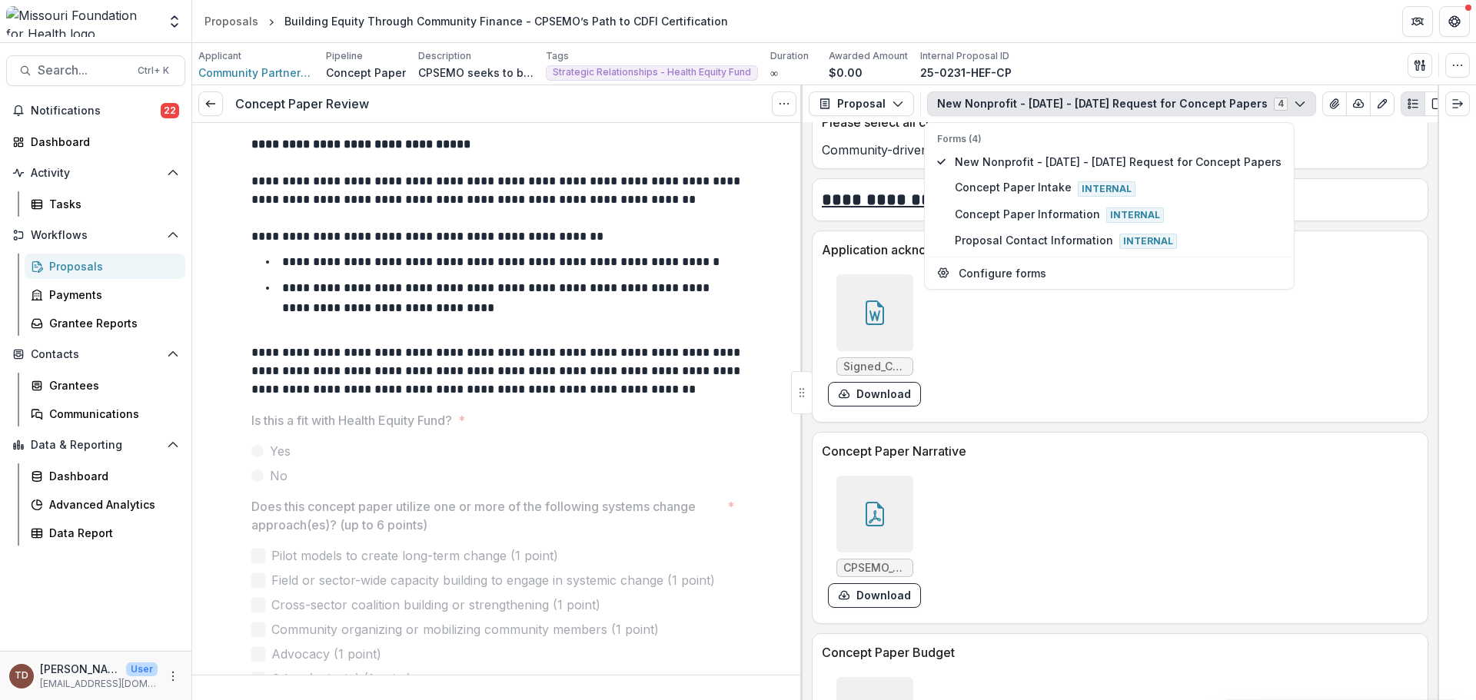
scroll to position [3767, 0]
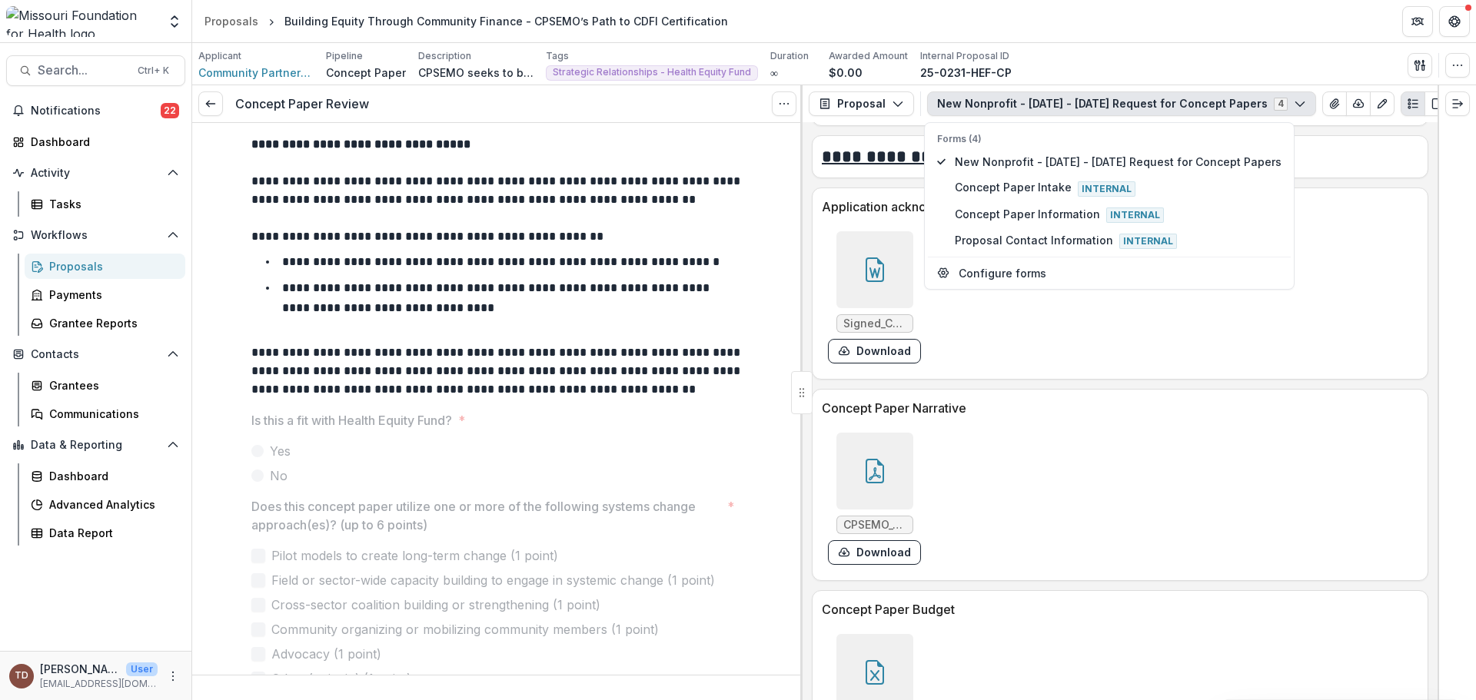
click at [859, 458] on div at bounding box center [874, 471] width 77 height 77
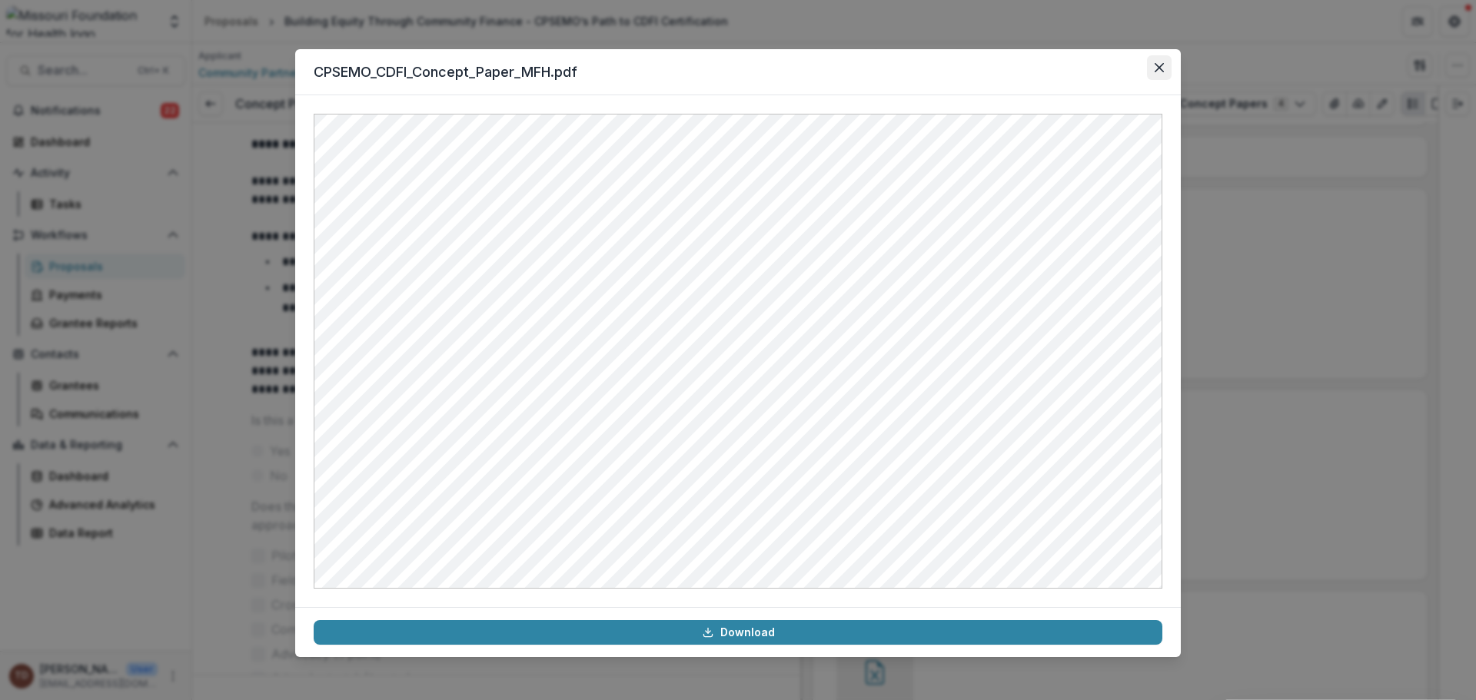
click at [1160, 65] on icon "Close" at bounding box center [1159, 67] width 9 height 9
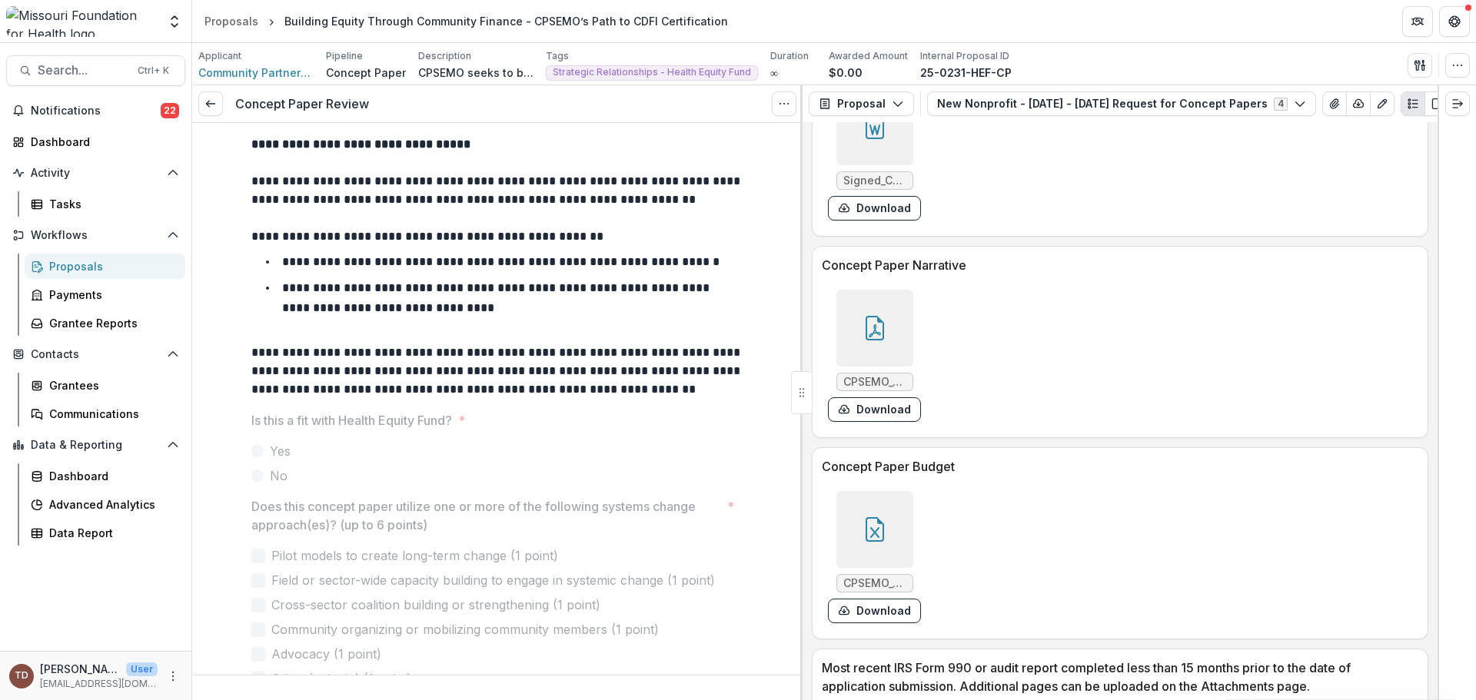
scroll to position [3921, 0]
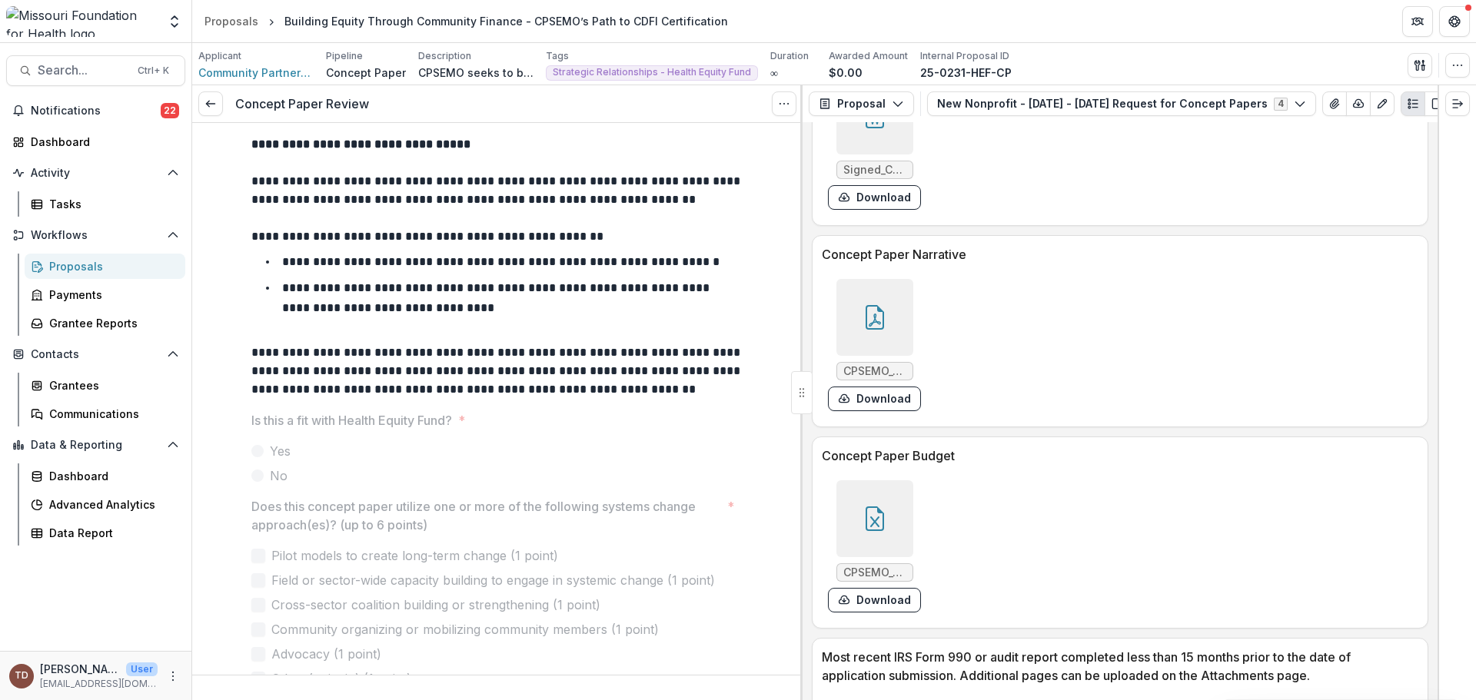
click at [870, 517] on icon at bounding box center [875, 519] width 25 height 25
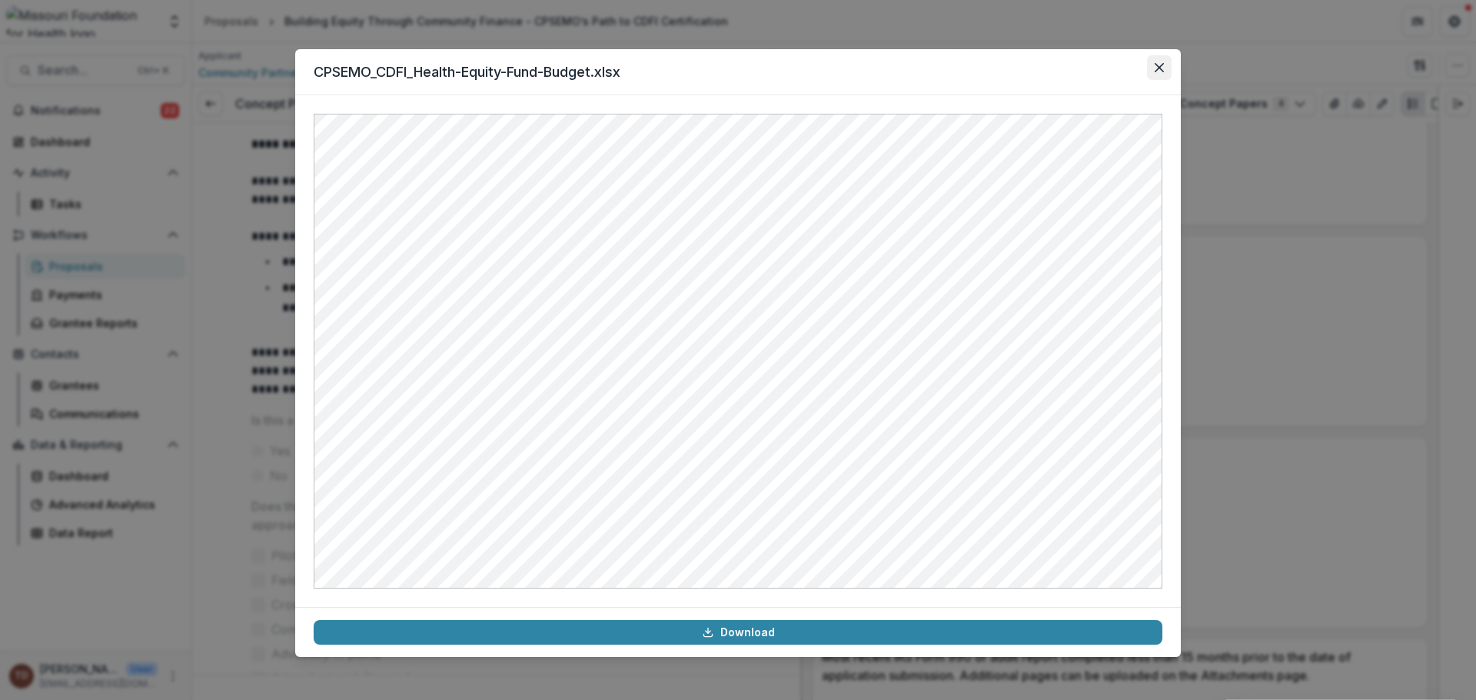
click at [1160, 66] on icon "Close" at bounding box center [1159, 67] width 9 height 9
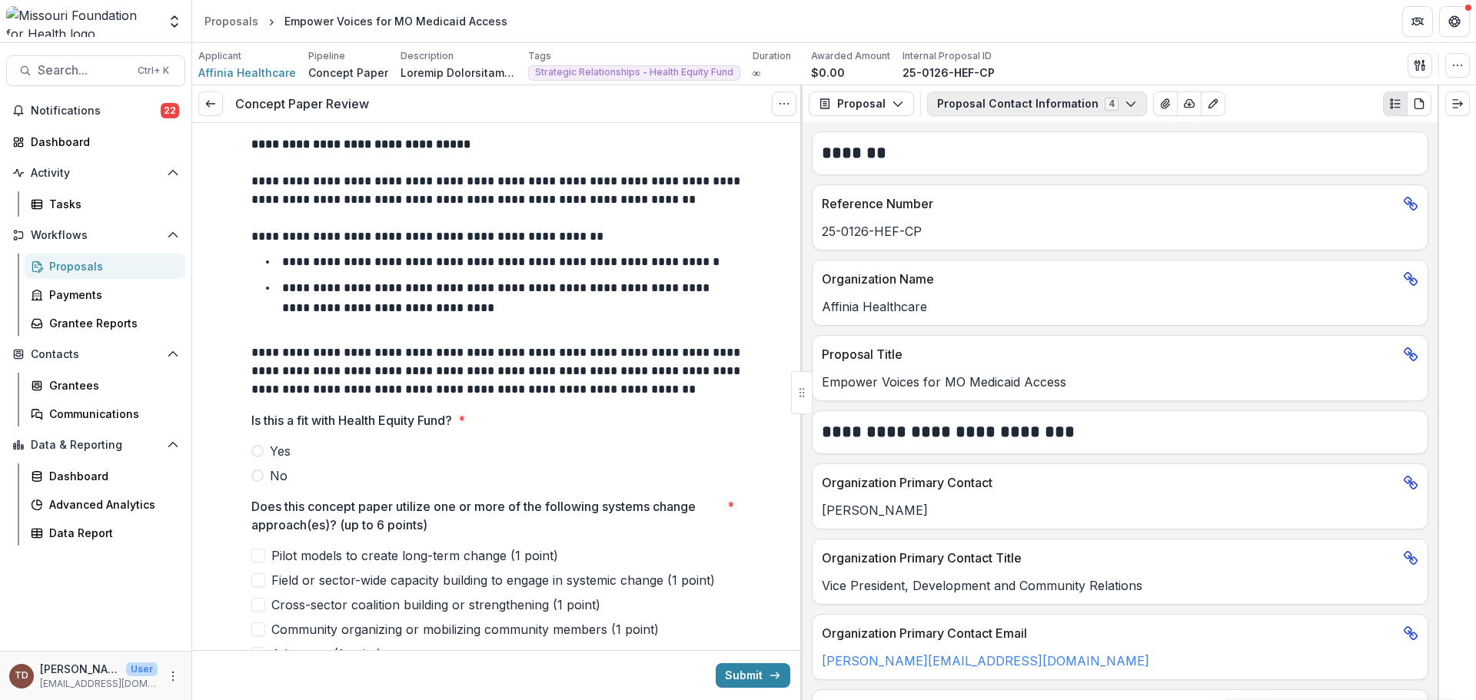
click at [1125, 103] on icon "button" at bounding box center [1131, 104] width 12 height 12
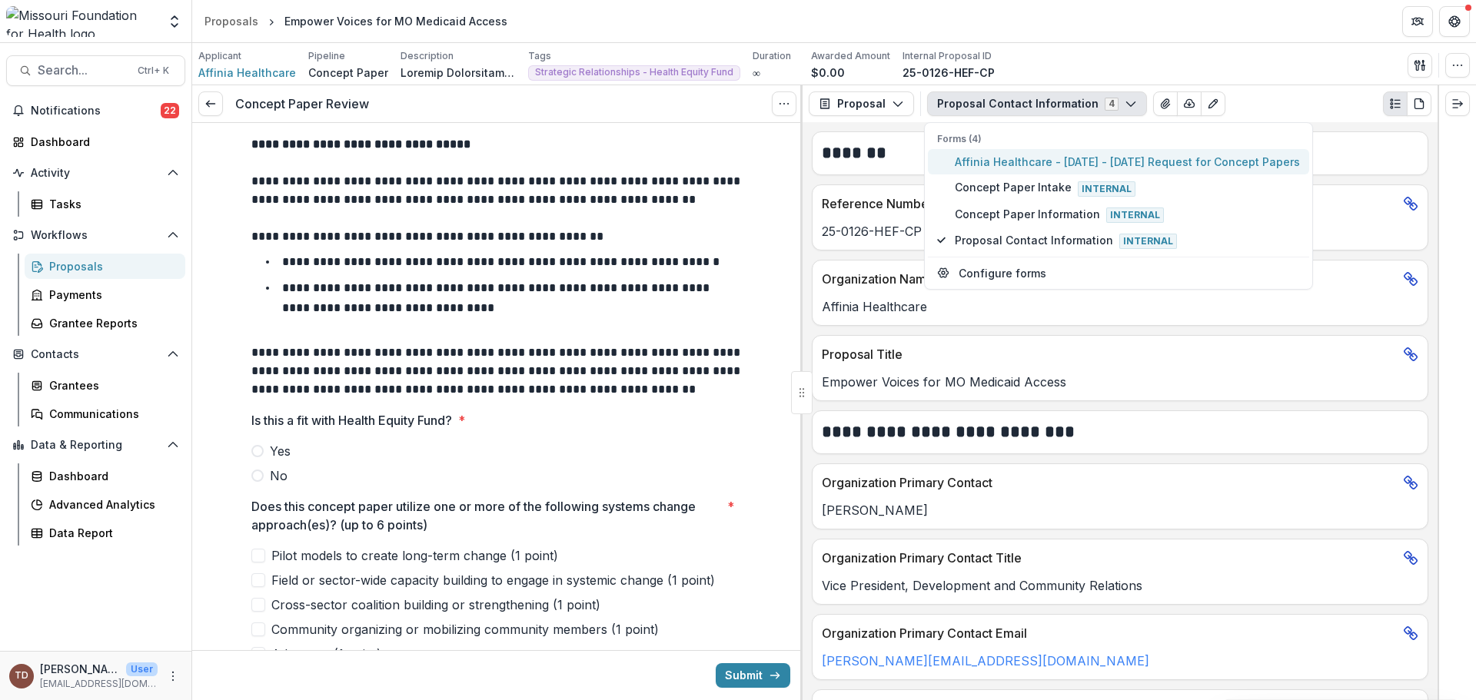
click at [1092, 161] on span "Affinia Healthcare - [DATE] - [DATE] Request for Concept Papers" at bounding box center [1127, 162] width 345 height 16
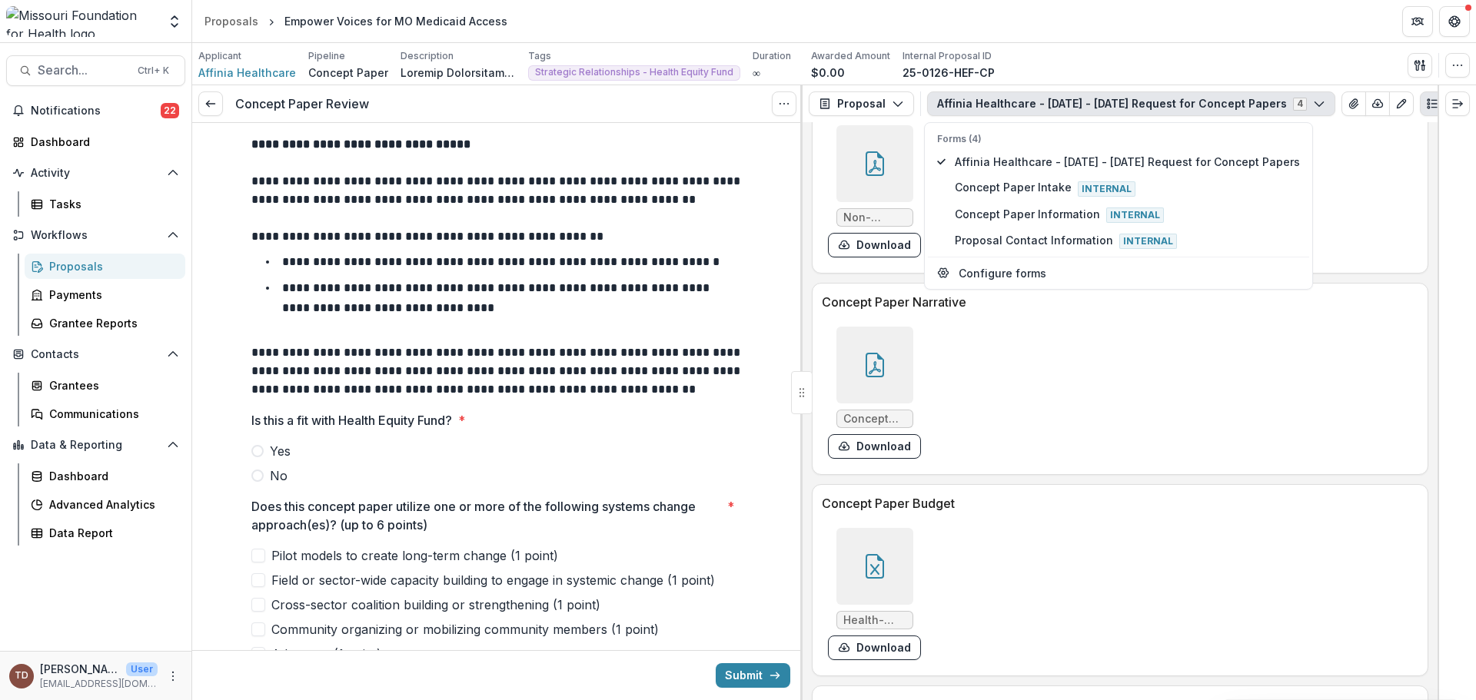
scroll to position [4053, 0]
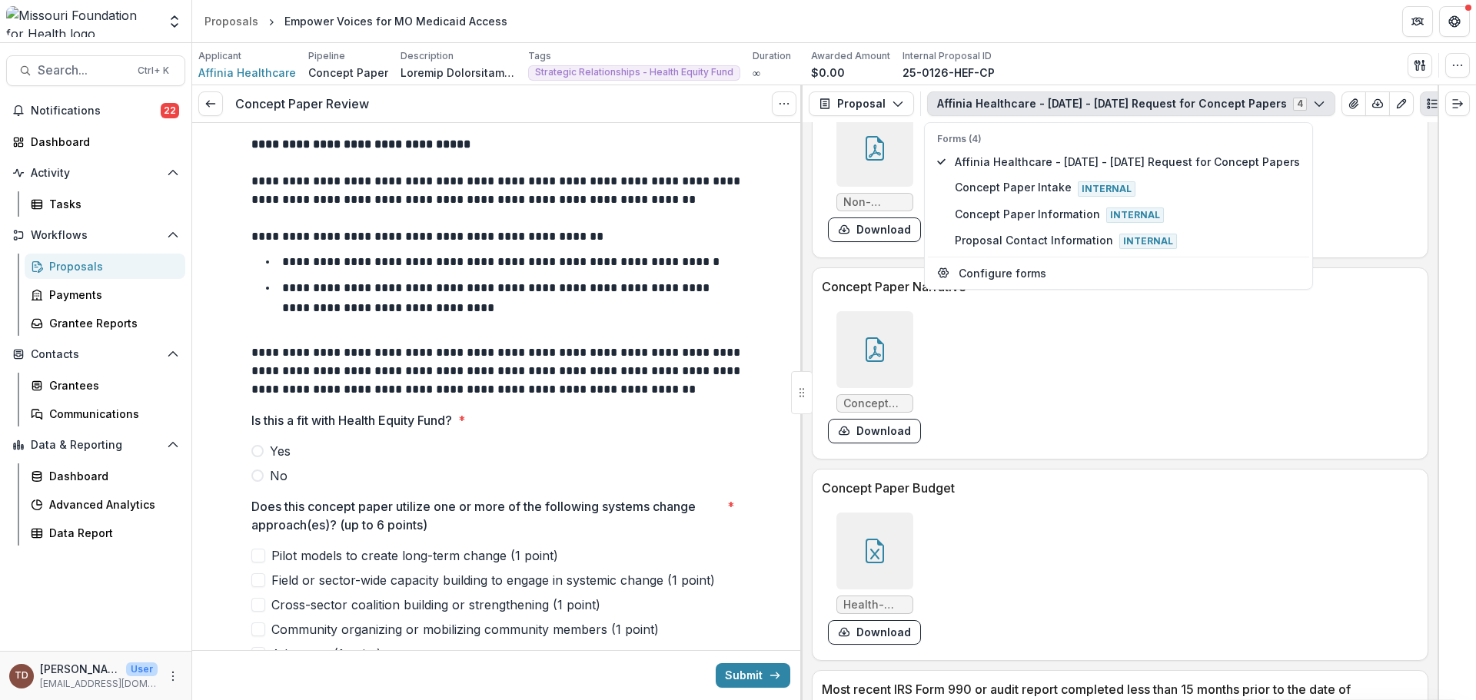
click at [871, 354] on icon at bounding box center [875, 349] width 25 height 25
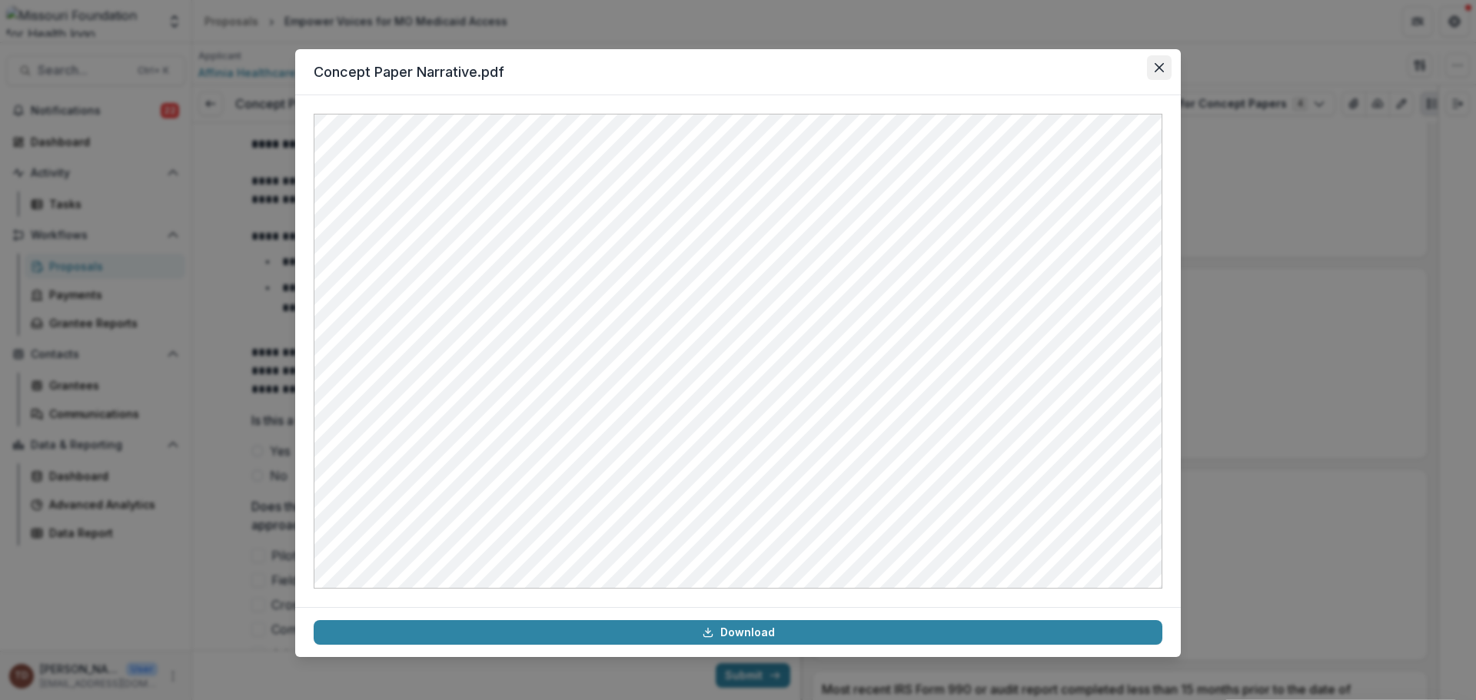
click at [1157, 66] on icon "Close" at bounding box center [1159, 67] width 9 height 9
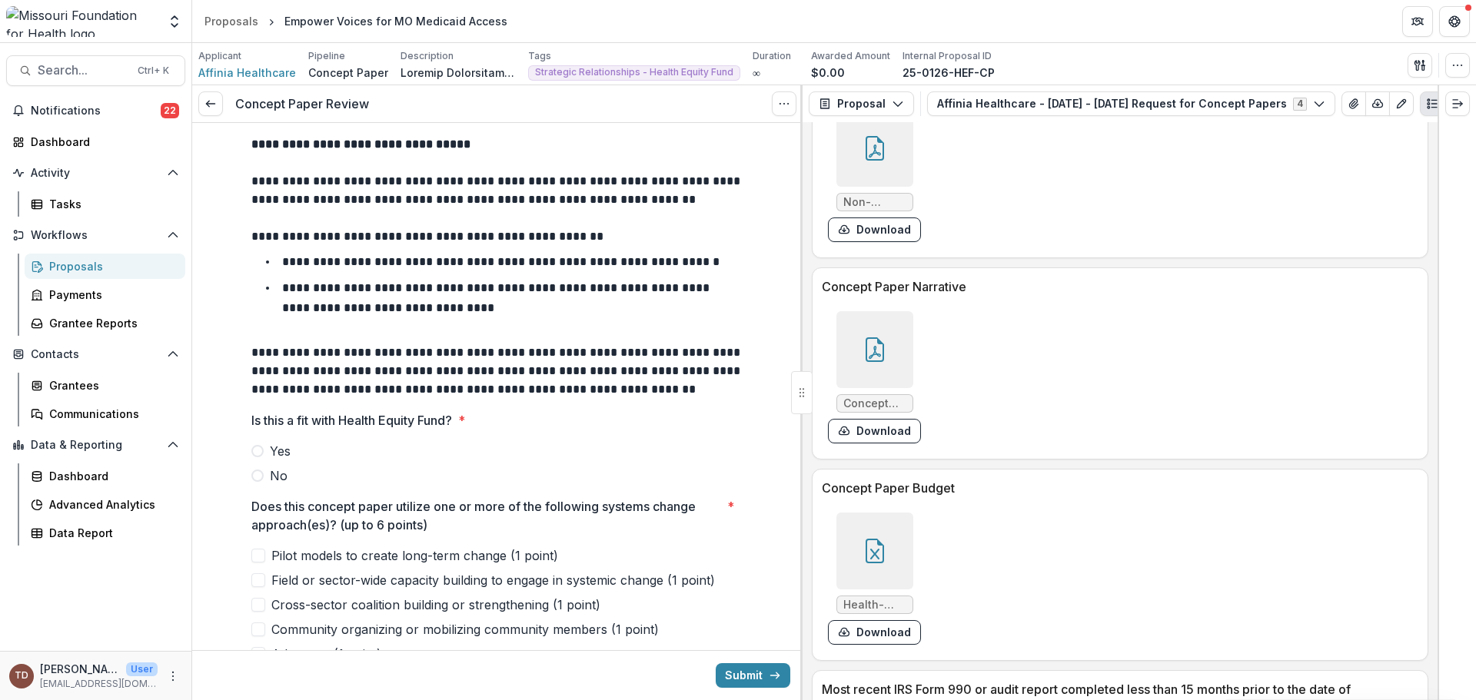
click at [896, 550] on div at bounding box center [874, 551] width 77 height 77
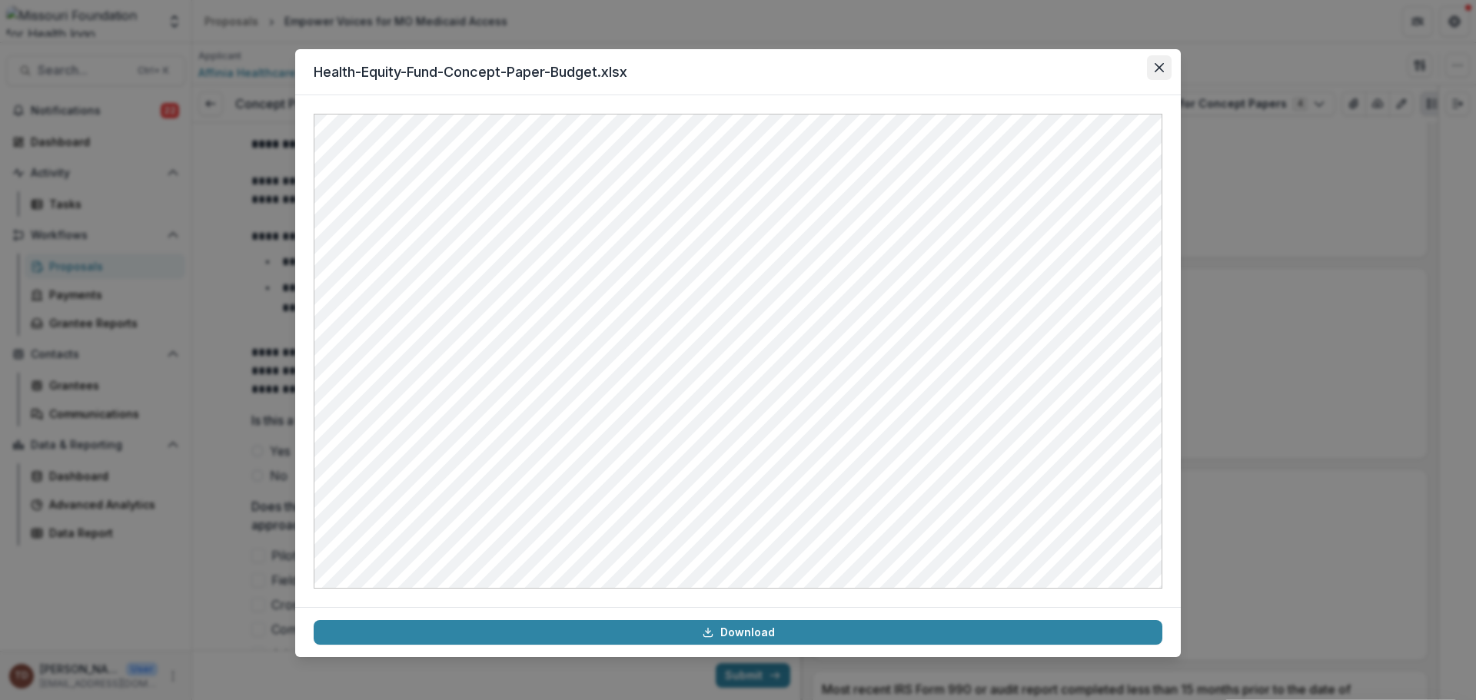
click at [1164, 65] on button "Close" at bounding box center [1159, 67] width 25 height 25
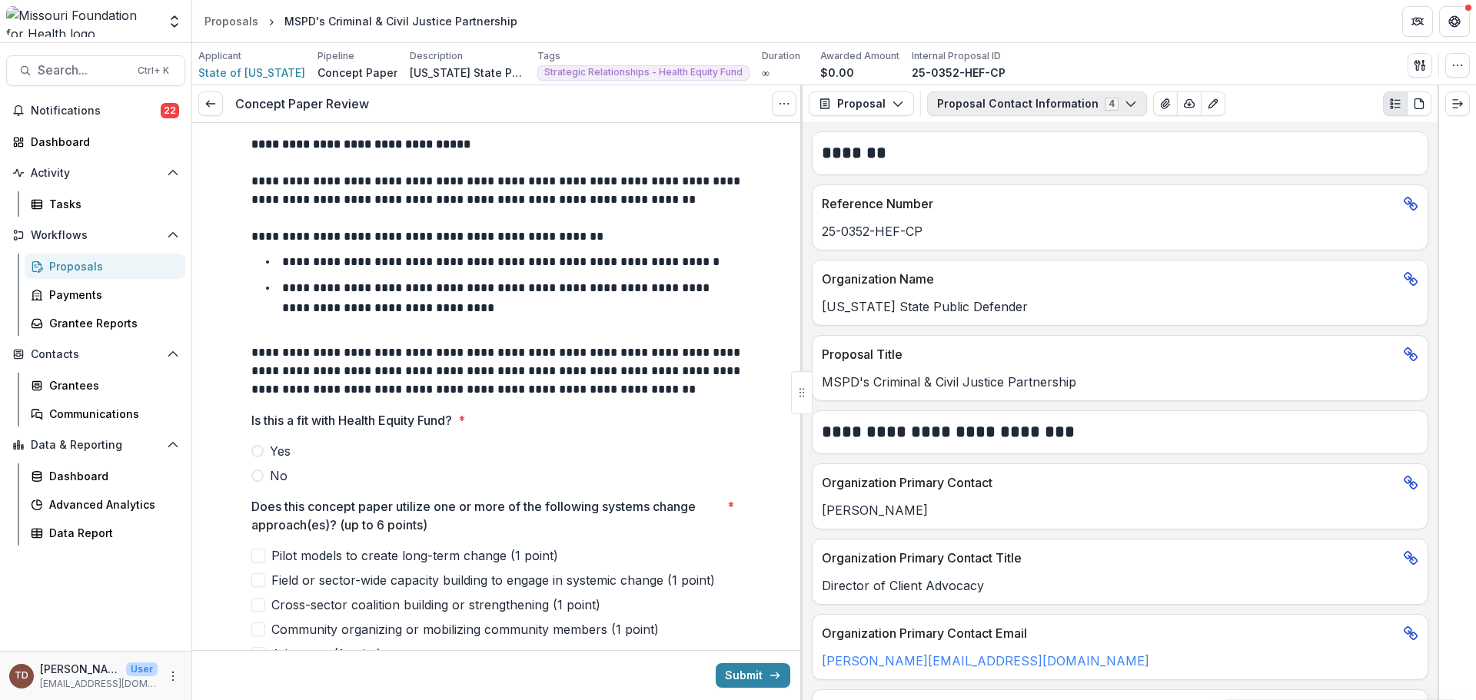
click at [1125, 106] on icon "button" at bounding box center [1131, 104] width 12 height 12
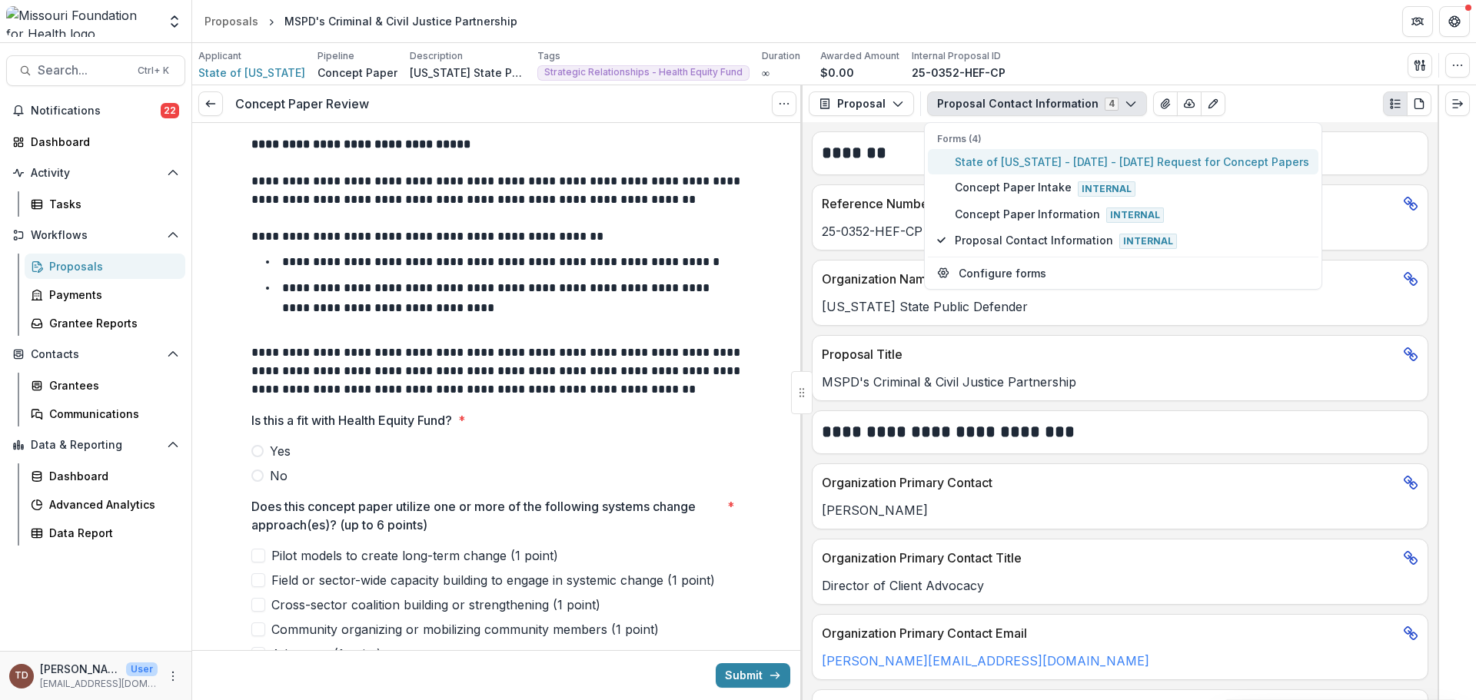
click at [1087, 159] on span "State of Missouri - 2025 - 2025 Request for Concept Papers" at bounding box center [1132, 162] width 354 height 16
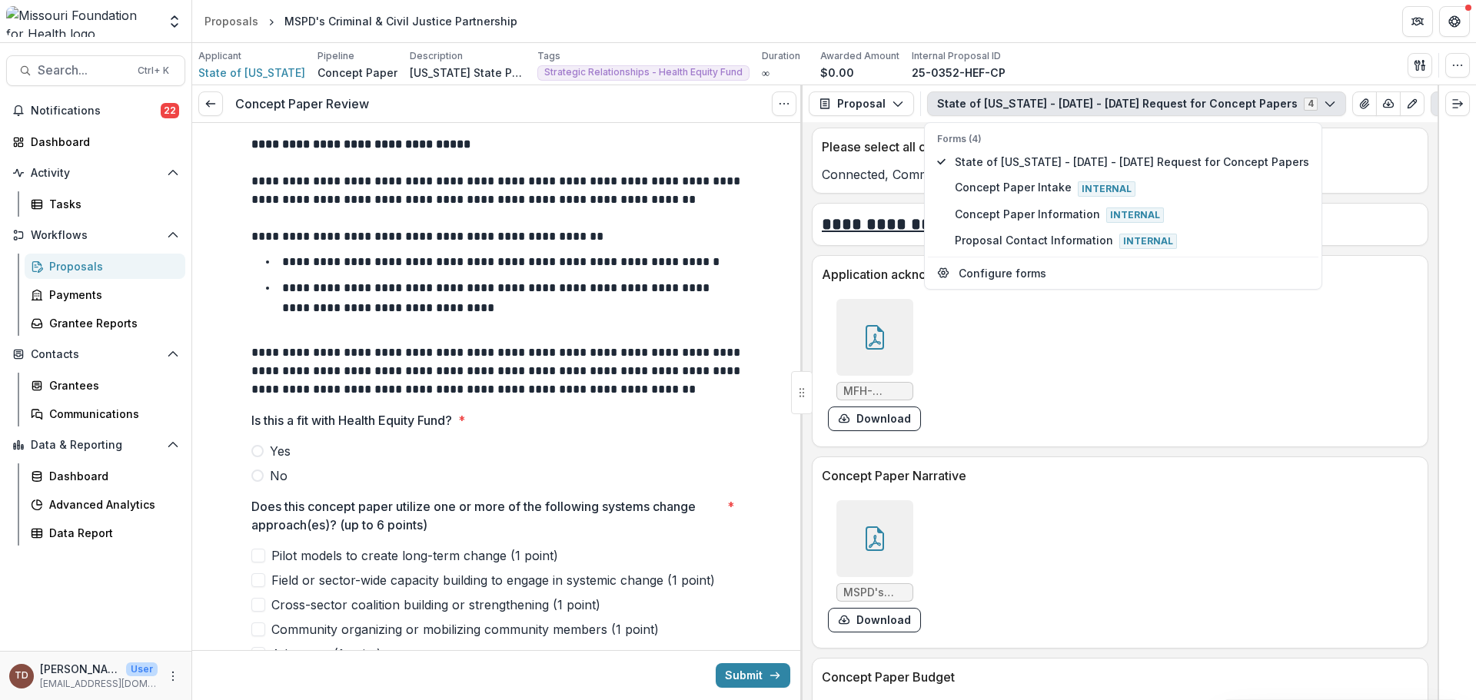
scroll to position [3613, 0]
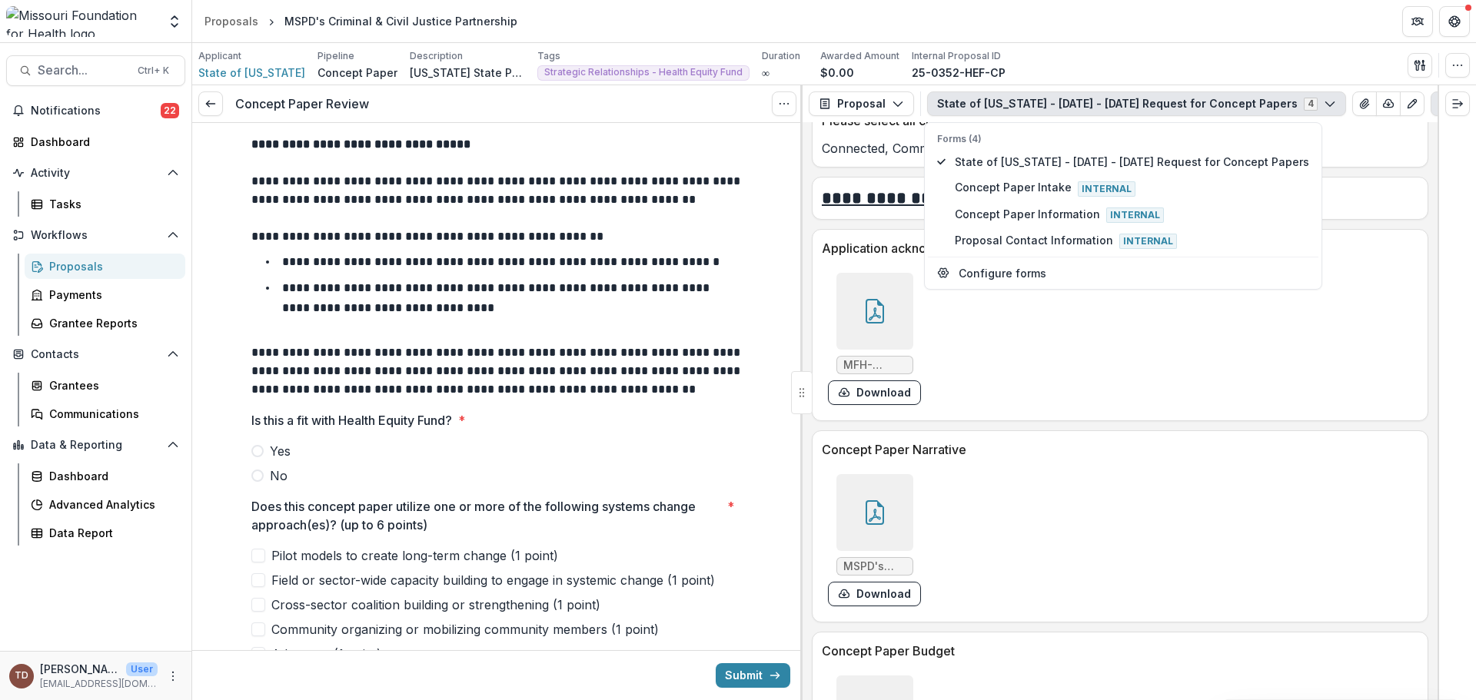
click at [865, 502] on icon at bounding box center [875, 512] width 25 height 25
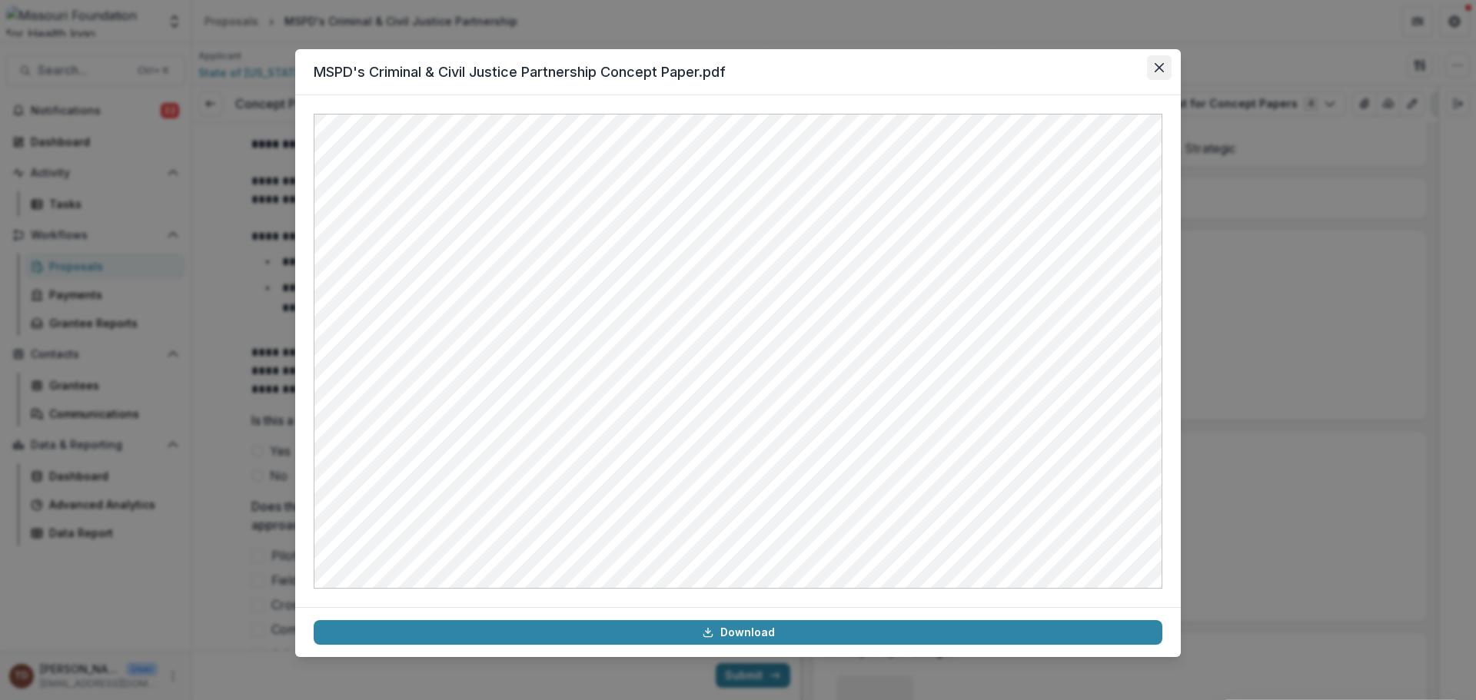
click at [1161, 65] on icon "Close" at bounding box center [1159, 67] width 9 height 9
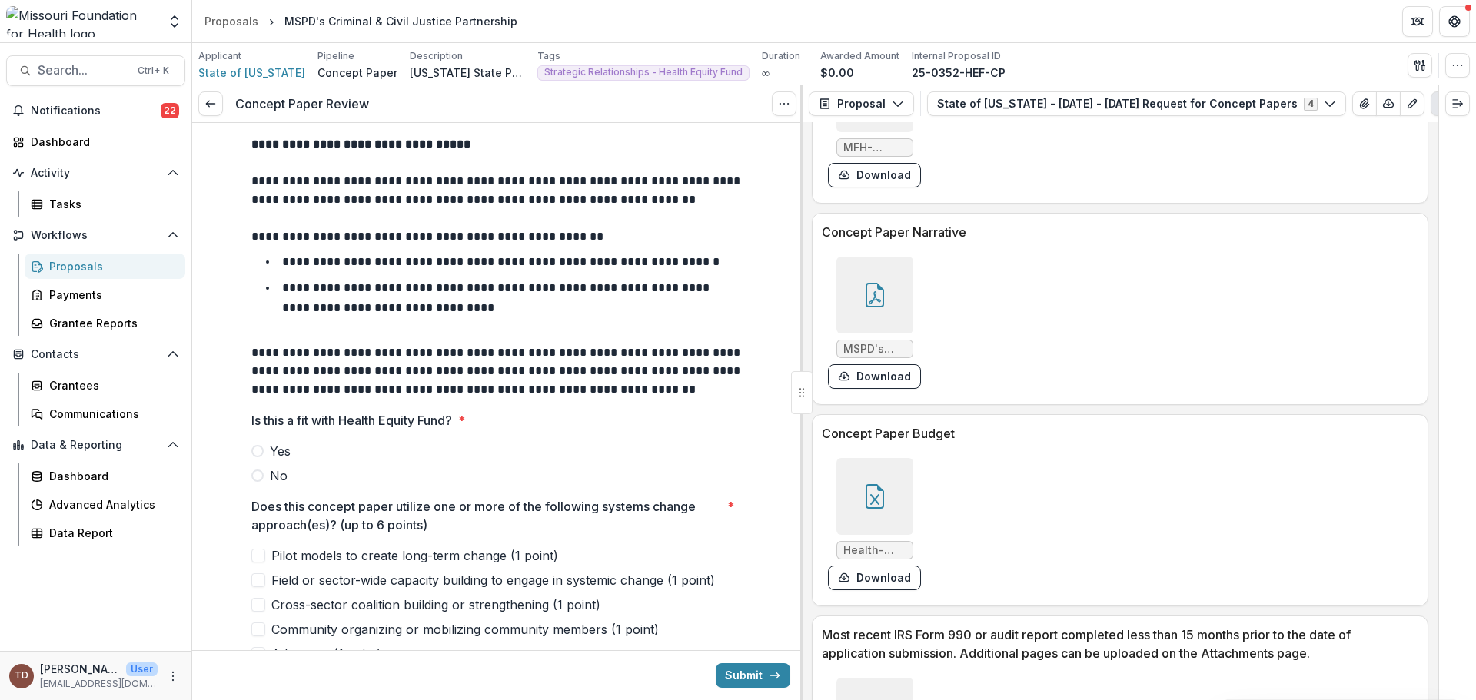
scroll to position [3921, 0]
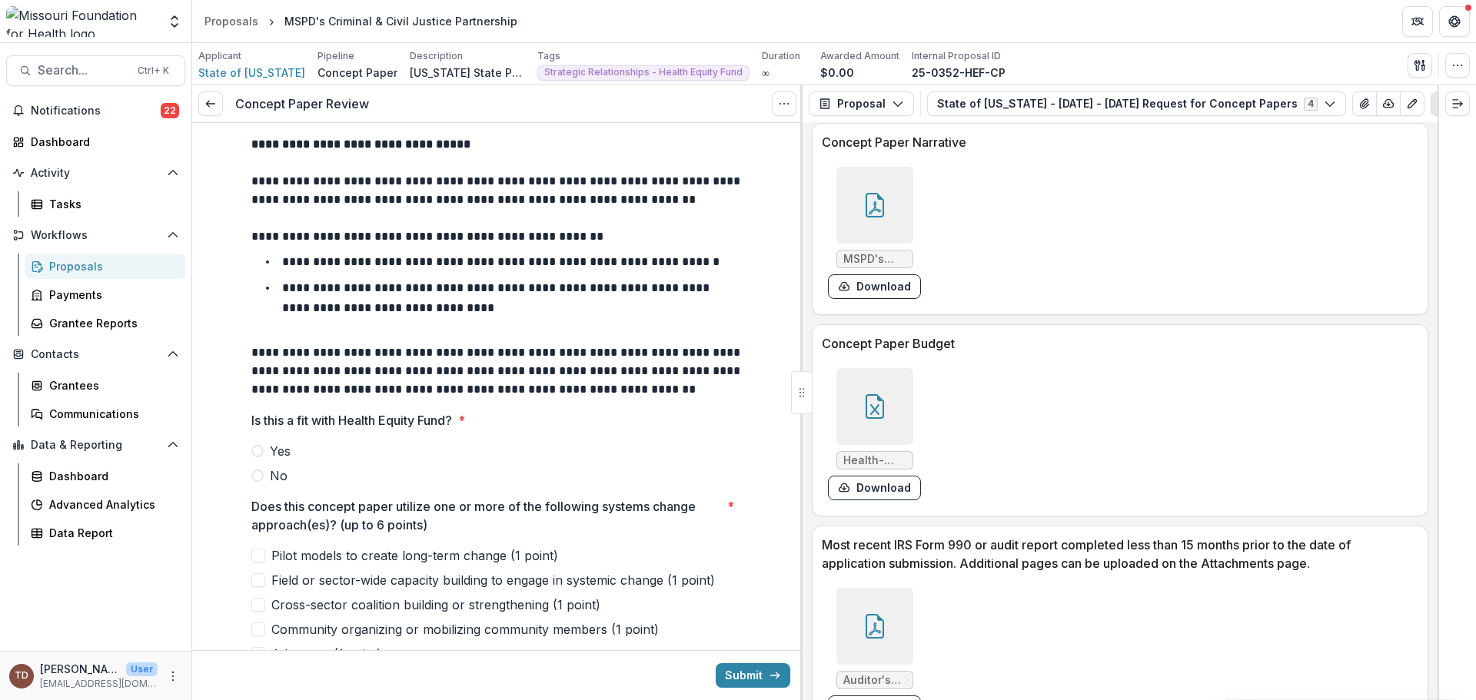
click at [877, 409] on icon at bounding box center [875, 406] width 25 height 25
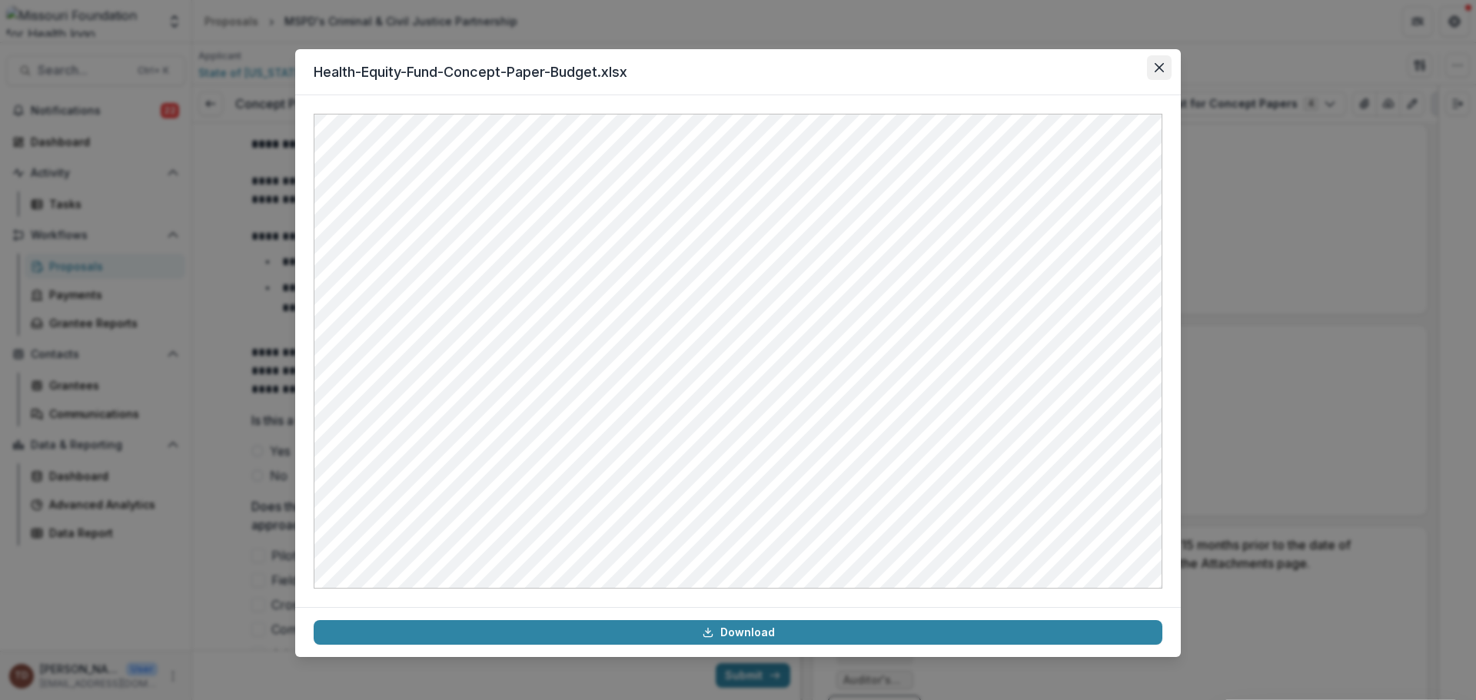
click at [1165, 69] on button "Close" at bounding box center [1159, 67] width 25 height 25
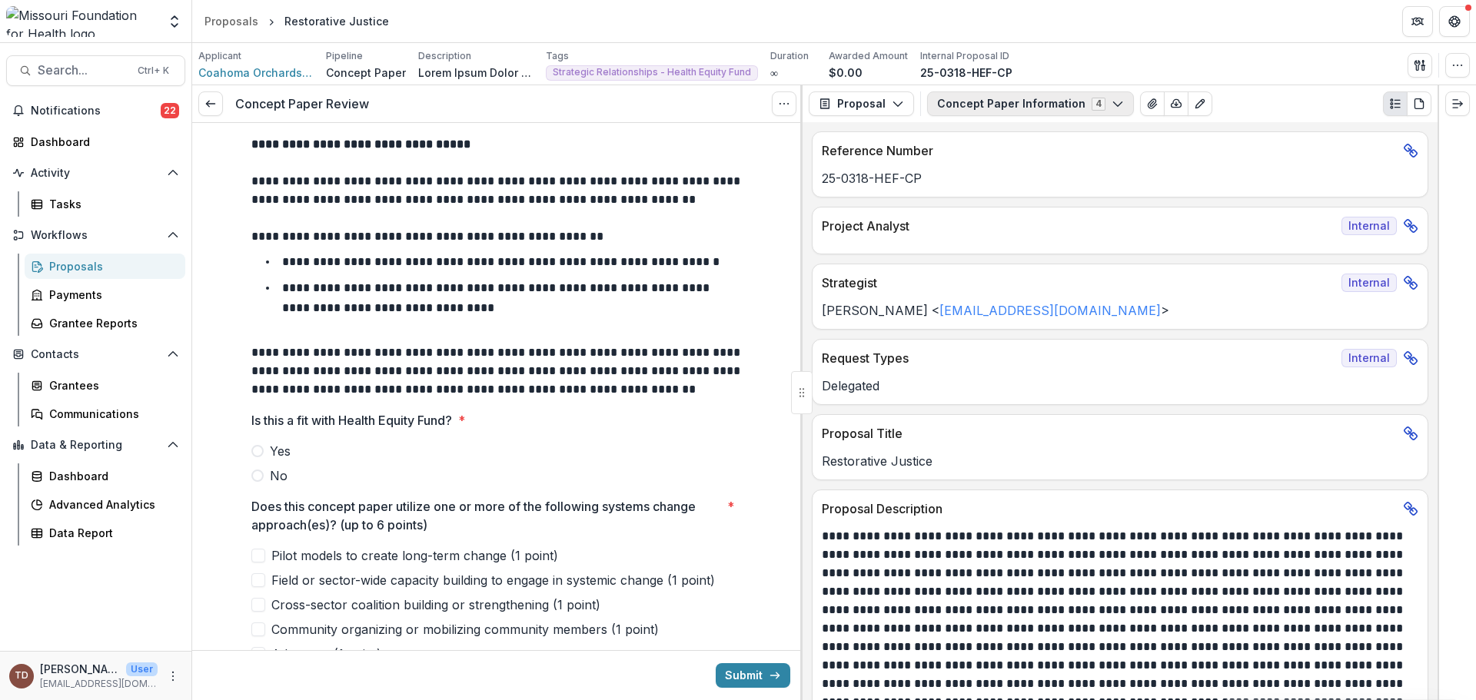
click at [1112, 105] on icon "button" at bounding box center [1118, 104] width 12 height 12
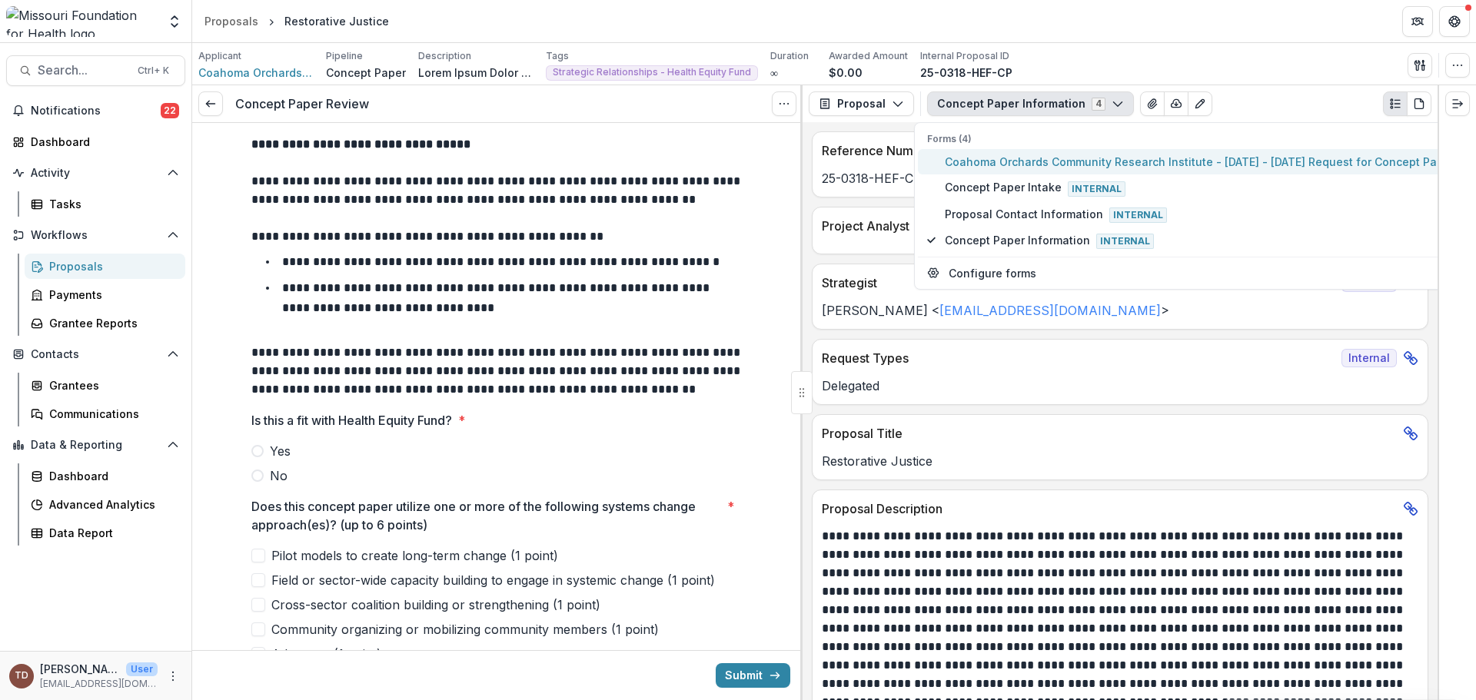
click at [1051, 159] on span "Coahoma Orchards Community Research Institute - 2025 - 2025 Request for Concept…" at bounding box center [1203, 162] width 516 height 16
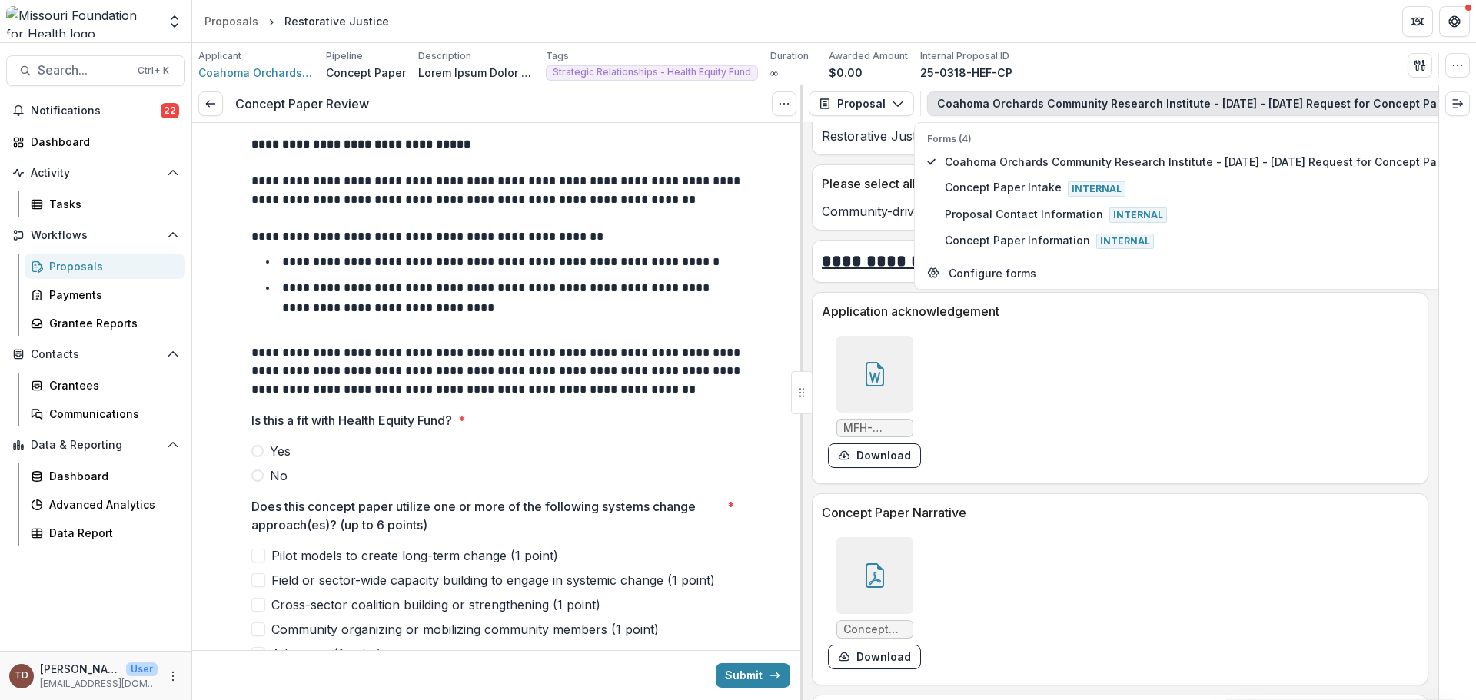
scroll to position [3998, 0]
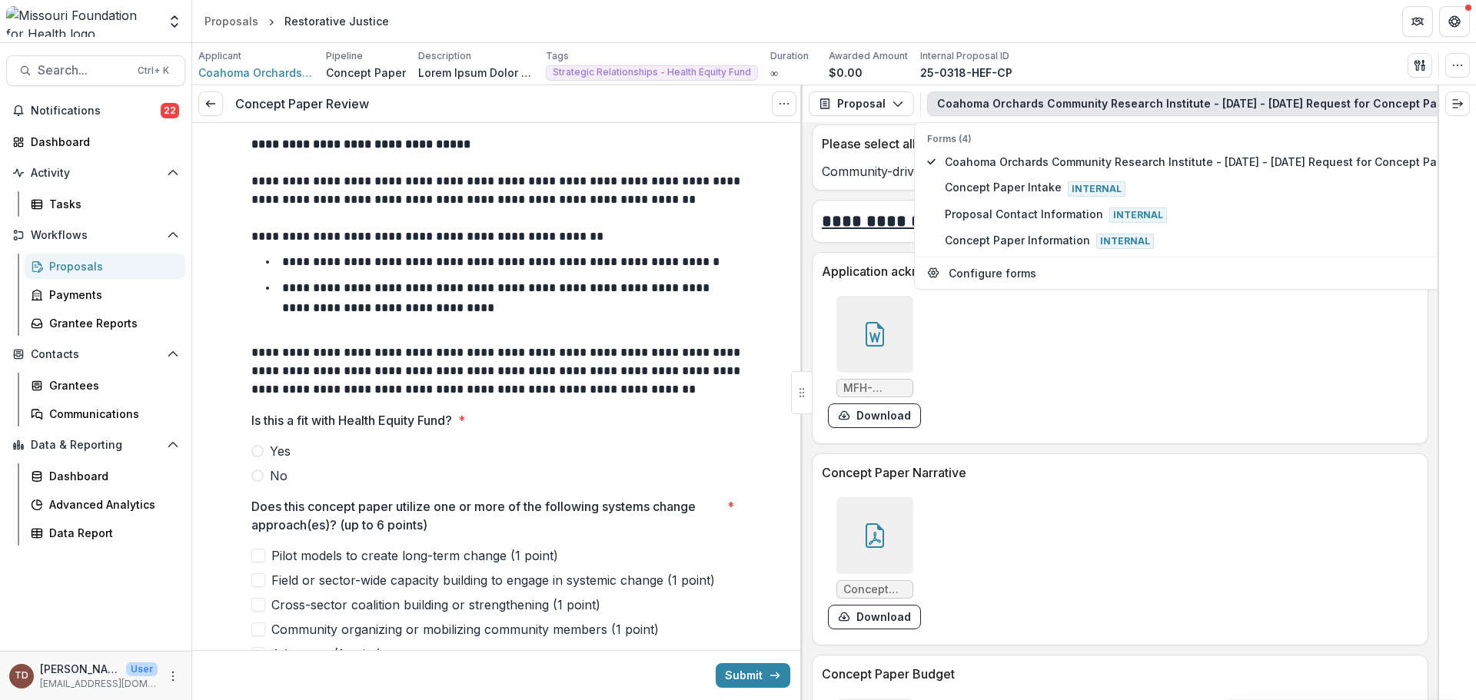
click at [884, 547] on icon at bounding box center [875, 536] width 25 height 25
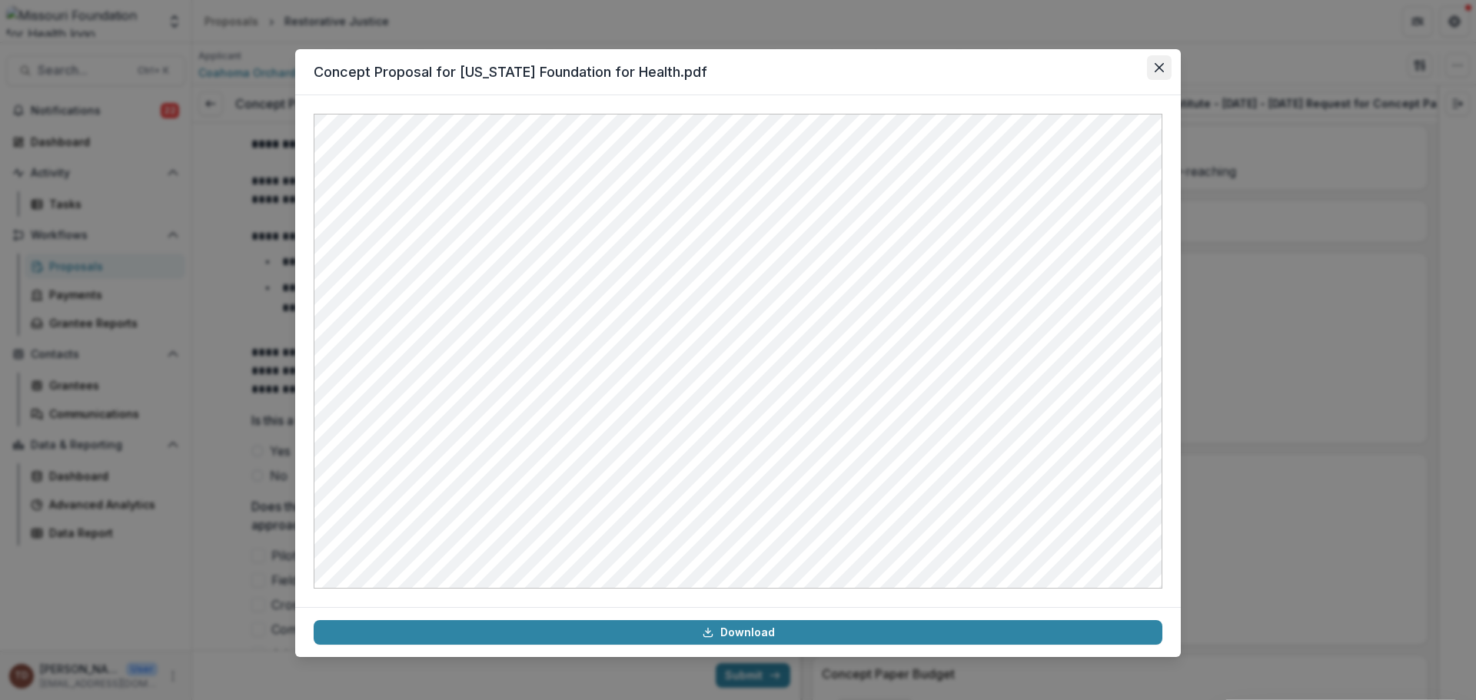
click at [1154, 63] on button "Close" at bounding box center [1159, 67] width 25 height 25
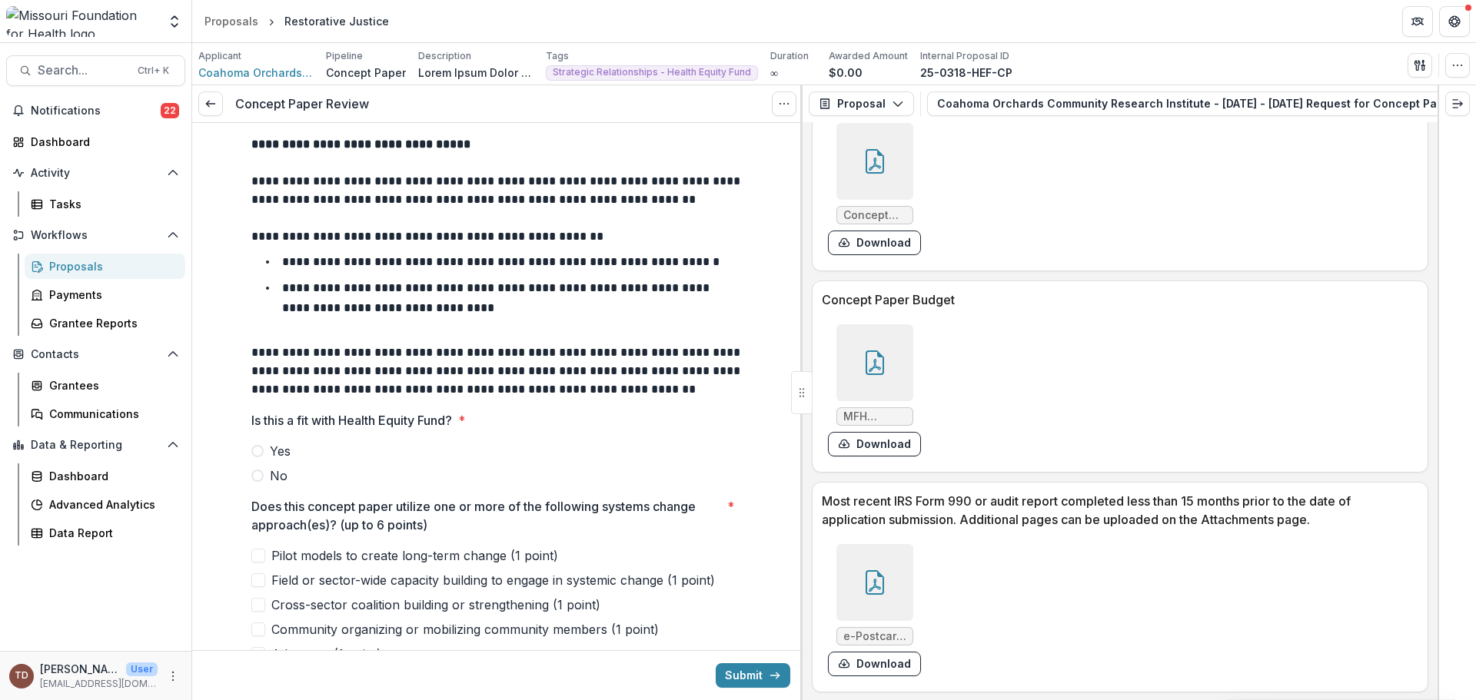
scroll to position [4382, 0]
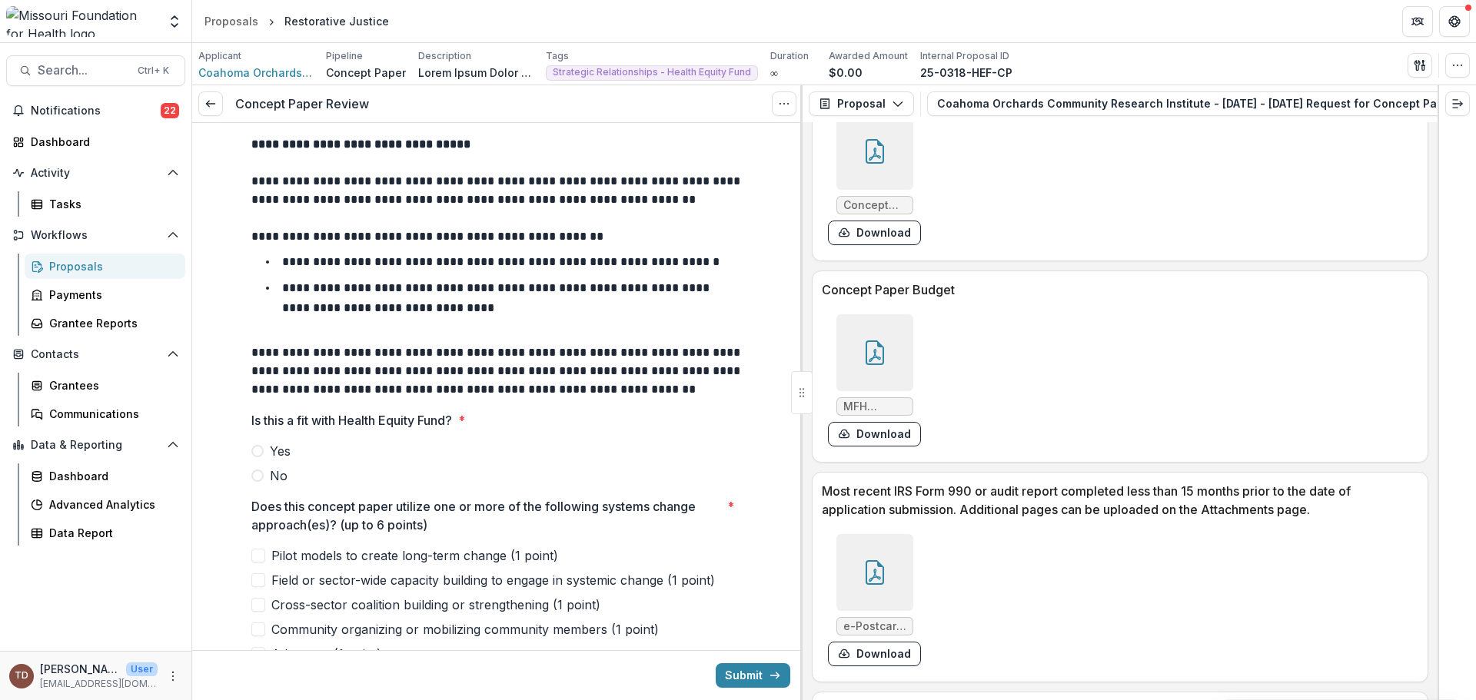
click at [877, 361] on icon at bounding box center [875, 356] width 12 height 13
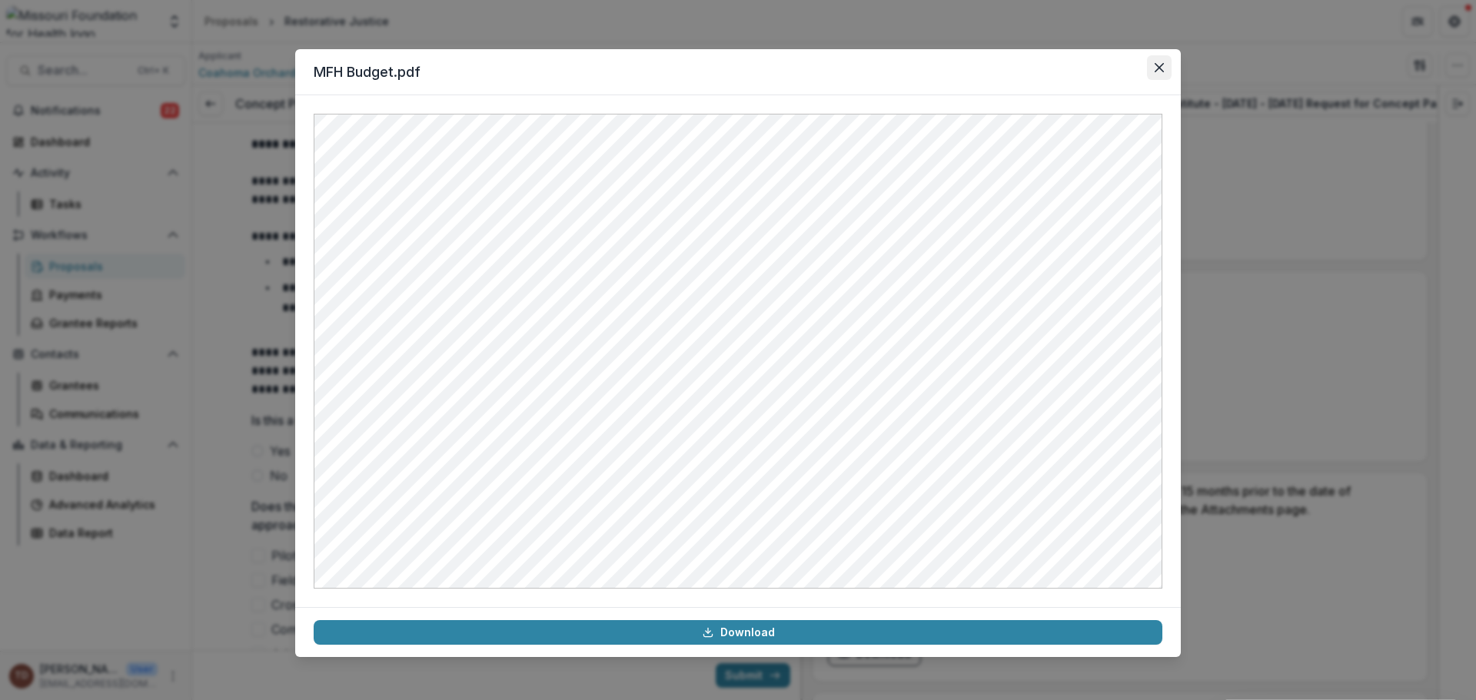
click at [1163, 67] on icon "Close" at bounding box center [1159, 67] width 9 height 9
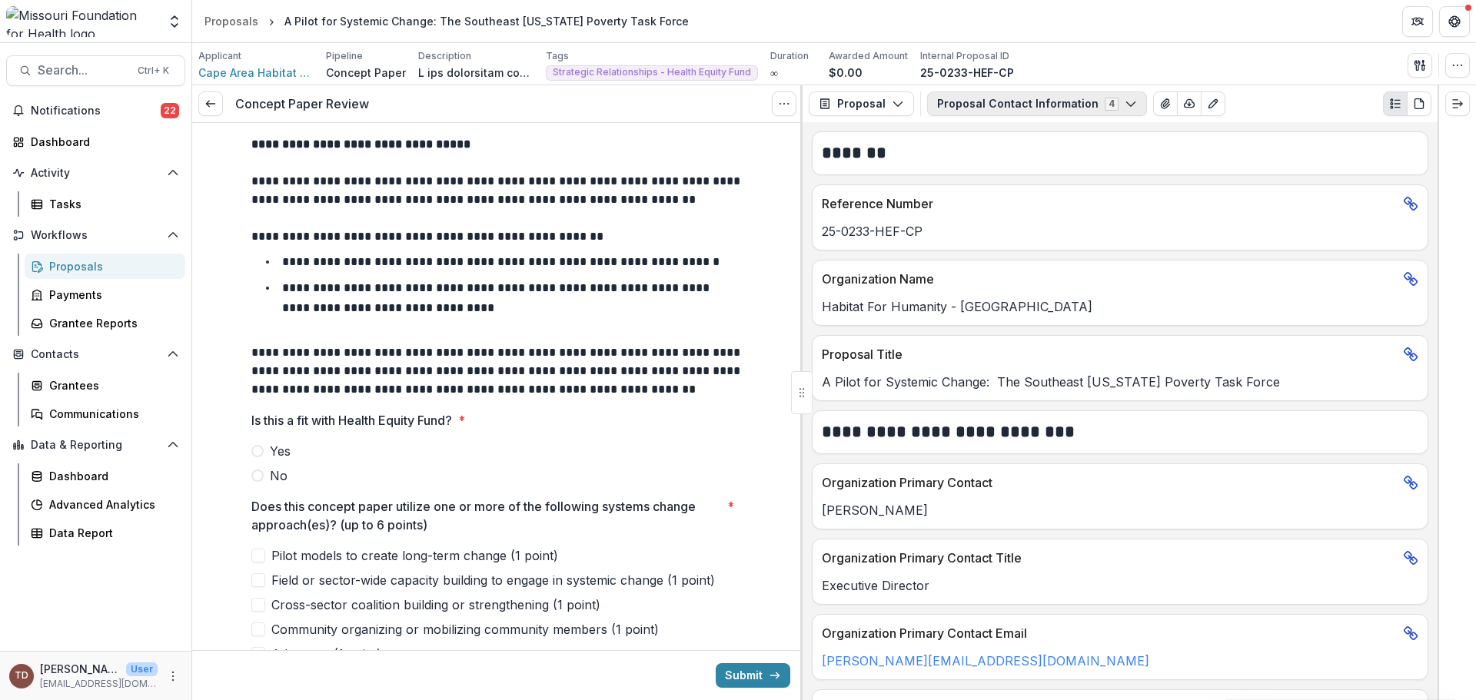
click at [1125, 100] on icon "button" at bounding box center [1131, 104] width 12 height 12
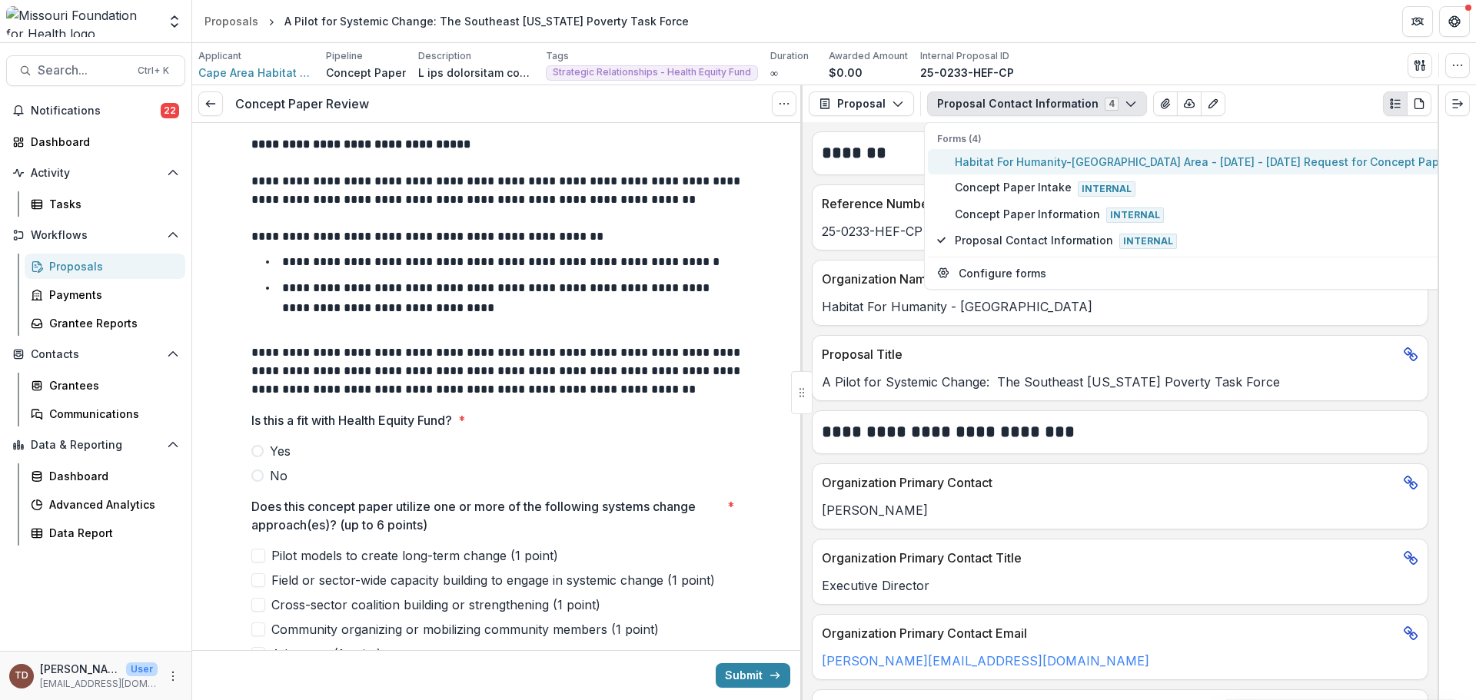
click at [1091, 161] on span "Habitat For Humanity-[GEOGRAPHIC_DATA] Area - [DATE] - [DATE] Request for Conce…" at bounding box center [1205, 162] width 501 height 16
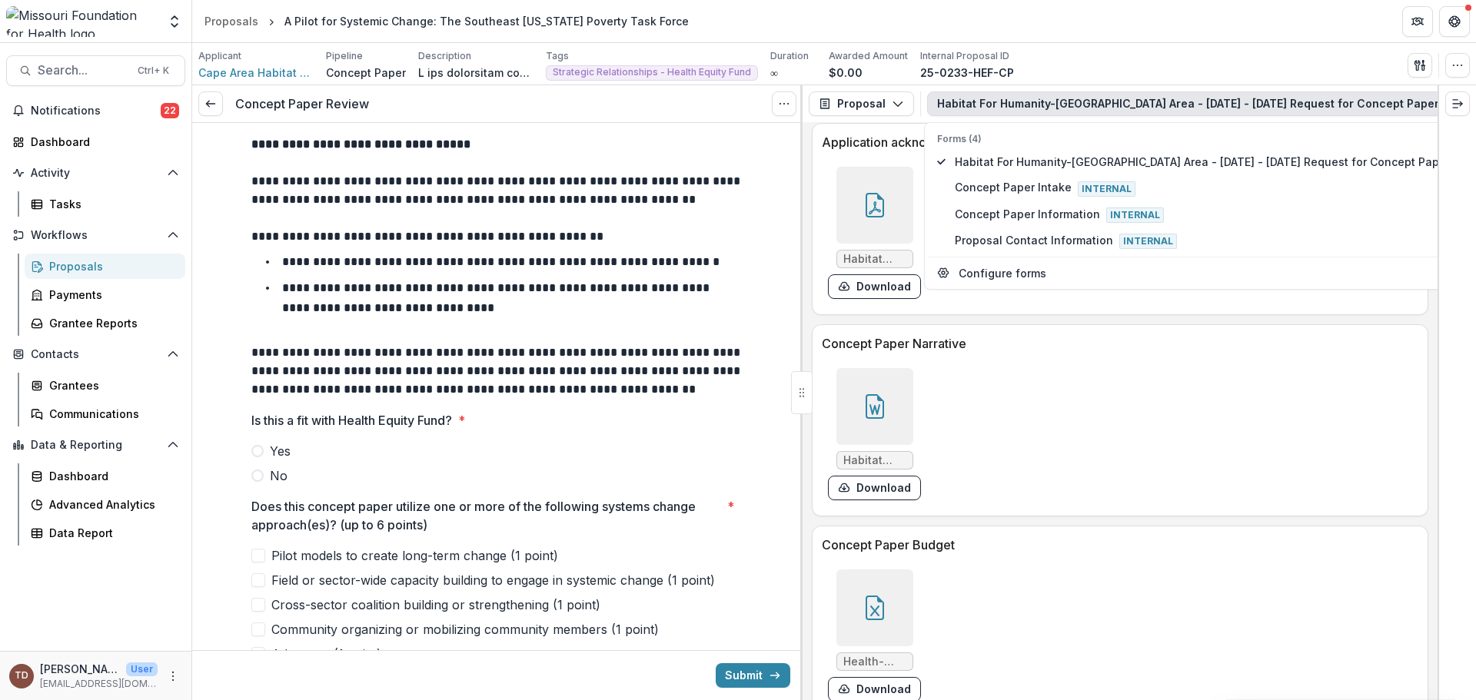
scroll to position [4151, 0]
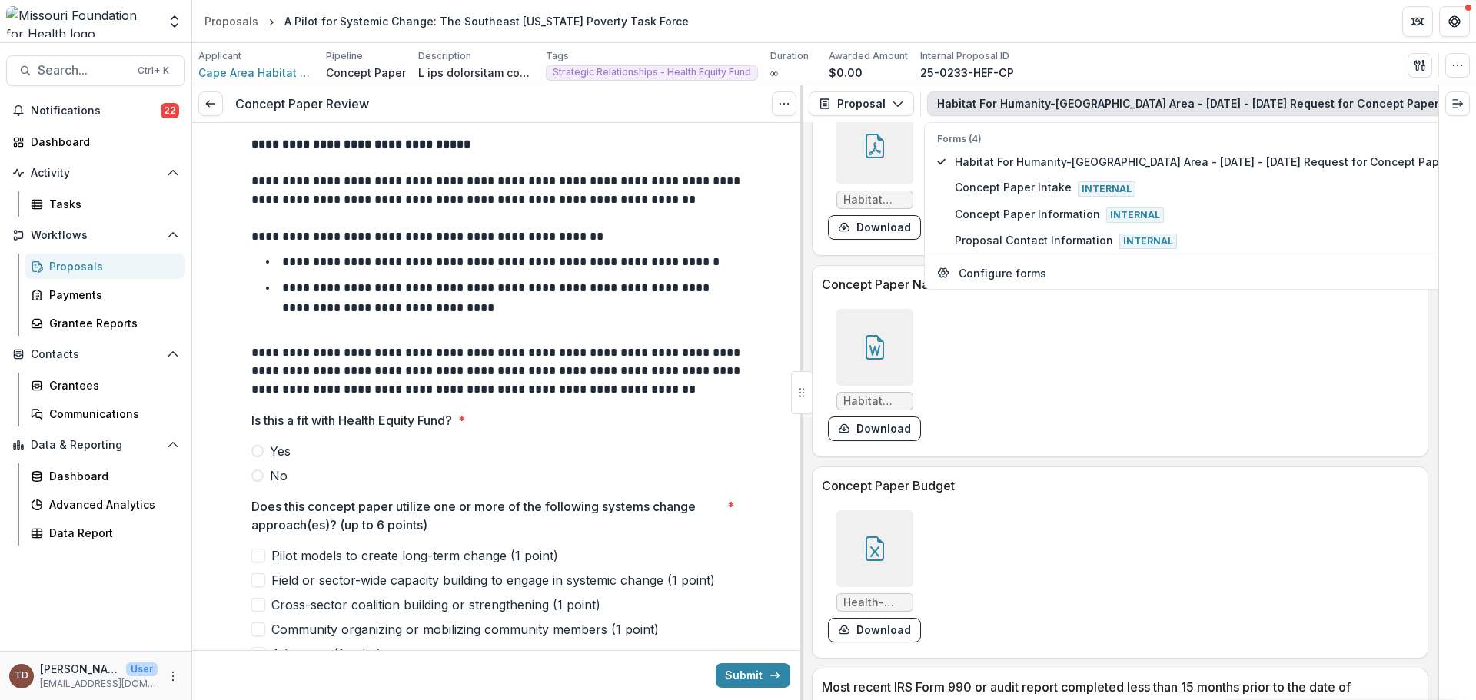
click at [868, 348] on icon at bounding box center [875, 347] width 25 height 25
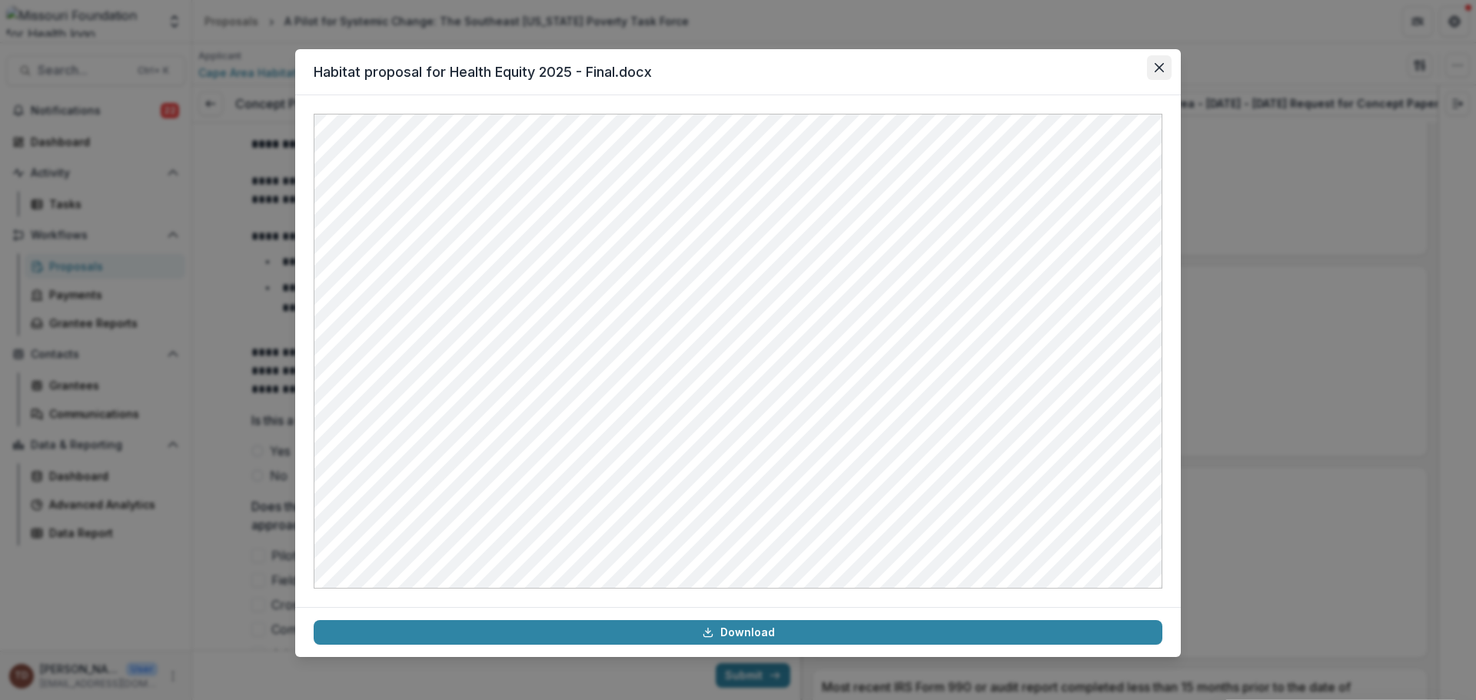
click at [1161, 67] on icon "Close" at bounding box center [1159, 67] width 9 height 9
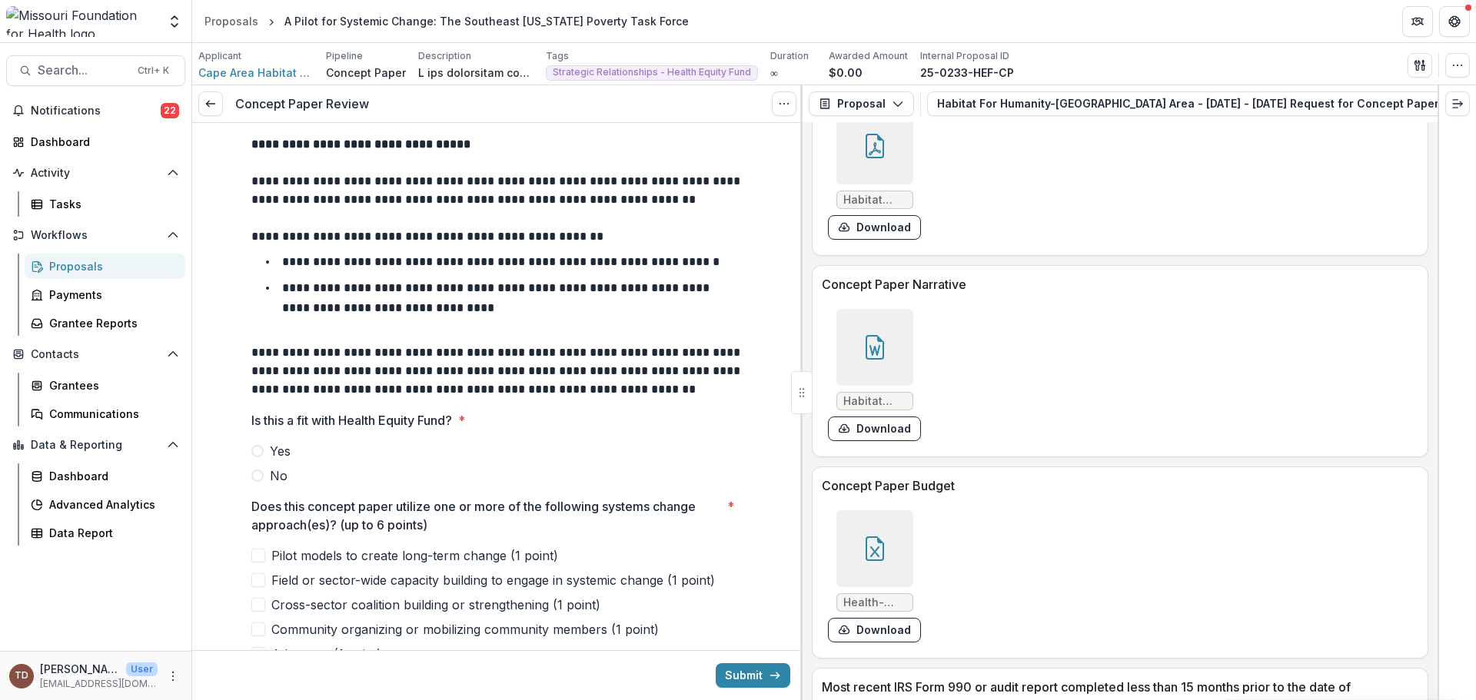
click at [870, 557] on icon at bounding box center [875, 549] width 25 height 25
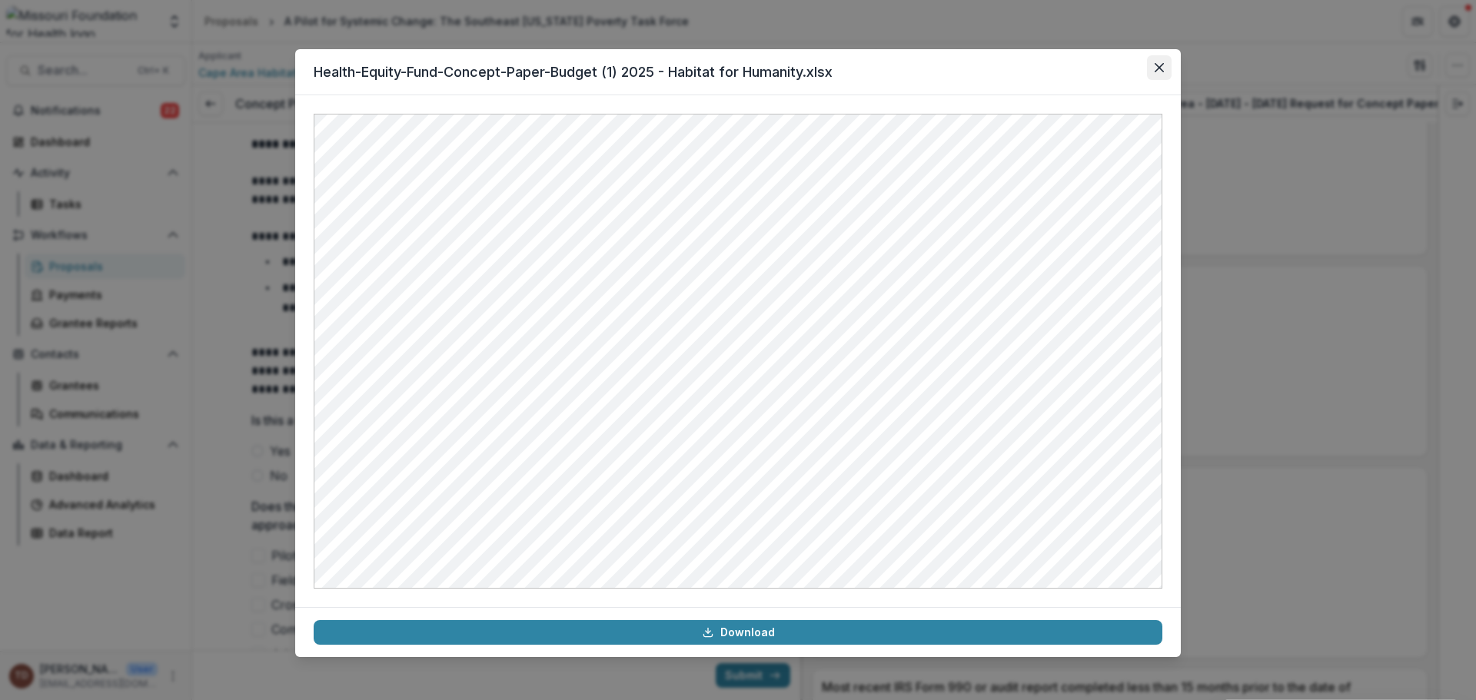
click at [1155, 62] on button "Close" at bounding box center [1159, 67] width 25 height 25
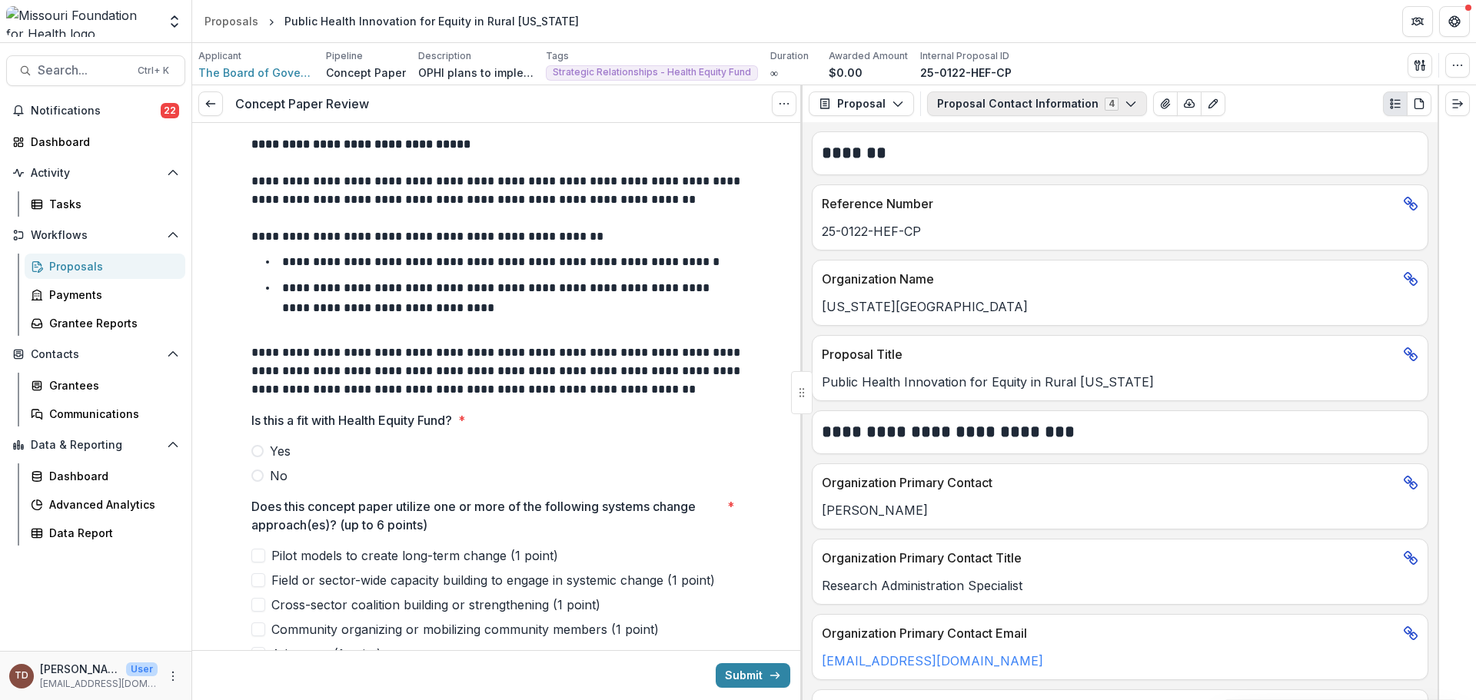
click at [1125, 99] on icon "button" at bounding box center [1131, 104] width 12 height 12
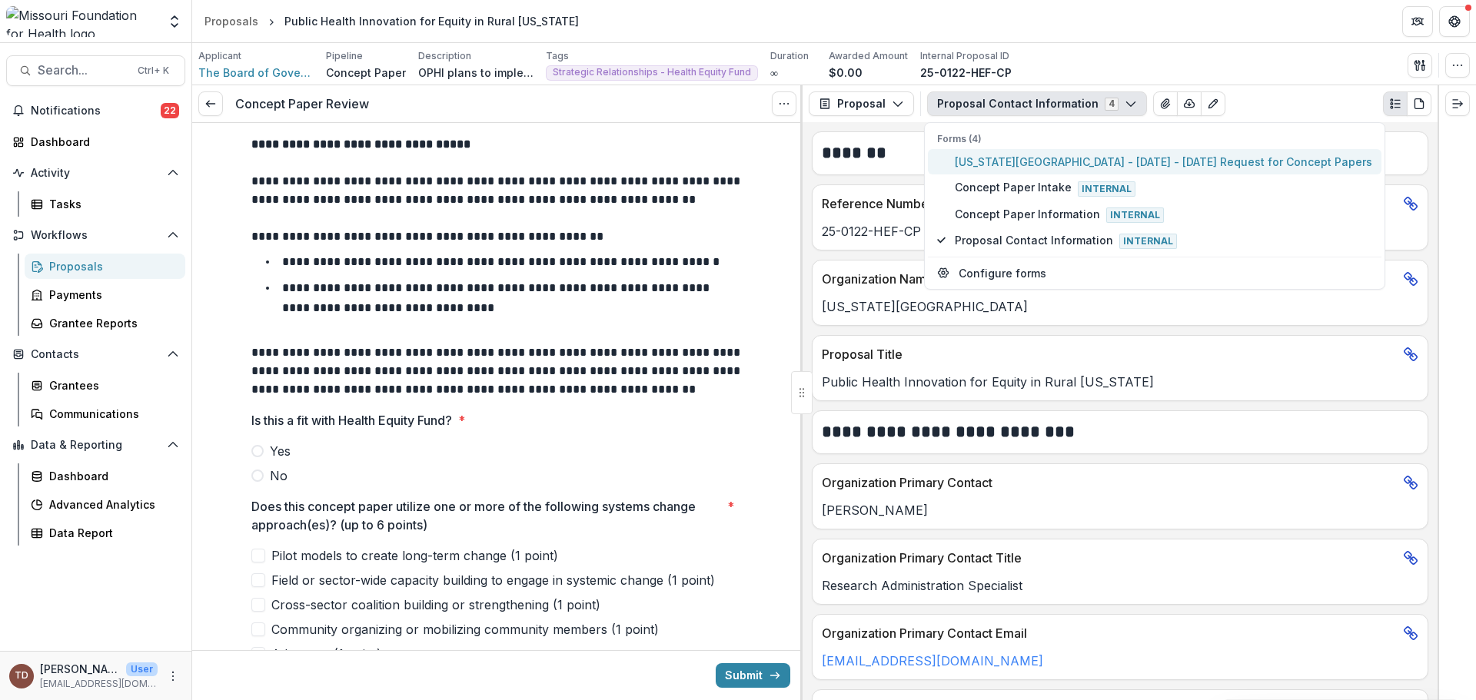
click at [1088, 164] on span "Missouri State University - 2025 - 2025 Request for Concept Papers" at bounding box center [1163, 162] width 417 height 16
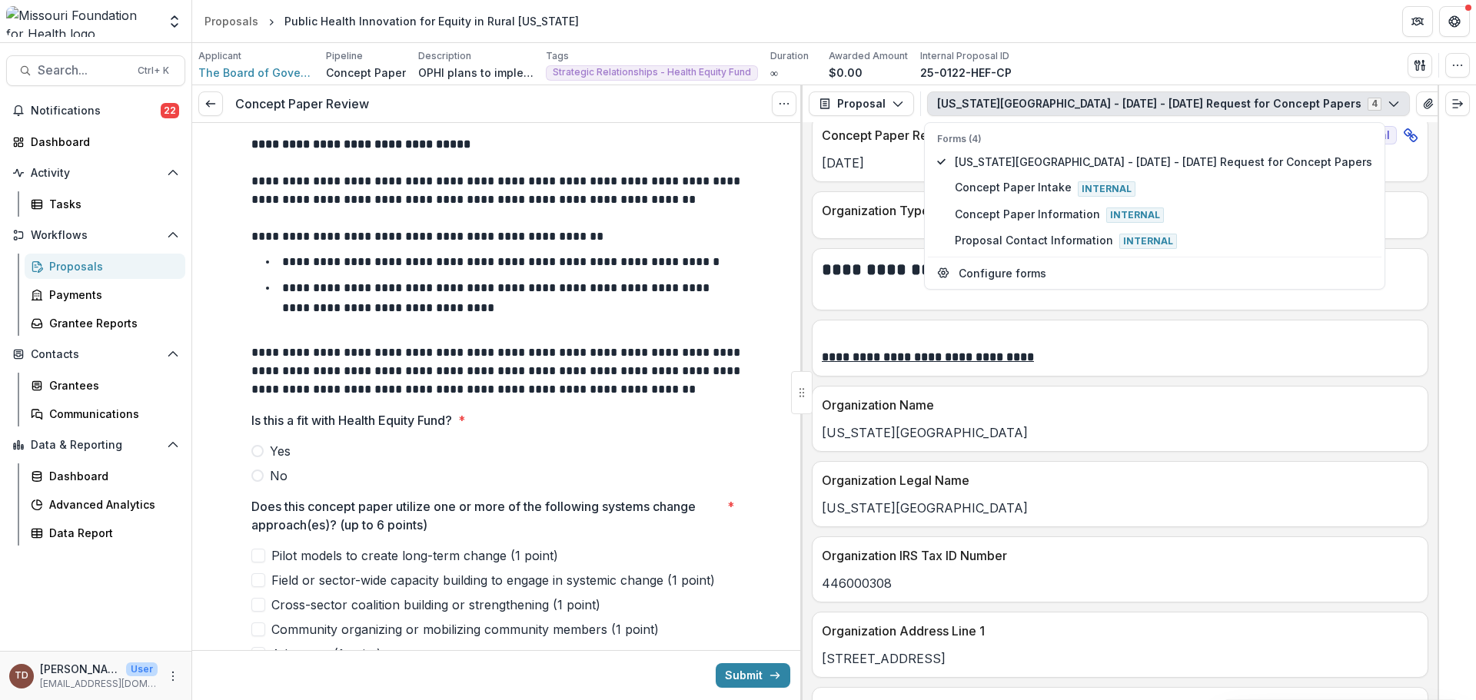
scroll to position [538, 0]
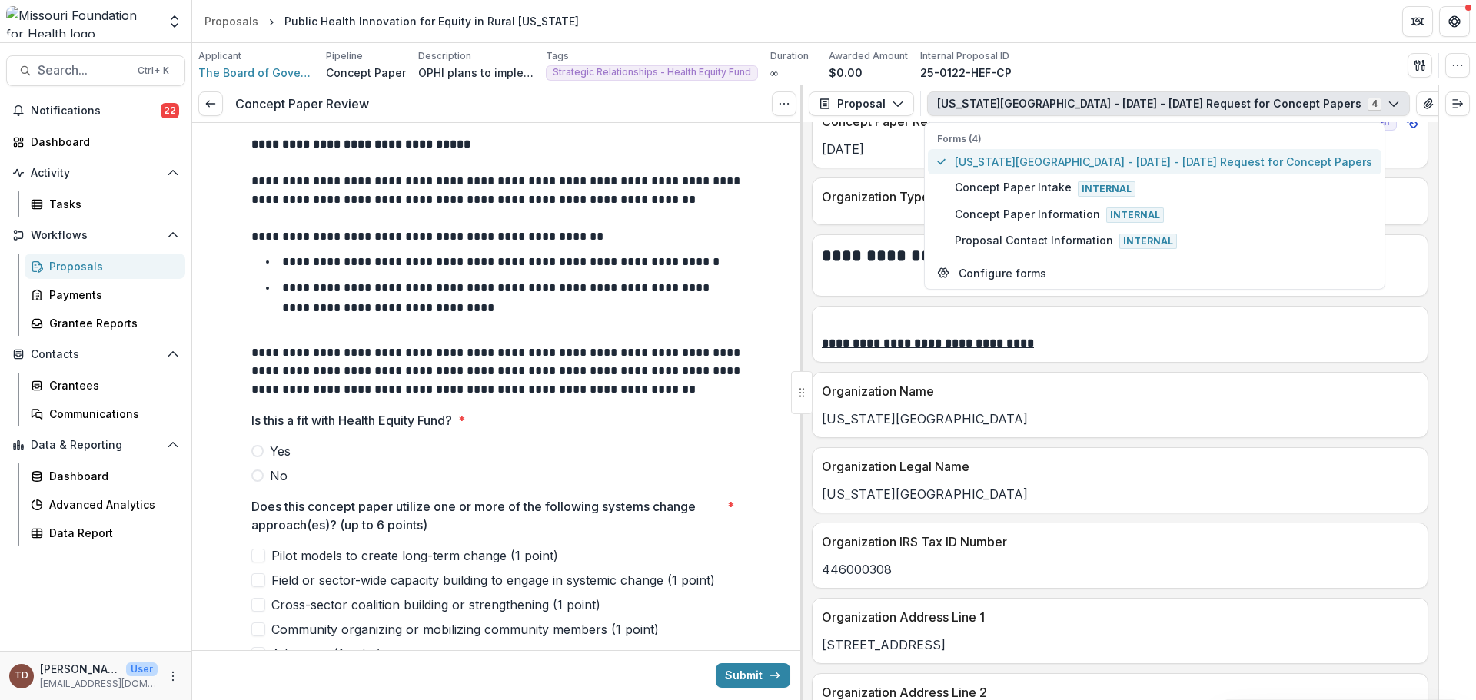
click at [1174, 159] on span "Missouri State University - 2025 - 2025 Request for Concept Papers" at bounding box center [1163, 162] width 417 height 16
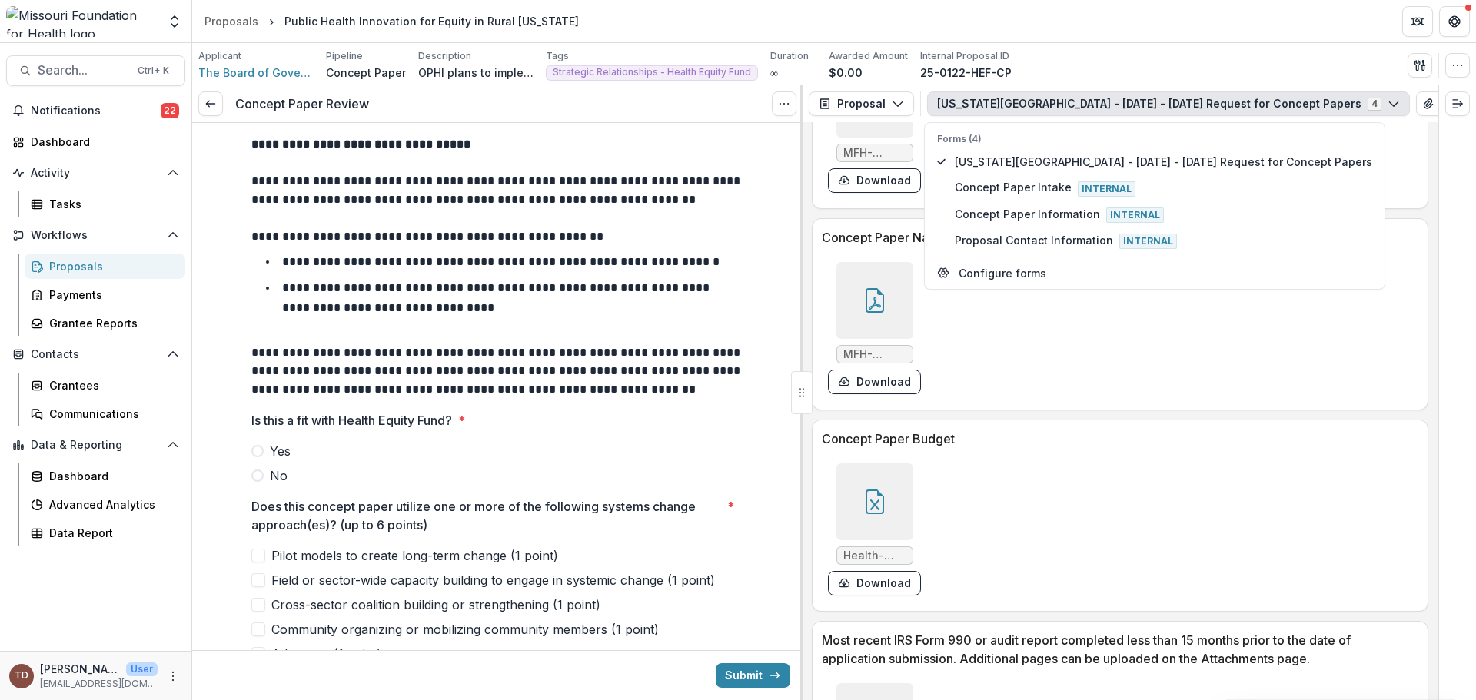
scroll to position [4151, 0]
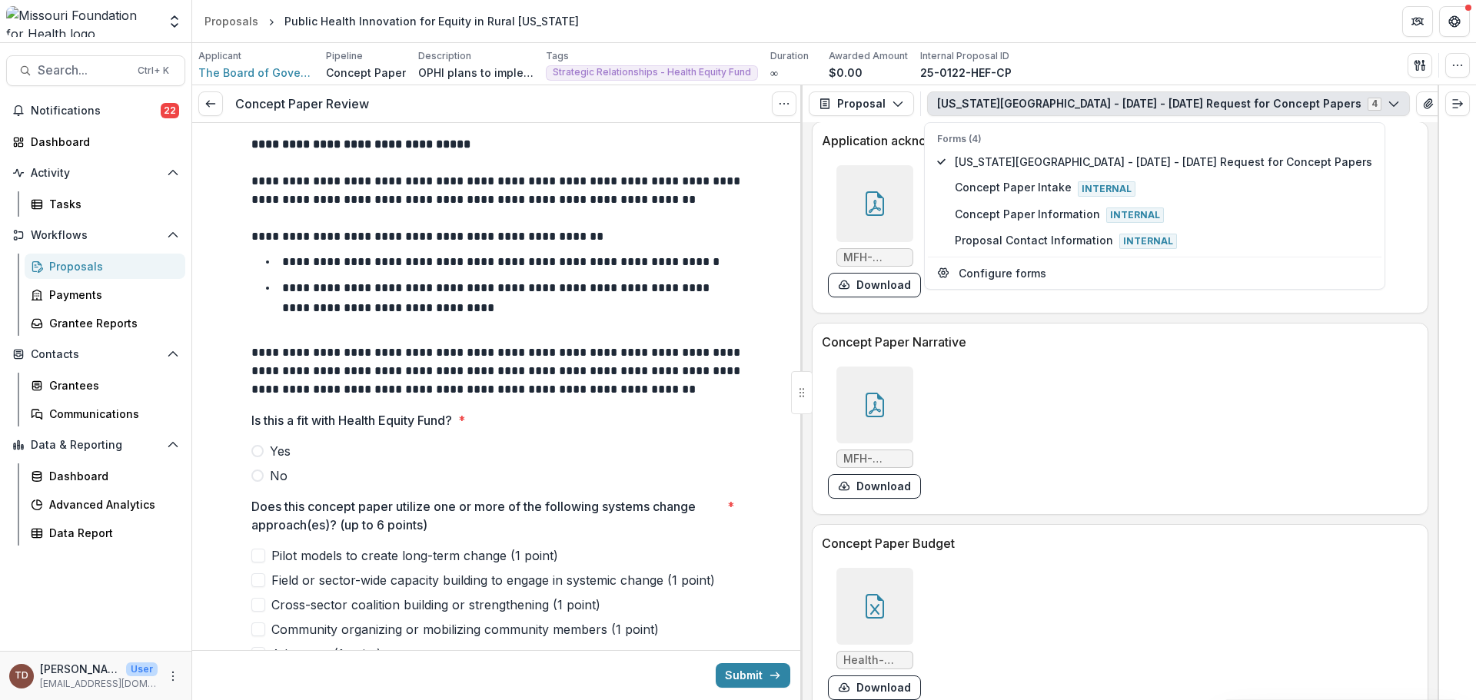
click at [871, 594] on icon at bounding box center [875, 606] width 25 height 25
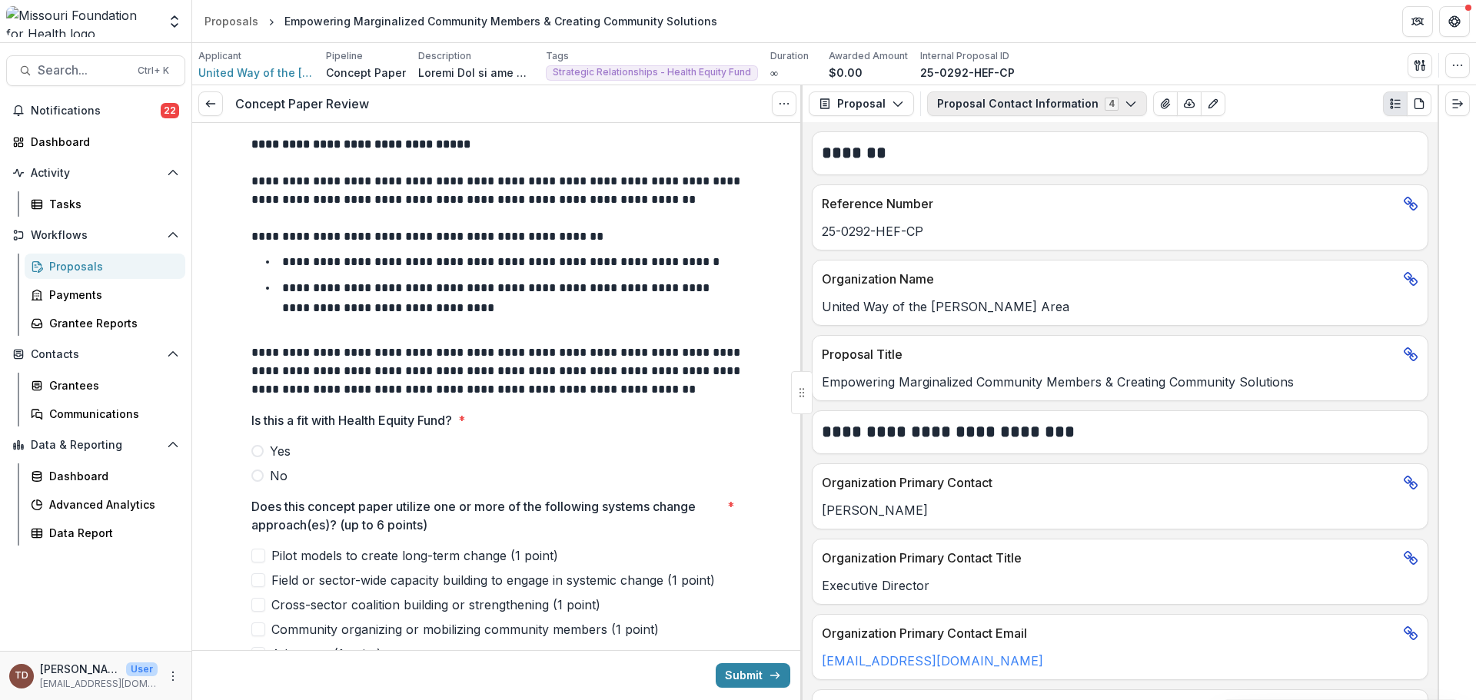
click at [1125, 101] on icon "button" at bounding box center [1131, 104] width 12 height 12
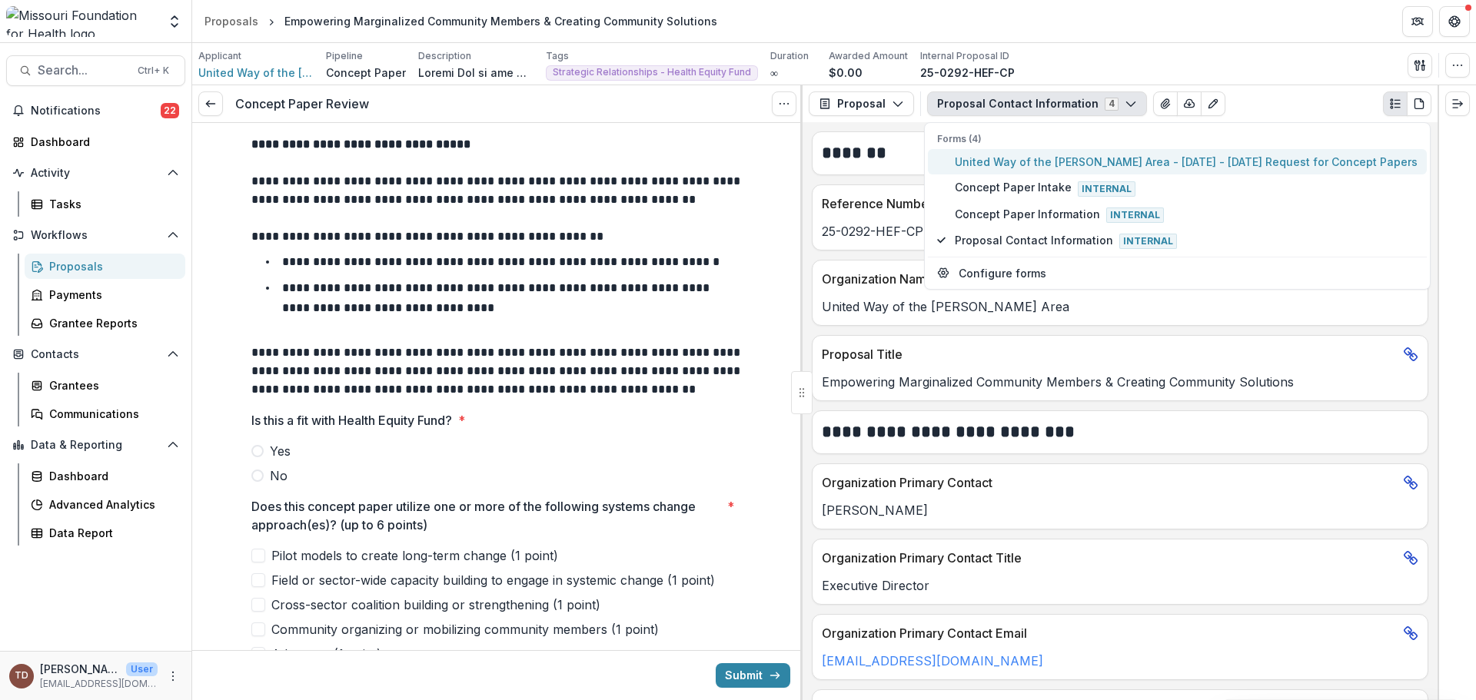
click at [1242, 161] on span "United Way of the Mark Twain Area - 2025 - 2025 Request for Concept Papers" at bounding box center [1186, 162] width 463 height 16
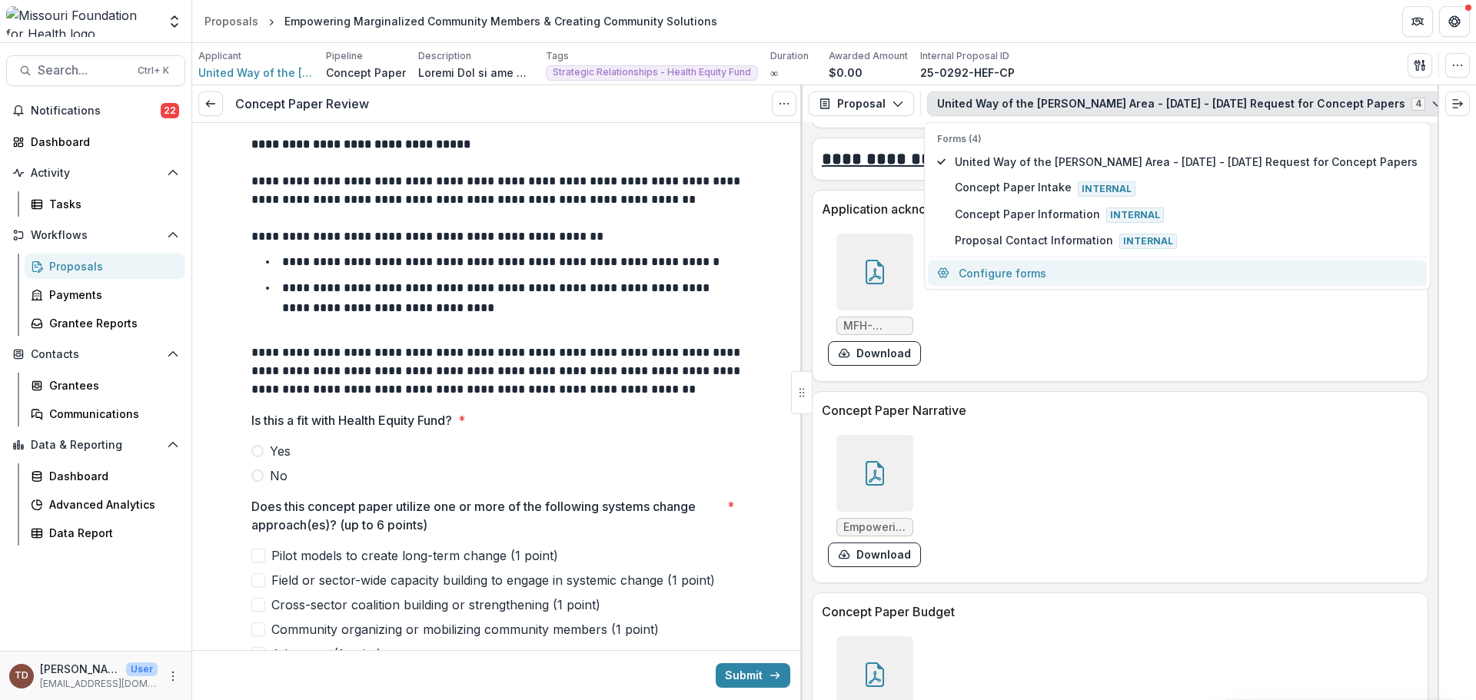
scroll to position [3844, 0]
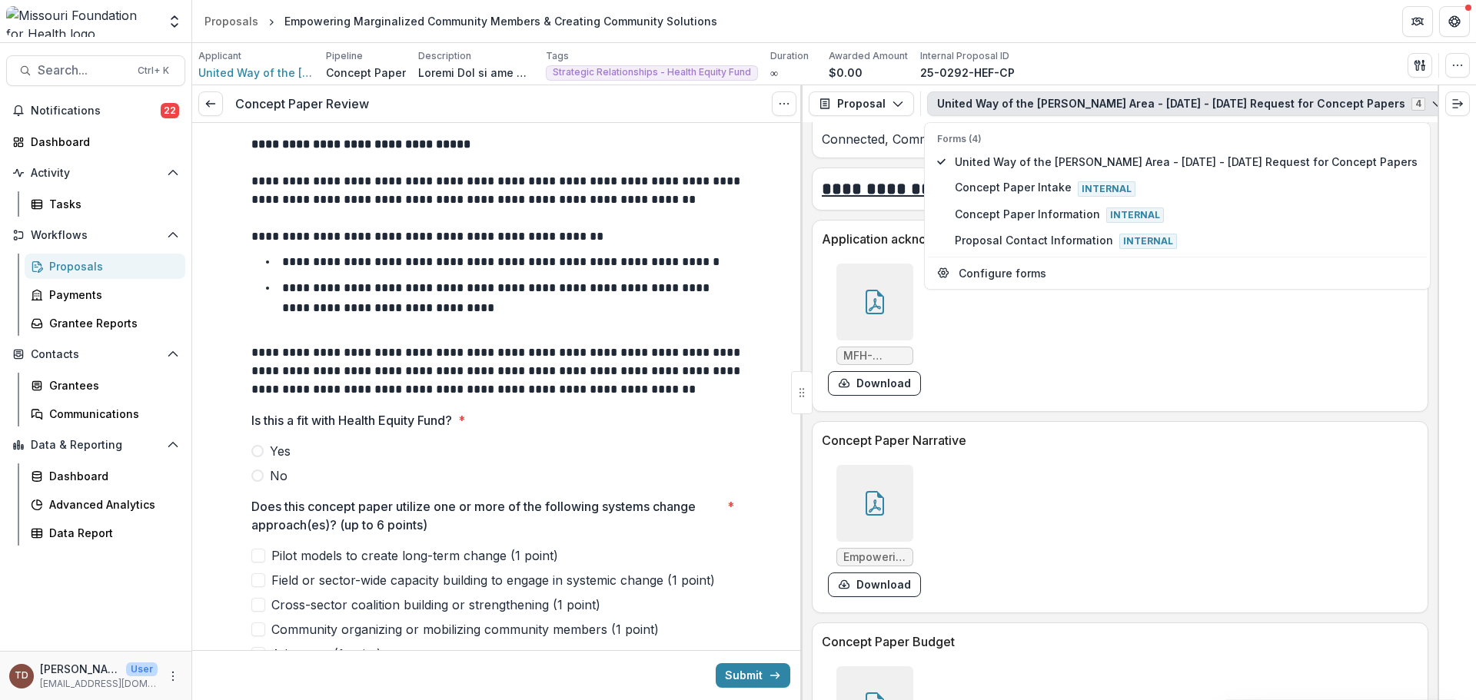
click at [891, 480] on div at bounding box center [874, 503] width 77 height 77
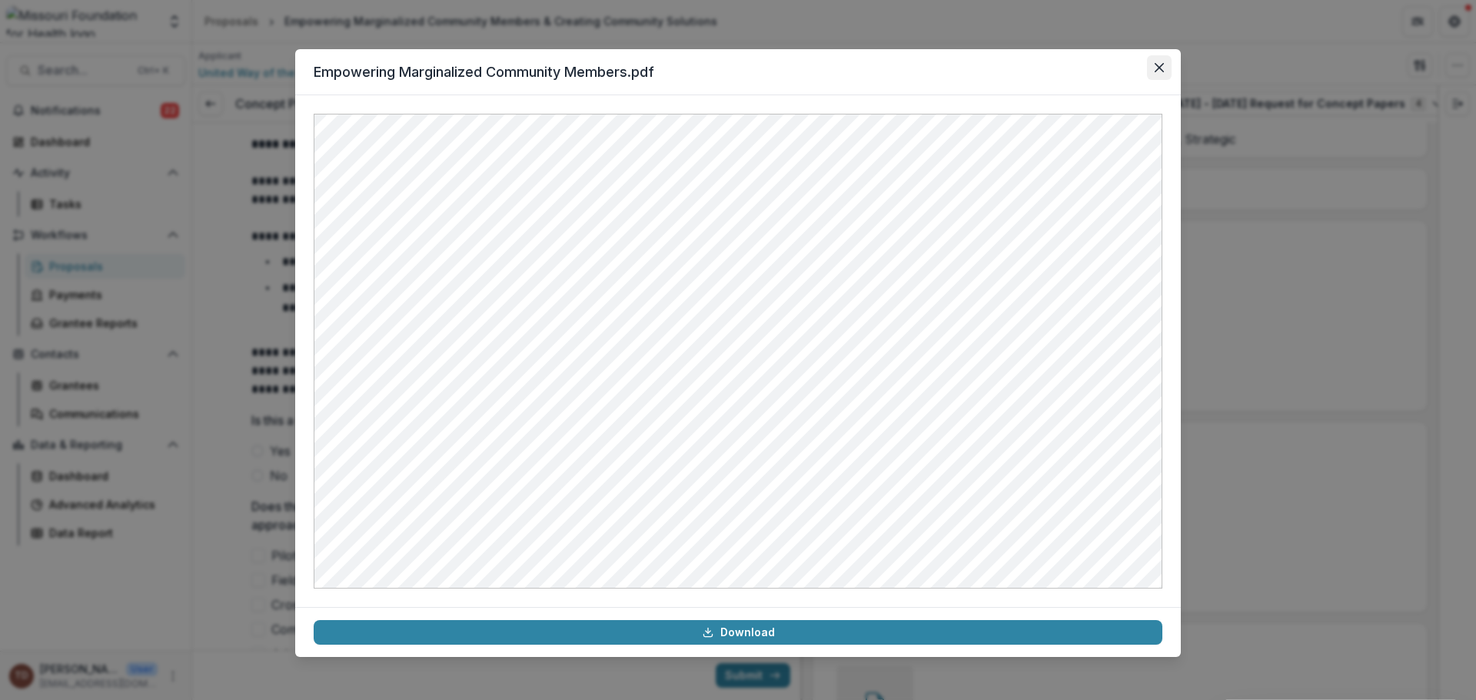
click at [1161, 67] on icon "Close" at bounding box center [1159, 67] width 9 height 9
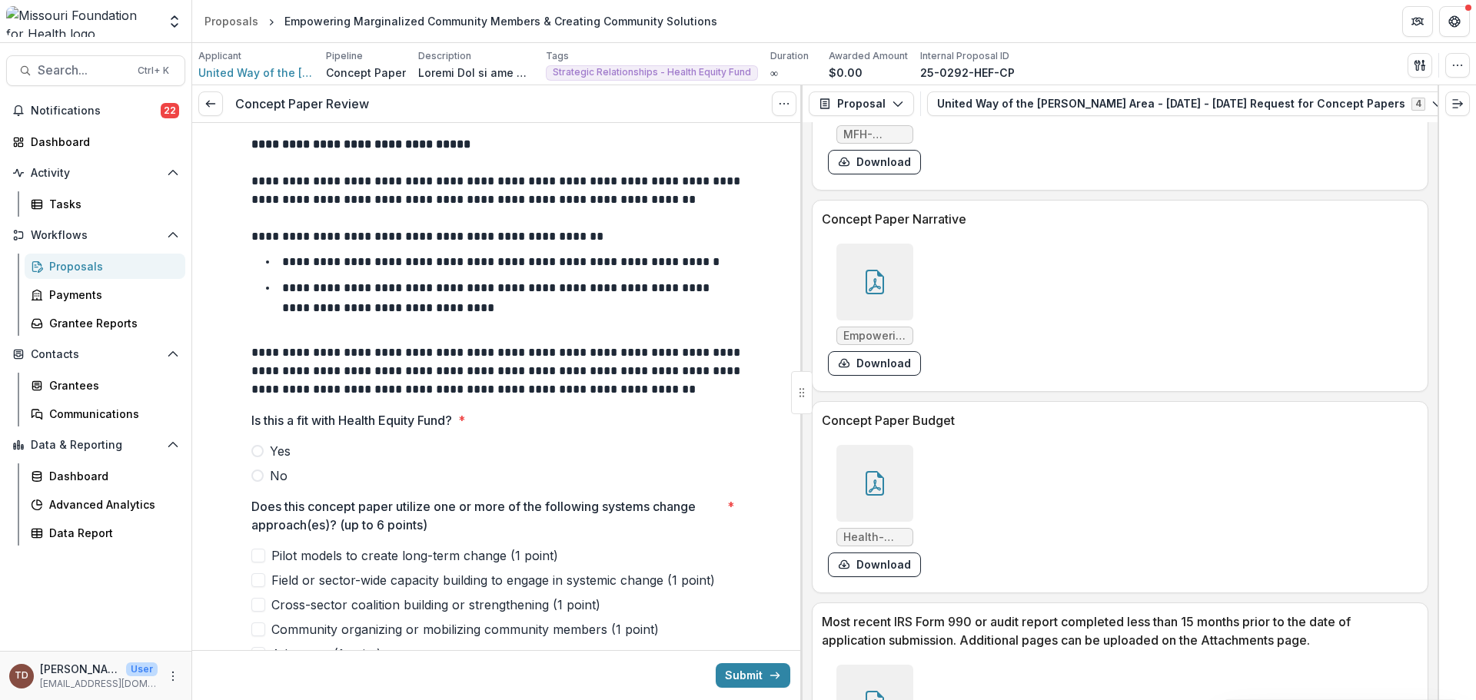
scroll to position [4075, 0]
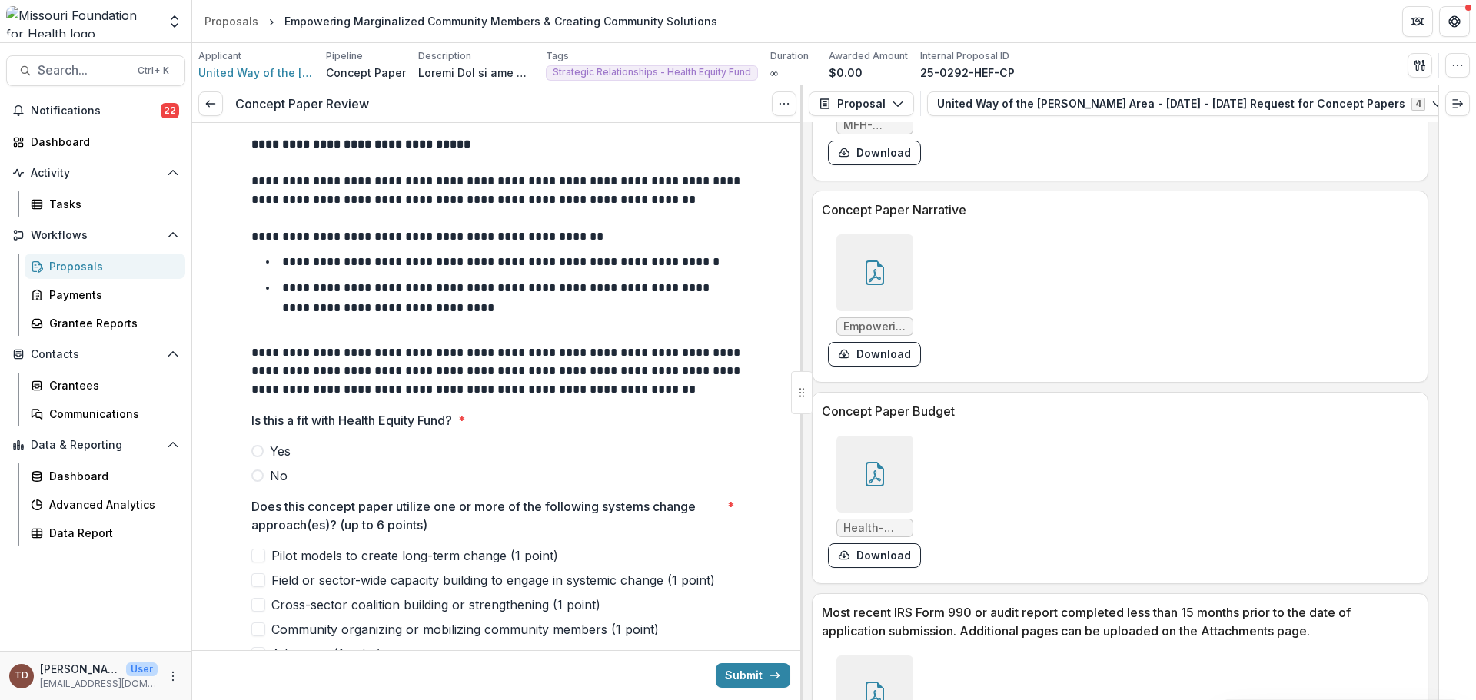
click at [892, 454] on div at bounding box center [874, 474] width 77 height 77
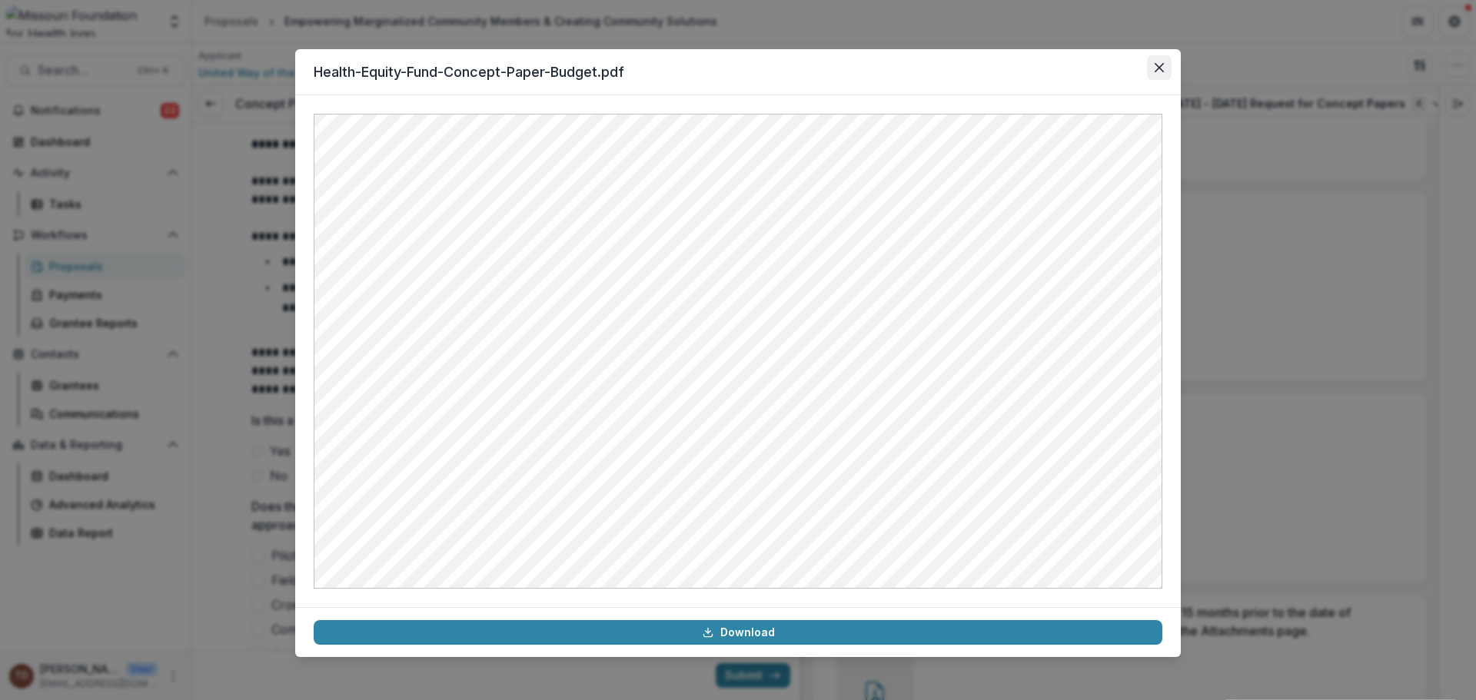
click at [1159, 69] on icon "Close" at bounding box center [1159, 67] width 9 height 9
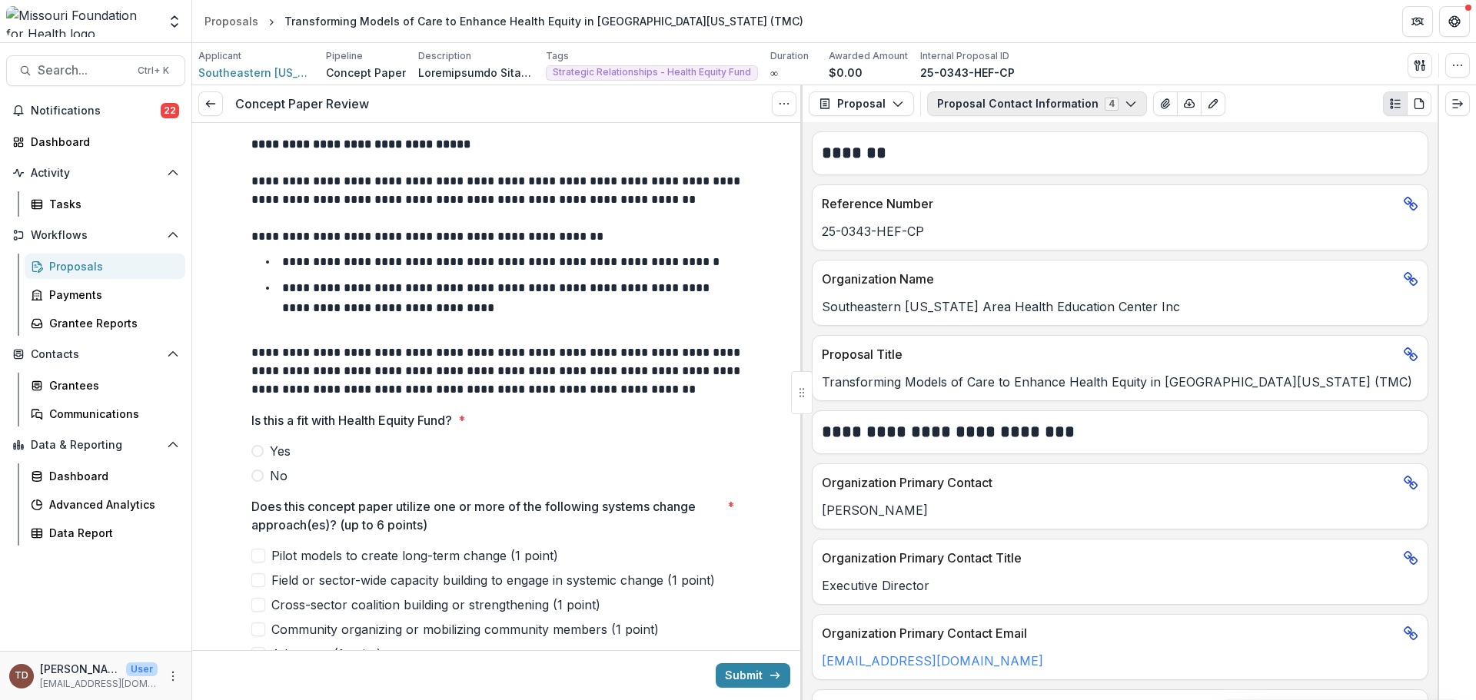
click at [1126, 103] on polyline "button" at bounding box center [1130, 104] width 8 height 5
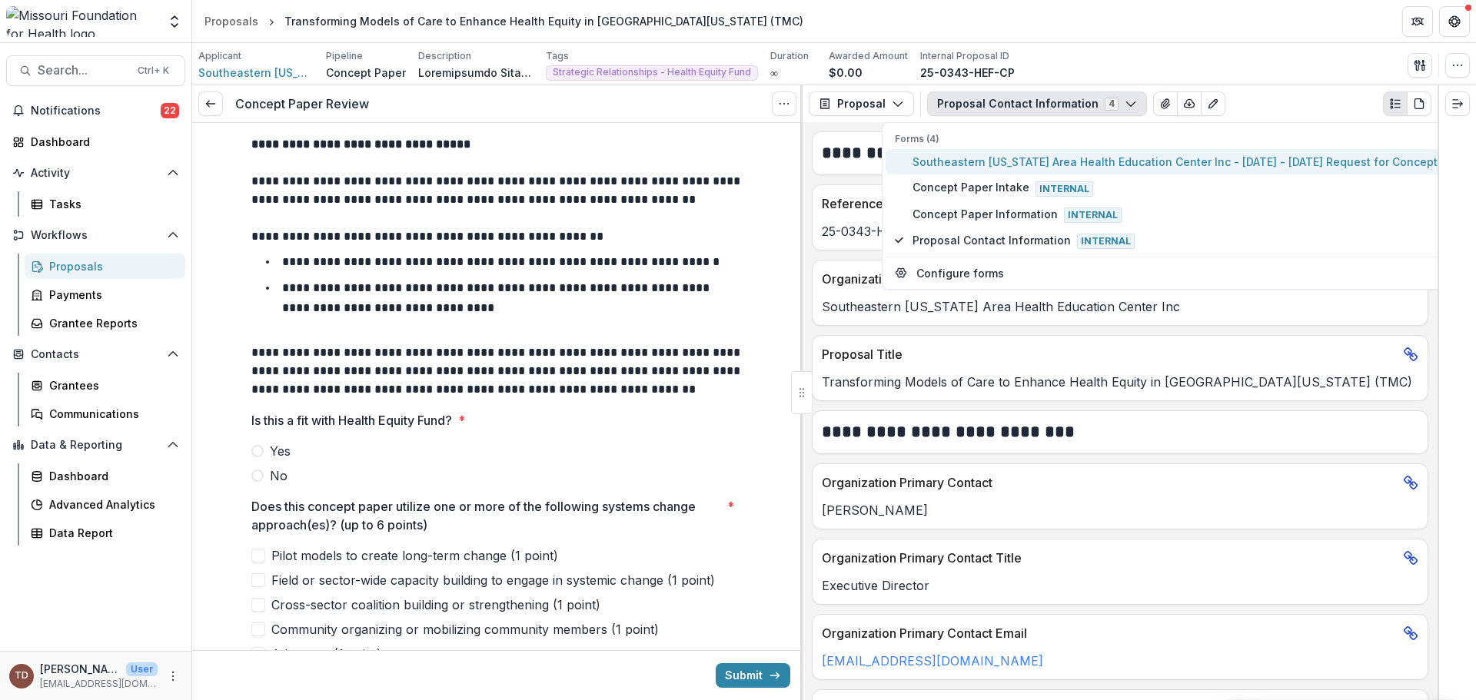
click at [1099, 159] on span "Southeastern [US_STATE] Area Health Education Center Inc - [DATE] - [DATE] Requ…" at bounding box center [1196, 162] width 566 height 16
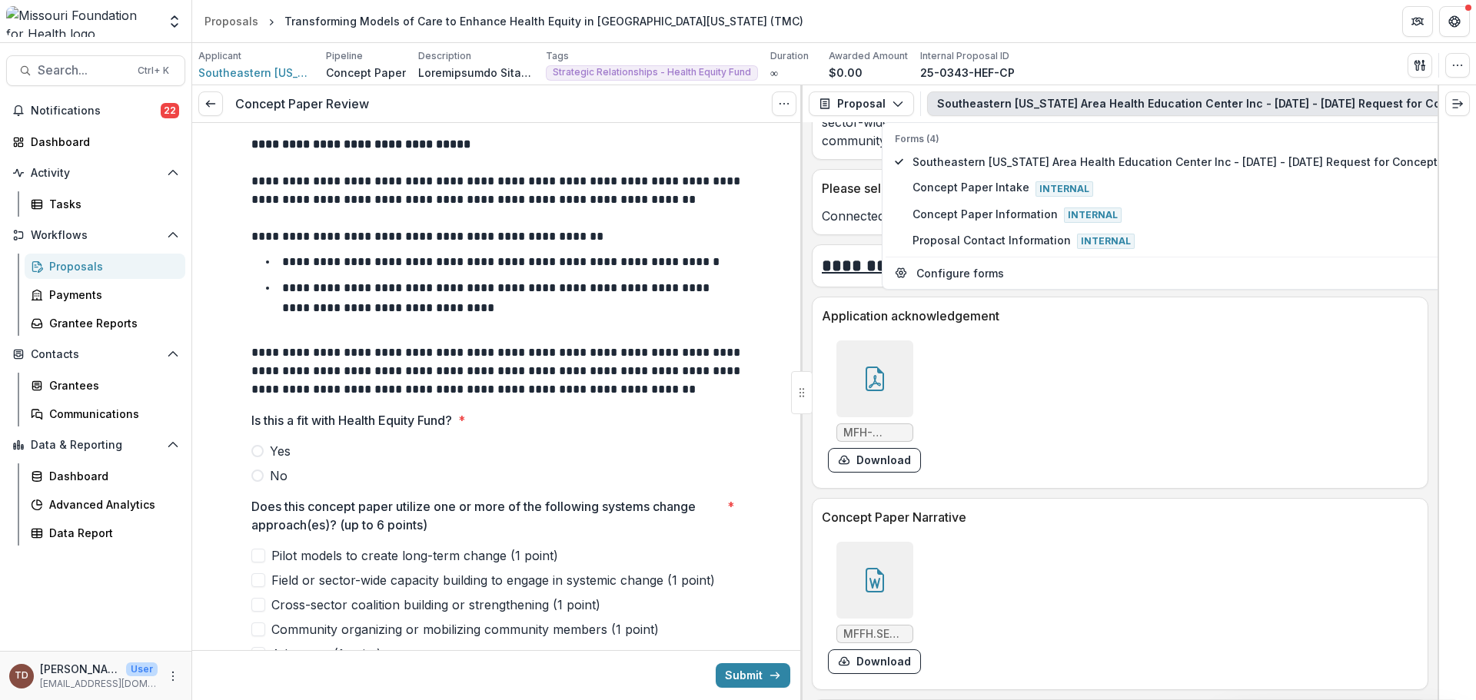
scroll to position [3616, 0]
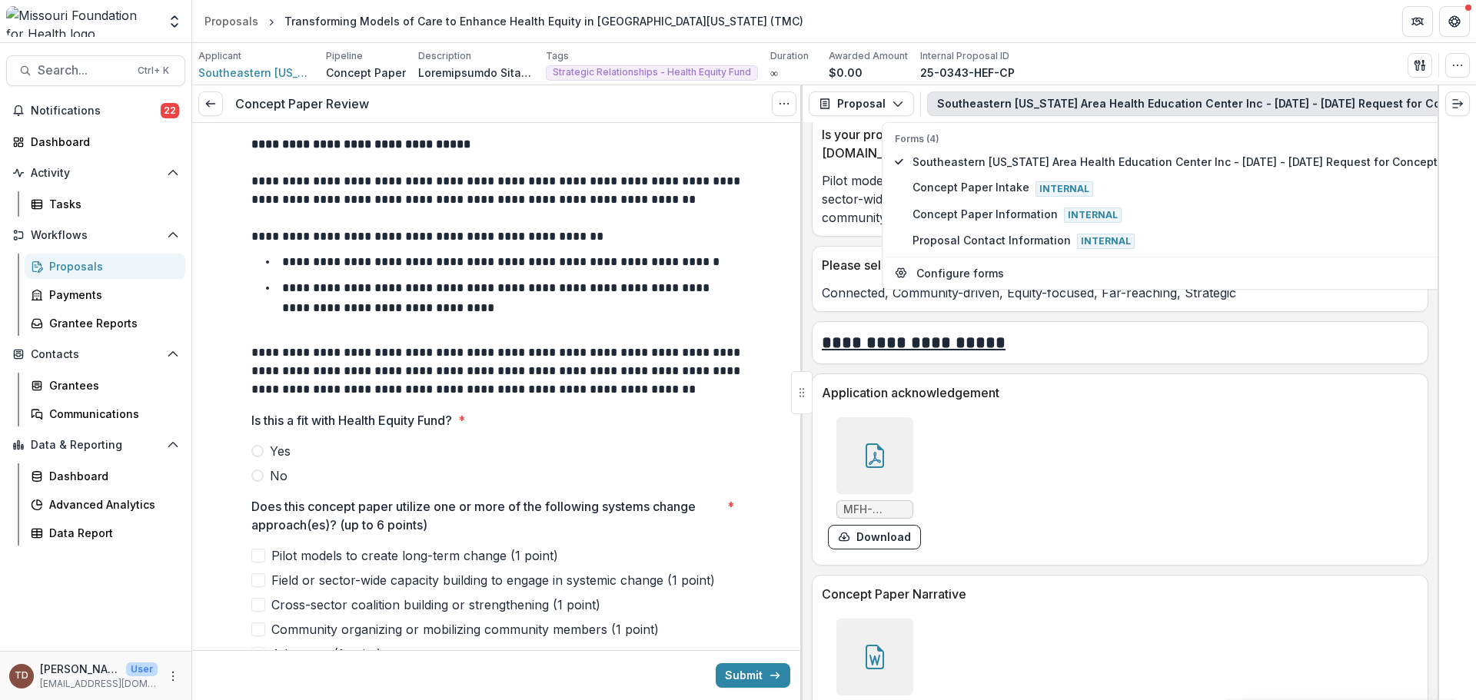
click at [866, 660] on icon at bounding box center [875, 657] width 25 height 25
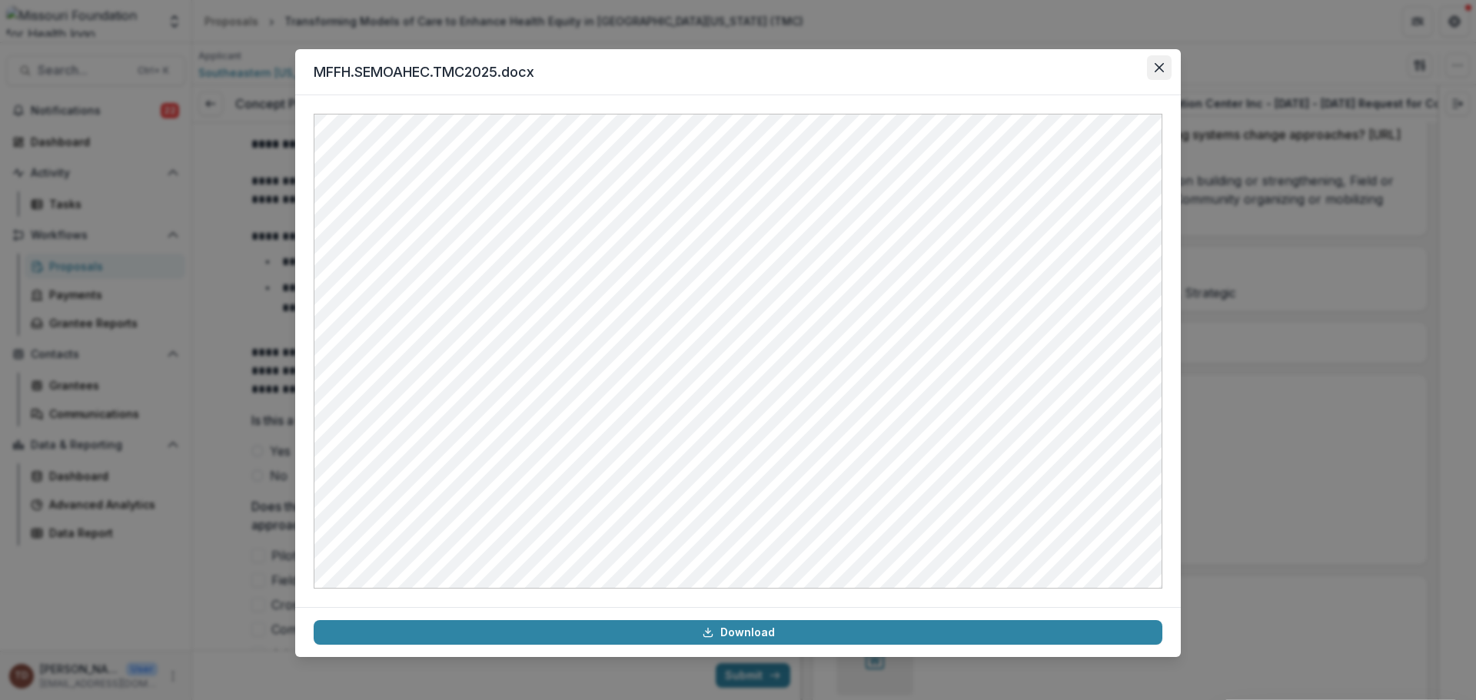
click at [1165, 64] on button "Close" at bounding box center [1159, 67] width 25 height 25
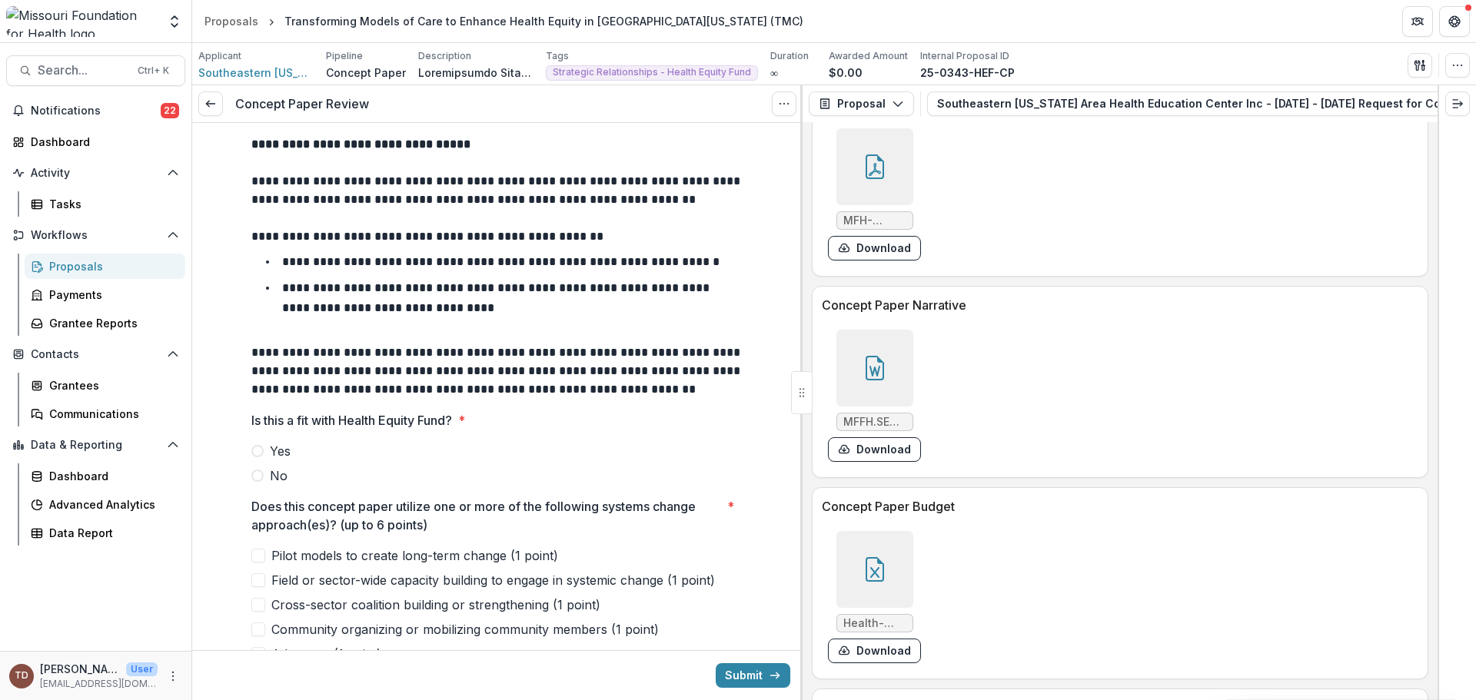
scroll to position [3978, 0]
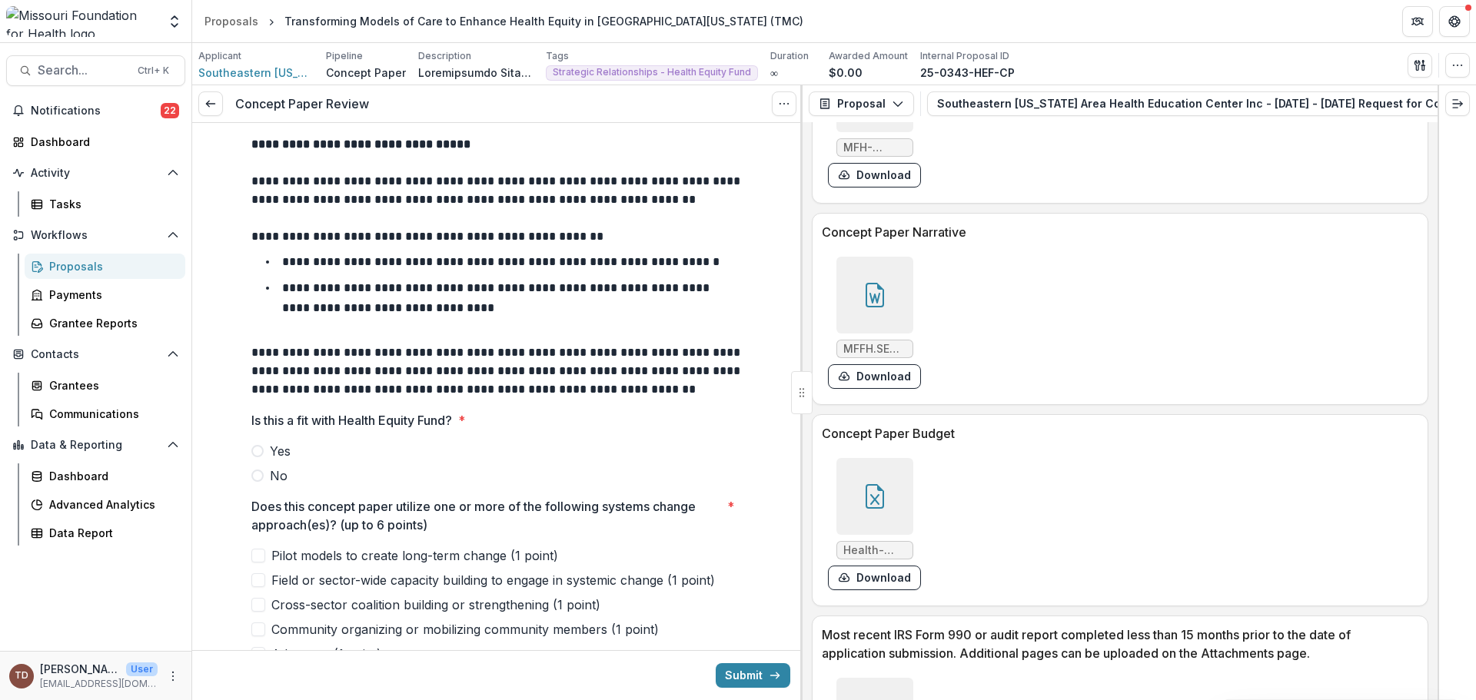
click at [887, 506] on div at bounding box center [874, 496] width 77 height 77
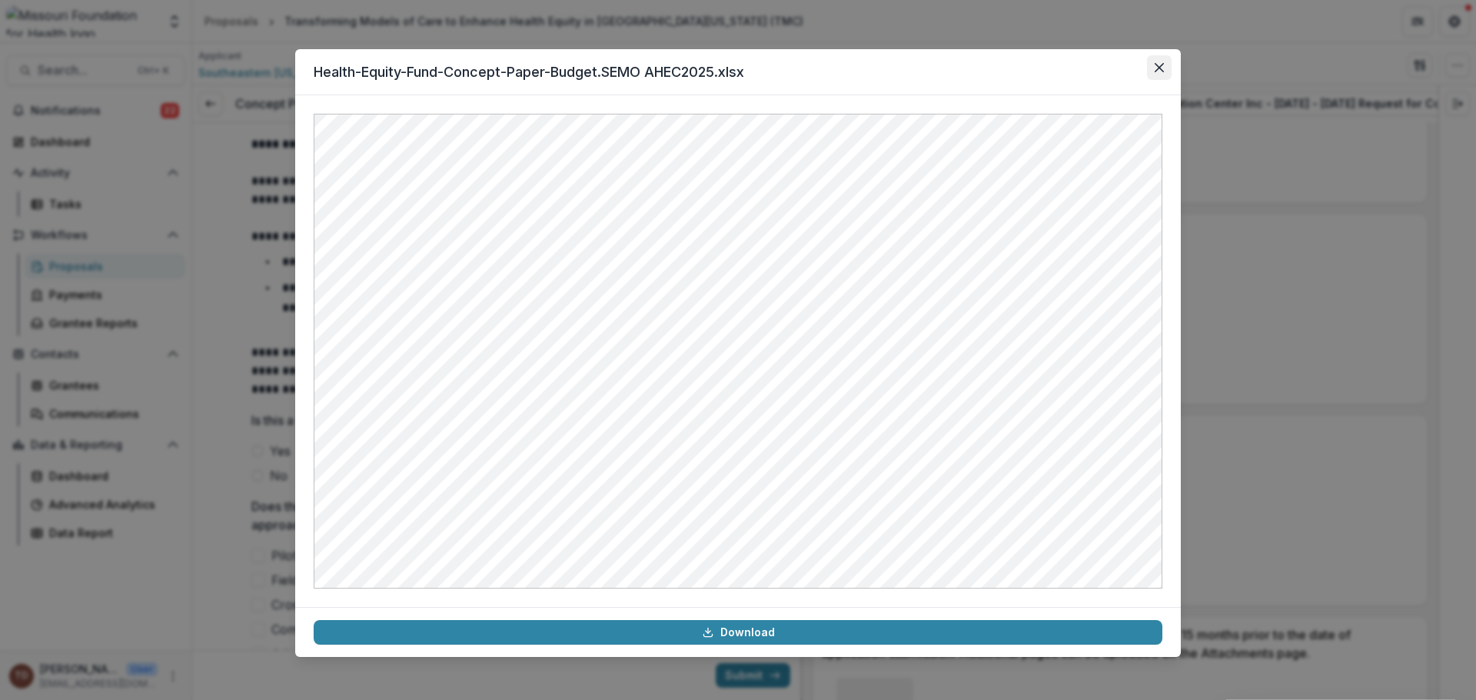
click at [1156, 63] on icon "Close" at bounding box center [1159, 67] width 9 height 9
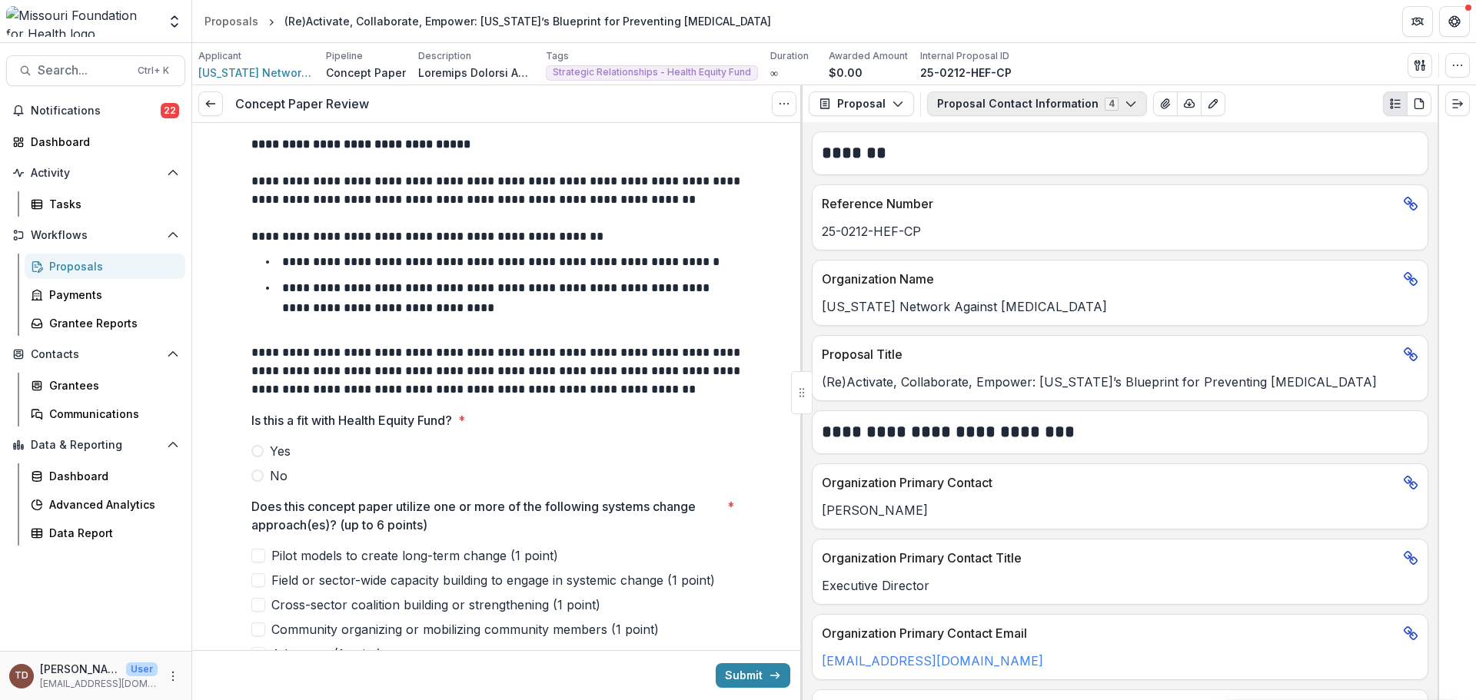
click at [1125, 105] on icon "button" at bounding box center [1131, 104] width 12 height 12
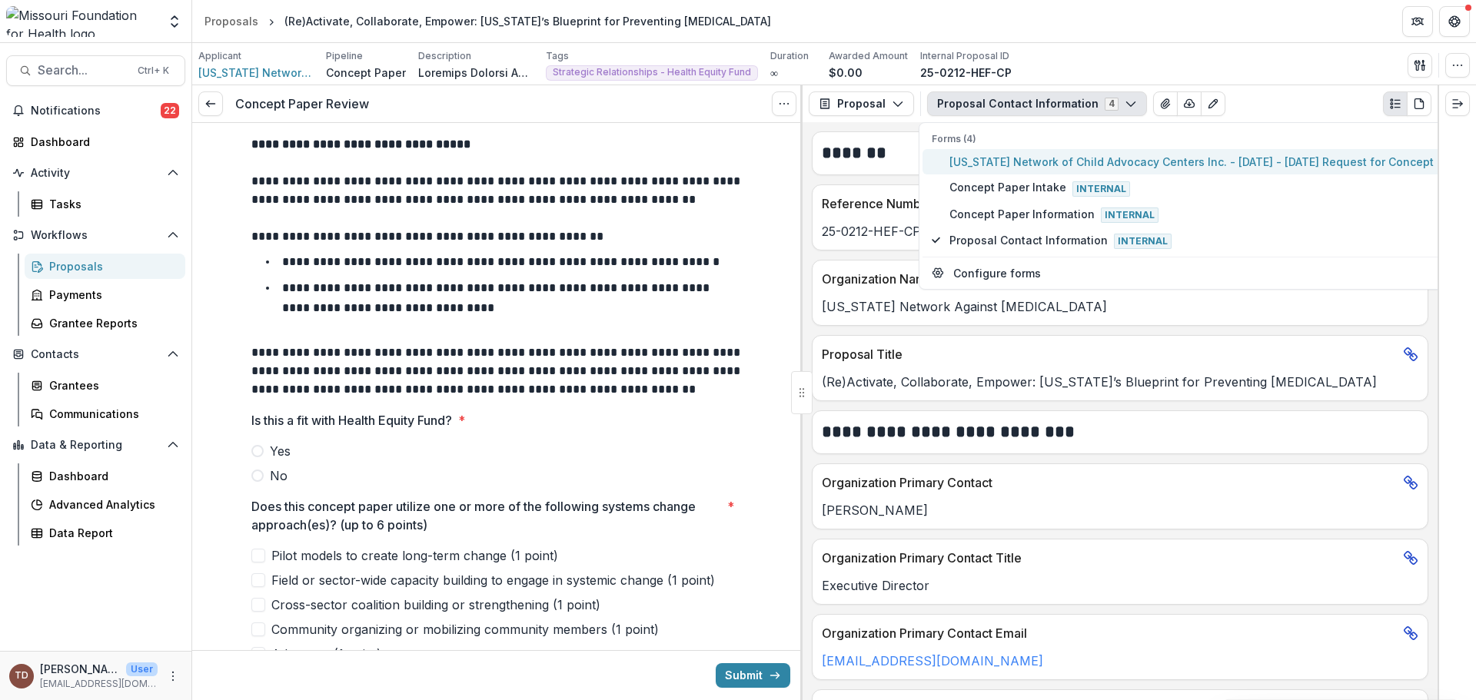
click at [1101, 159] on span "[US_STATE] Network of Child Advocacy Centers Inc. - [DATE] - [DATE] Request for…" at bounding box center [1211, 162] width 525 height 16
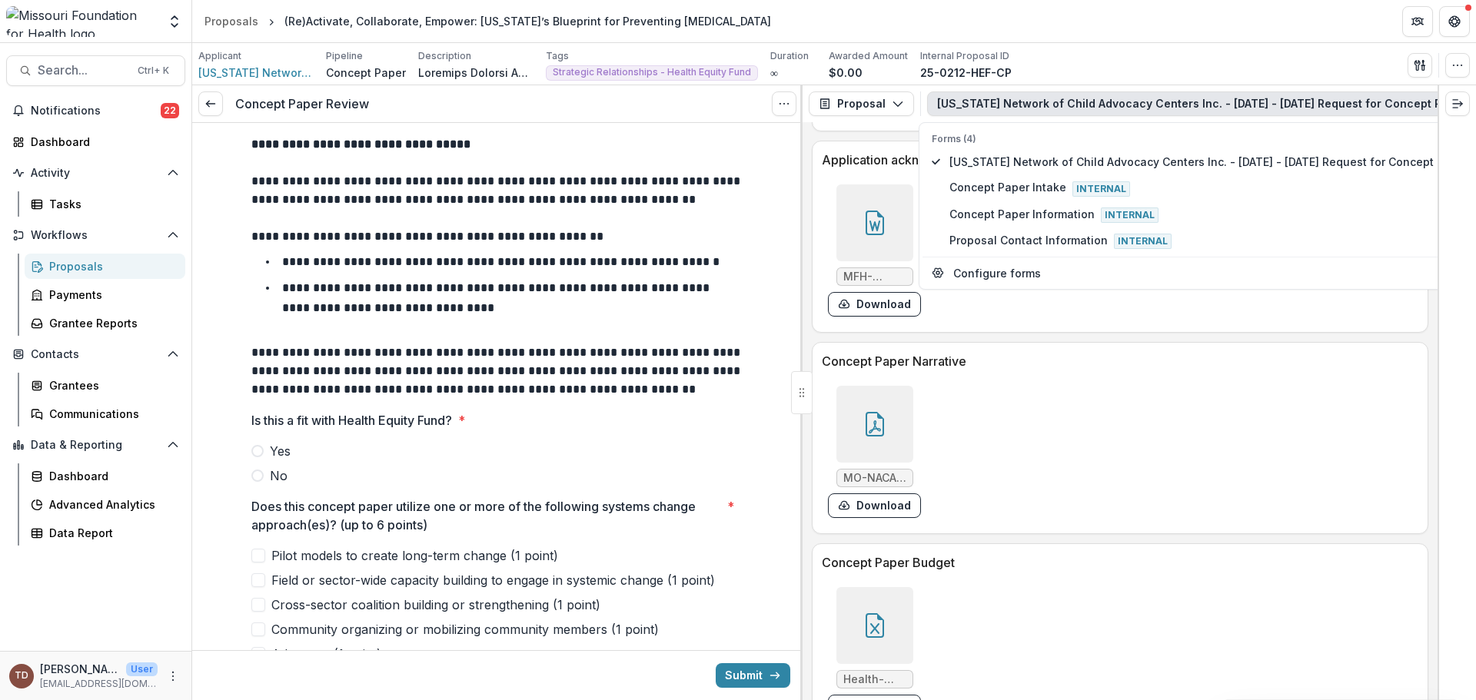
scroll to position [3921, 0]
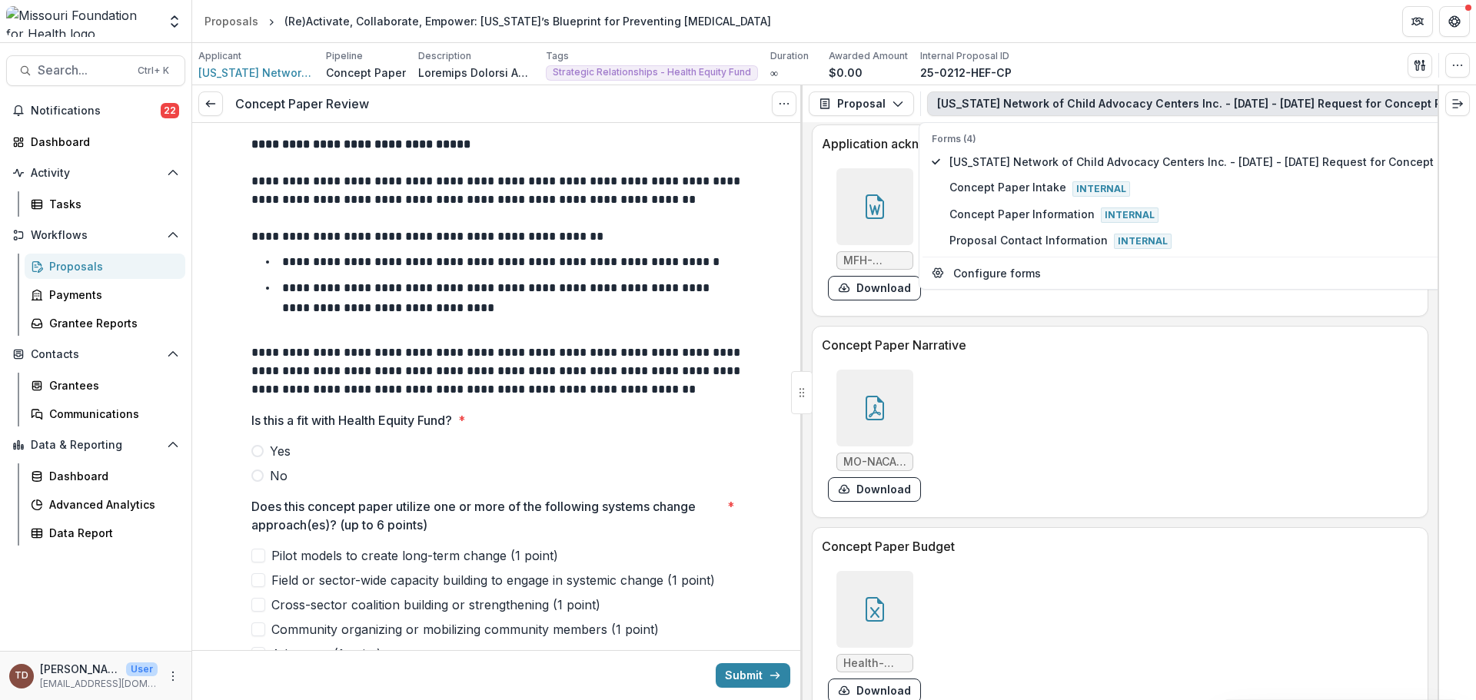
click at [873, 408] on icon at bounding box center [875, 411] width 12 height 13
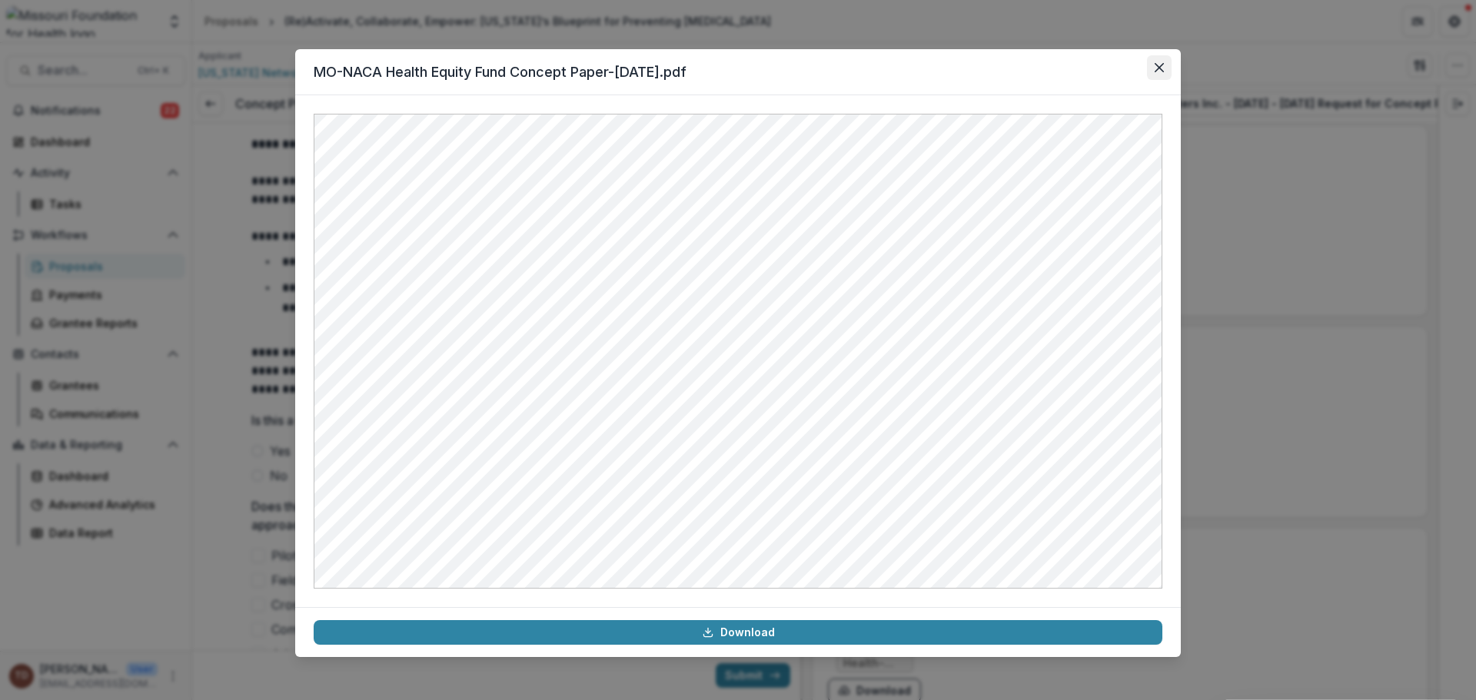
click at [1162, 67] on icon "Close" at bounding box center [1159, 67] width 9 height 9
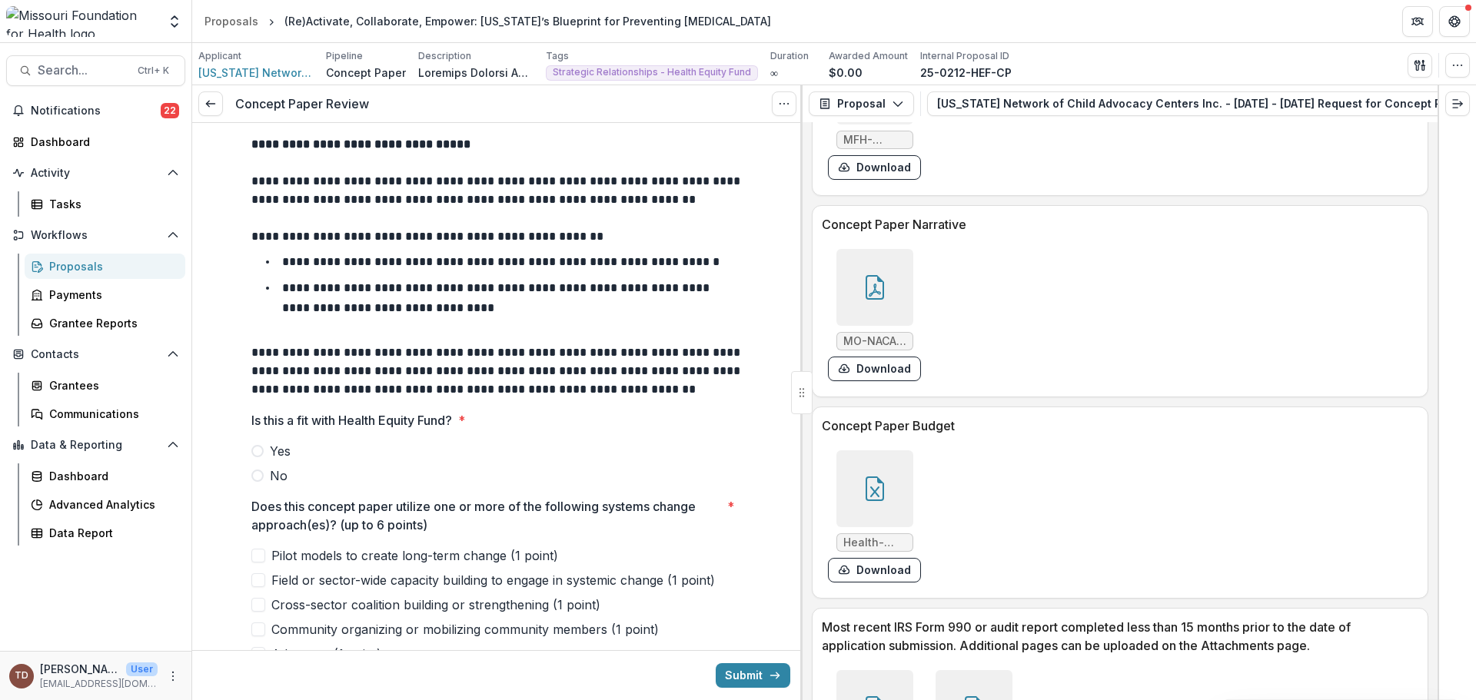
scroll to position [4151, 0]
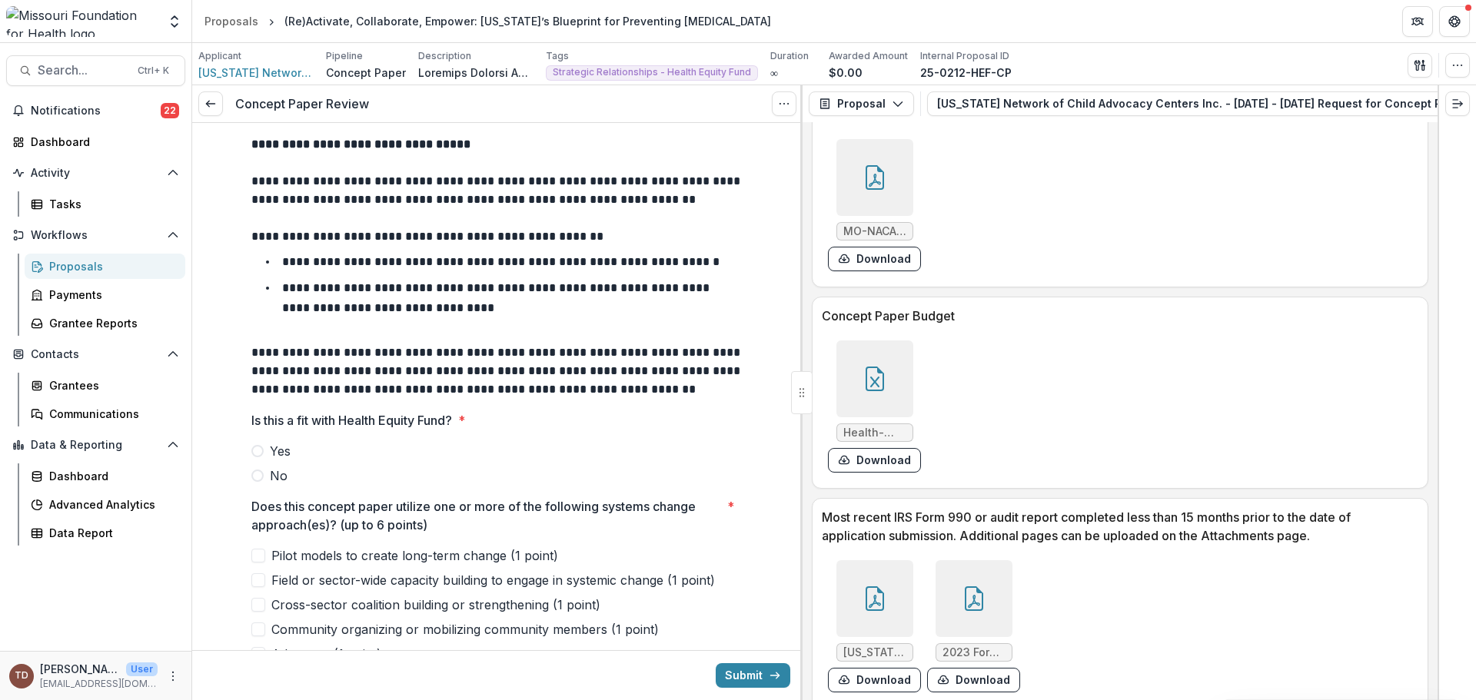
click at [871, 377] on icon at bounding box center [875, 379] width 25 height 25
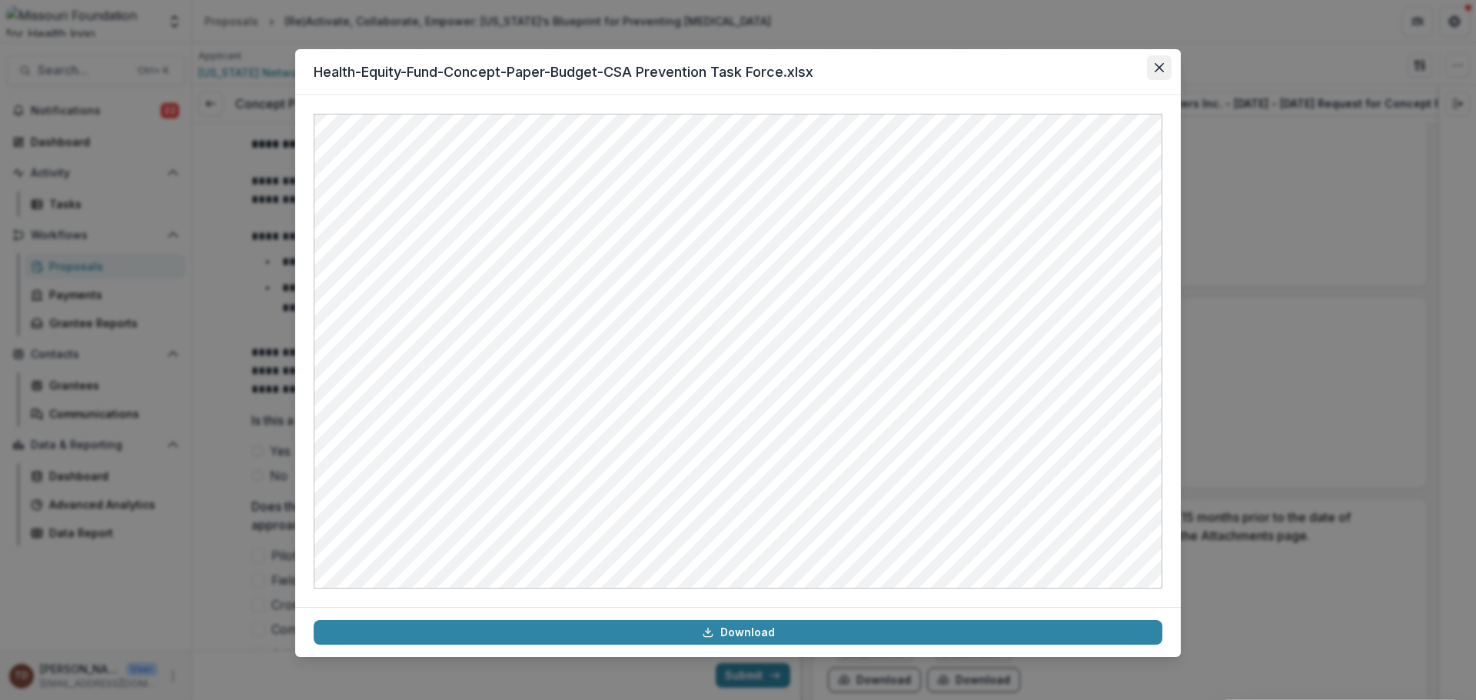
click at [1163, 70] on icon "Close" at bounding box center [1159, 67] width 9 height 9
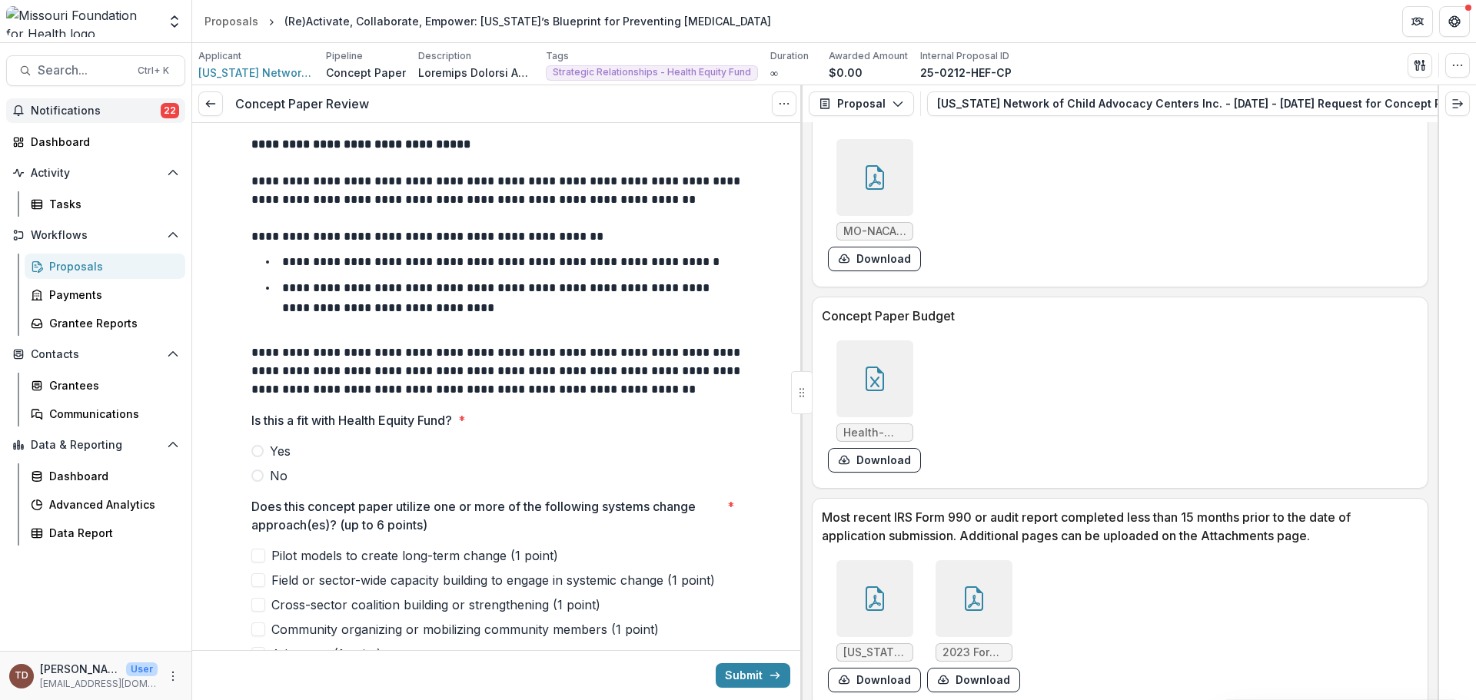
click at [82, 113] on span "Notifications" at bounding box center [96, 111] width 130 height 13
